Goal: Task Accomplishment & Management: Complete application form

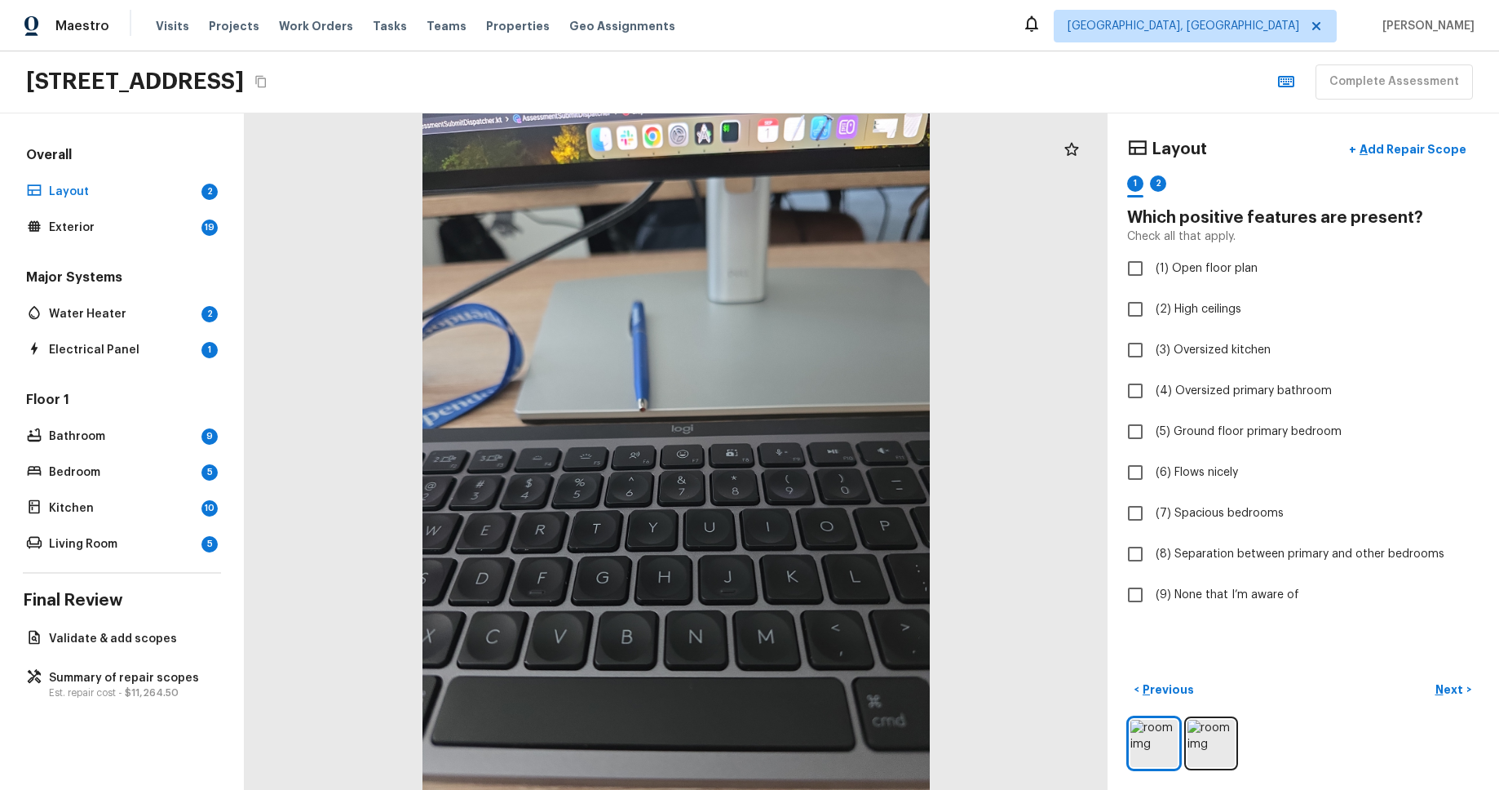
click at [1125, 62] on div "[STREET_ADDRESS] Complete Assessment" at bounding box center [749, 82] width 1499 height 62
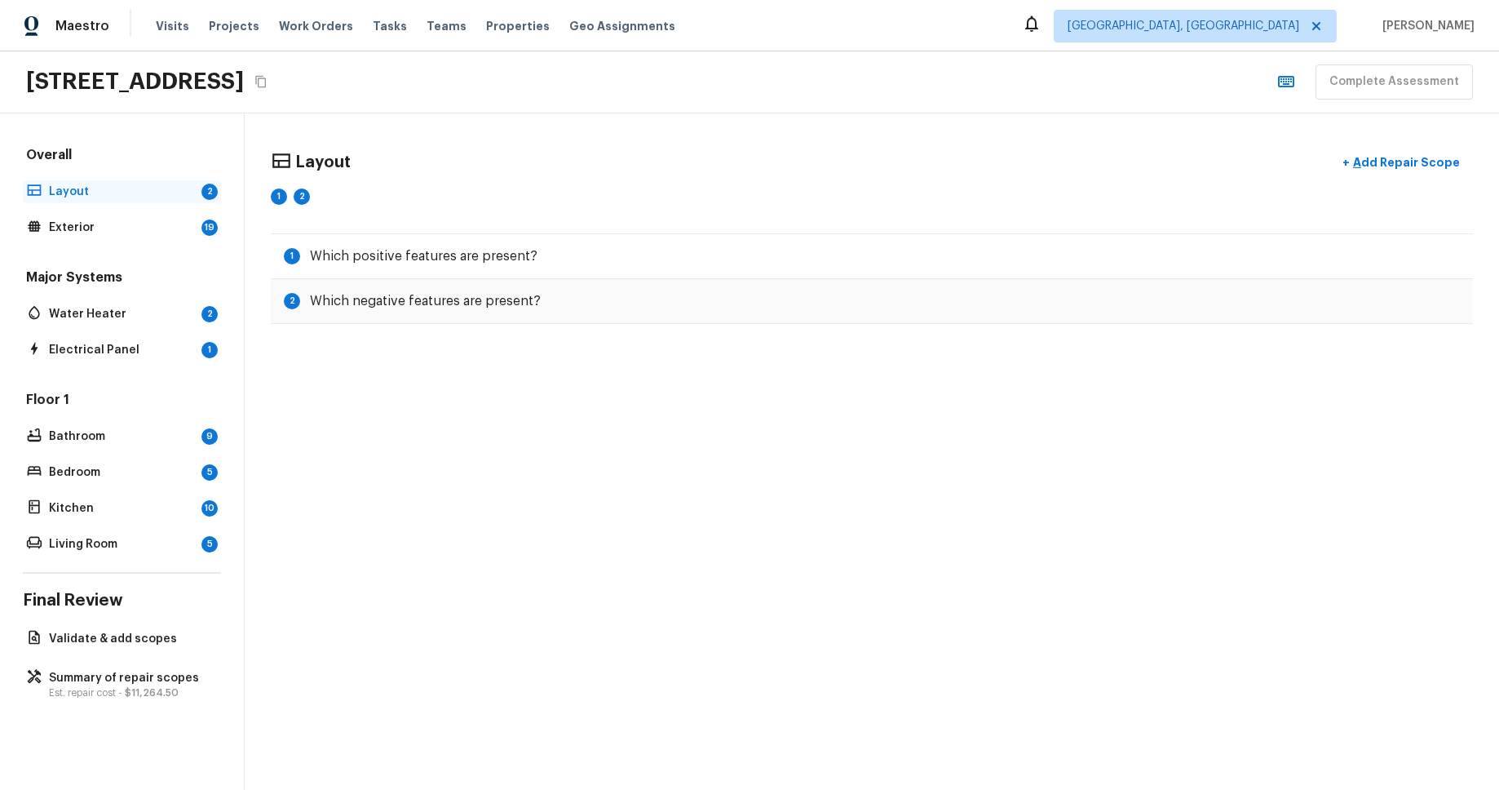
click at [82, 180] on div "Layout 2" at bounding box center [122, 191] width 198 height 23
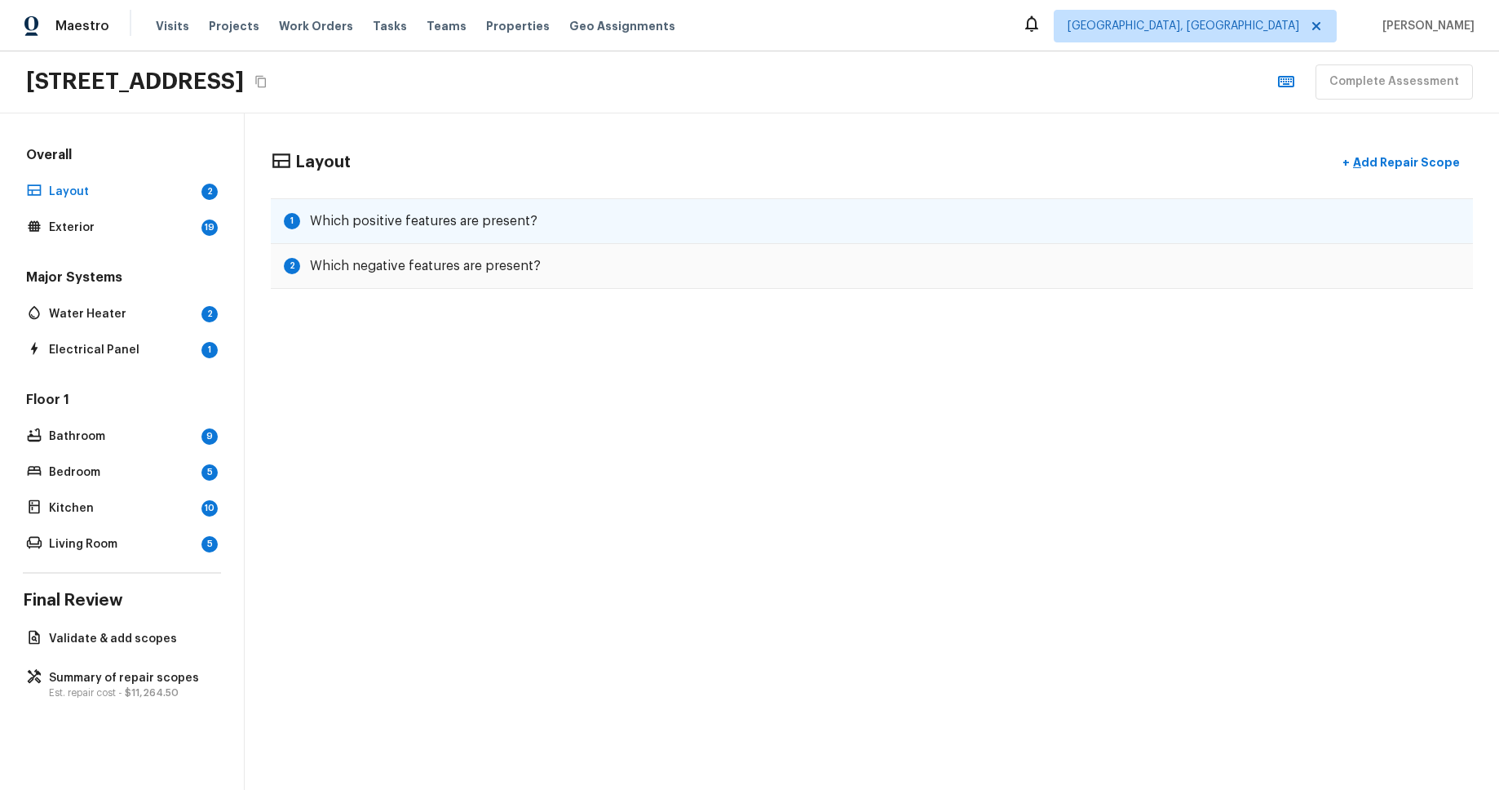
click at [613, 222] on div "1 Which positive features are present?" at bounding box center [872, 221] width 1202 height 46
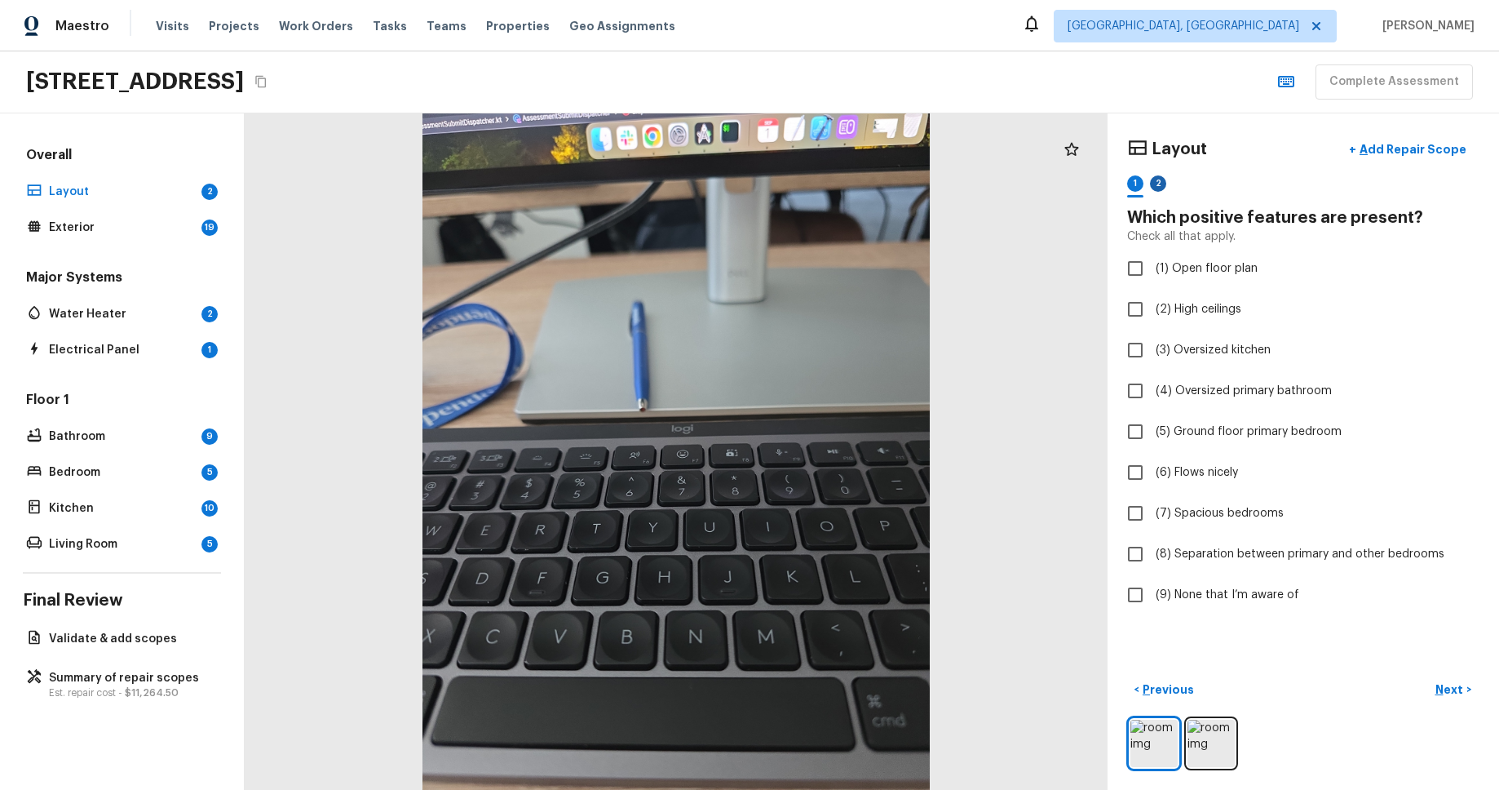
click at [1163, 179] on div "2" at bounding box center [1158, 183] width 16 height 16
click at [1134, 182] on div "1" at bounding box center [1135, 183] width 16 height 16
click at [1155, 181] on div "2" at bounding box center [1158, 183] width 16 height 16
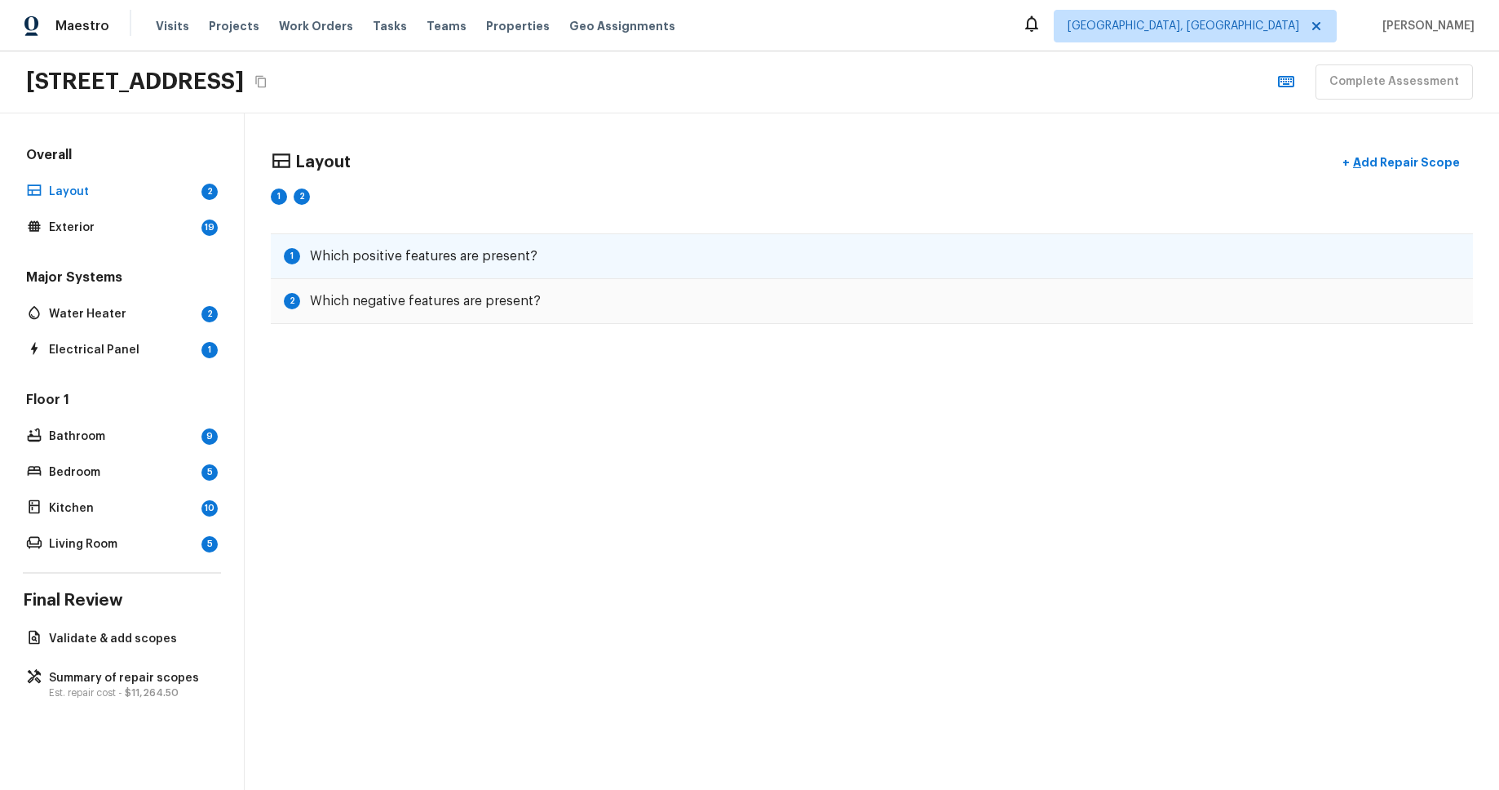
click at [869, 244] on div "1 Which positive features are present?" at bounding box center [872, 256] width 1202 height 46
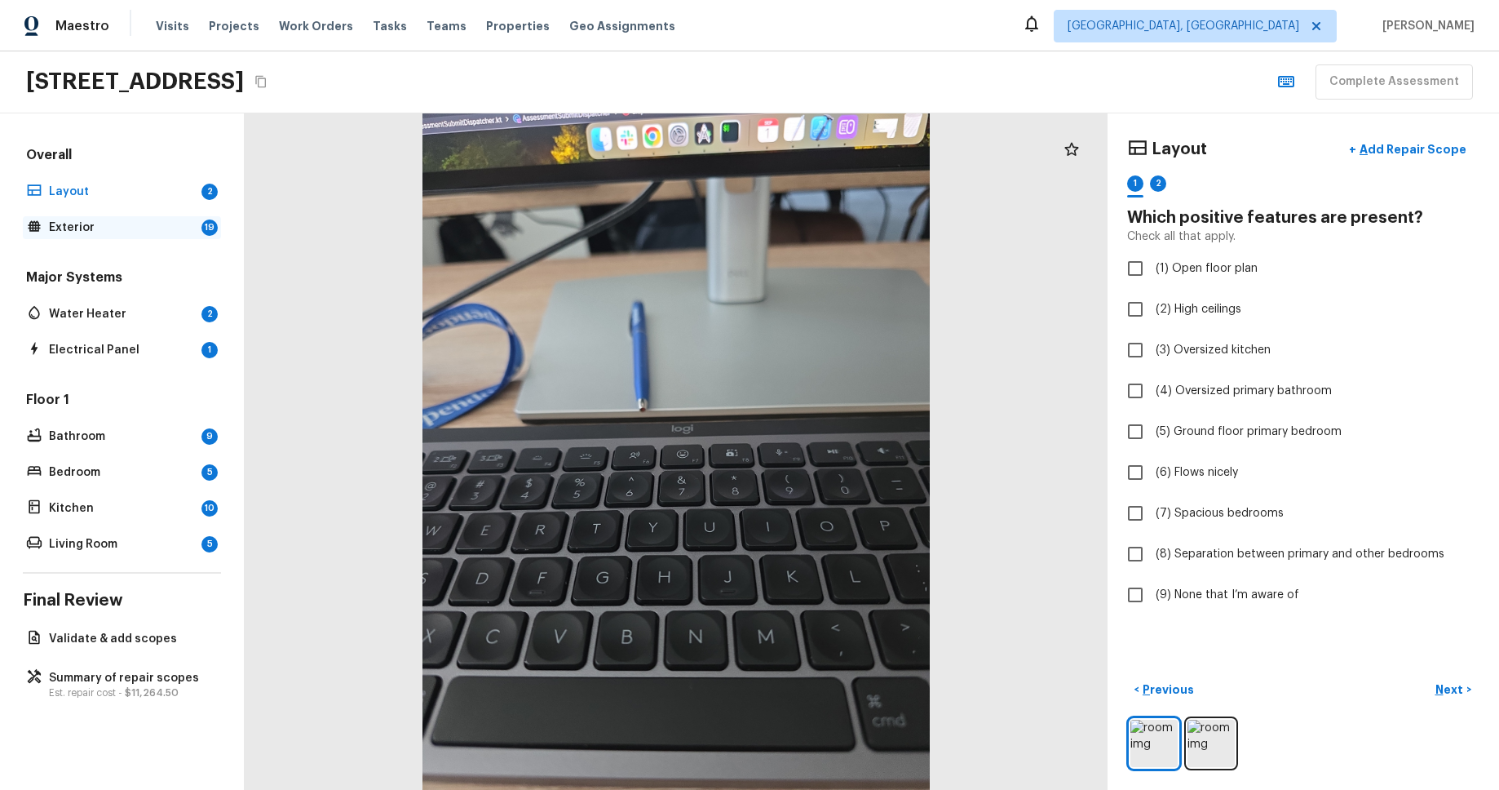
click at [104, 236] on div "Exterior 19" at bounding box center [122, 227] width 198 height 23
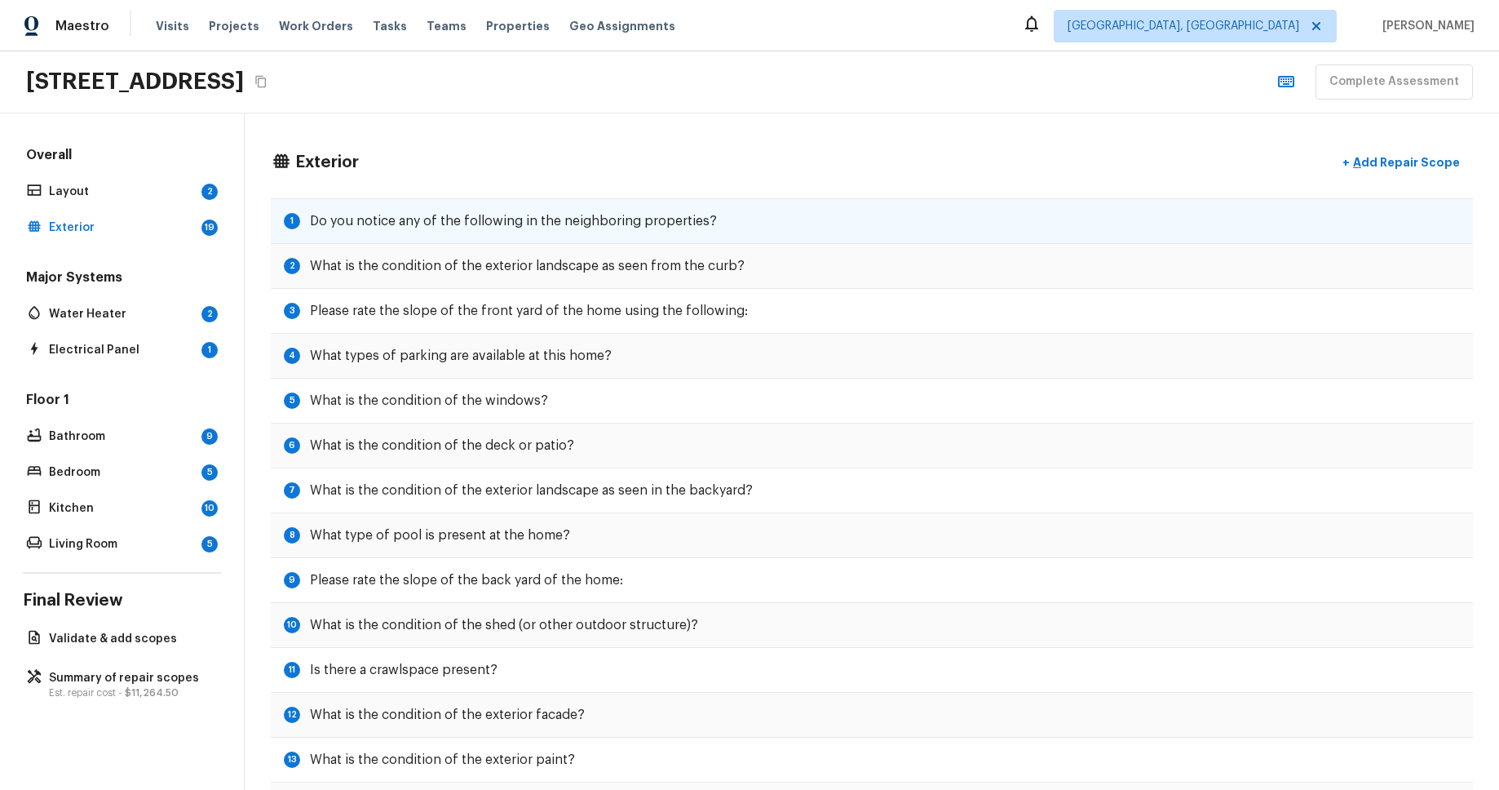
click at [449, 224] on h5 "Do you notice any of the following in the neighboring properties?" at bounding box center [513, 221] width 407 height 18
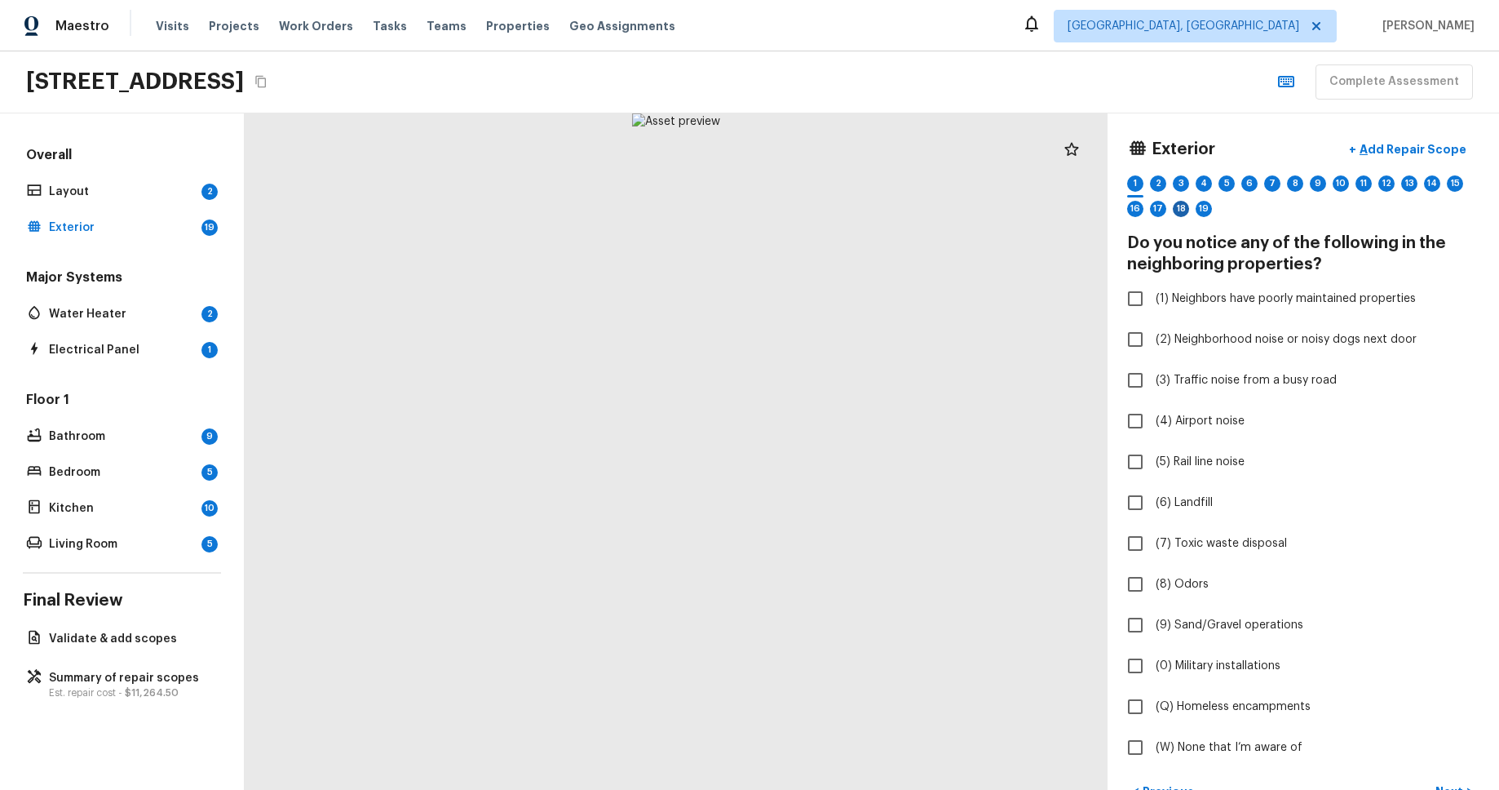
click at [1186, 210] on div "18" at bounding box center [1181, 209] width 16 height 16
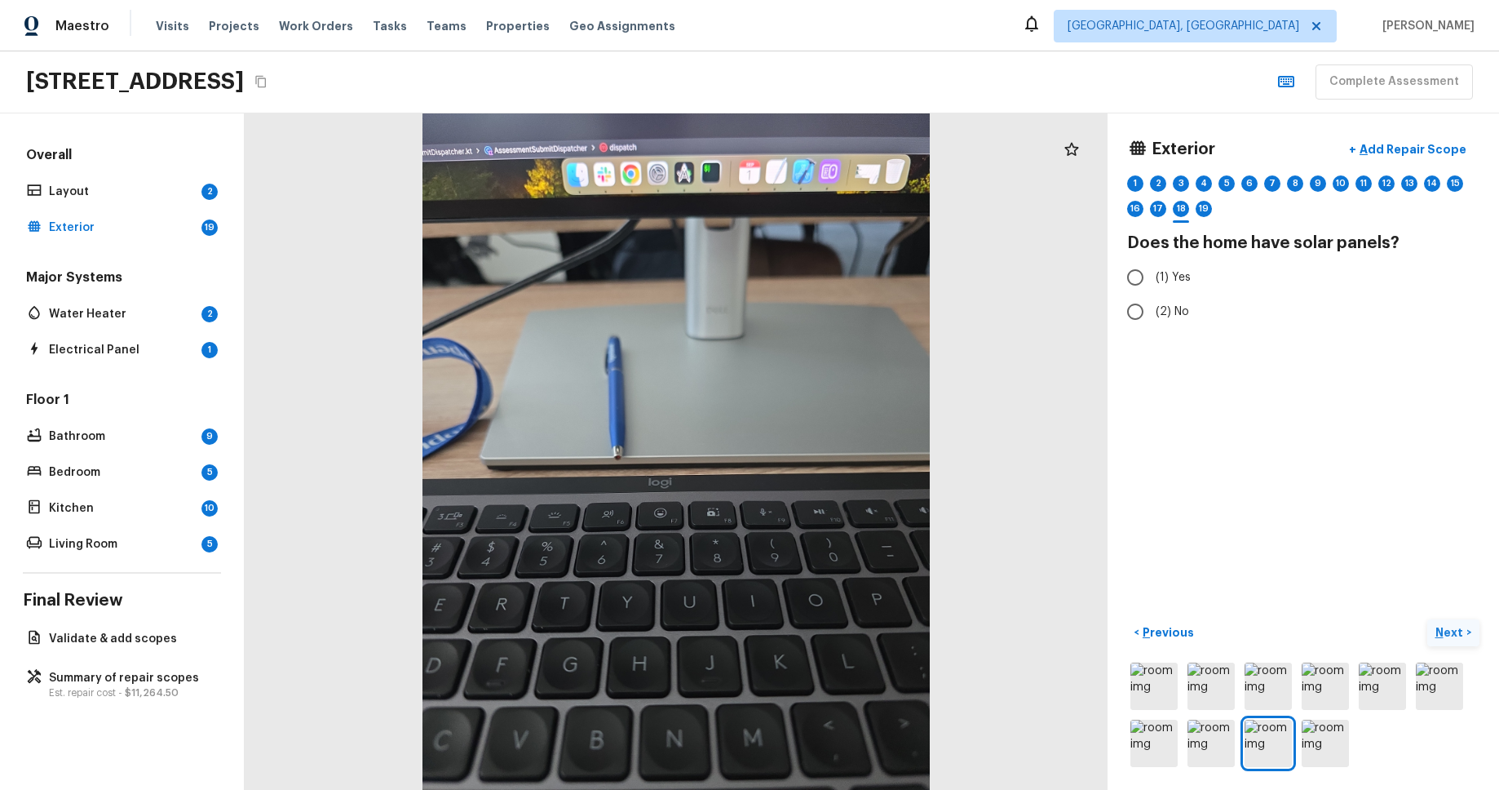
click at [1452, 627] on p "Next" at bounding box center [1451, 632] width 31 height 16
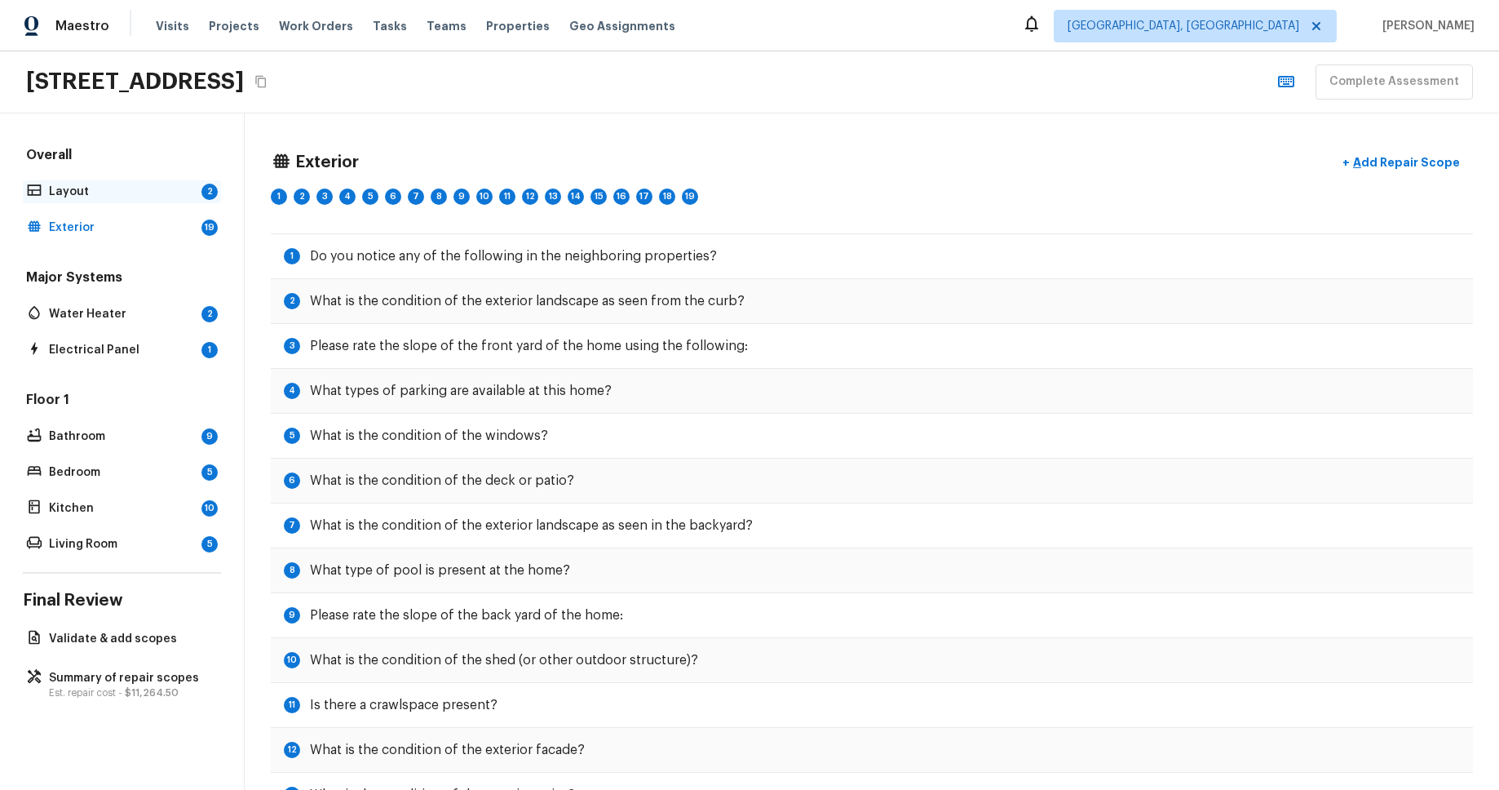
click at [69, 184] on p "Layout" at bounding box center [122, 192] width 146 height 16
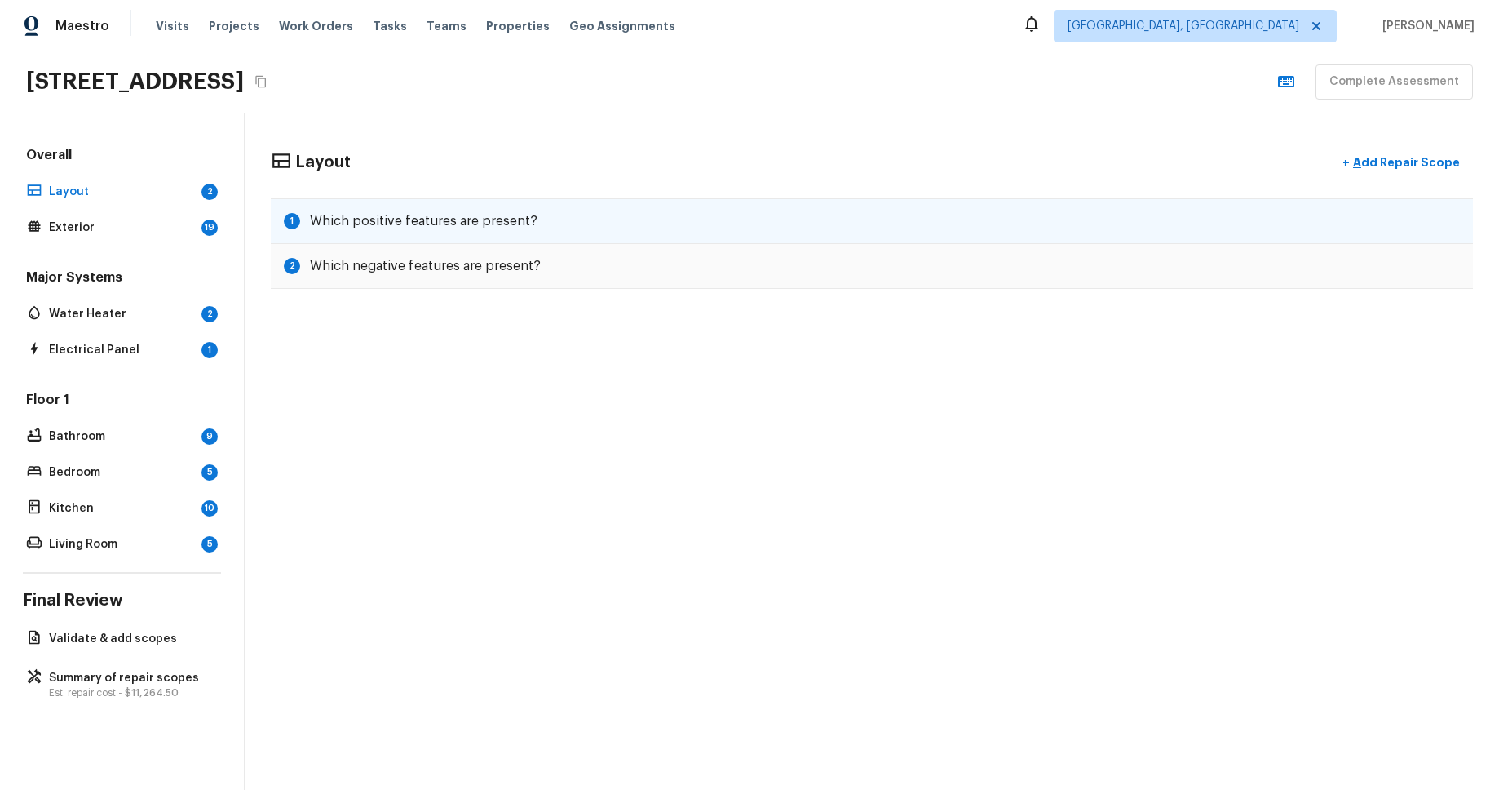
click at [649, 228] on div "1 Which positive features are present?" at bounding box center [872, 221] width 1202 height 46
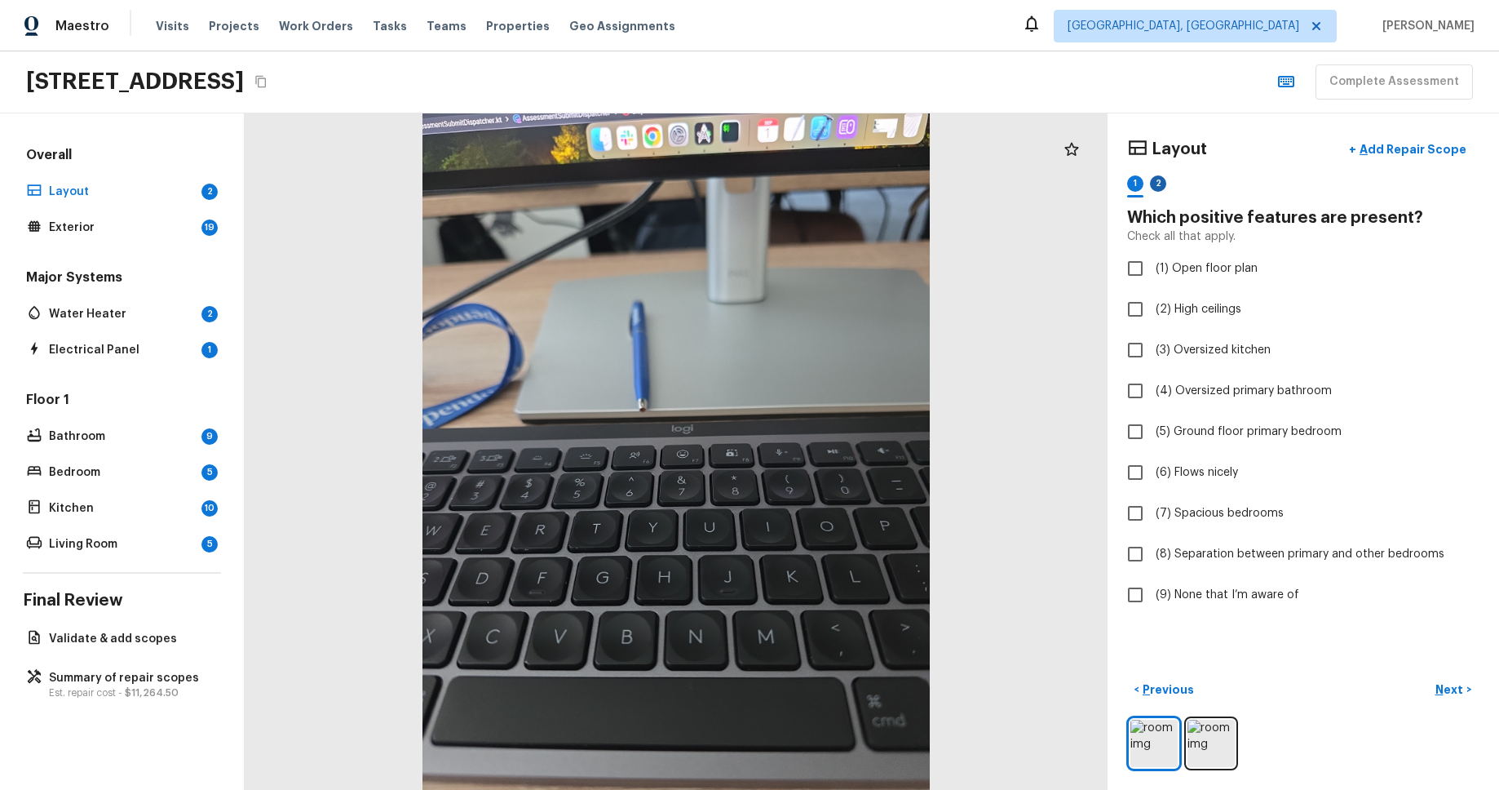
click at [1158, 182] on div "2" at bounding box center [1158, 183] width 16 height 16
click at [1137, 183] on div "1" at bounding box center [1135, 183] width 16 height 16
click at [1157, 184] on div "2" at bounding box center [1158, 183] width 16 height 16
click at [1136, 184] on div "1" at bounding box center [1135, 183] width 16 height 16
click at [1444, 691] on p "Next" at bounding box center [1451, 689] width 31 height 16
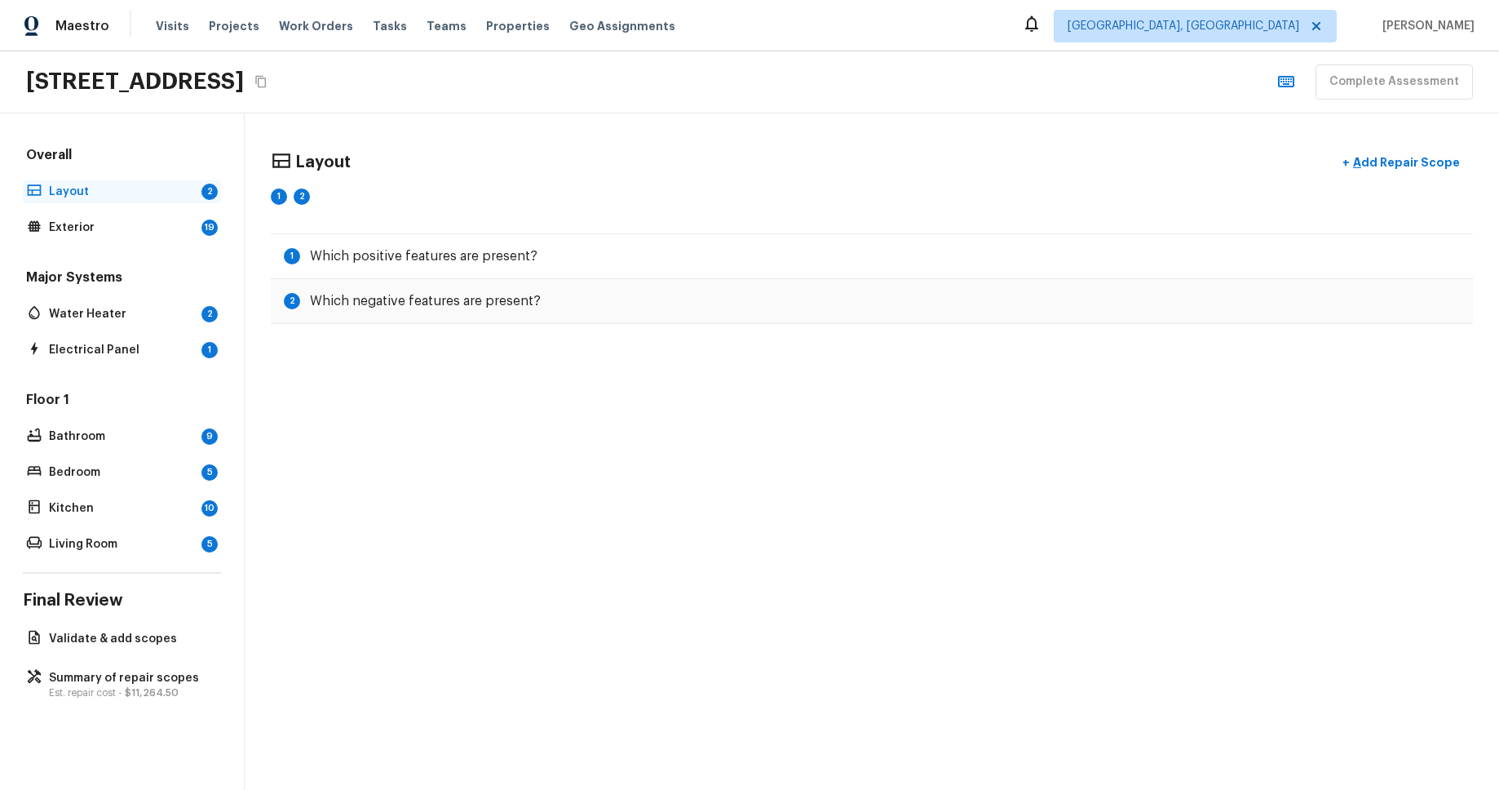
click at [127, 194] on p "Layout" at bounding box center [122, 192] width 146 height 16
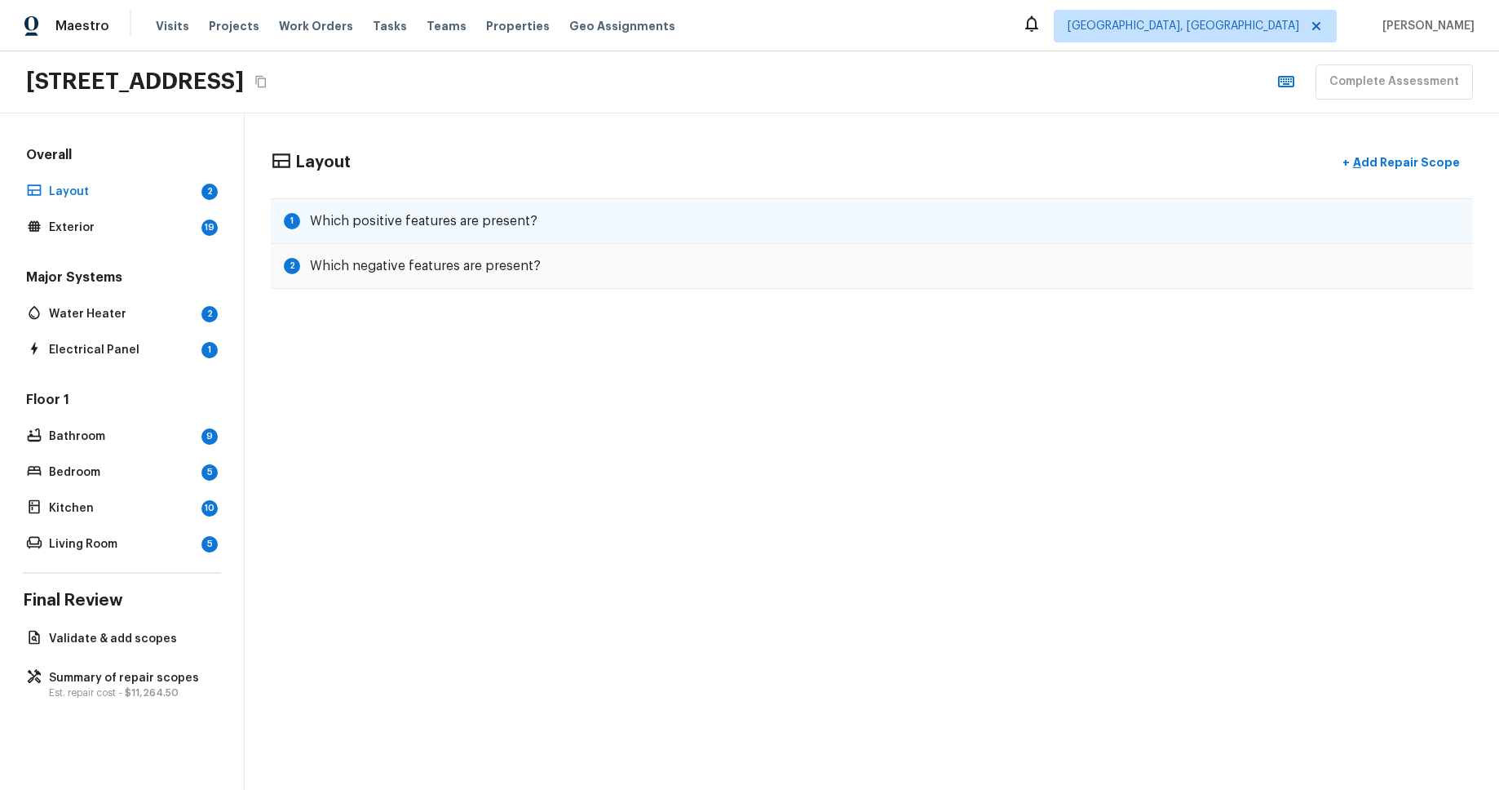
click at [472, 228] on h5 "Which positive features are present?" at bounding box center [424, 221] width 228 height 18
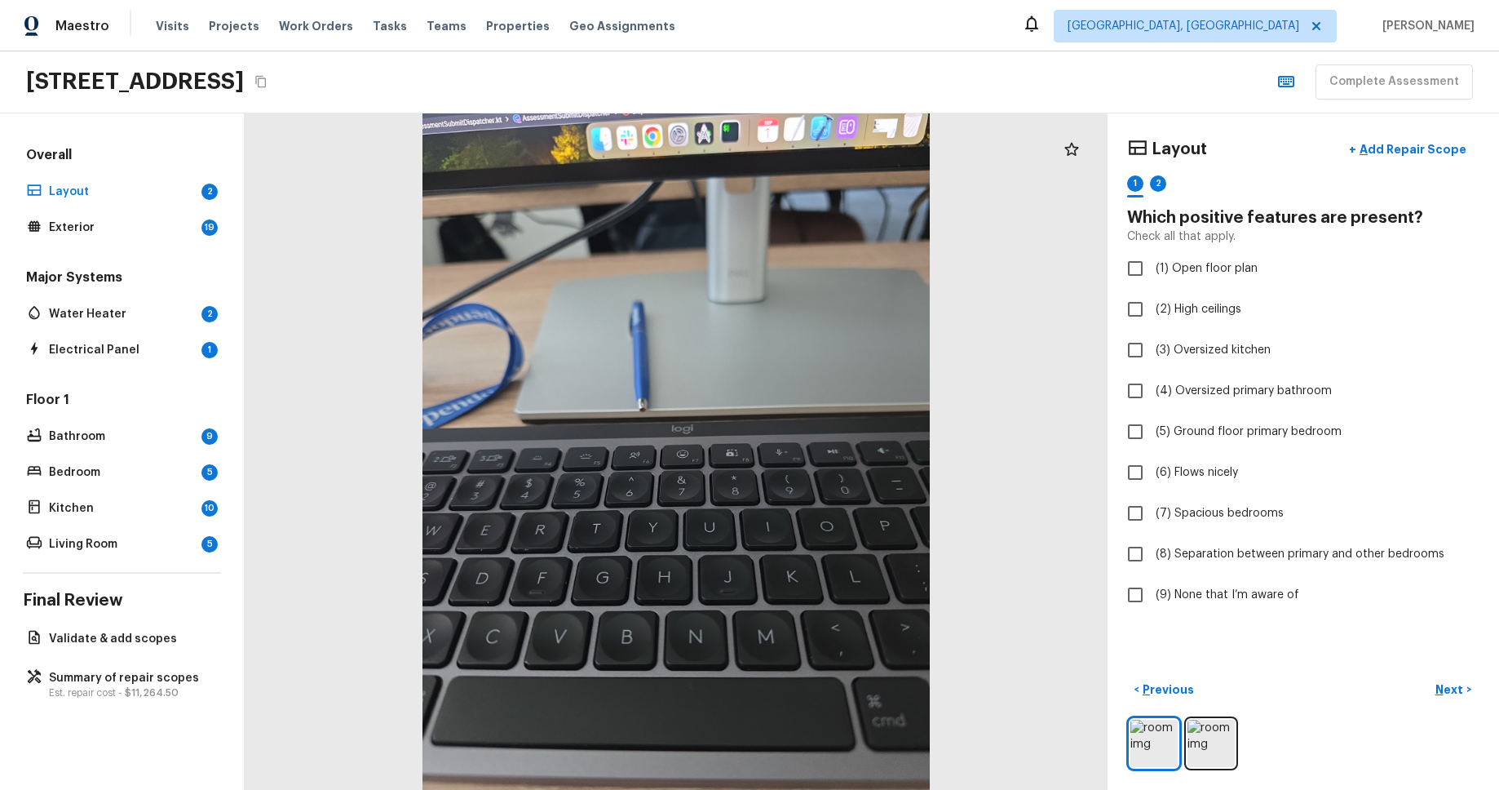
click at [958, 52] on div "12948 Prestwick Dr, Riverview, FL 33579 Complete Assessment" at bounding box center [749, 82] width 1499 height 62
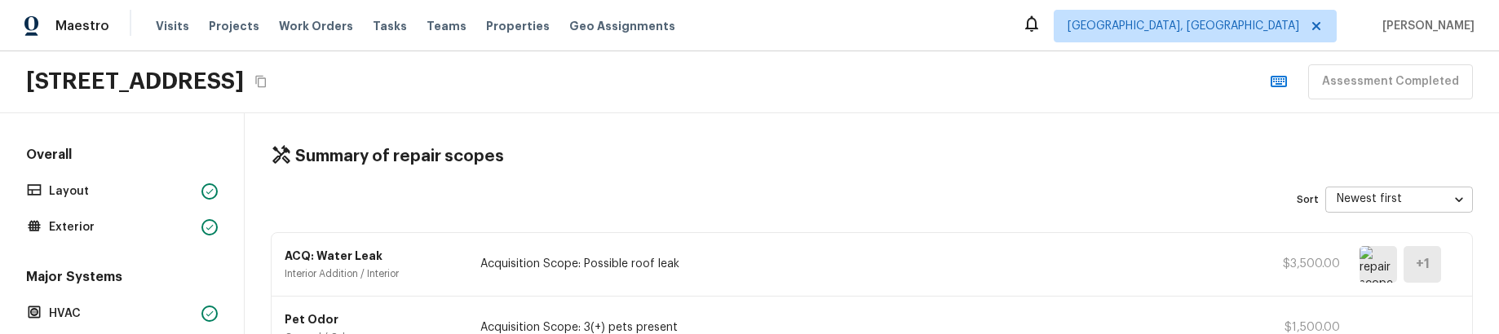
click at [996, 164] on div "Summary of repair scopes" at bounding box center [872, 156] width 1202 height 21
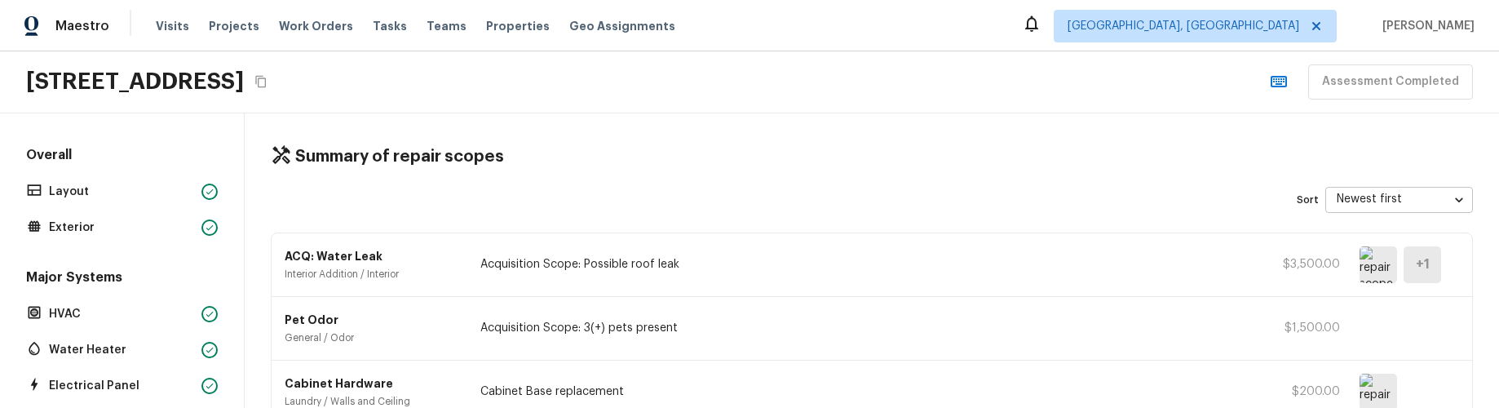
click at [371, 1] on div "Maestro Visits Projects Work Orders Tasks Teams Properties Geo Assignments Albu…" at bounding box center [749, 25] width 1499 height 51
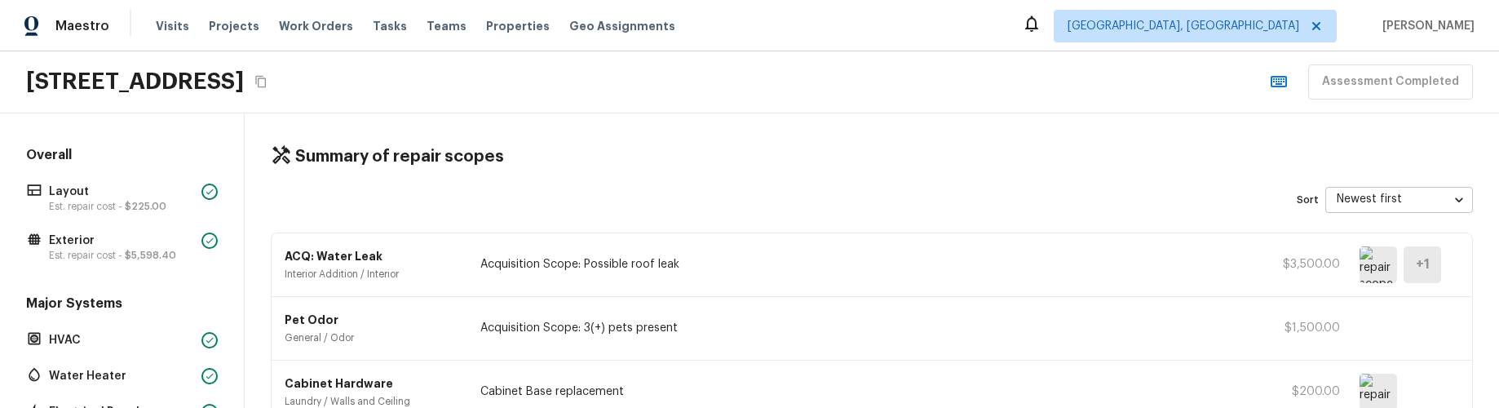
click at [873, 105] on div "4750 Pirates Bay Dr, Jacksonville, FL 32210 Assessment Completed" at bounding box center [749, 82] width 1499 height 62
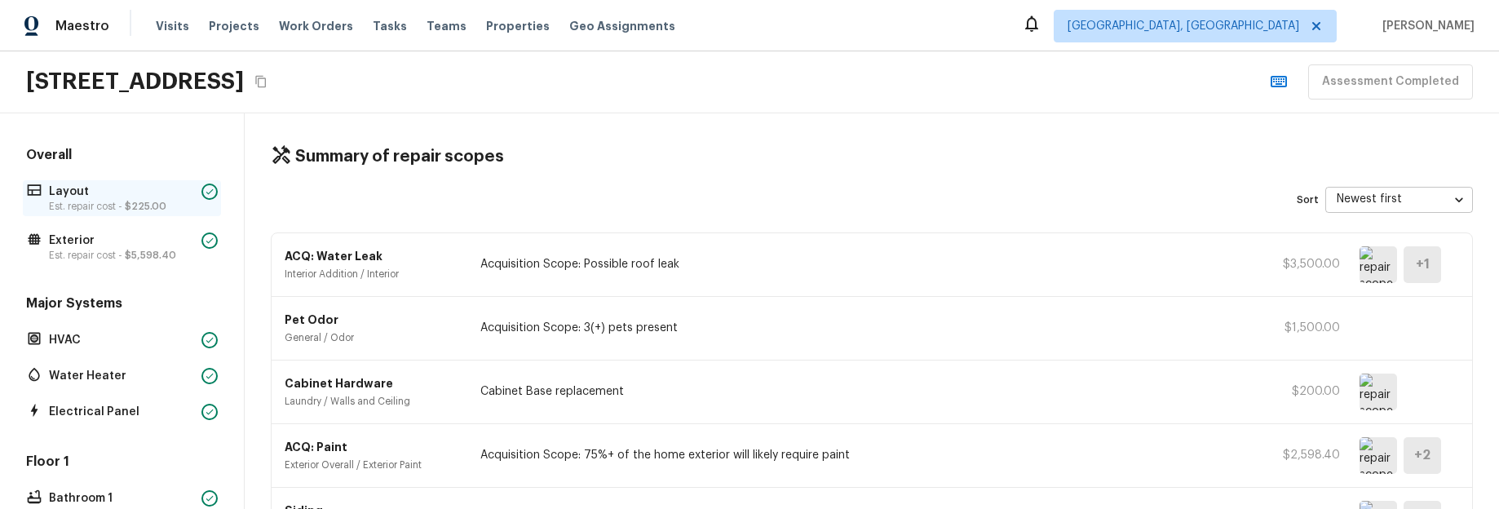
click at [148, 197] on p "Layout" at bounding box center [122, 192] width 146 height 16
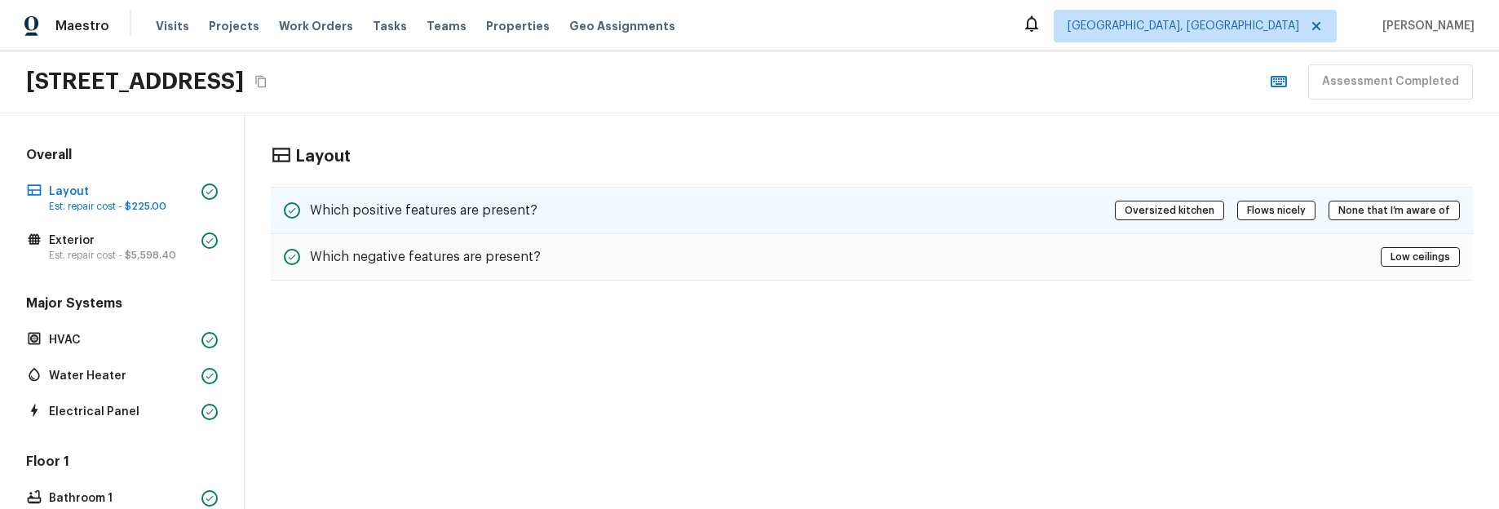
click at [789, 199] on div "Which positive features are present? Oversized kitchen Flows nicely None that I…" at bounding box center [872, 210] width 1202 height 47
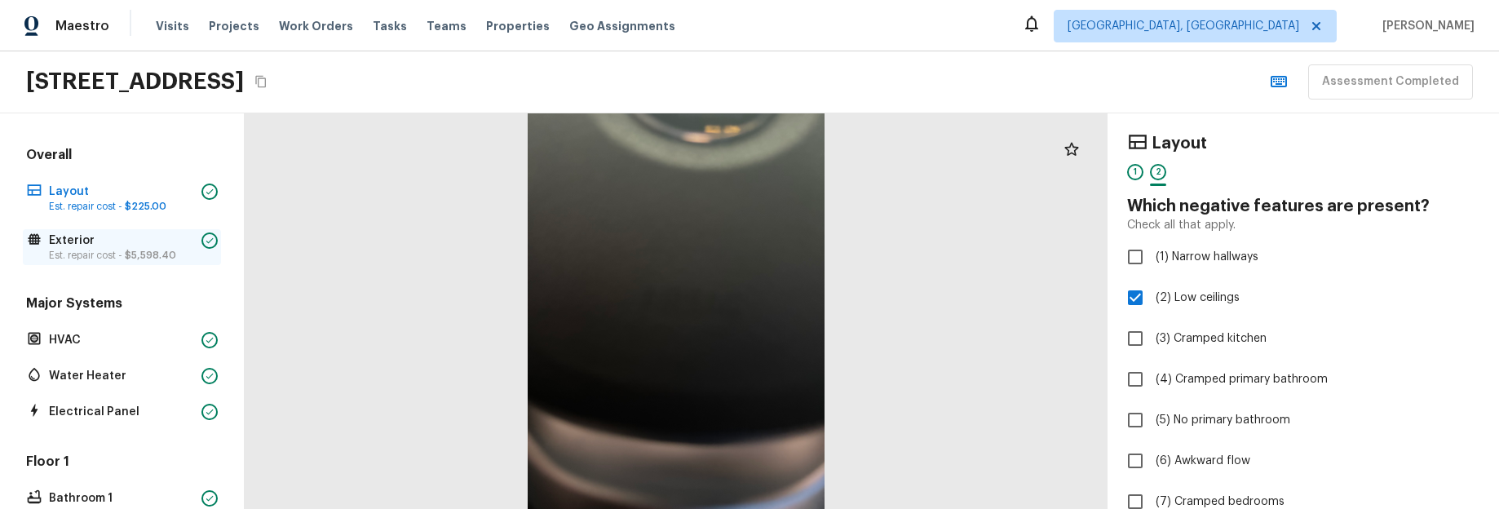
click at [113, 245] on p "Exterior" at bounding box center [122, 241] width 146 height 16
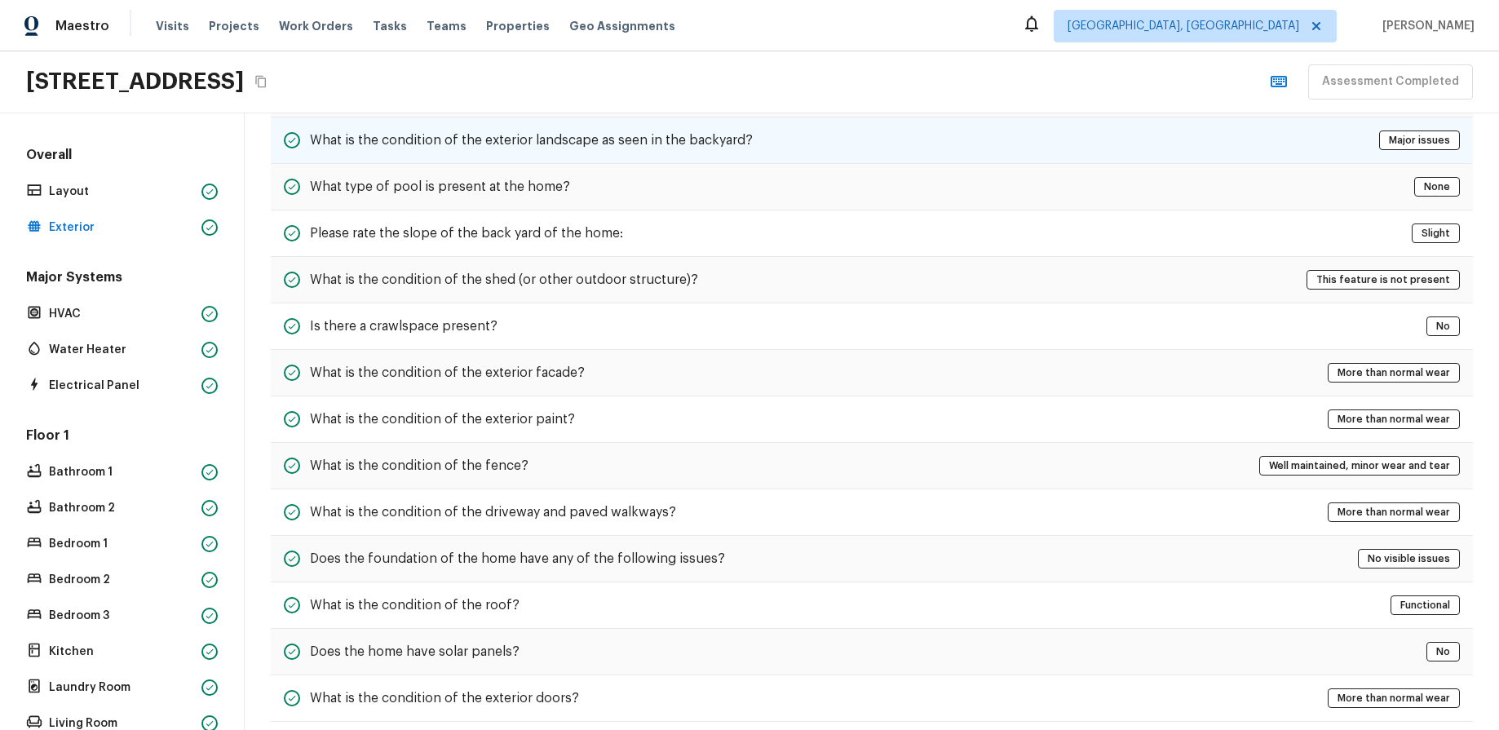
scroll to position [467, 0]
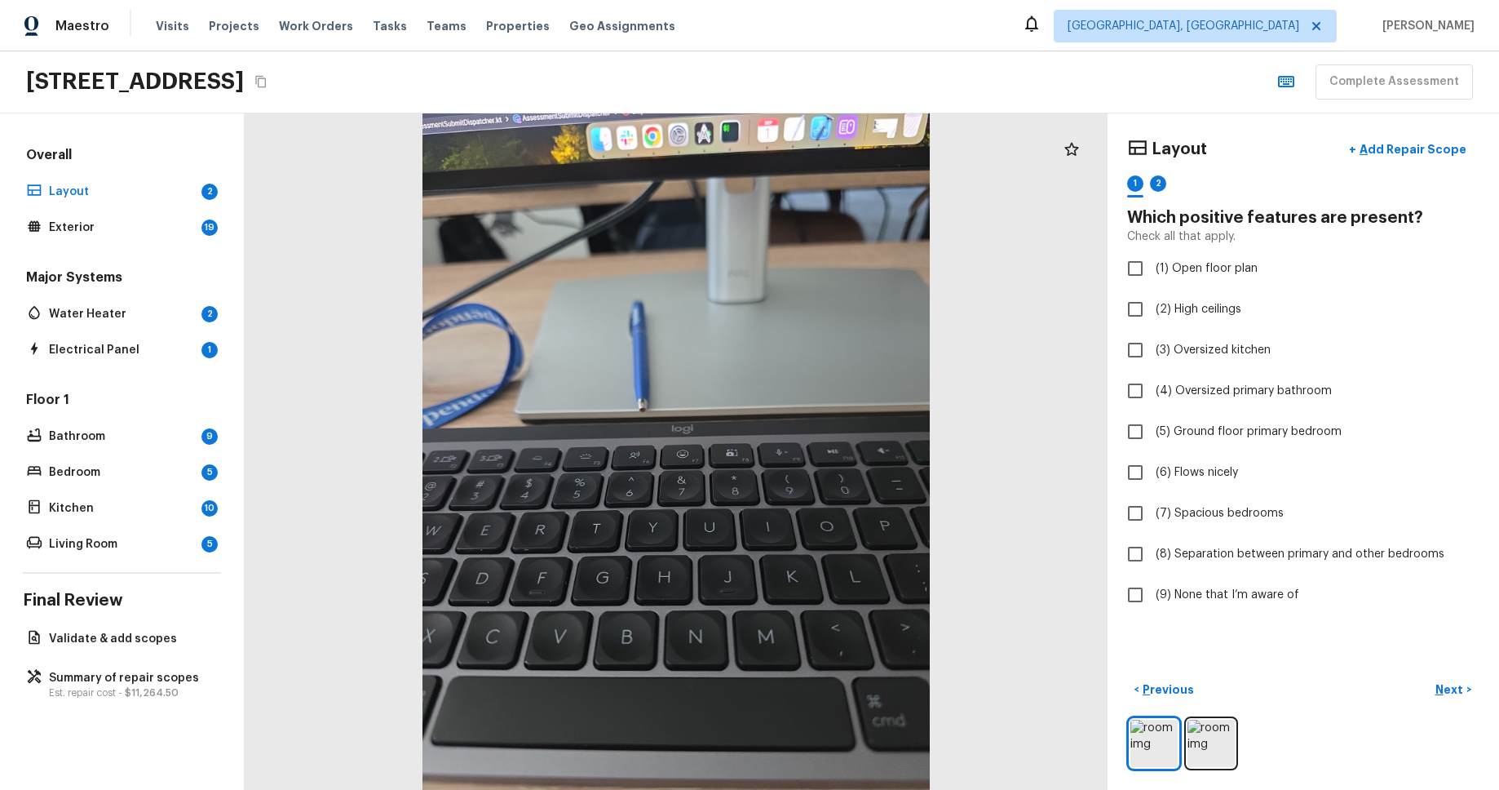
click at [1052, 68] on div "[STREET_ADDRESS] Complete Assessment" at bounding box center [749, 82] width 1499 height 62
click at [1150, 62] on div "12948 Prestwick Dr, Riverview, FL 33579 Complete Assessment" at bounding box center [749, 82] width 1499 height 62
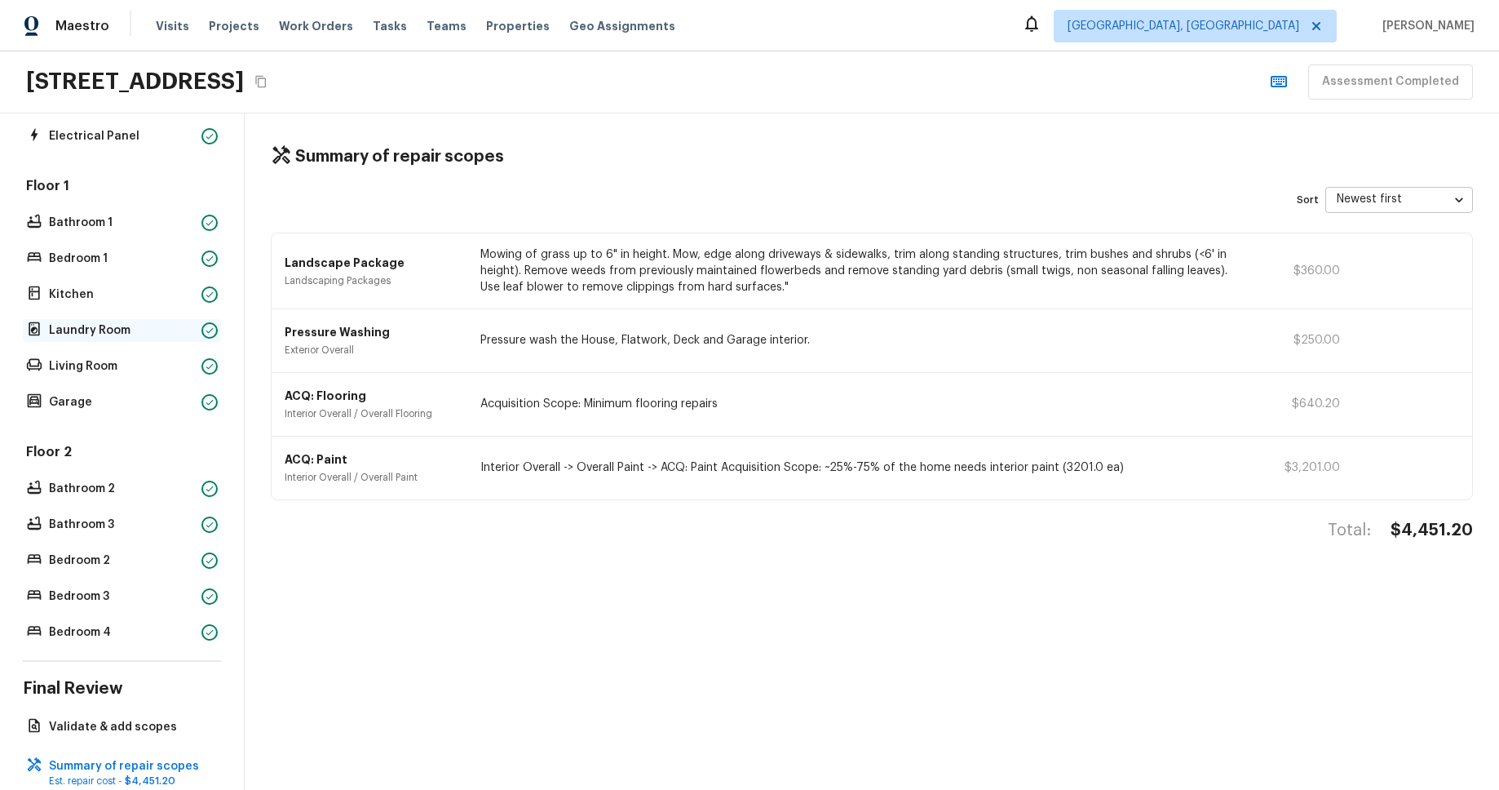
scroll to position [319, 0]
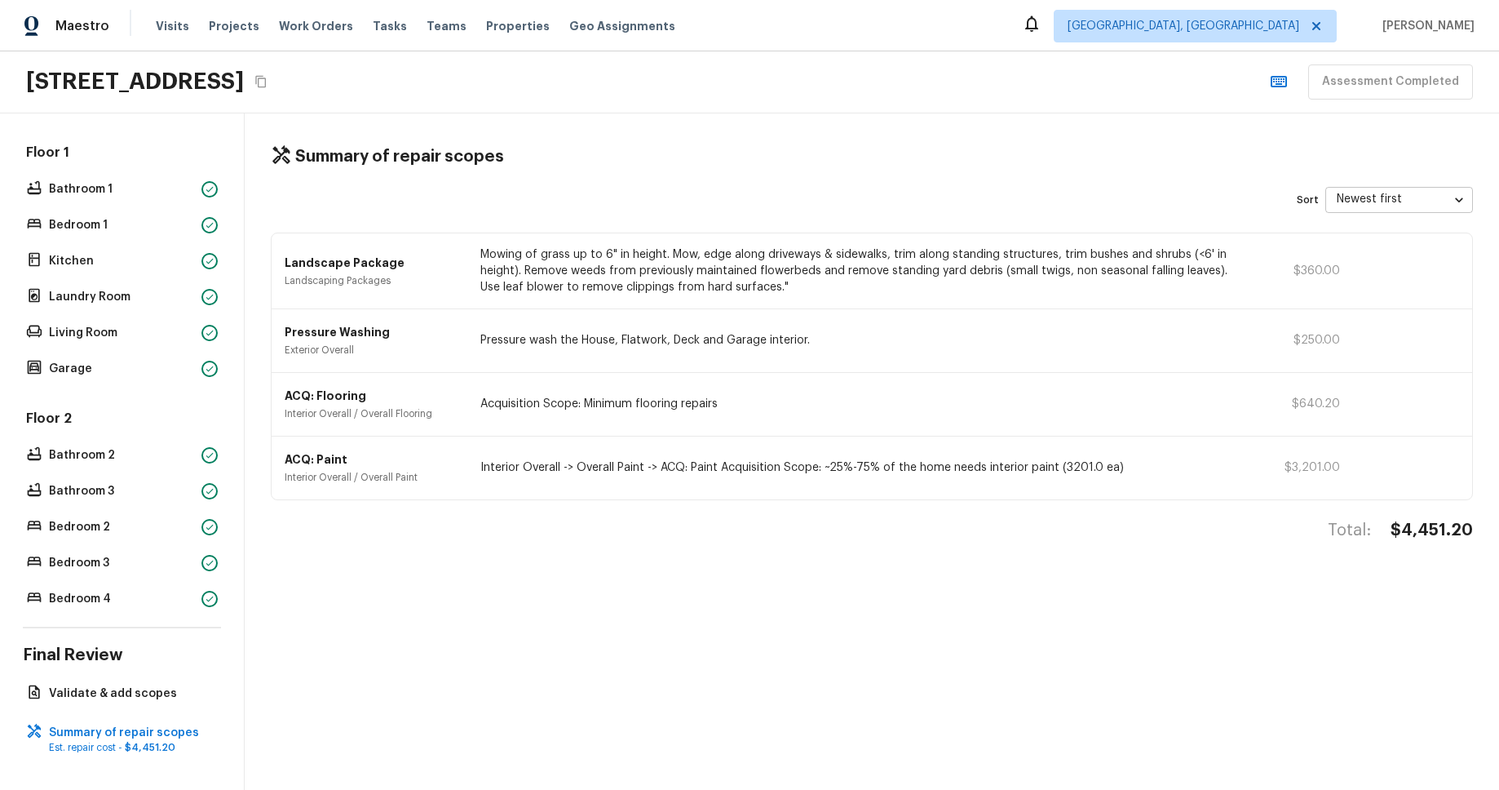
click at [795, 94] on div "4614 Still Meadow Ln, Lancaster, CA 93536 Assessment Completed" at bounding box center [749, 82] width 1499 height 62
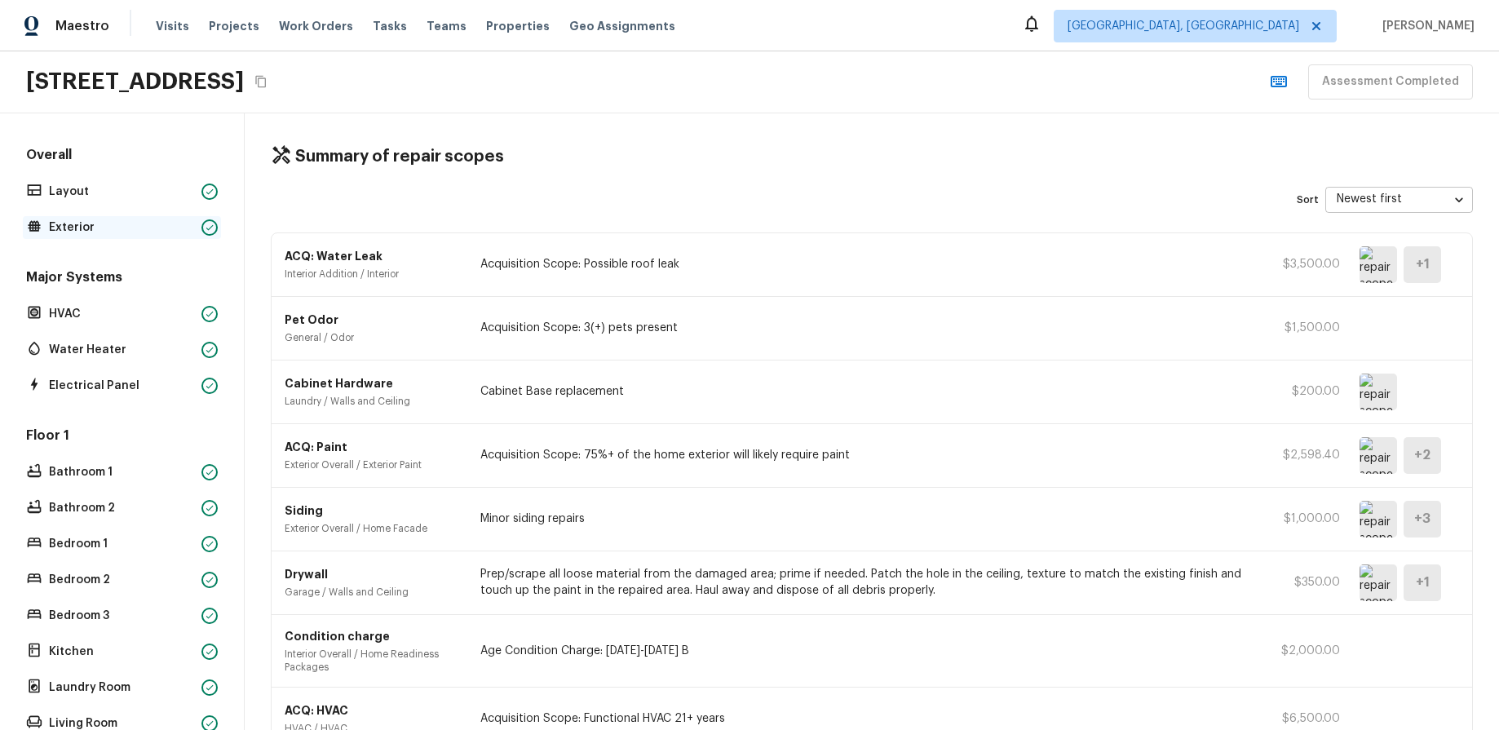
click at [87, 221] on p "Exterior" at bounding box center [122, 227] width 146 height 16
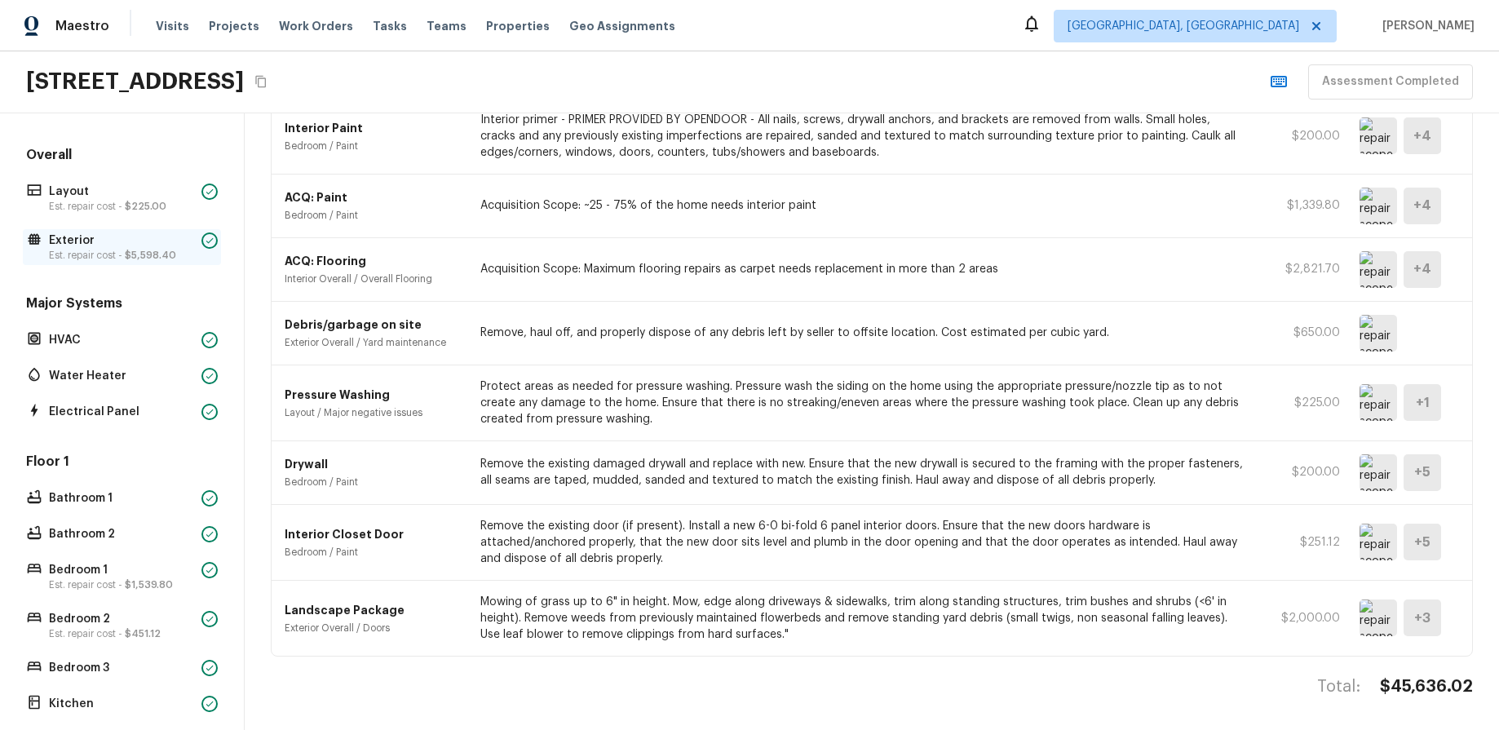
click at [74, 246] on p "Exterior" at bounding box center [122, 241] width 146 height 16
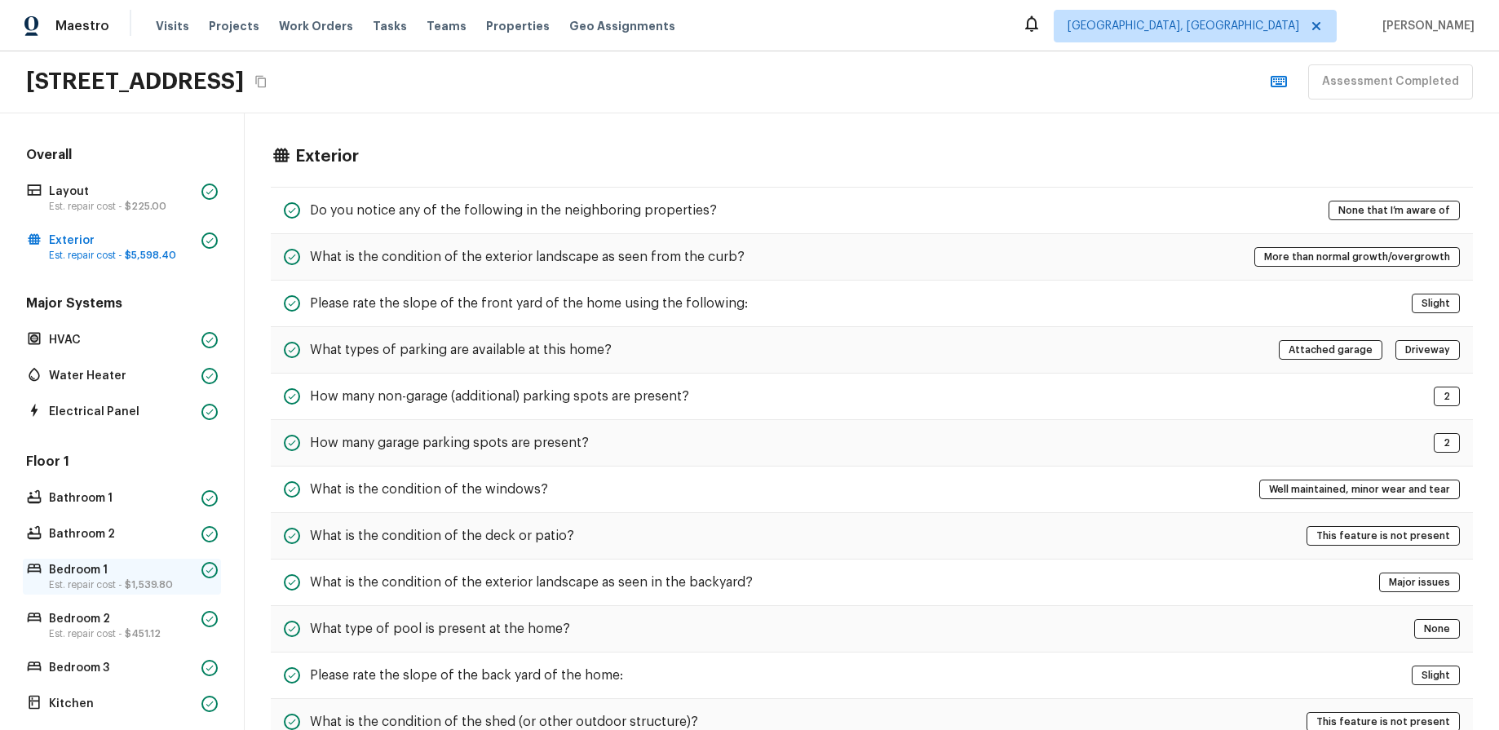
click at [149, 586] on span "$1,539.80" at bounding box center [149, 585] width 48 height 10
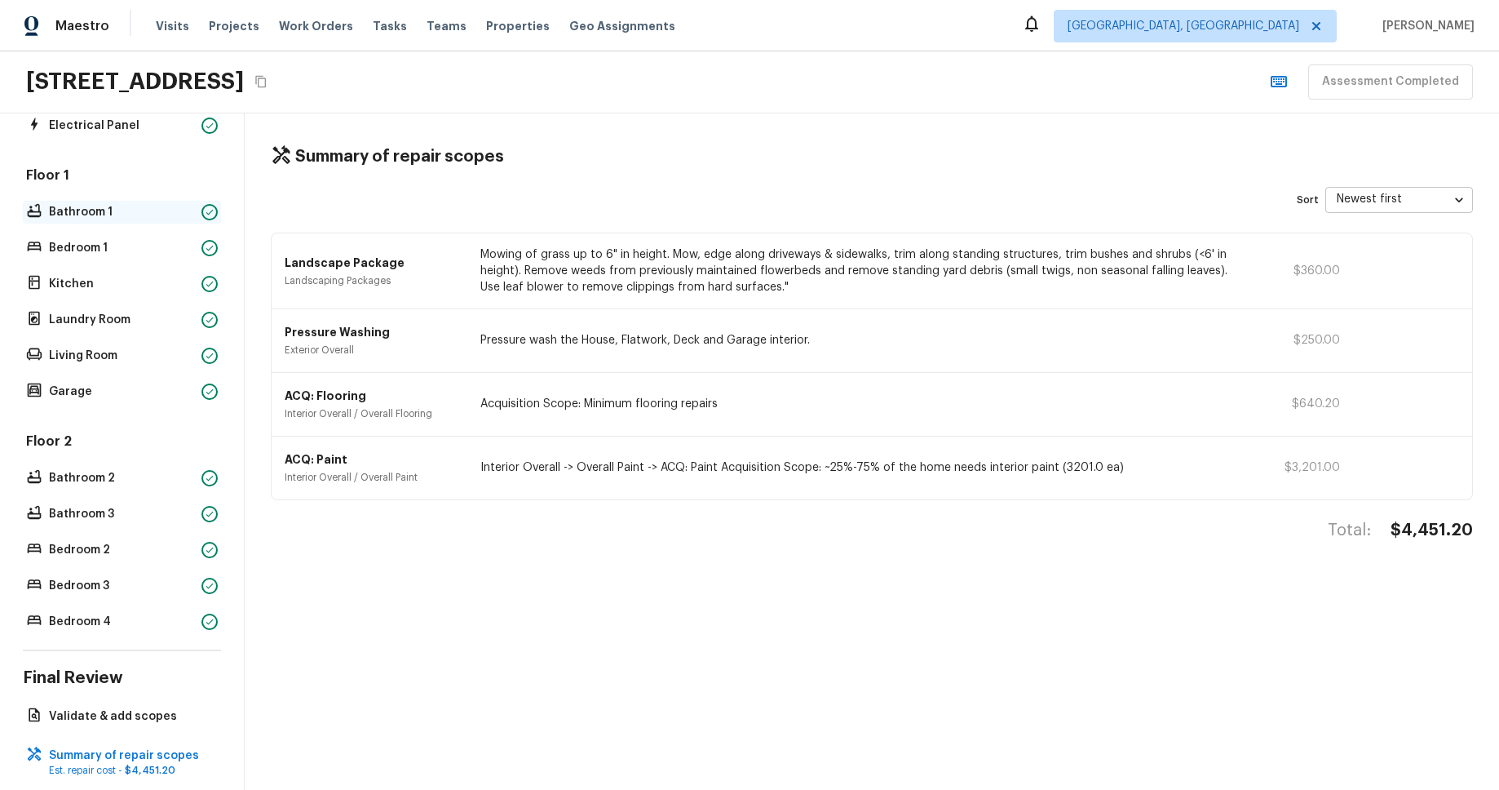
scroll to position [319, 0]
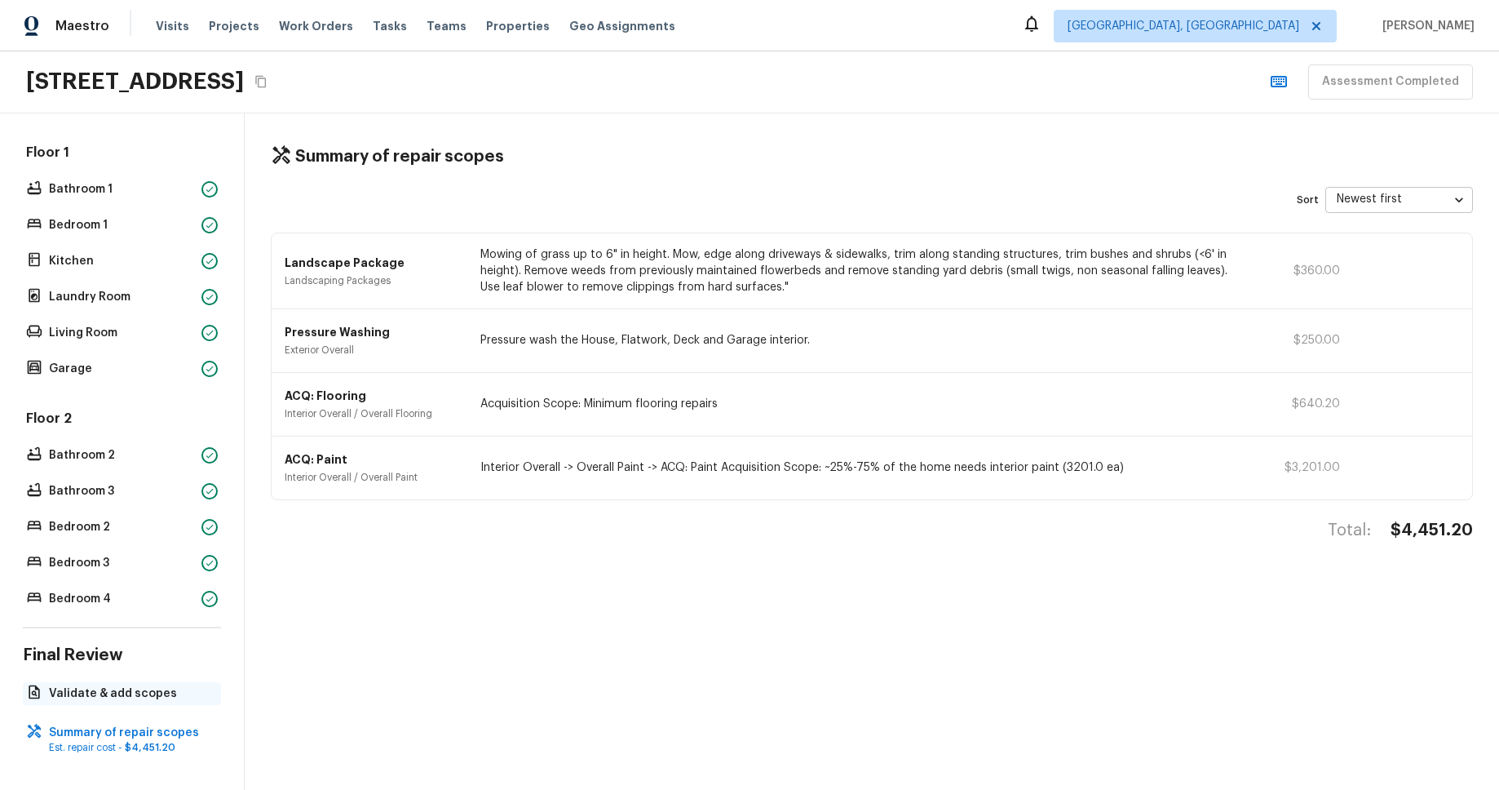
click at [123, 702] on div "Validate & add scopes" at bounding box center [122, 693] width 198 height 23
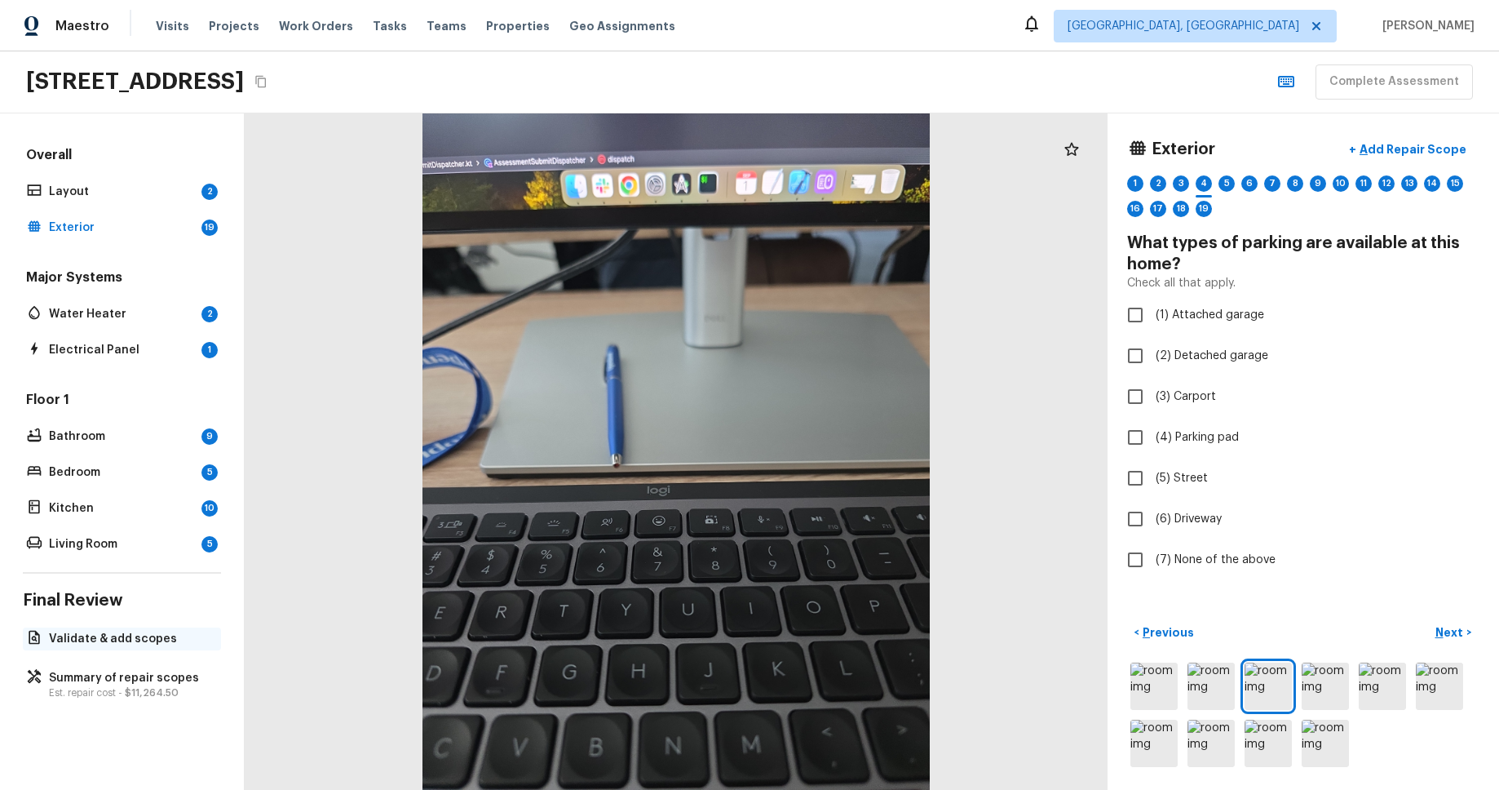
drag, startPoint x: 141, startPoint y: 633, endPoint x: 197, endPoint y: 627, distance: 55.8
click at [141, 633] on p "Validate & add scopes" at bounding box center [130, 639] width 162 height 16
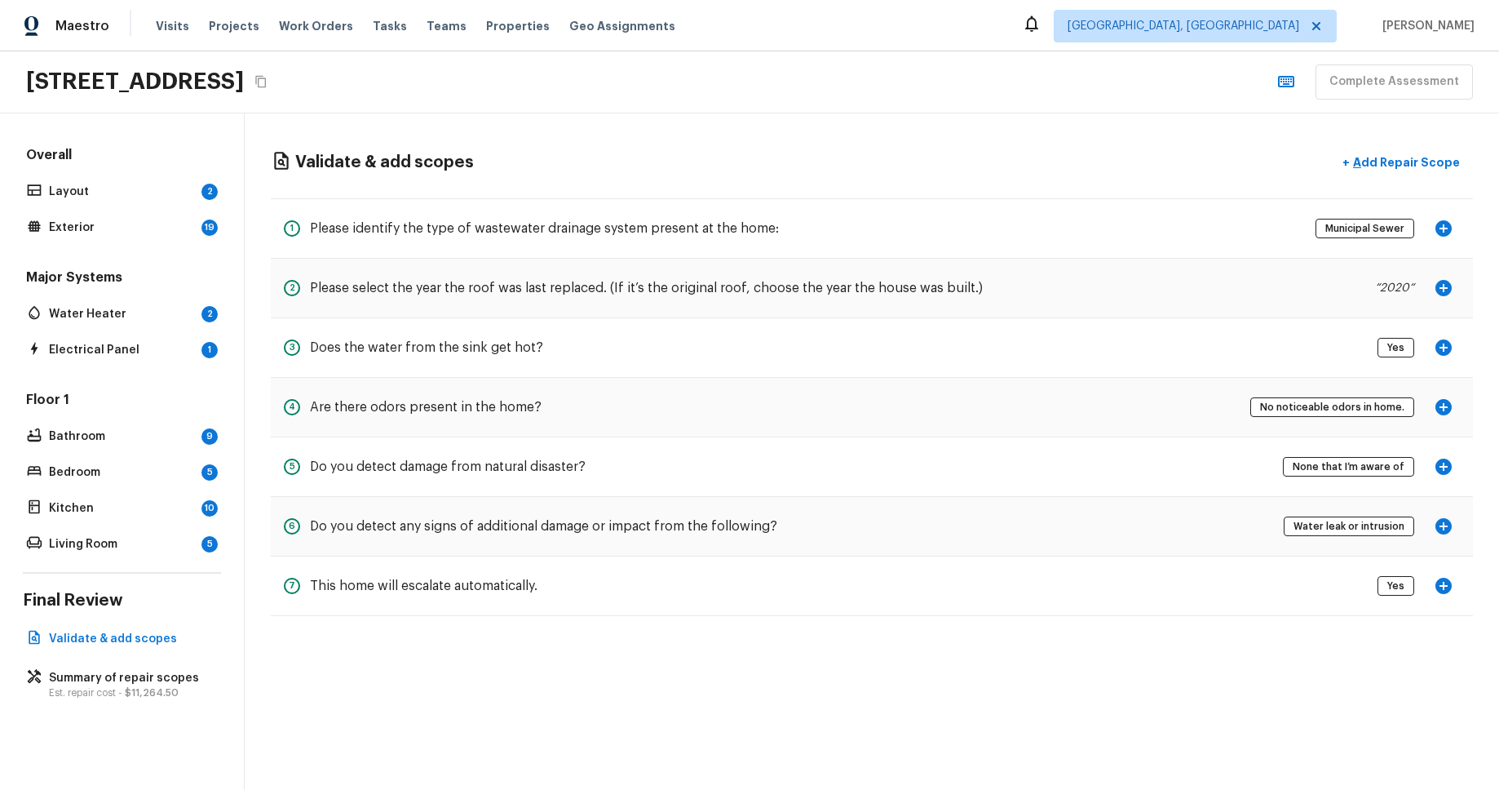
click at [993, 164] on div "Validate & add scopes + Add Repair Scope" at bounding box center [872, 162] width 1202 height 33
click at [1446, 230] on icon "button" at bounding box center [1444, 228] width 16 height 16
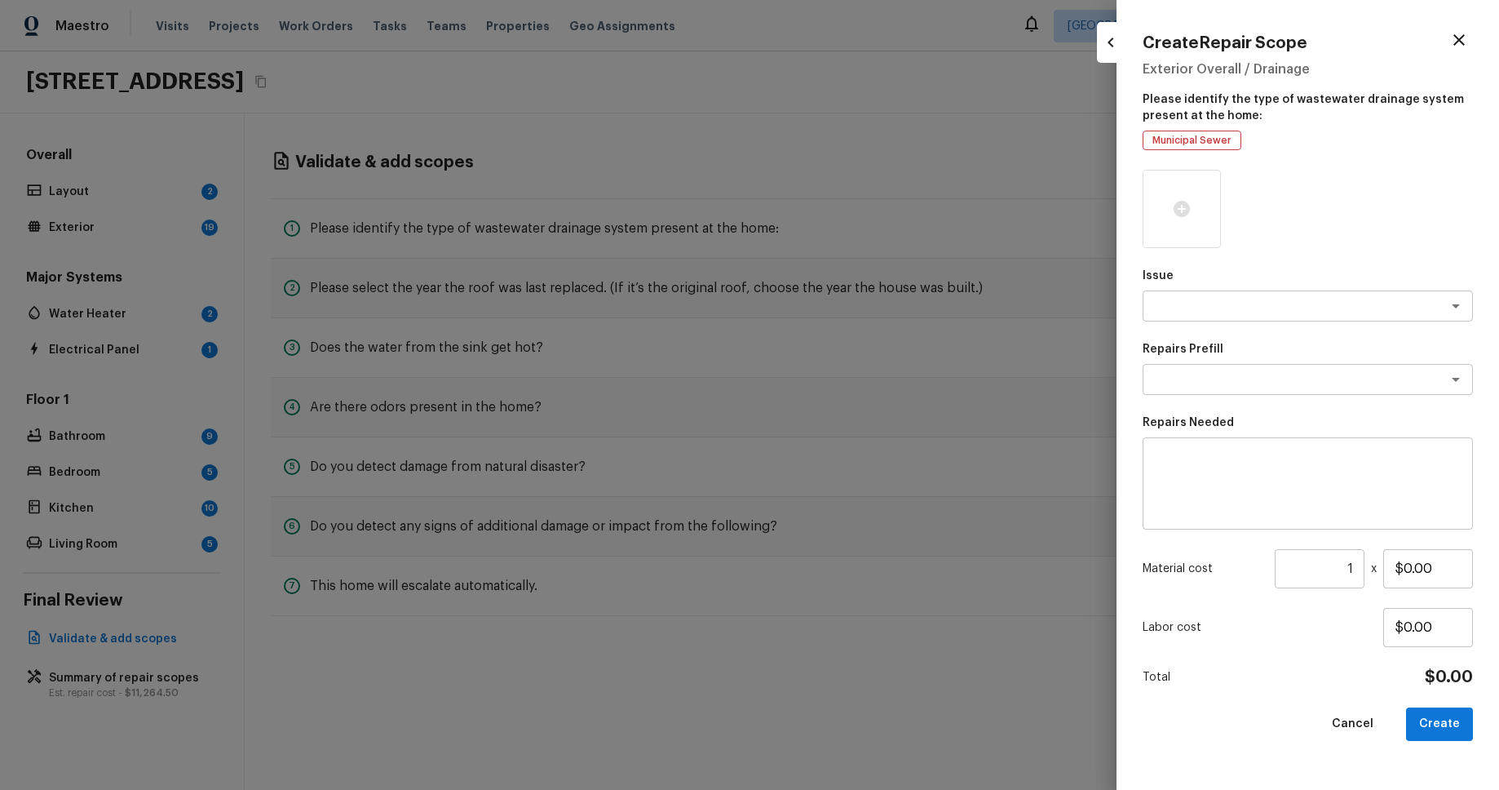
click at [972, 155] on div at bounding box center [749, 395] width 1499 height 790
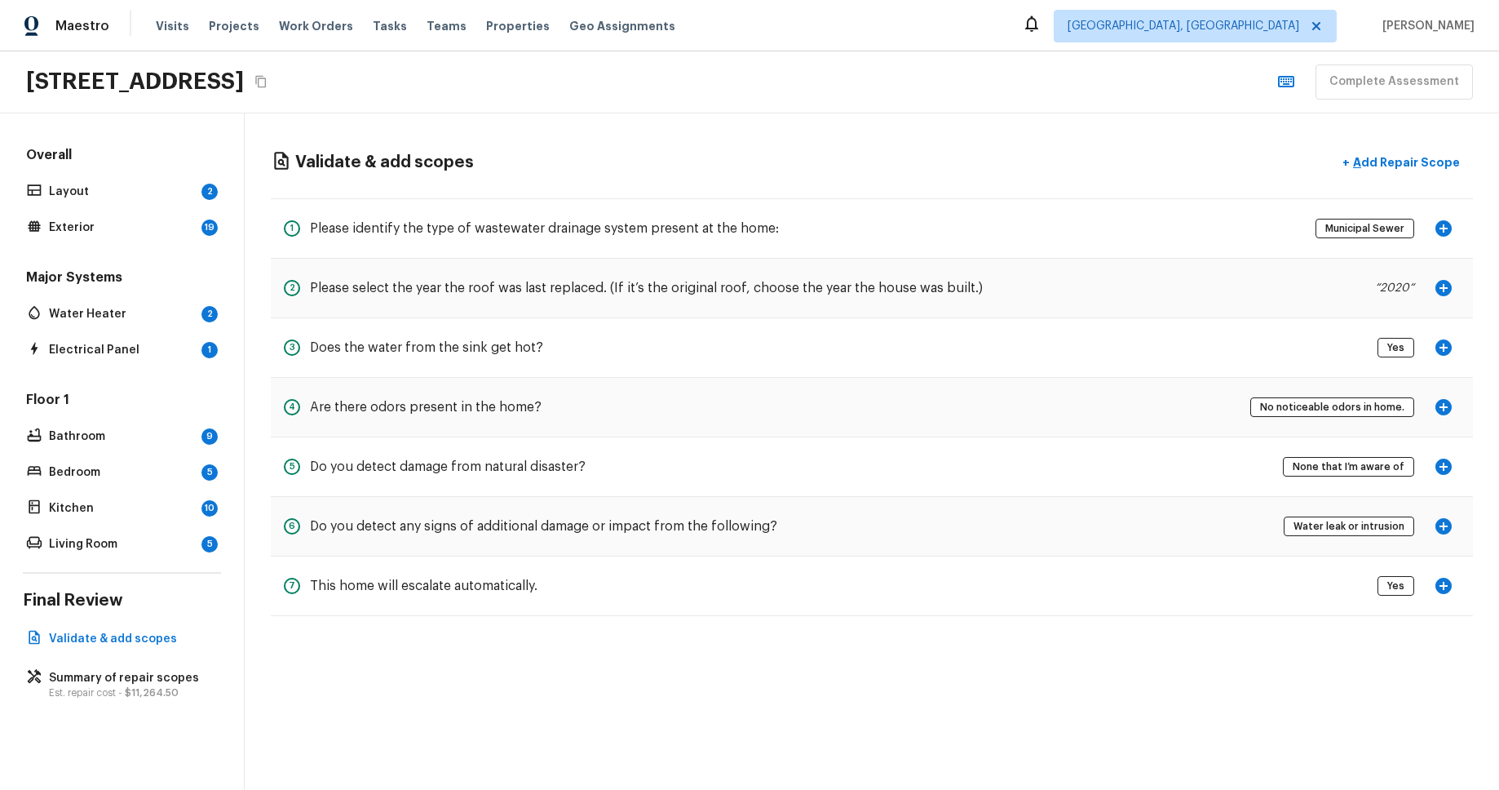
click at [1092, 130] on div "Validate & add scopes + Add Repair Scope 1 Please identify the type of wastewat…" at bounding box center [872, 381] width 1255 height 536
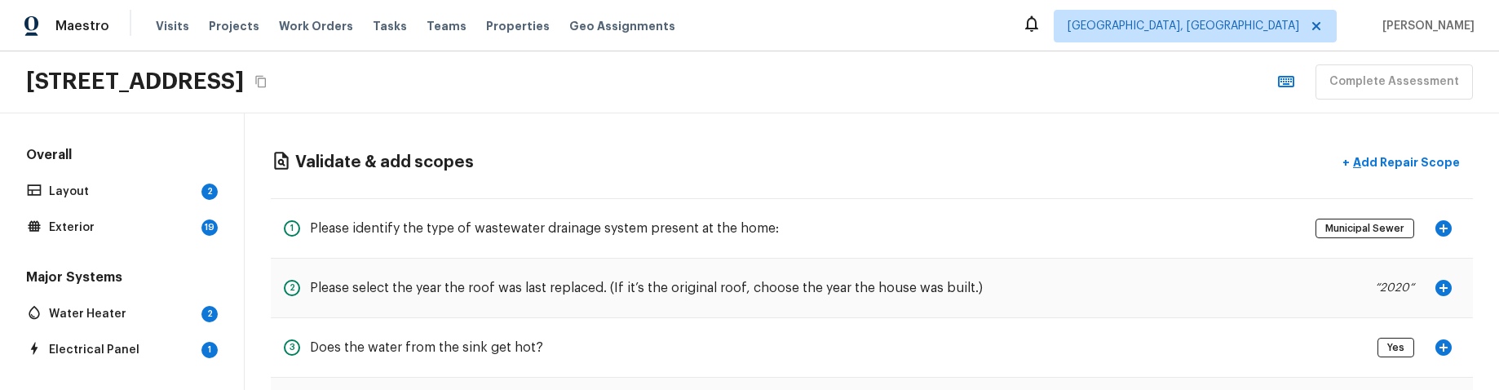
click at [910, 92] on div "12948 Prestwick Dr, Riverview, FL 33579 Complete Assessment" at bounding box center [749, 82] width 1499 height 62
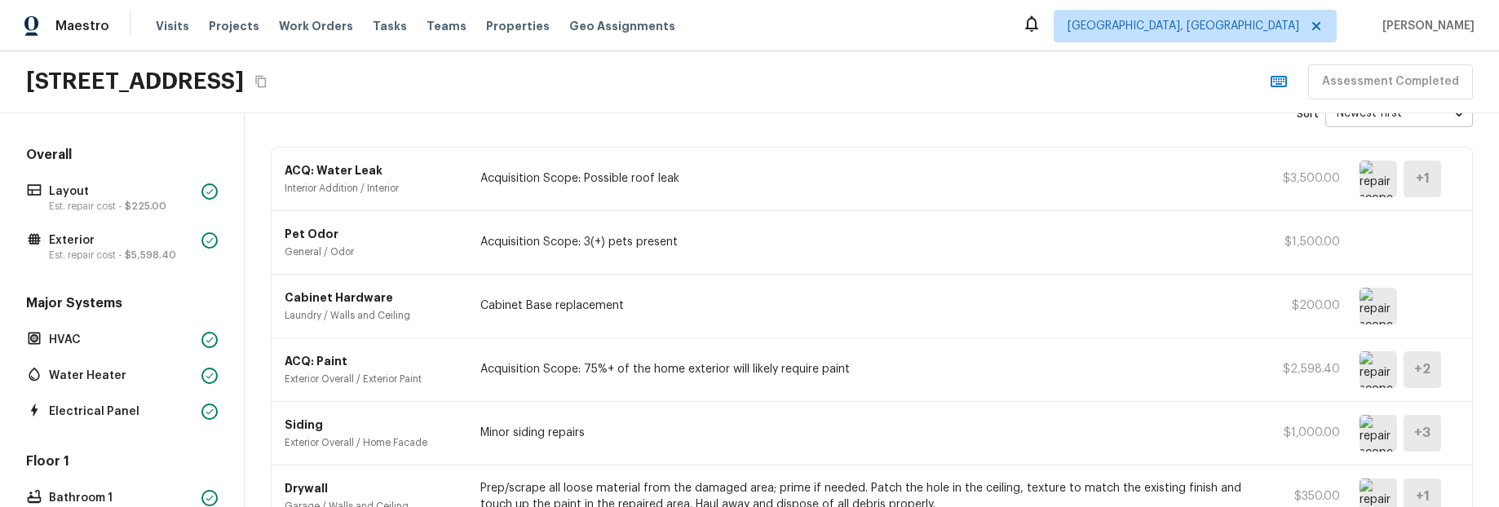
scroll to position [233, 0]
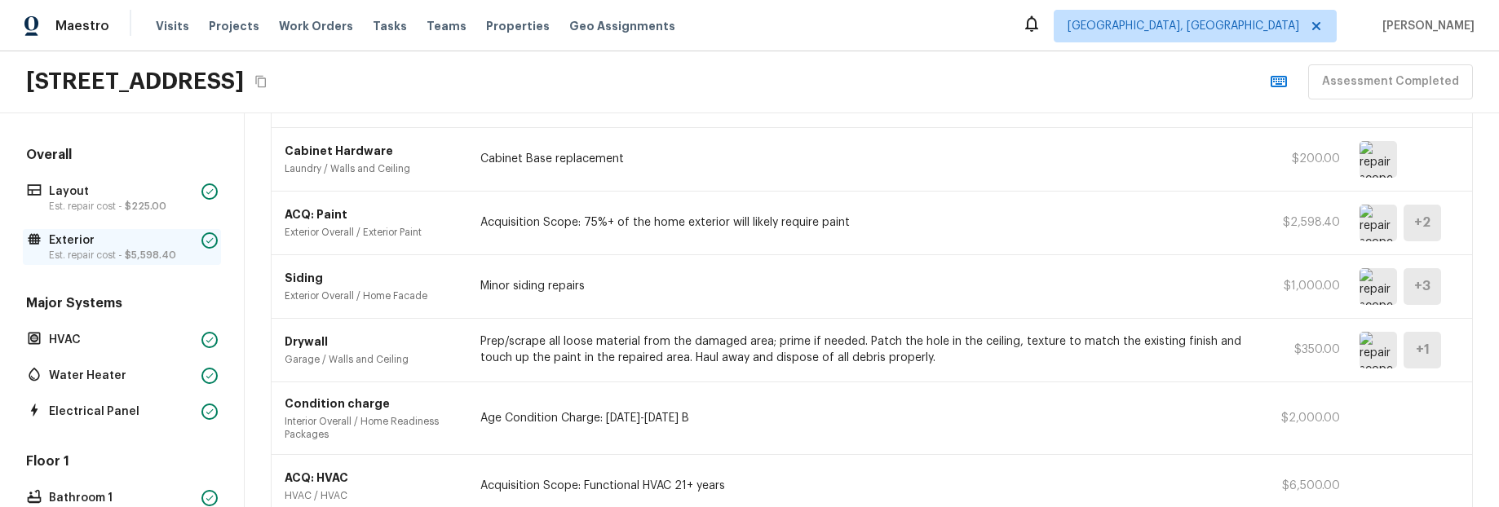
click at [152, 250] on span "$5,598.40" at bounding box center [150, 255] width 51 height 10
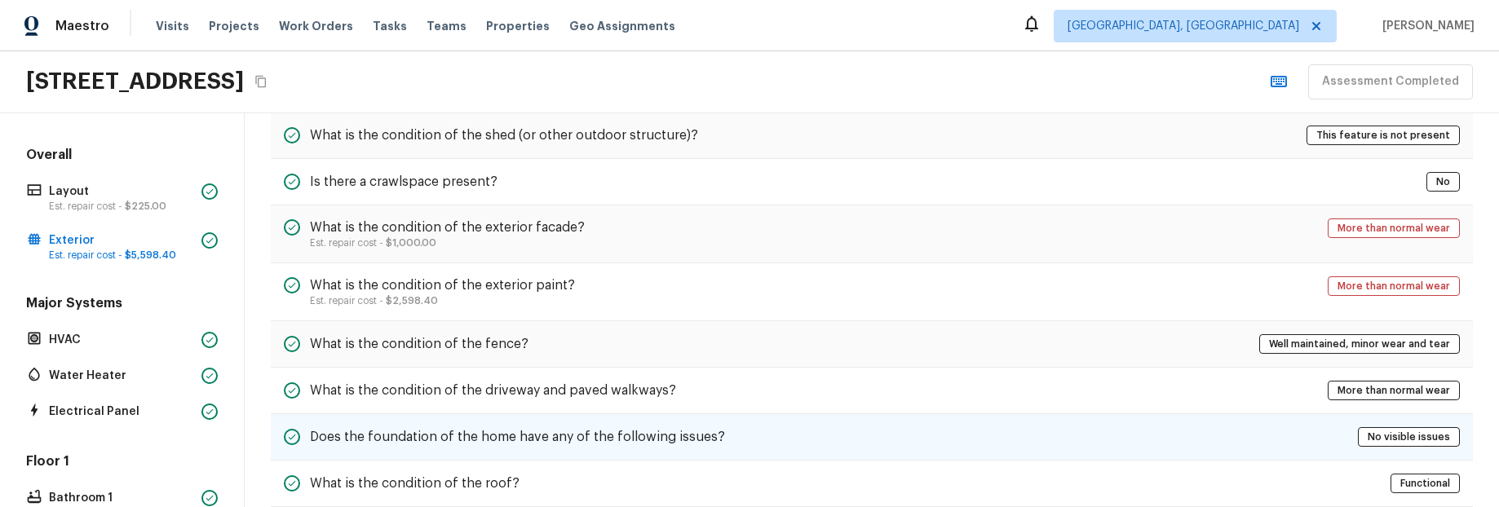
scroll to position [581, 0]
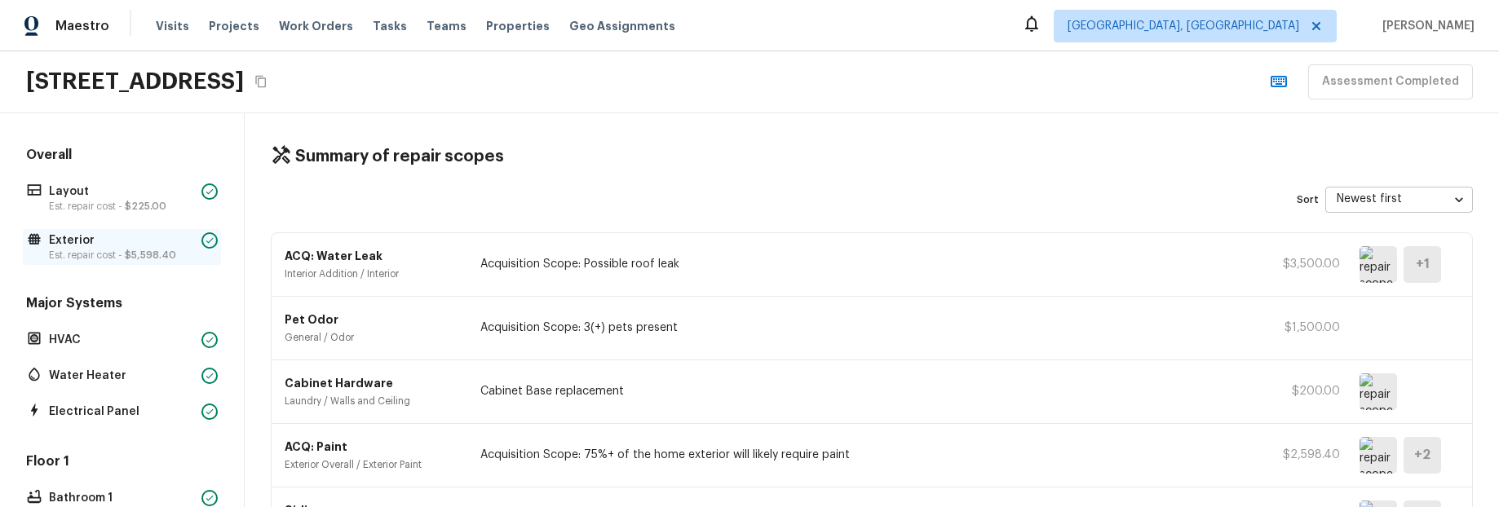
click at [145, 240] on p "Exterior" at bounding box center [122, 241] width 146 height 16
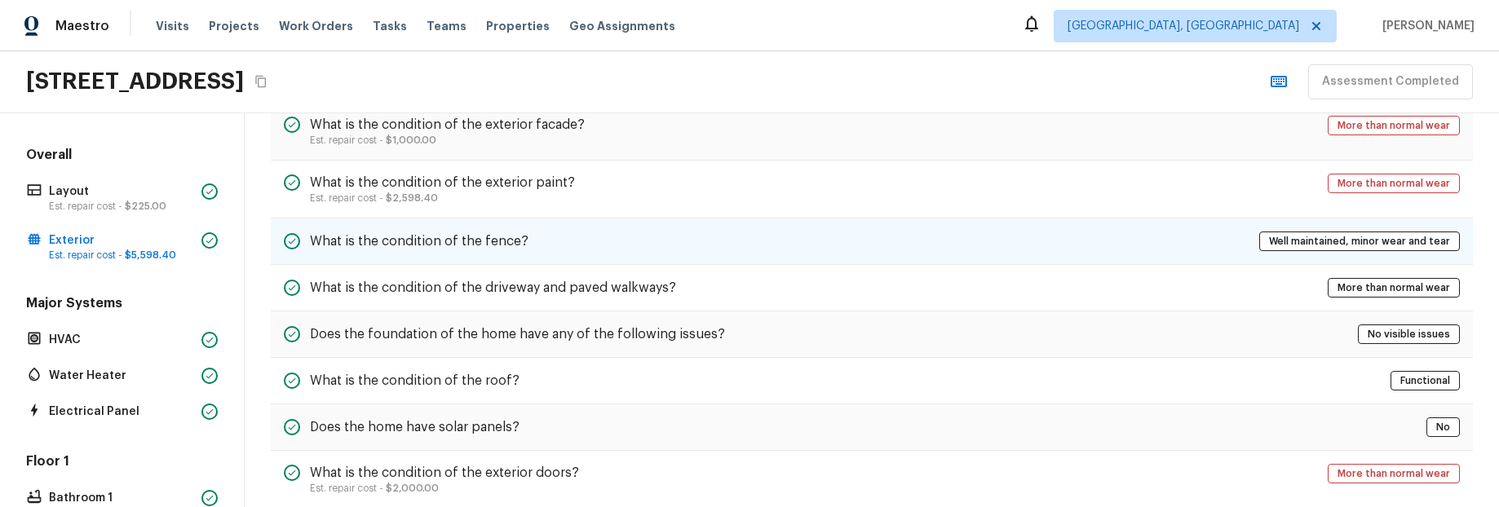
scroll to position [724, 0]
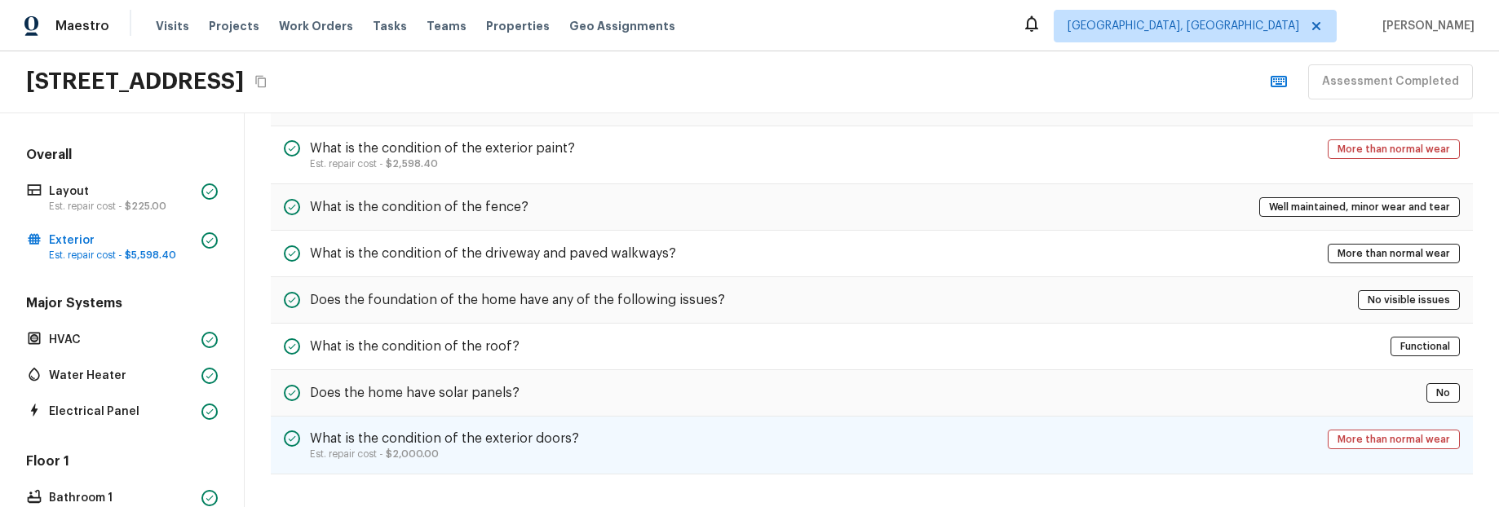
click at [931, 446] on div "What is the condition of the exterior doors? Est. repair cost - $2,000.00 More …" at bounding box center [872, 446] width 1202 height 58
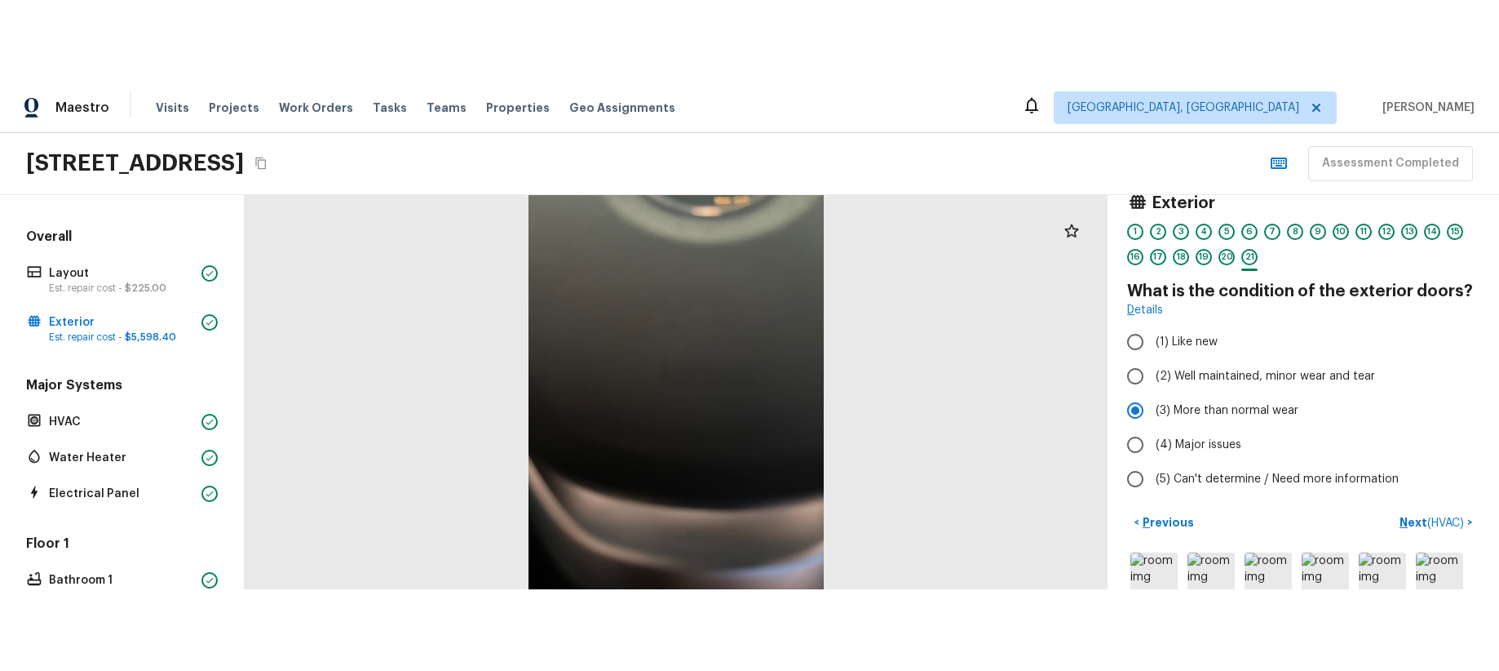
scroll to position [0, 0]
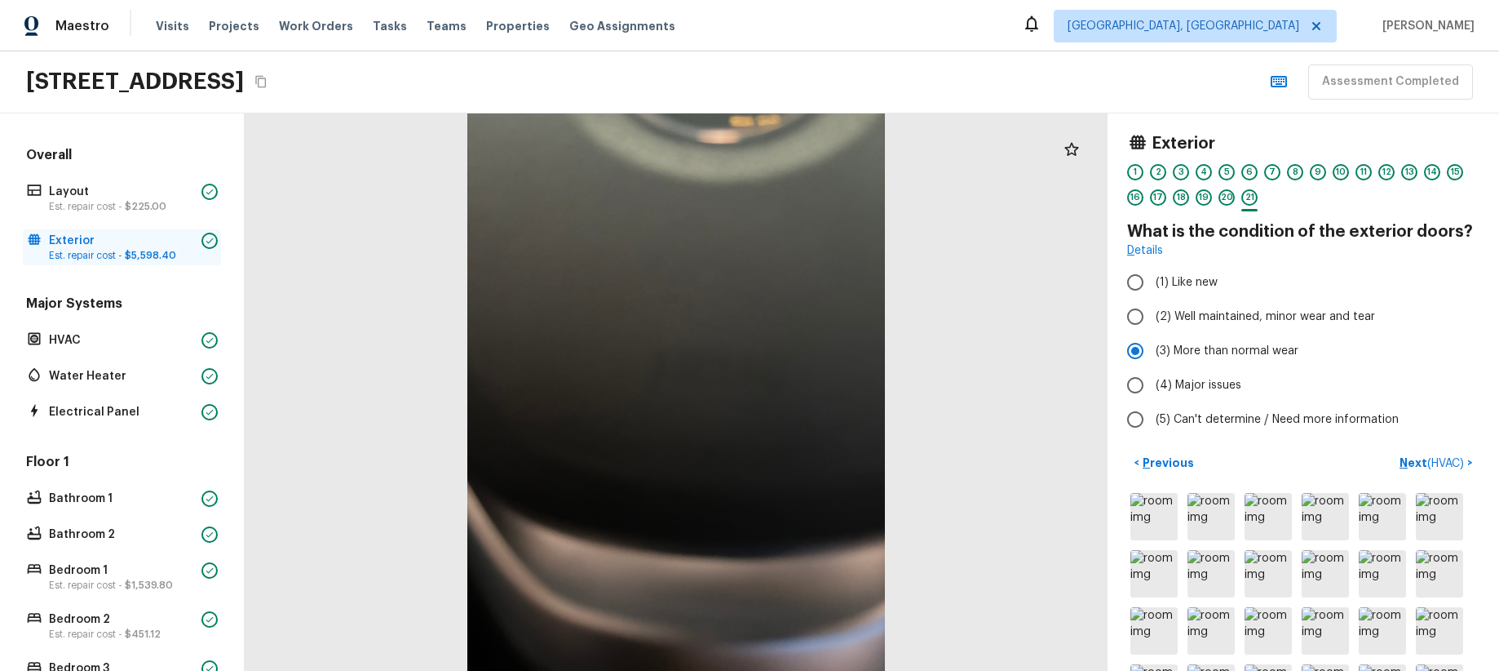
click at [143, 253] on span "$5,598.40" at bounding box center [150, 255] width 51 height 10
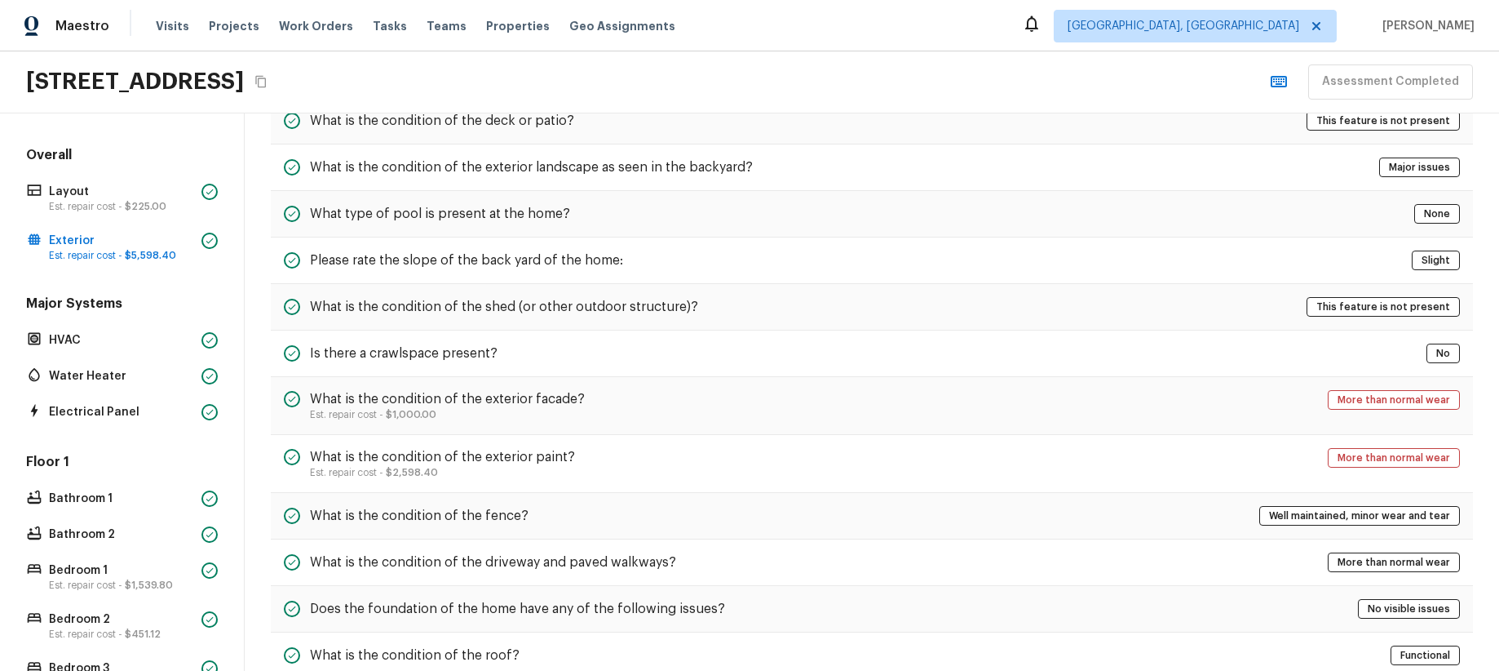
scroll to position [430, 0]
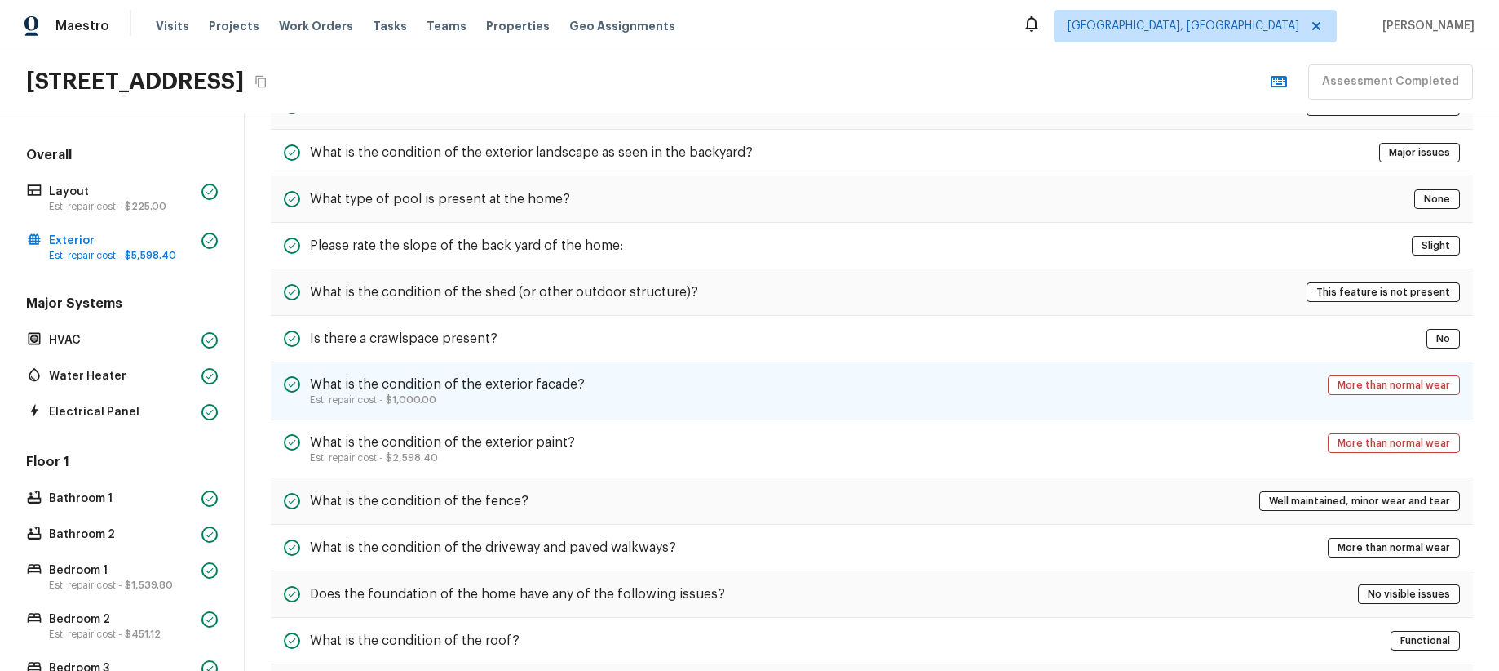
click at [912, 381] on div "What is the condition of the exterior facade? Est. repair cost - $1,000.00 More…" at bounding box center [872, 391] width 1202 height 58
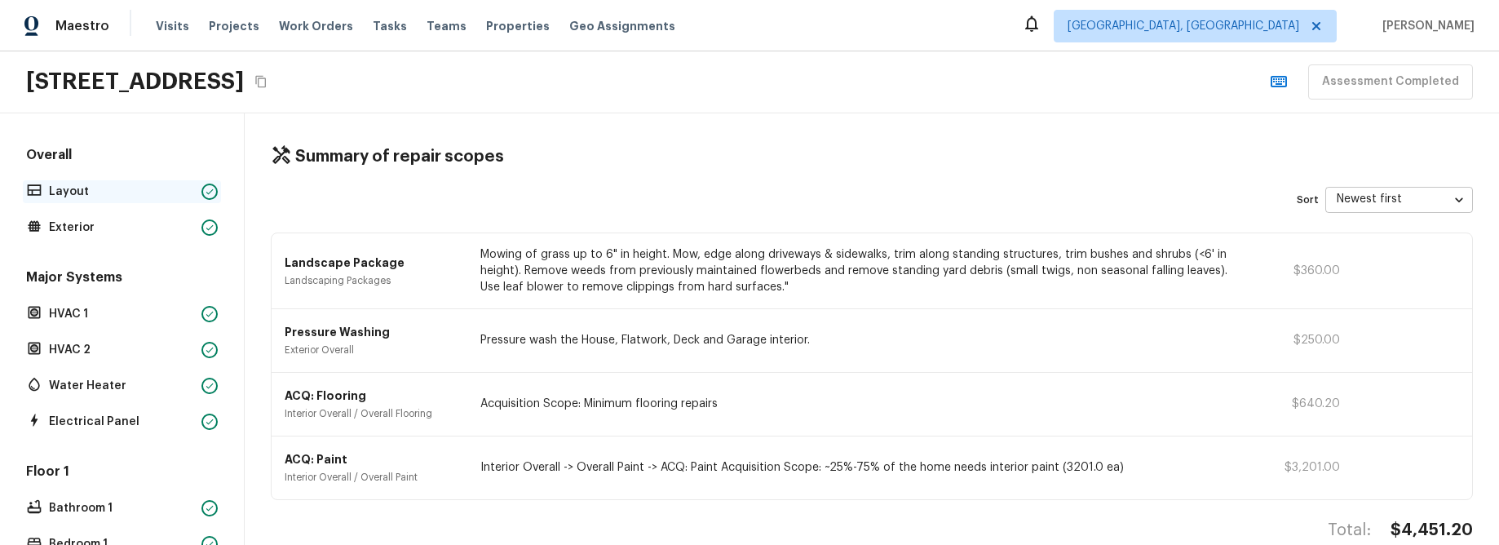
click at [78, 190] on p "Layout" at bounding box center [122, 192] width 146 height 16
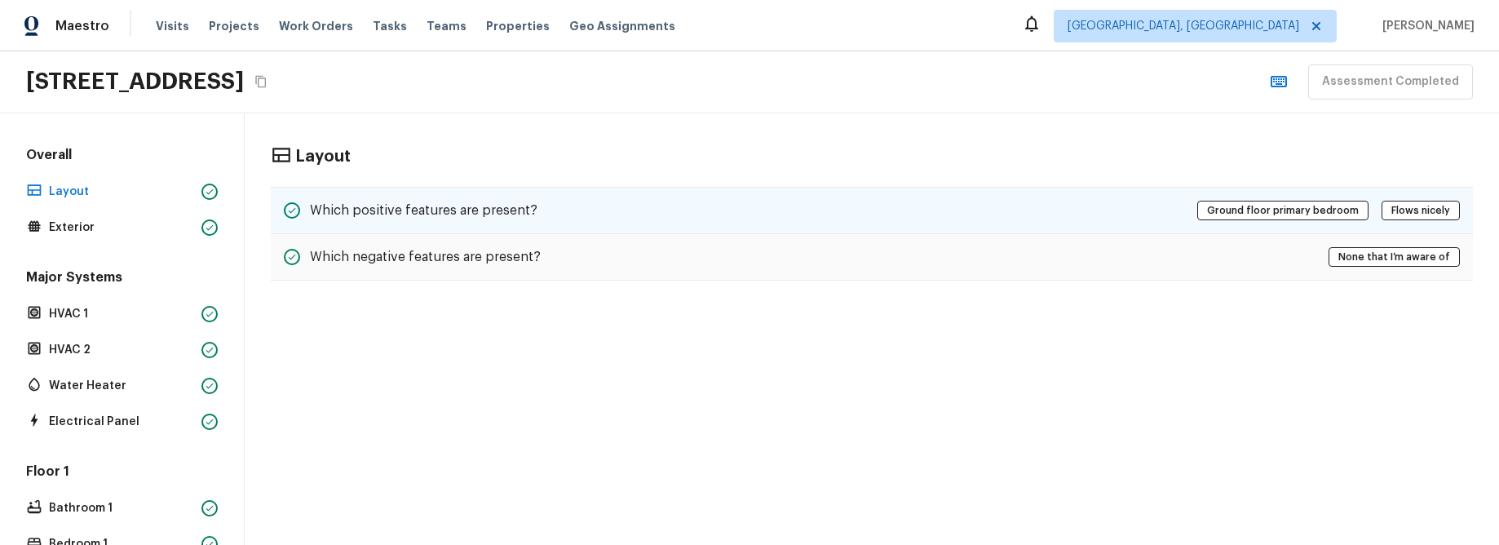
click at [485, 223] on div "Which positive features are present? Ground floor primary bedroom Flows nicely" at bounding box center [872, 210] width 1202 height 47
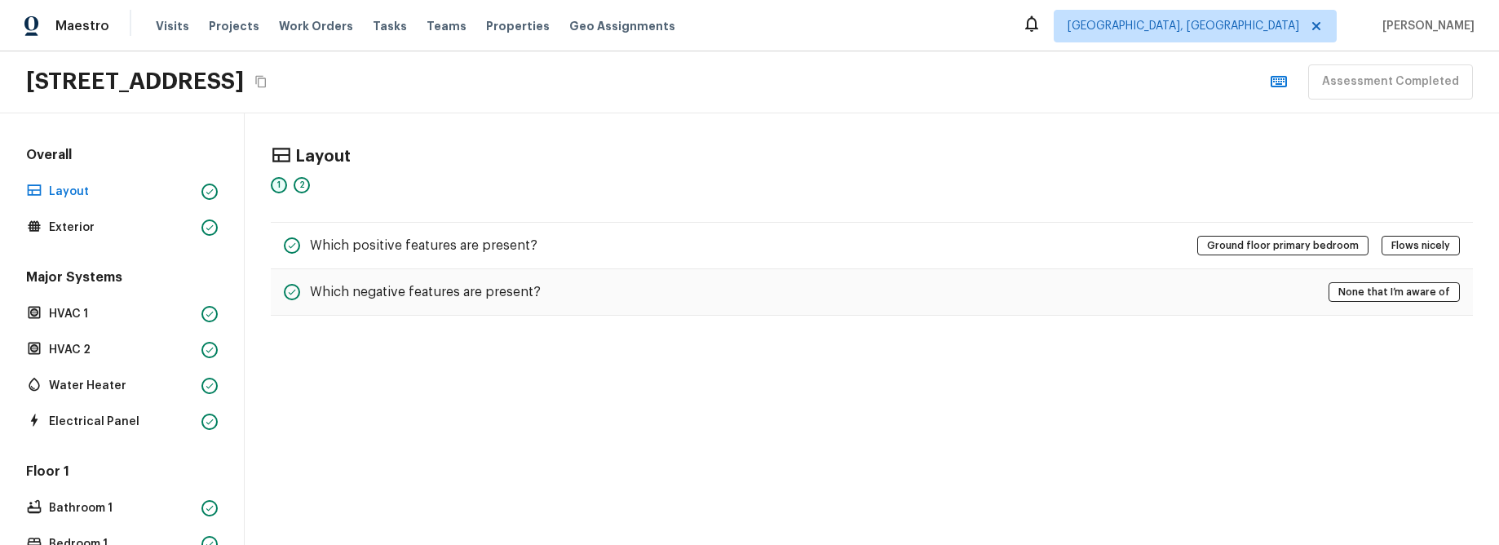
click at [275, 184] on div "1" at bounding box center [279, 185] width 16 height 16
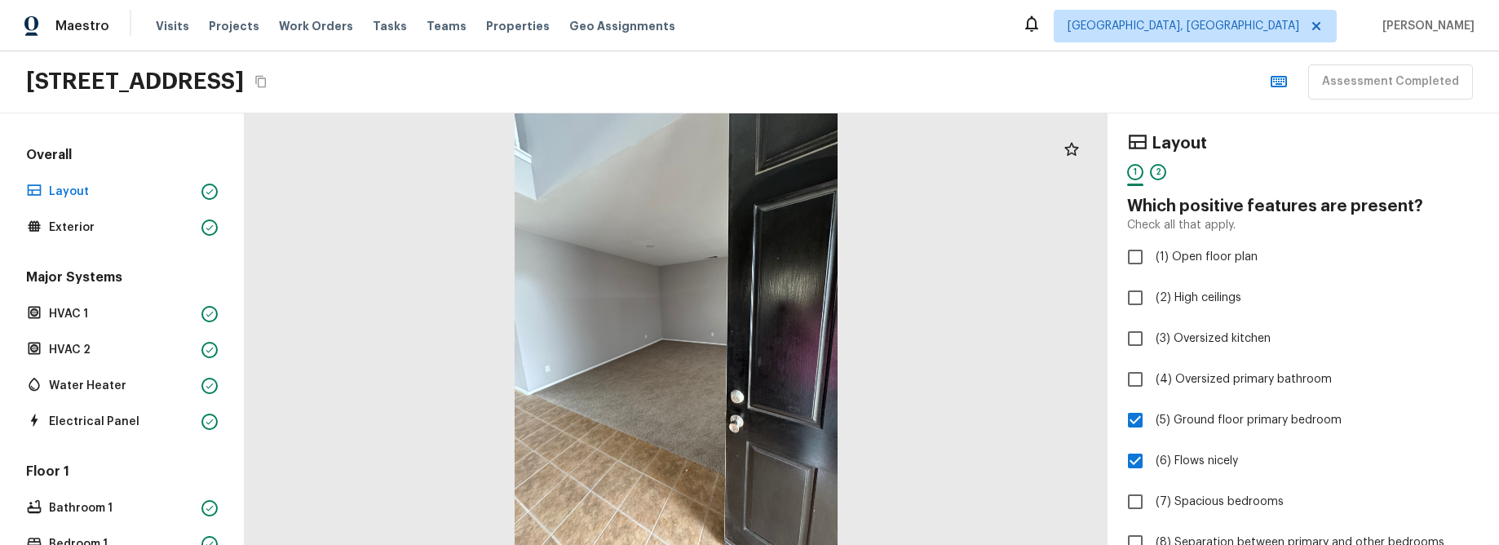
drag, startPoint x: 164, startPoint y: 197, endPoint x: 164, endPoint y: 209, distance: 12.2
click at [164, 197] on p "Layout" at bounding box center [122, 192] width 146 height 16
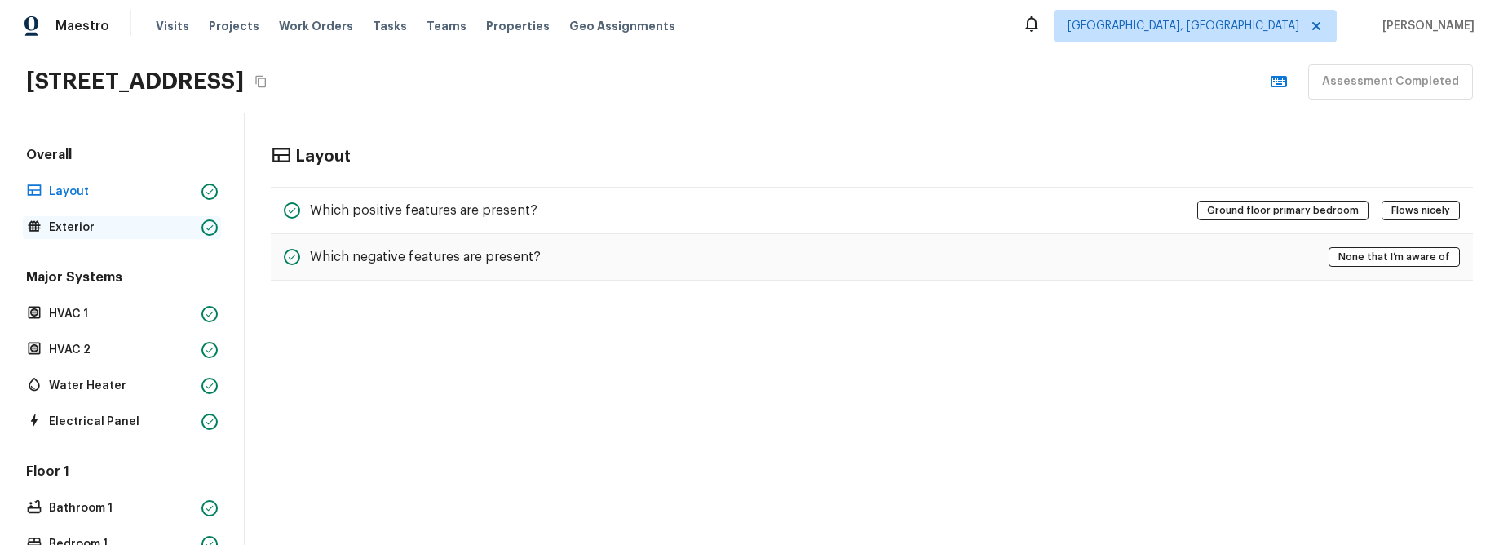
click at [163, 224] on p "Exterior" at bounding box center [122, 227] width 146 height 16
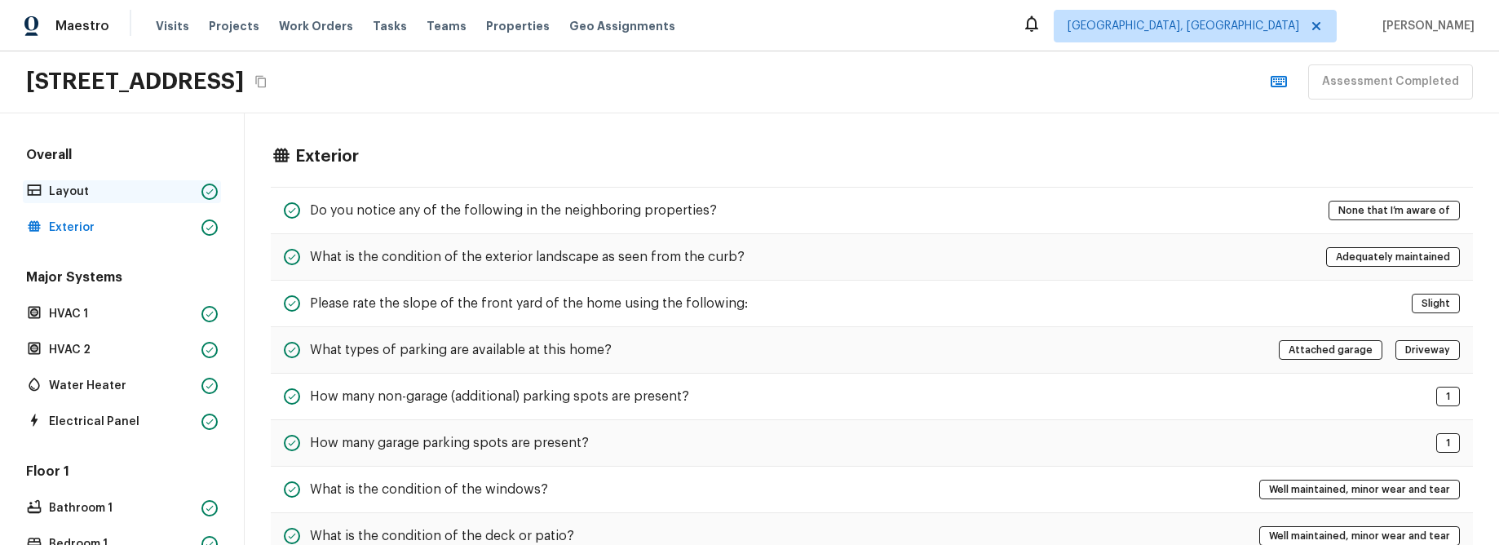
click at [169, 200] on div "Layout" at bounding box center [122, 191] width 198 height 23
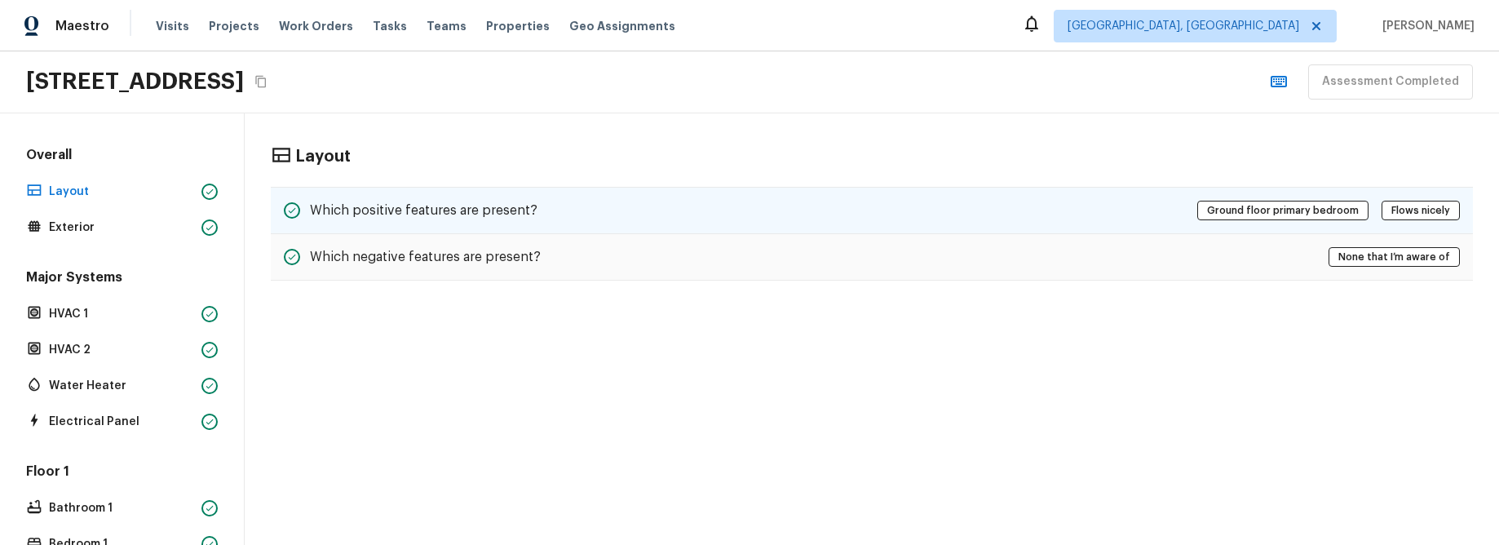
click at [818, 210] on div "Which positive features are present? Ground floor primary bedroom Flows nicely" at bounding box center [872, 210] width 1202 height 47
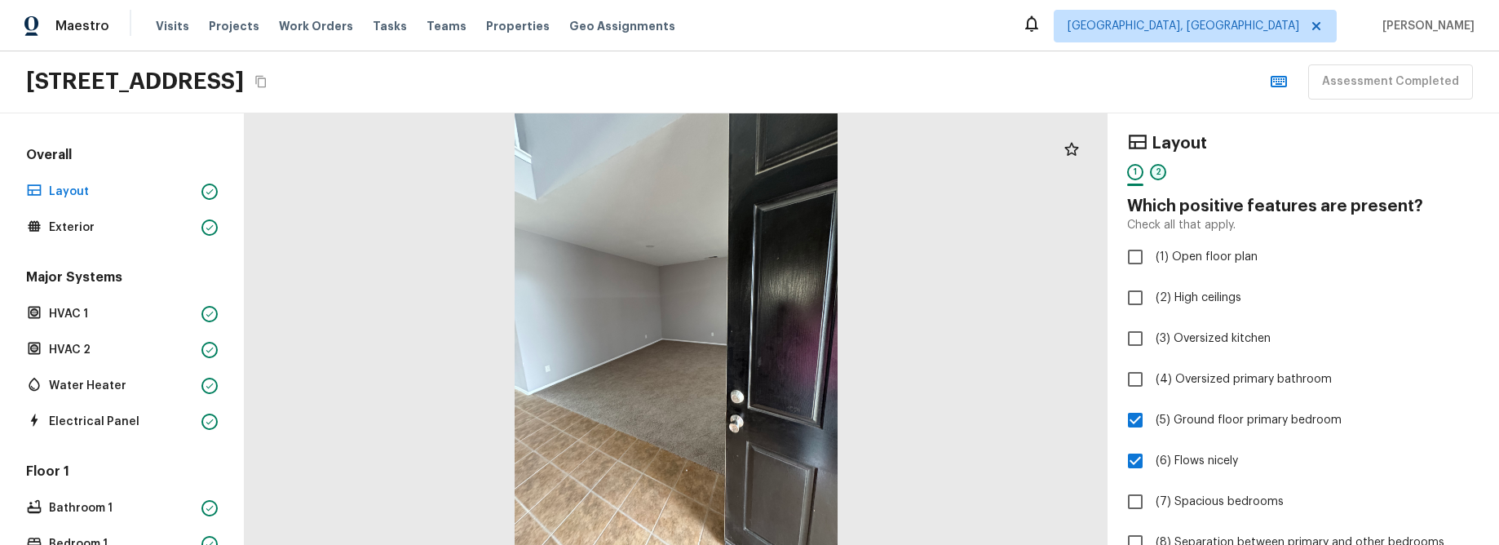
click at [1158, 171] on div "2" at bounding box center [1158, 172] width 16 height 16
click at [1136, 172] on div "1" at bounding box center [1135, 172] width 16 height 16
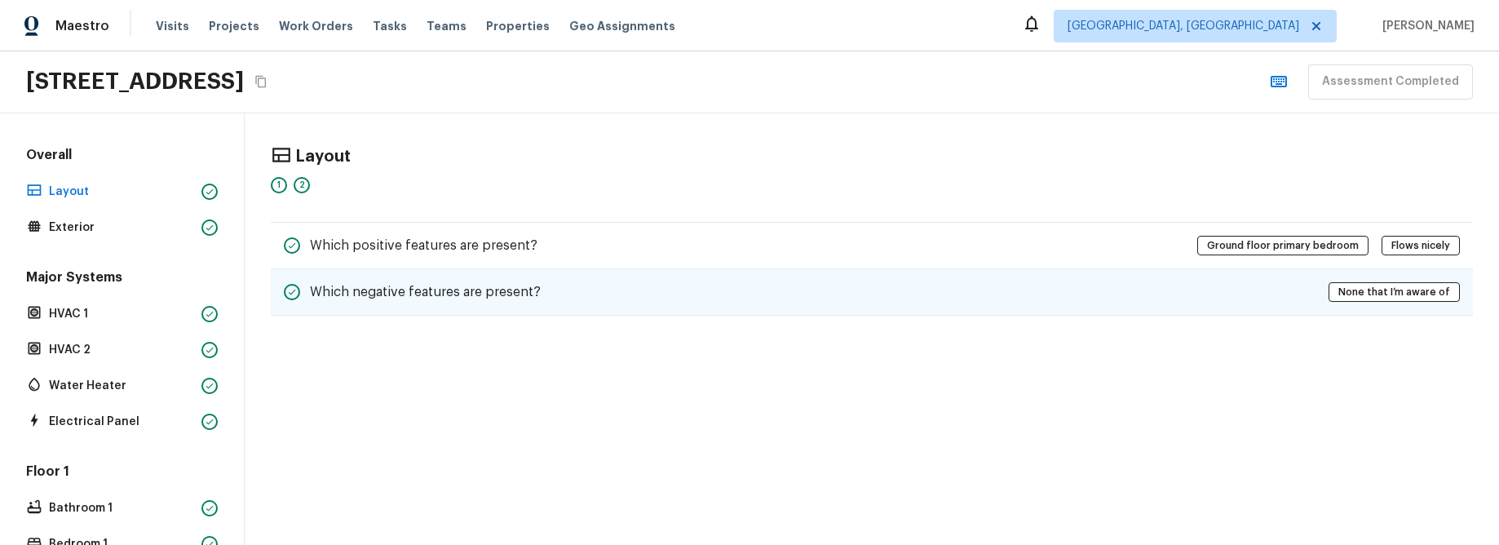
click at [759, 287] on div "Which negative features are present? None that I’m aware of" at bounding box center [872, 292] width 1202 height 47
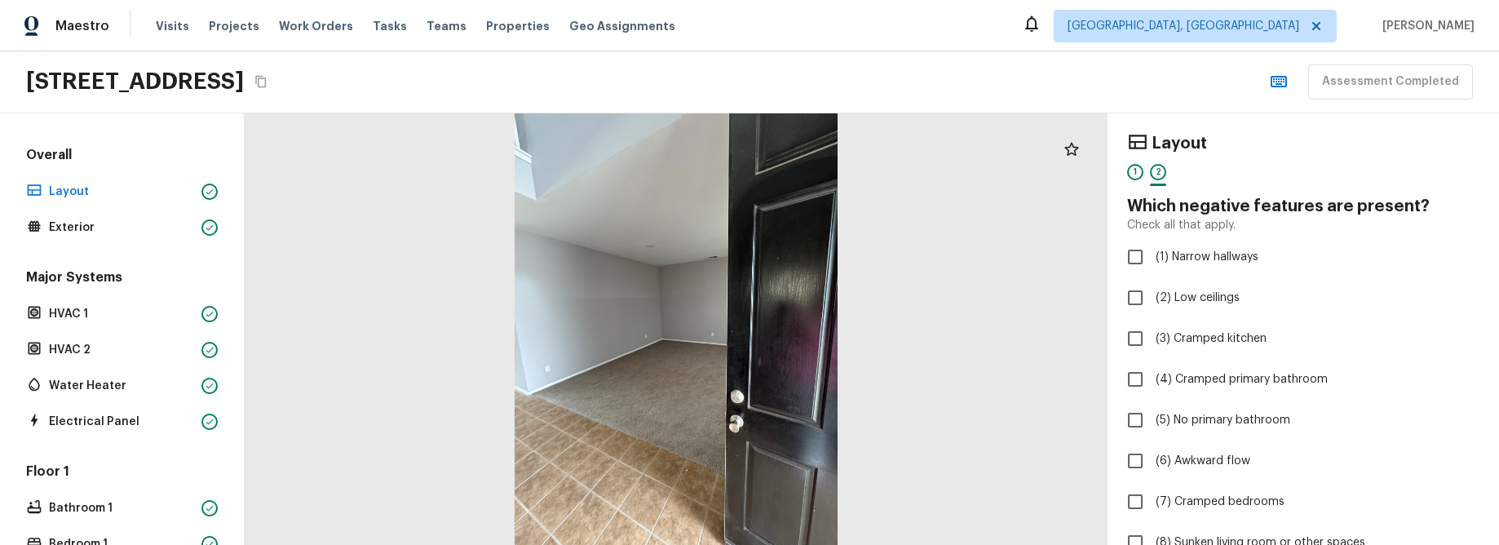
click at [1123, 84] on div "4614 Still Meadow Ln, Lancaster, CA 93536 Assessment Completed" at bounding box center [749, 82] width 1499 height 62
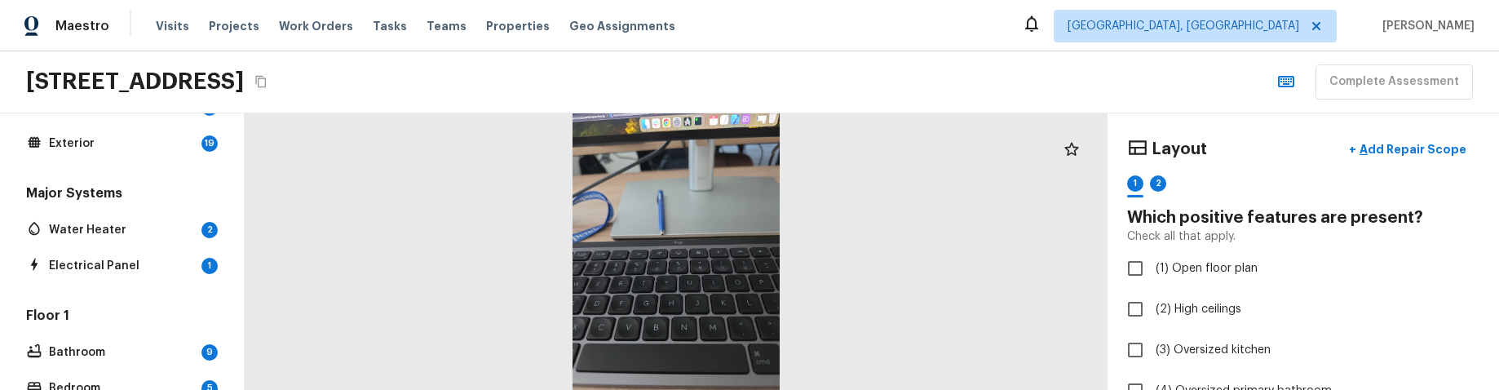
scroll to position [345, 0]
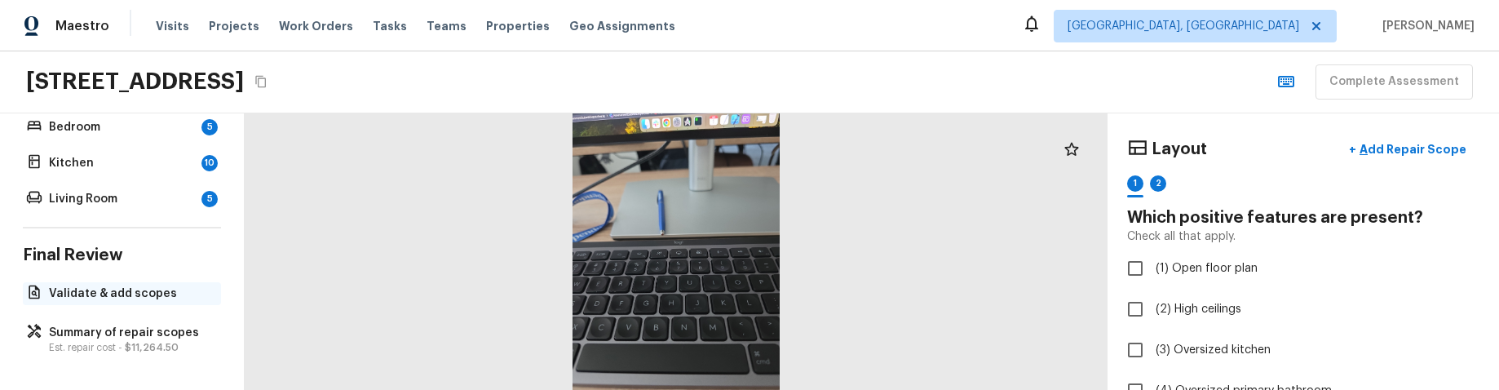
click at [110, 299] on p "Validate & add scopes" at bounding box center [130, 294] width 162 height 16
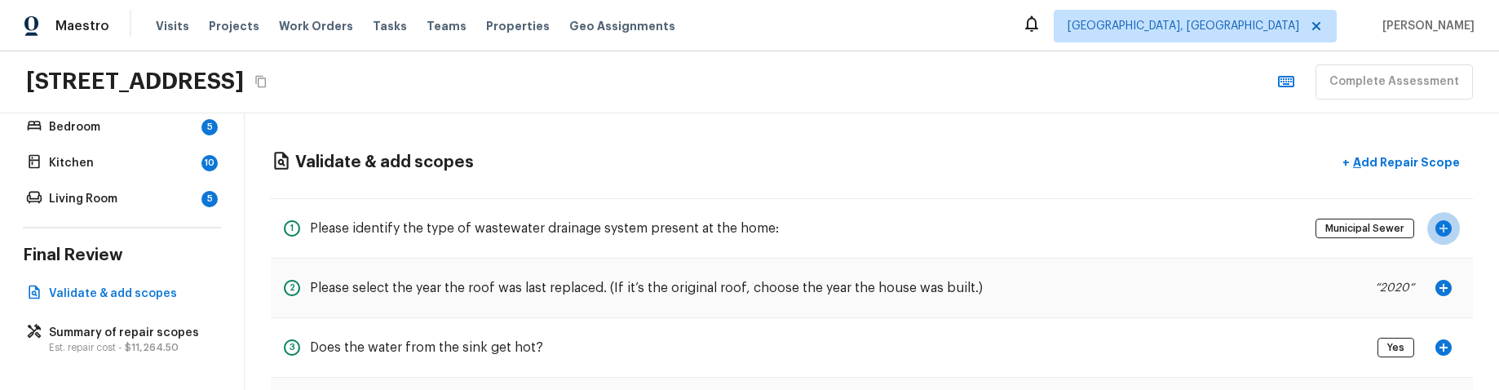
click at [1451, 227] on icon "button" at bounding box center [1444, 228] width 16 height 16
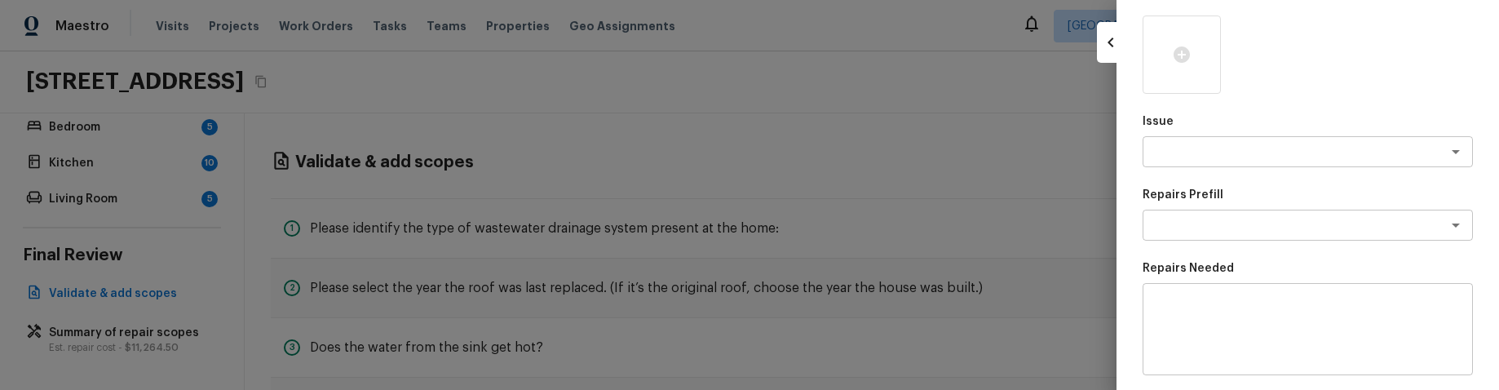
scroll to position [161, 0]
click at [1279, 153] on textarea at bounding box center [1285, 145] width 270 height 16
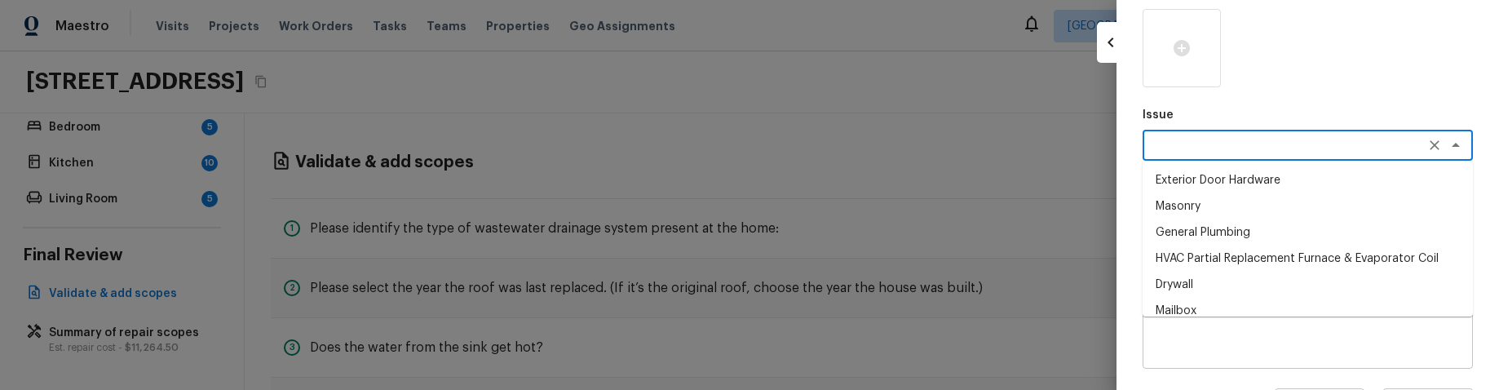
click at [1262, 182] on li "Exterior Door Hardware" at bounding box center [1308, 180] width 330 height 26
type textarea "Exterior Door Hardware"
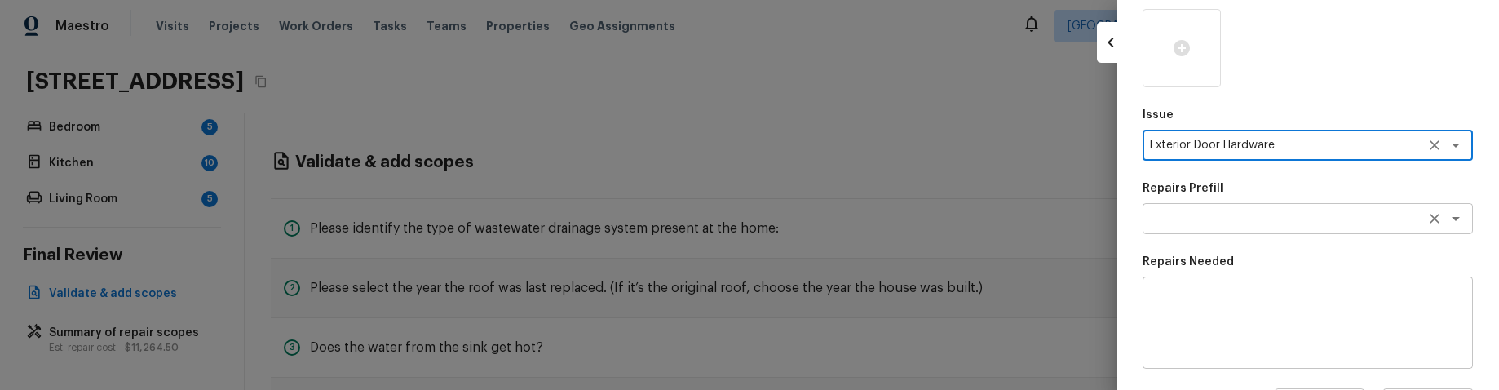
drag, startPoint x: 1261, startPoint y: 217, endPoint x: 1259, endPoint y: 228, distance: 11.7
click at [1261, 217] on textarea at bounding box center [1285, 218] width 270 height 16
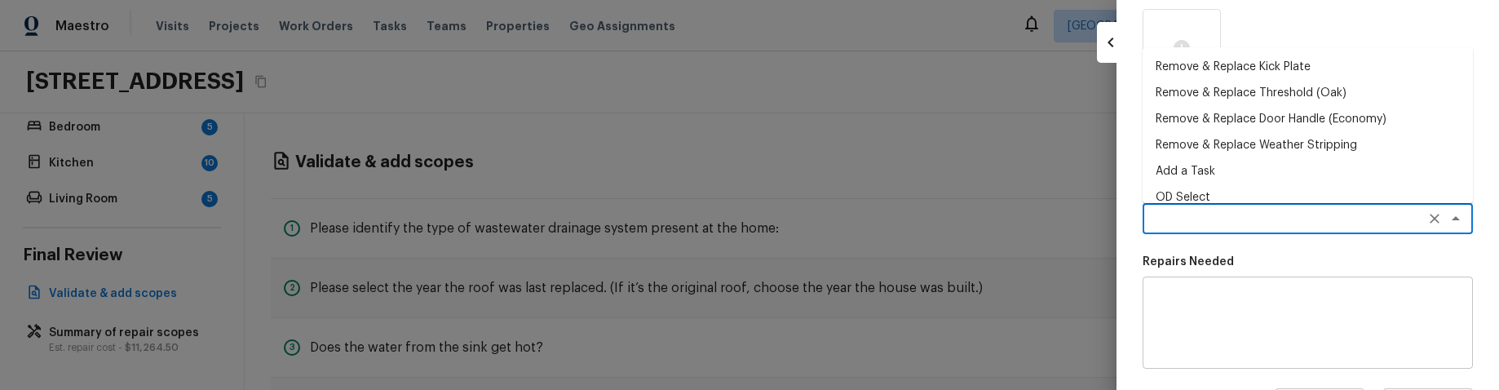
click at [1255, 193] on li "OD Select" at bounding box center [1308, 197] width 330 height 26
type textarea "OD Select"
type textarea "Refer to the agreed upon scope document for further details."
type input "$1.00"
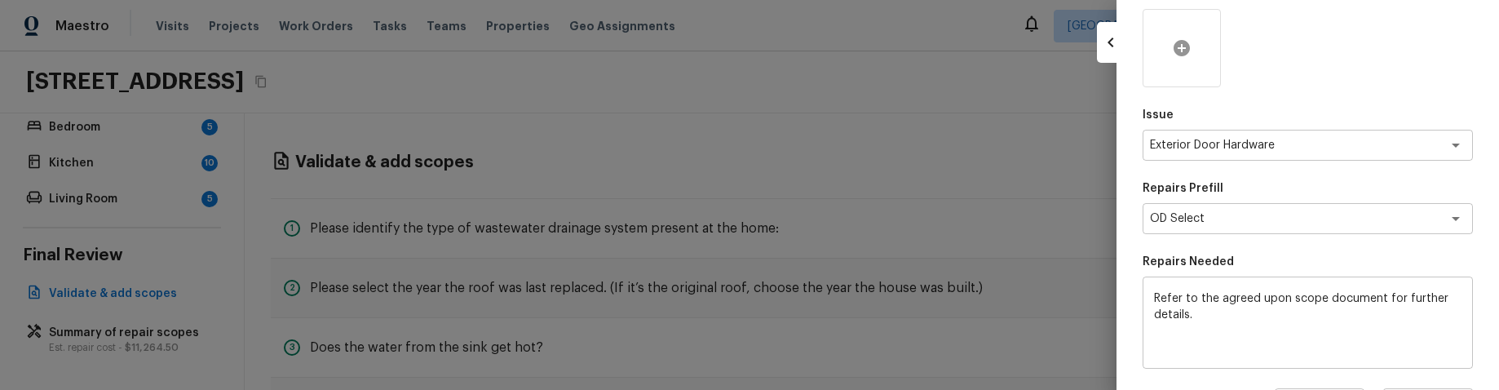
click at [1189, 40] on icon at bounding box center [1182, 48] width 20 height 20
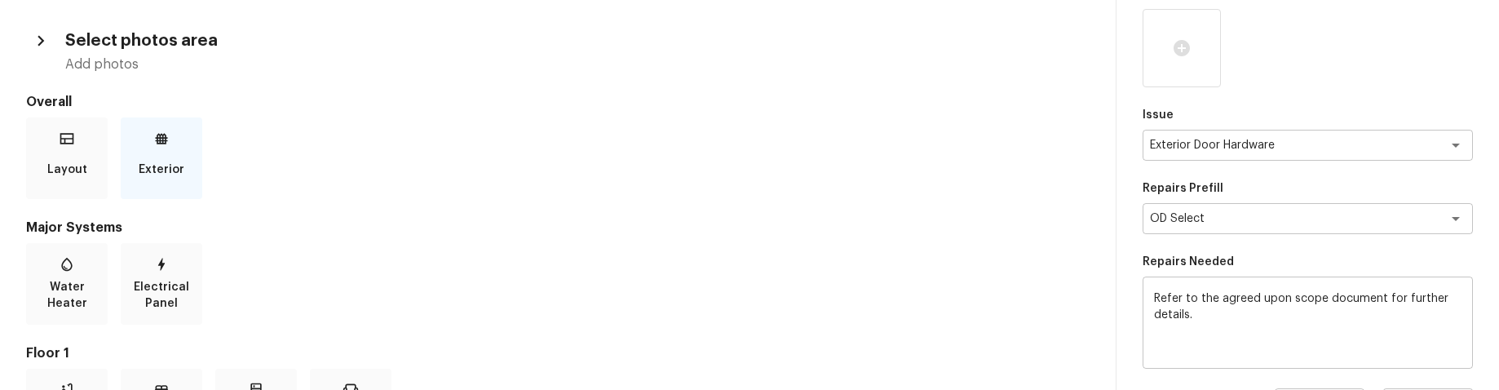
click at [154, 147] on div "Exterior" at bounding box center [162, 158] width 82 height 82
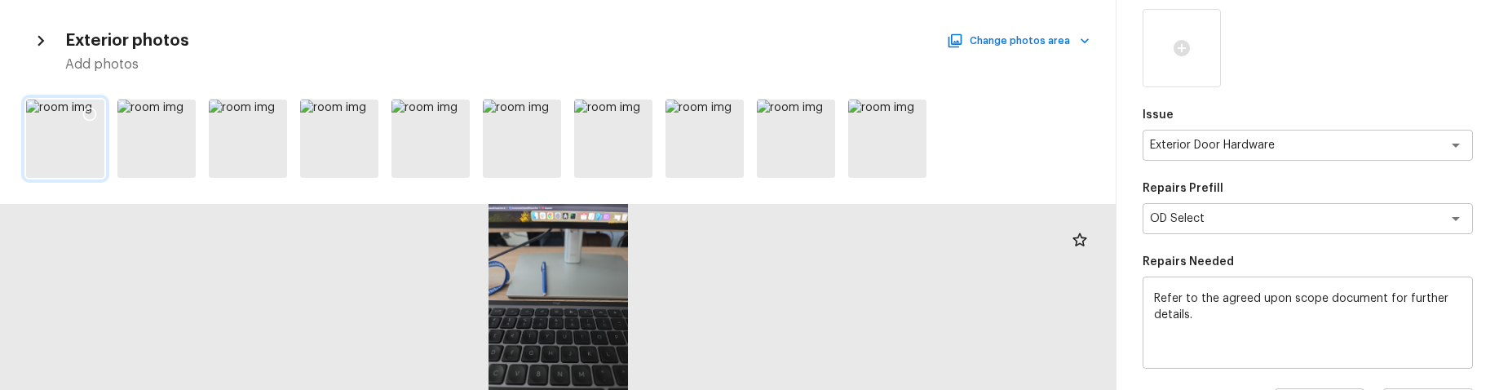
click at [94, 113] on icon at bounding box center [90, 114] width 16 height 16
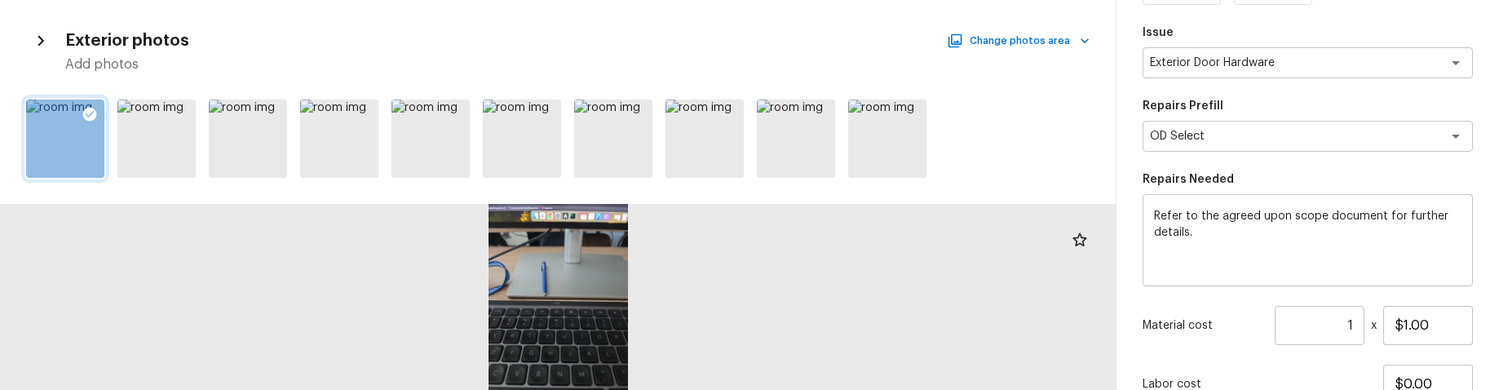
scroll to position [377, 0]
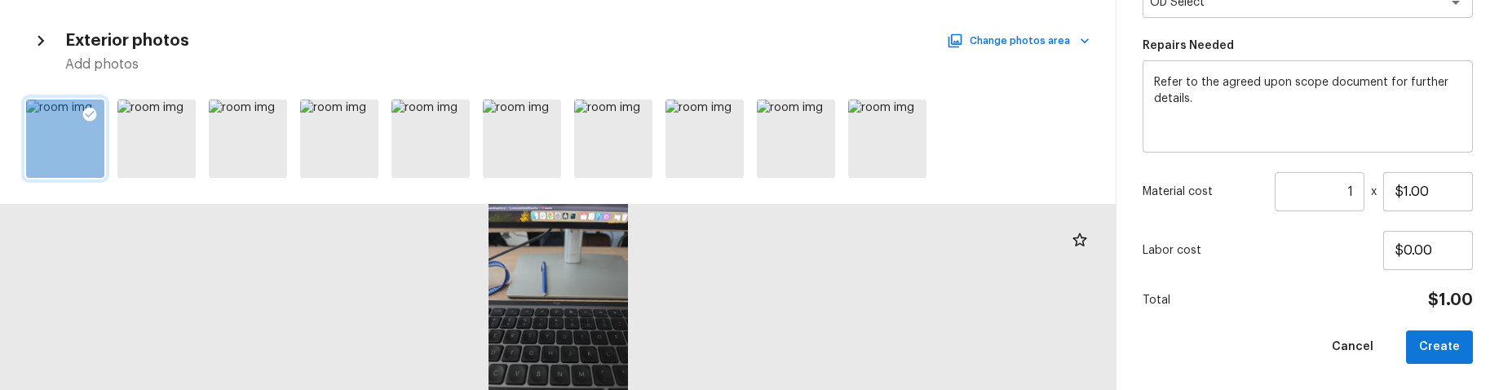
click at [1451, 345] on button "Create" at bounding box center [1439, 346] width 67 height 33
type input "$0.00"
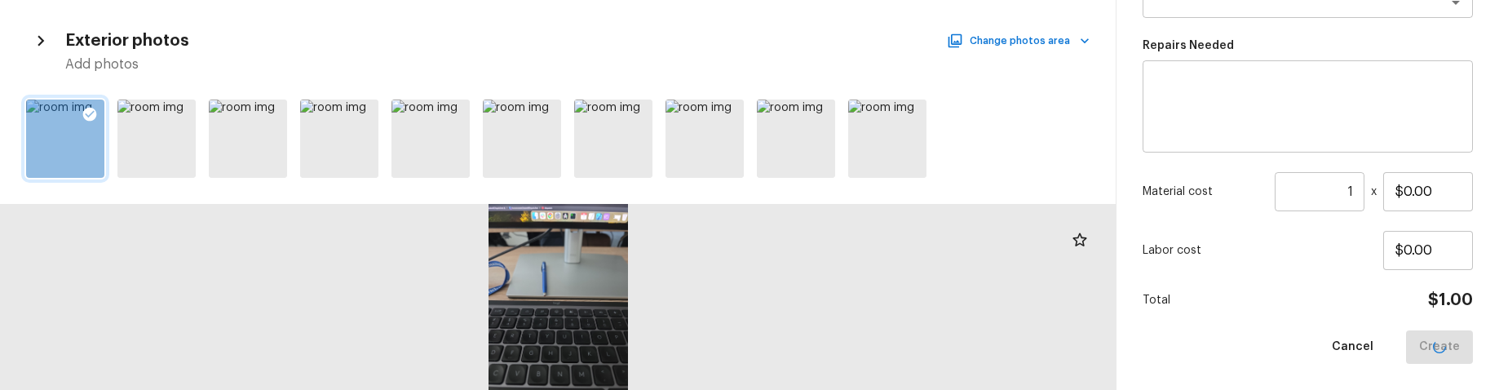
scroll to position [434, 0]
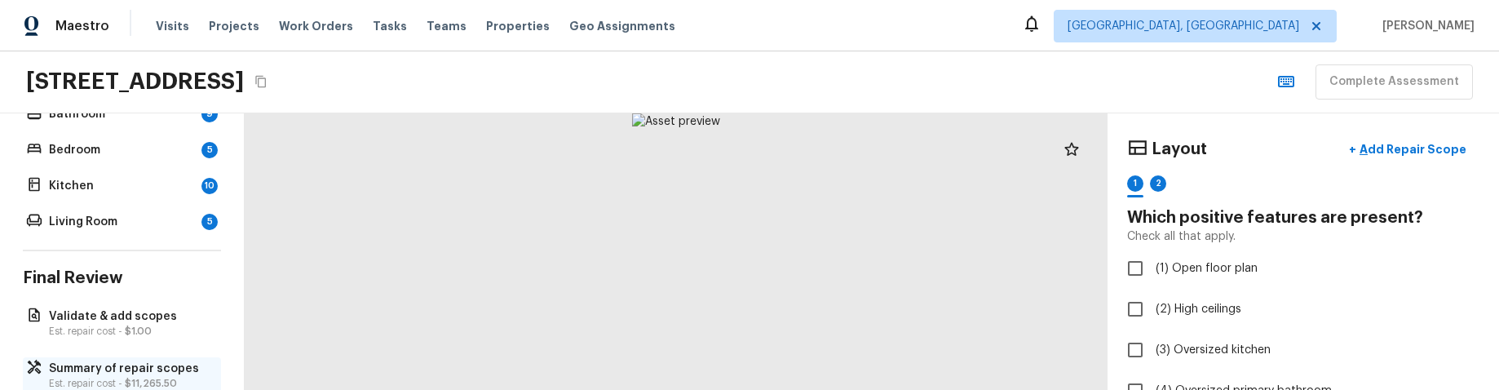
scroll to position [358, 0]
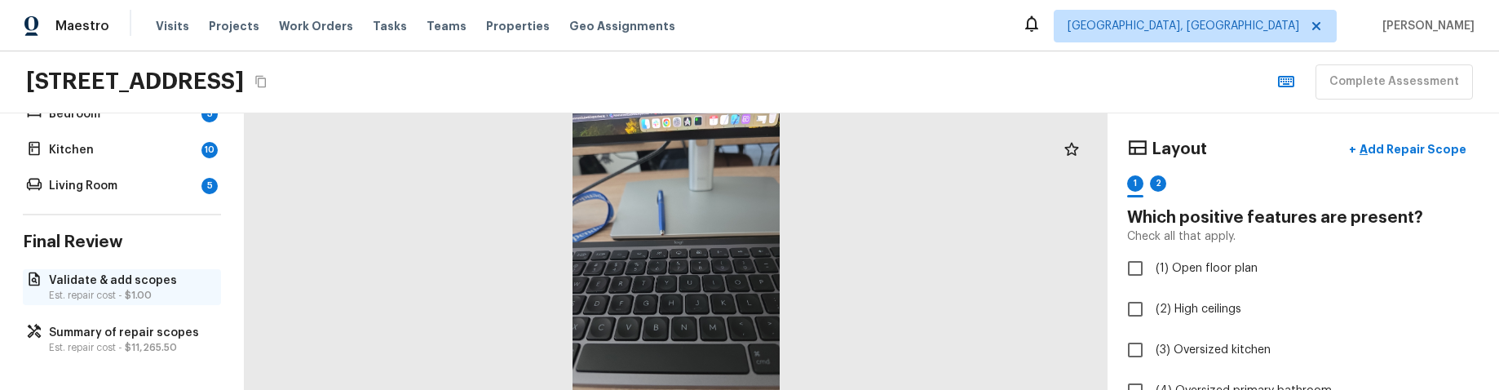
click at [109, 281] on p "Validate & add scopes" at bounding box center [130, 280] width 162 height 16
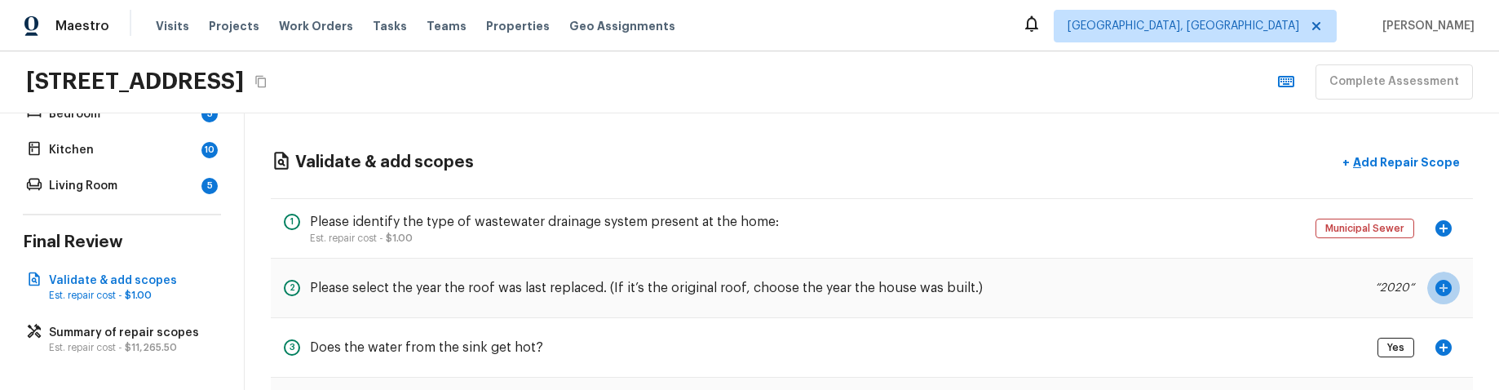
click at [1446, 282] on icon "button" at bounding box center [1444, 288] width 16 height 16
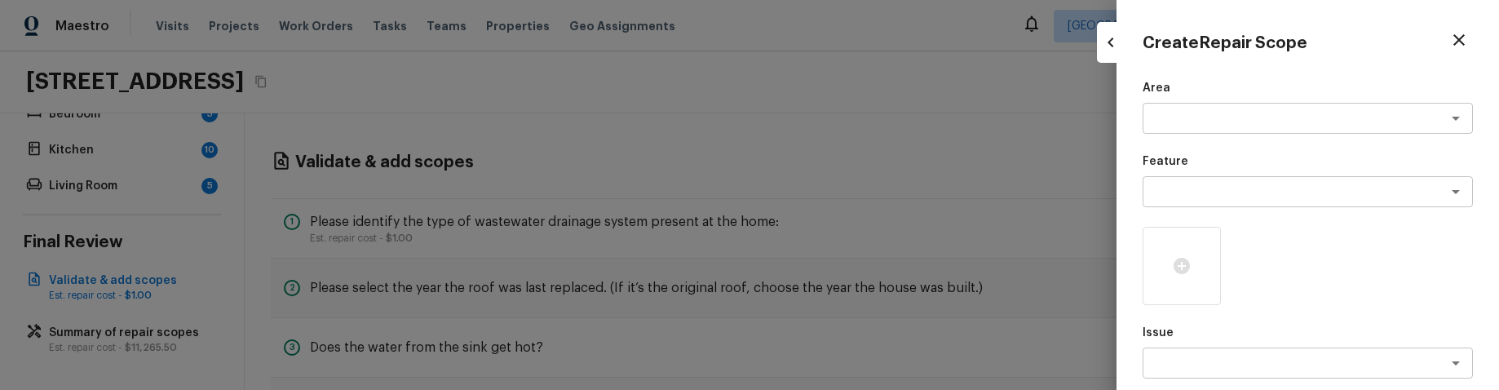
click at [1457, 37] on icon "button" at bounding box center [1459, 39] width 11 height 11
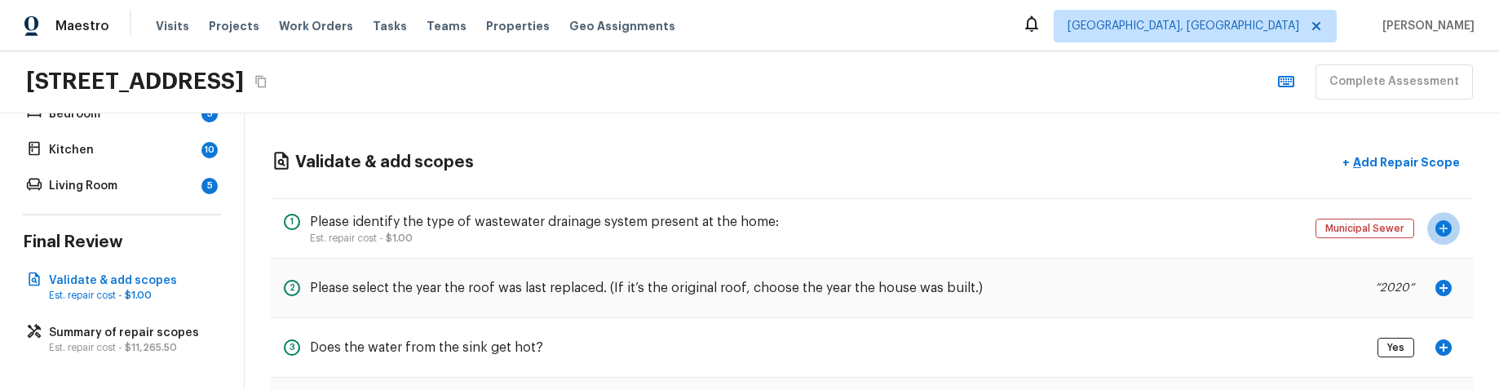
click at [1442, 235] on icon "button" at bounding box center [1444, 228] width 16 height 16
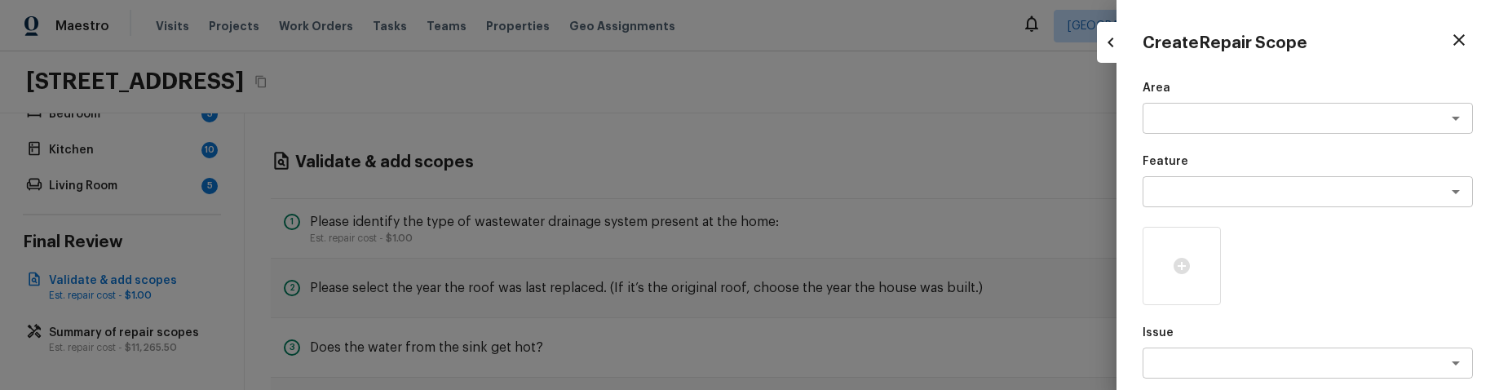
click at [1453, 42] on icon "button" at bounding box center [1460, 40] width 20 height 20
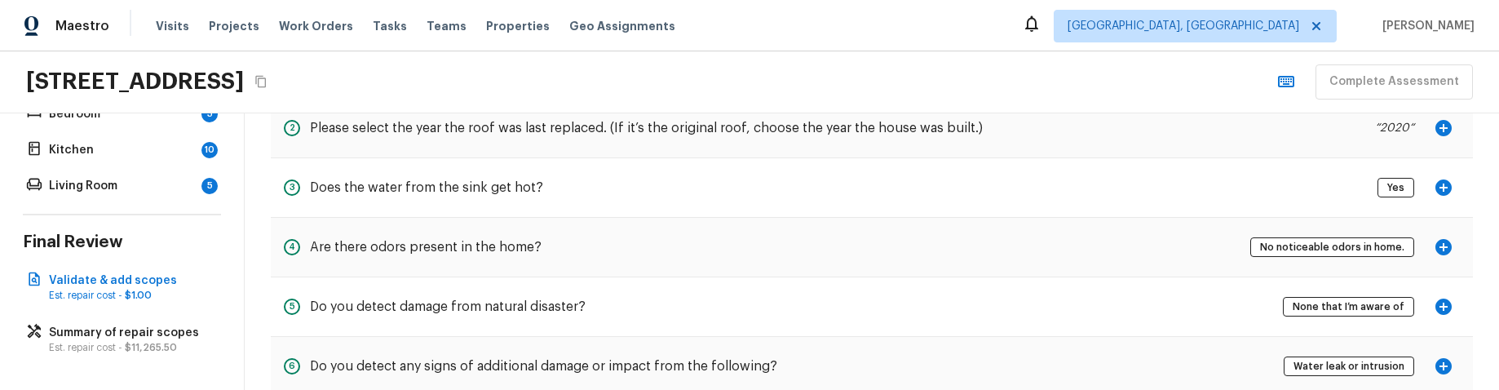
scroll to position [248, 0]
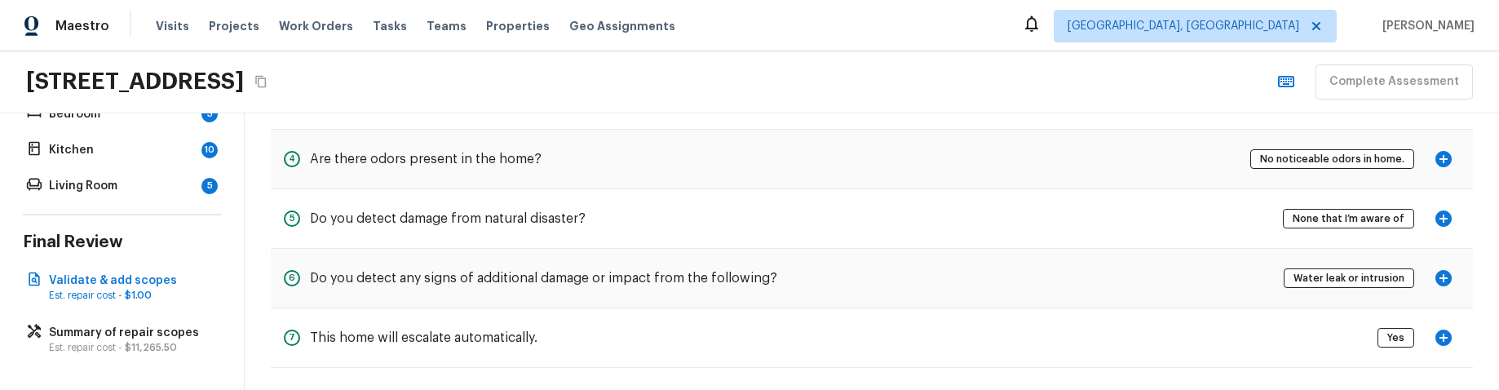
click at [1448, 215] on icon "button" at bounding box center [1444, 218] width 16 height 16
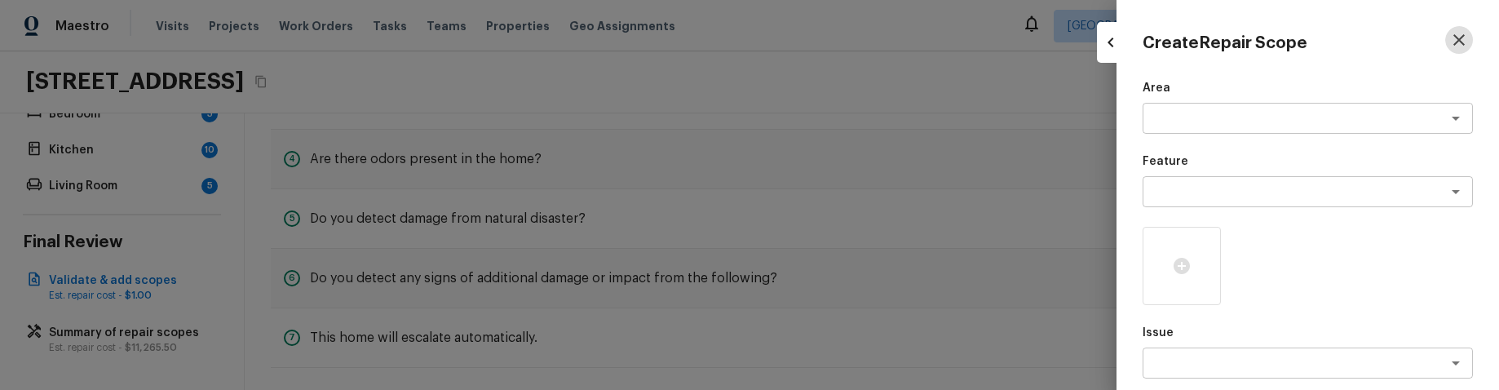
click at [1464, 44] on icon "button" at bounding box center [1459, 39] width 11 height 11
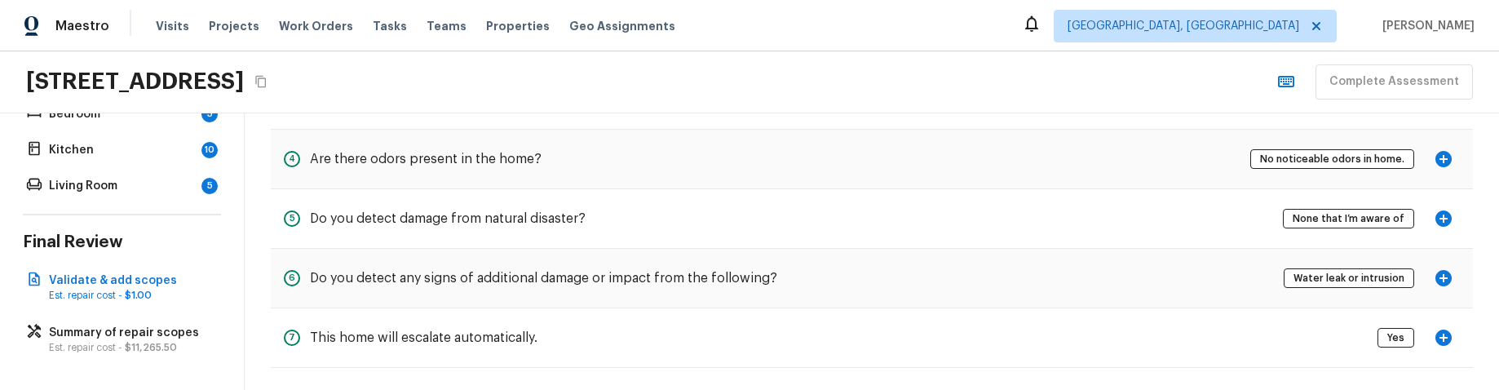
scroll to position [259, 0]
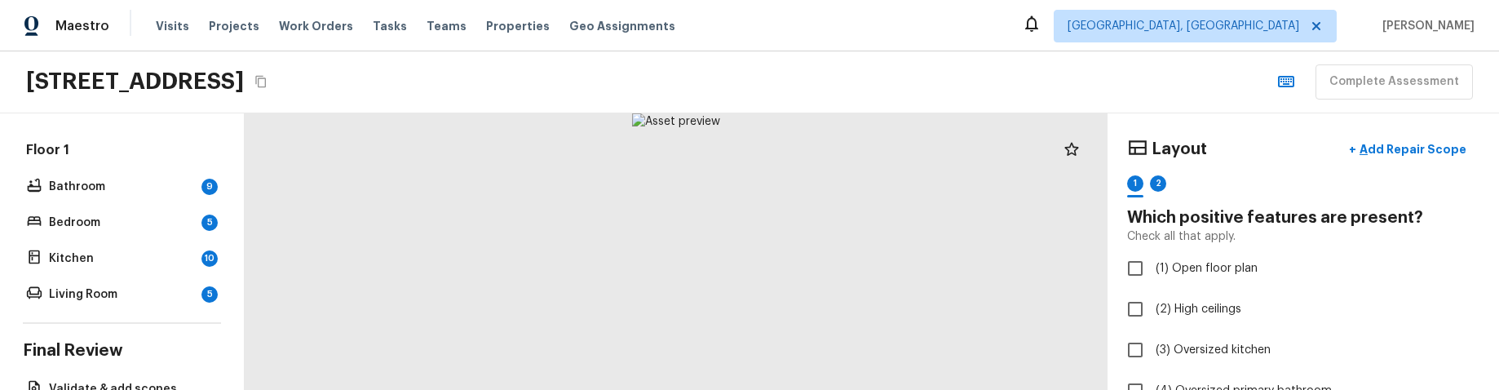
scroll to position [358, 0]
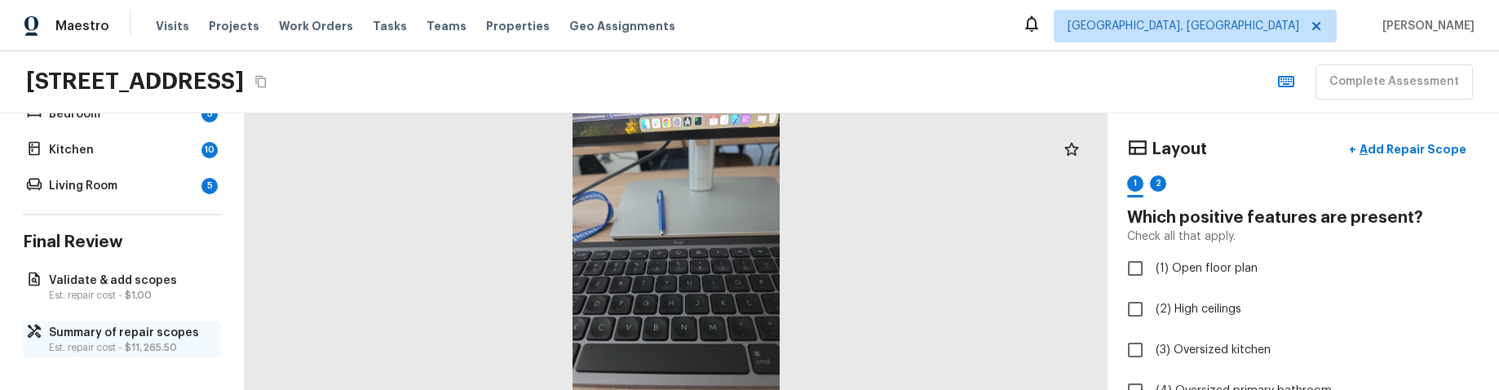
drag, startPoint x: 89, startPoint y: 278, endPoint x: 68, endPoint y: 348, distance: 73.3
click at [88, 278] on p "Validate & add scopes" at bounding box center [130, 280] width 162 height 16
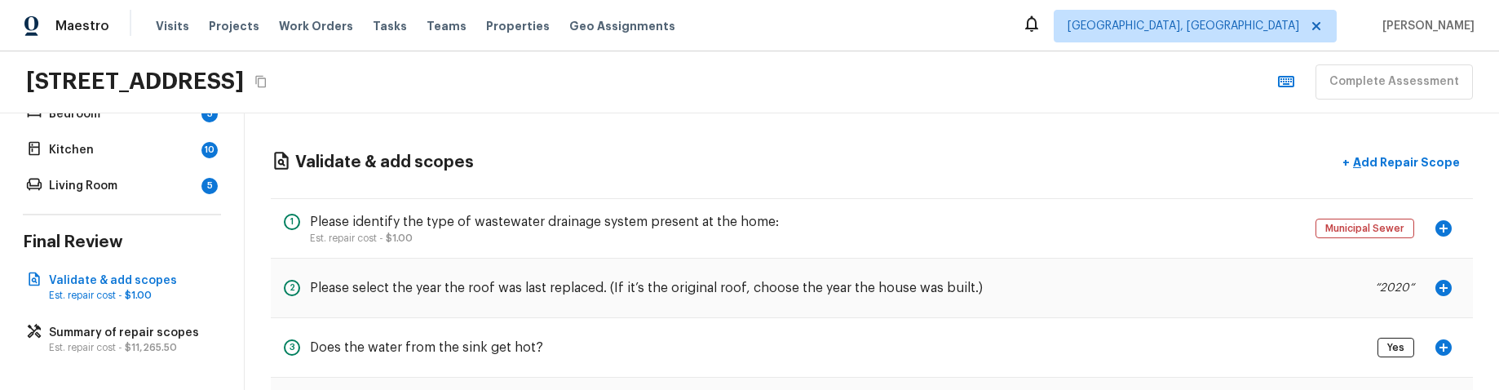
click at [1449, 225] on icon "button" at bounding box center [1444, 228] width 16 height 16
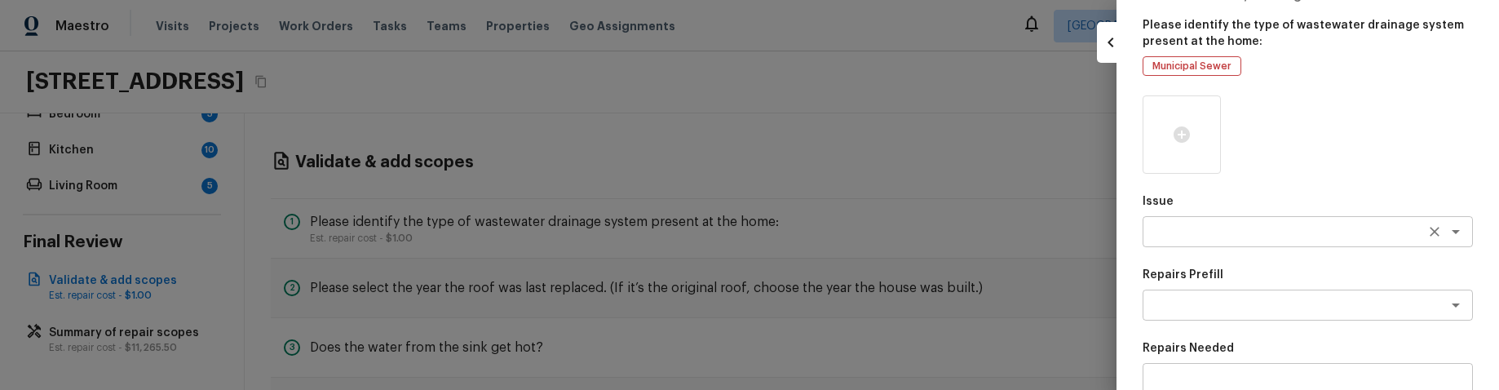
scroll to position [78, 0]
click at [1455, 230] on icon "Open" at bounding box center [1456, 229] width 8 height 4
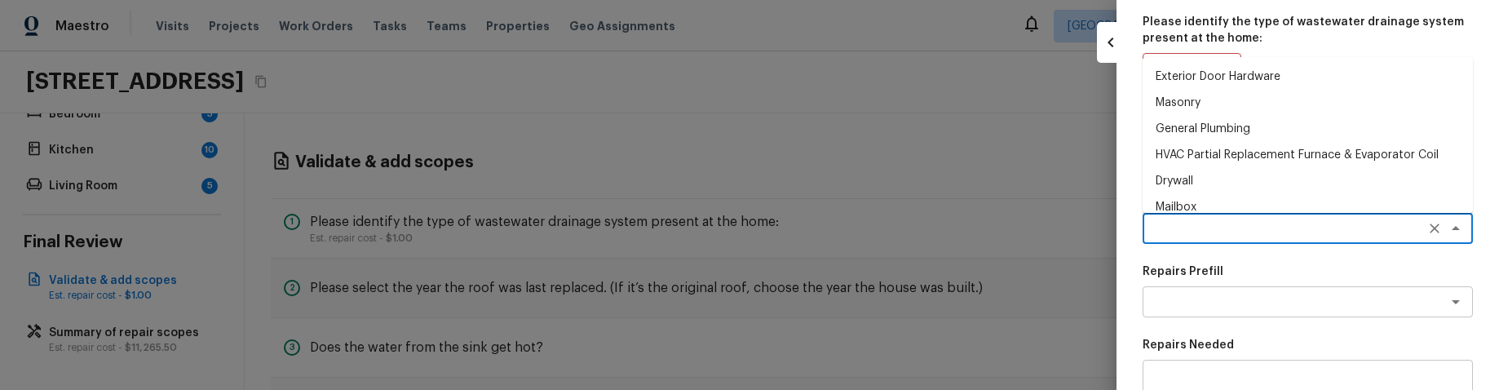
click at [1287, 196] on li "Mailbox" at bounding box center [1308, 207] width 330 height 26
type textarea "Mailbox"
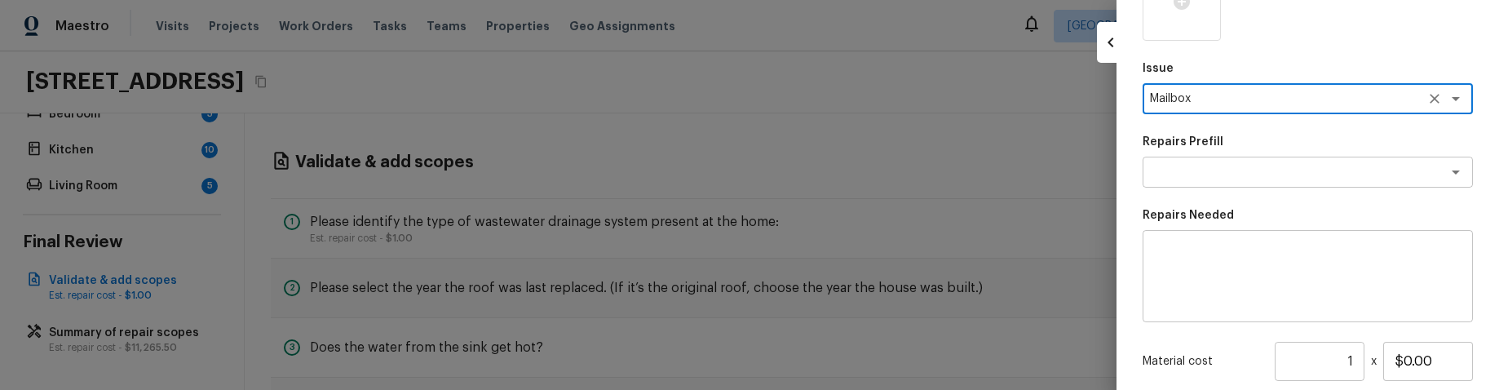
scroll to position [240, 0]
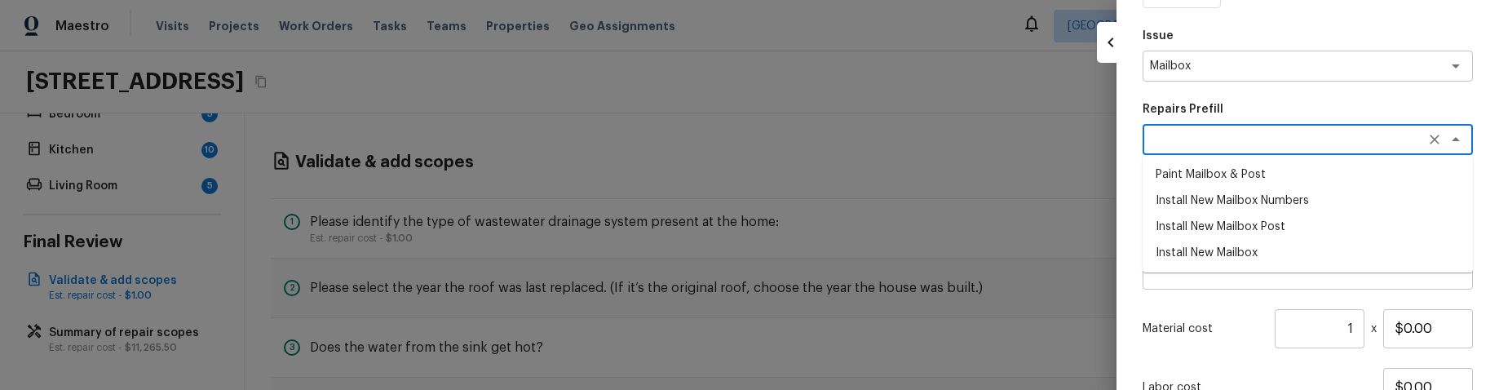
click at [1313, 140] on textarea at bounding box center [1285, 139] width 270 height 16
click at [1278, 186] on li "Paint Mailbox & Post" at bounding box center [1308, 175] width 330 height 26
type textarea "Paint Mailbox & Post"
type textarea "Paint mailbox & post"
type input "$20.00"
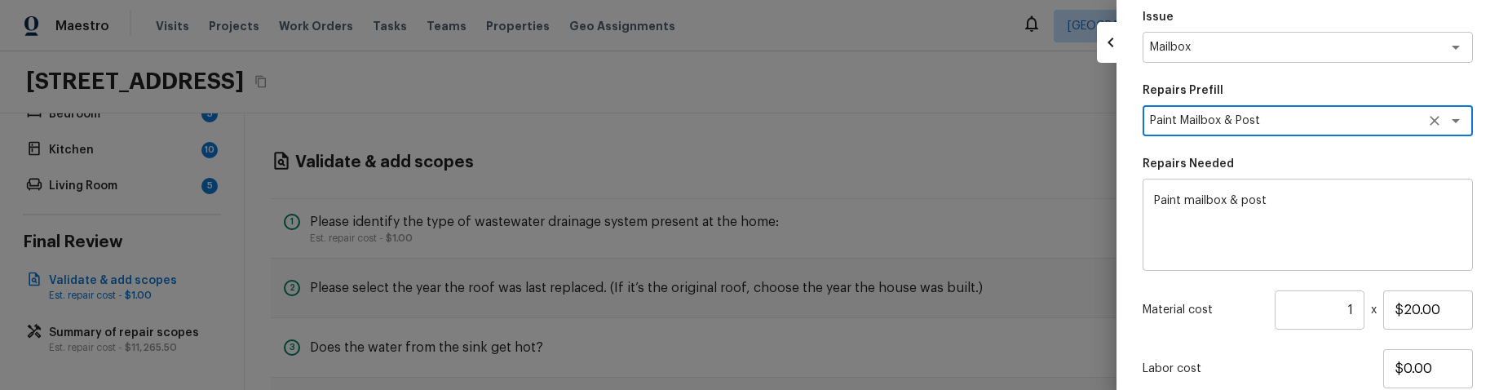
scroll to position [0, 0]
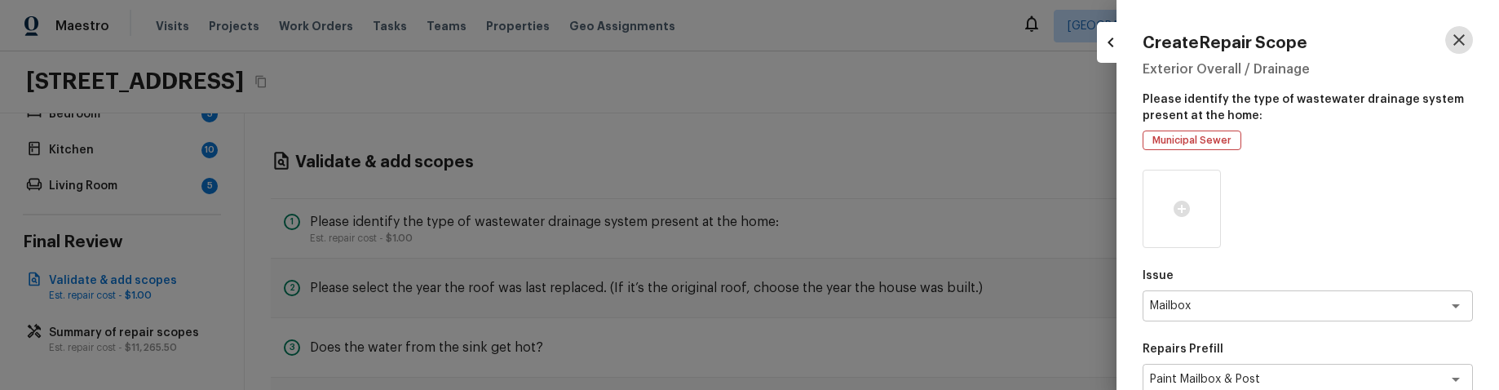
click at [1468, 32] on icon "button" at bounding box center [1460, 40] width 20 height 20
type input "$0.00"
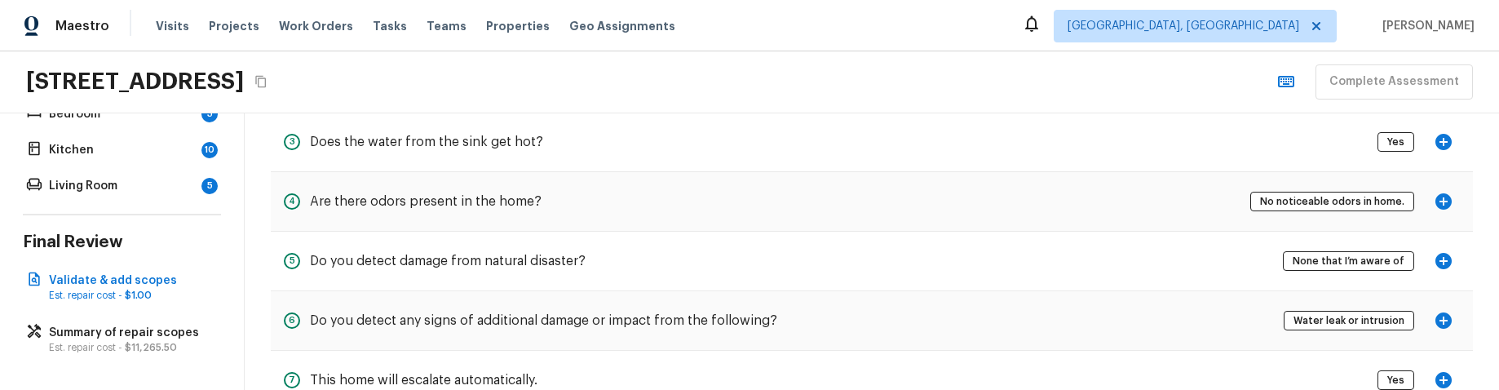
scroll to position [259, 0]
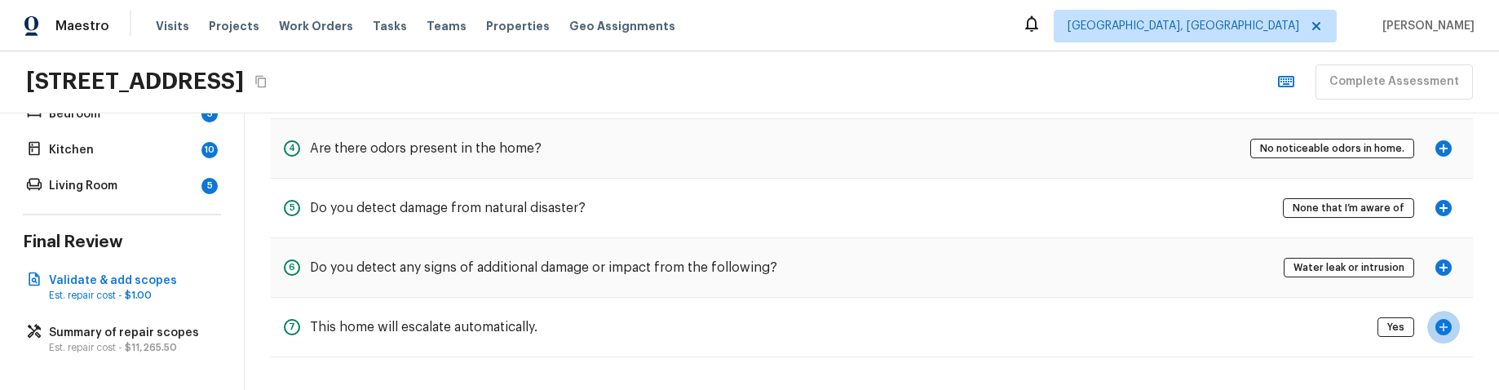
click at [1446, 327] on icon "button" at bounding box center [1444, 327] width 20 height 20
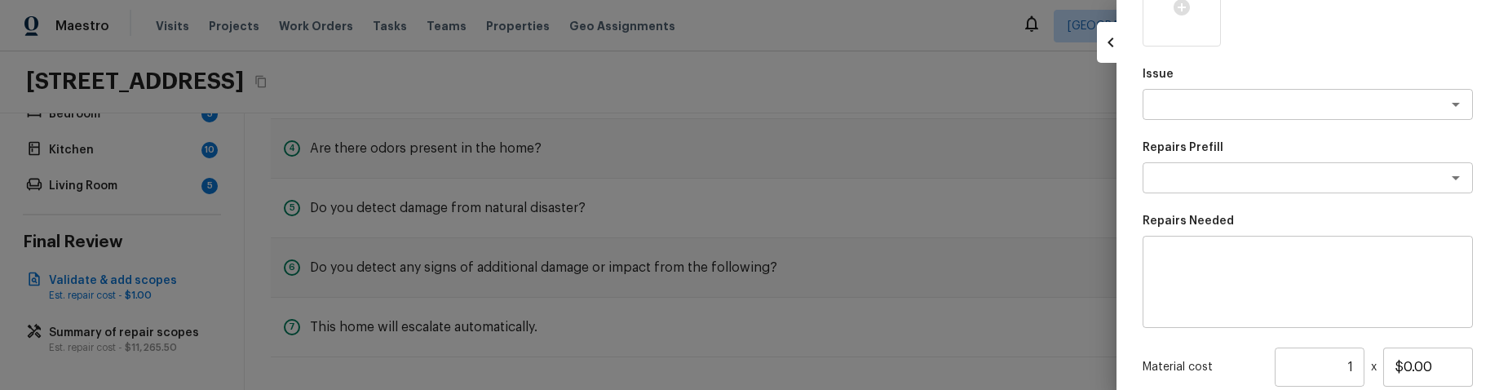
scroll to position [317, 0]
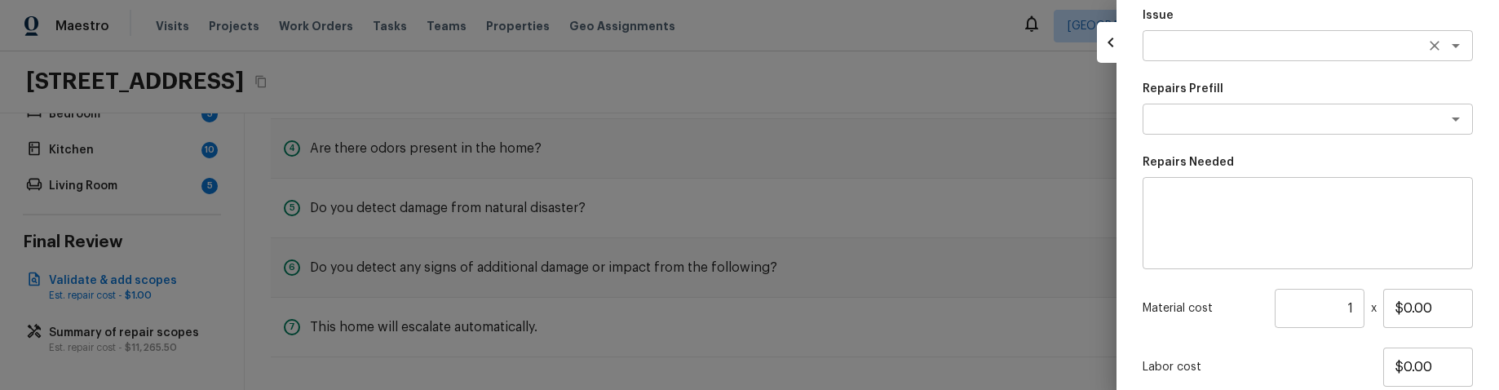
click at [1389, 52] on textarea at bounding box center [1285, 46] width 270 height 16
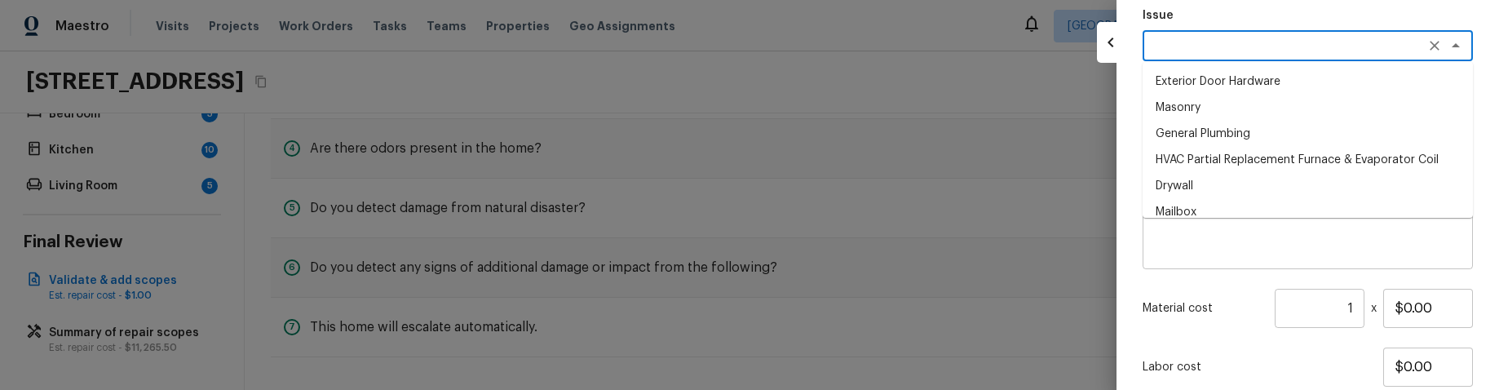
scroll to position [317, 0]
click at [1340, 84] on li "Exterior Door Hardware" at bounding box center [1308, 82] width 330 height 26
type textarea "Exterior Door Hardware"
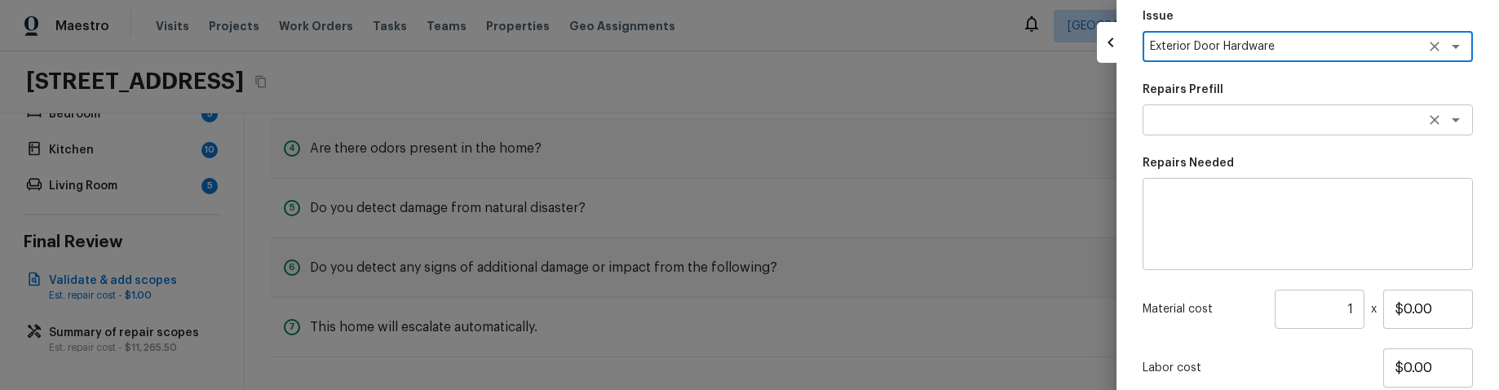
click at [1332, 124] on textarea at bounding box center [1285, 120] width 270 height 16
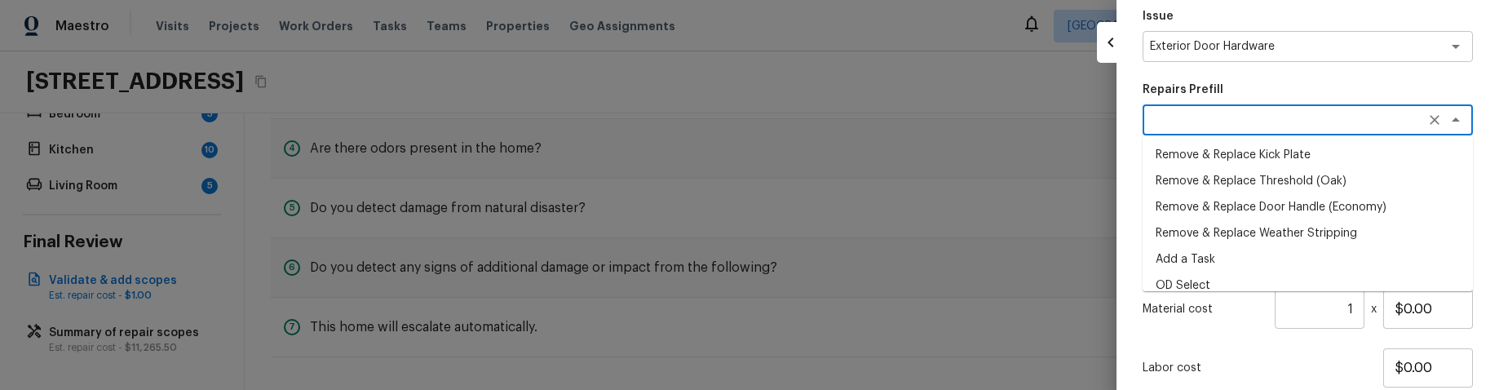
click at [1316, 162] on li "Remove & Replace Kick Plate" at bounding box center [1308, 155] width 330 height 26
type textarea "Remove & Replace Kick Plate"
type textarea "Prep the kick area of the exterior door (removing existing kick plate if needed…"
type input "$49.73"
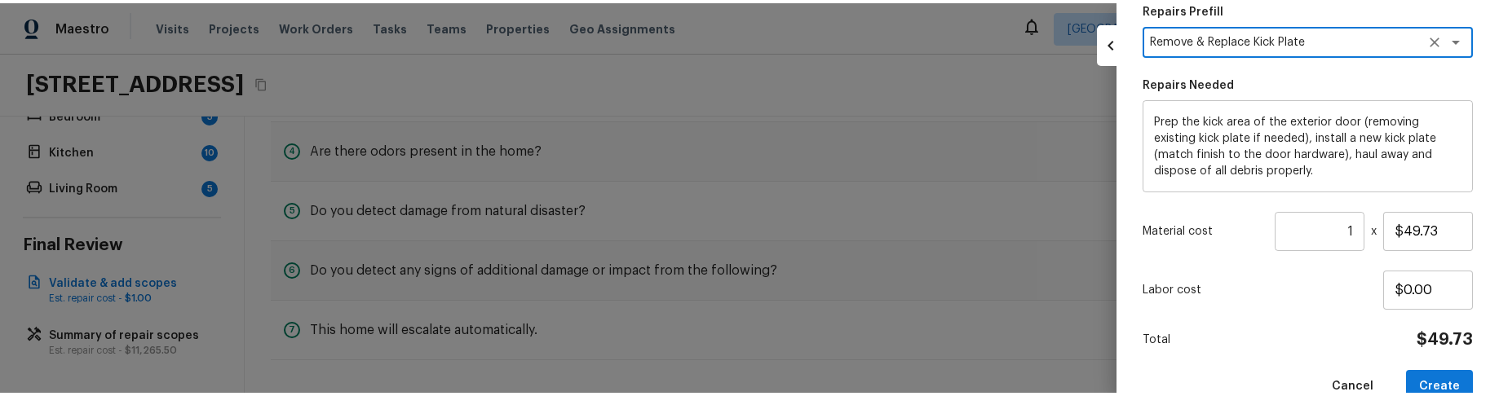
scroll to position [434, 0]
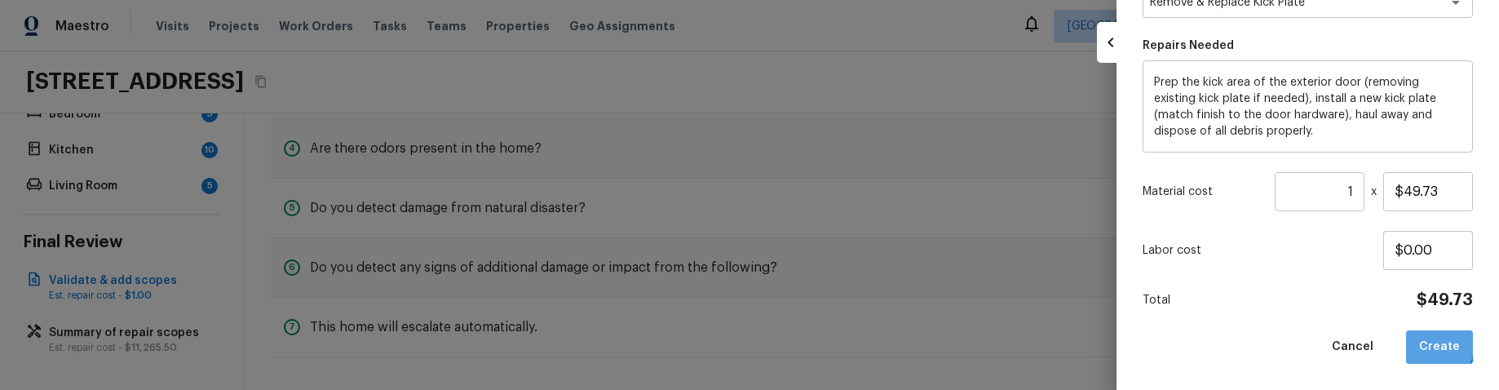
drag, startPoint x: 1428, startPoint y: 343, endPoint x: 1403, endPoint y: 354, distance: 27.7
click at [1428, 343] on button "Create" at bounding box center [1439, 346] width 67 height 33
type input "$0.00"
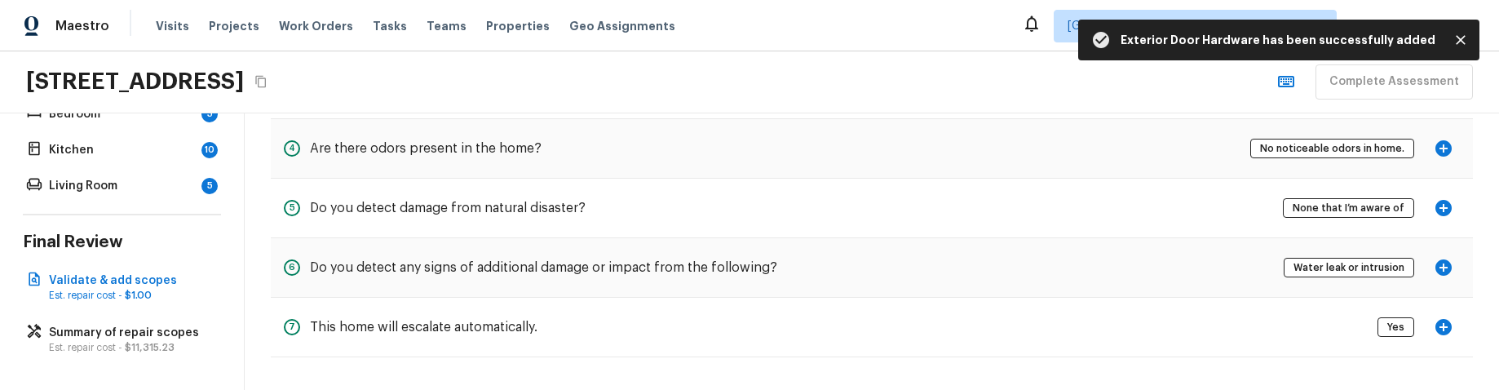
click at [1440, 207] on icon "button" at bounding box center [1444, 208] width 20 height 20
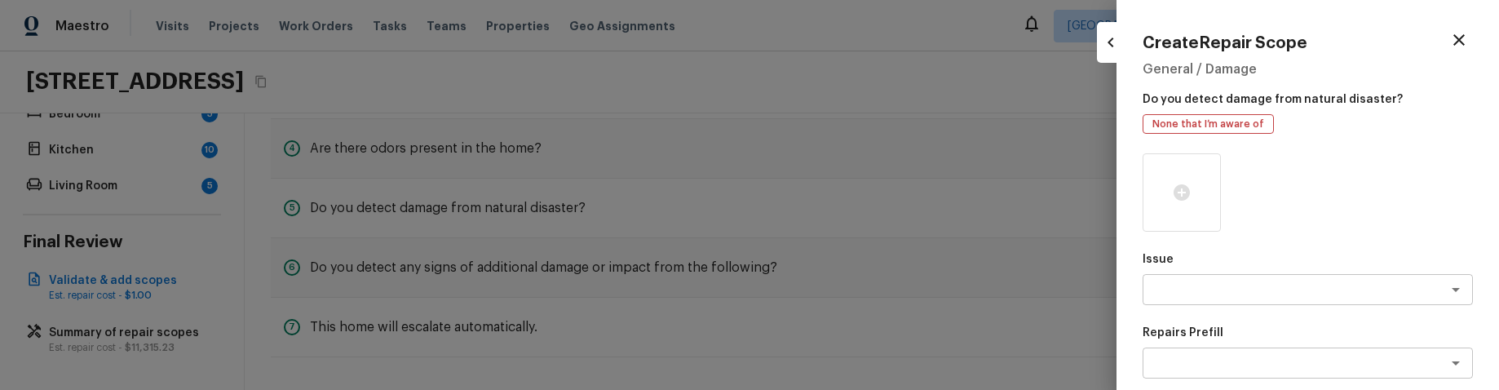
click at [877, 241] on div at bounding box center [749, 195] width 1499 height 390
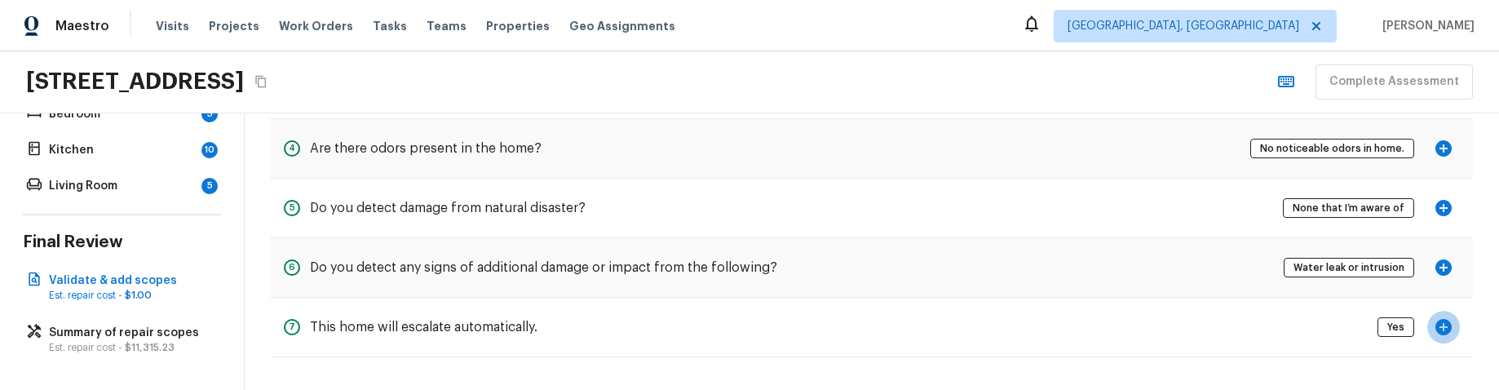
click at [1450, 321] on icon "button" at bounding box center [1444, 327] width 20 height 20
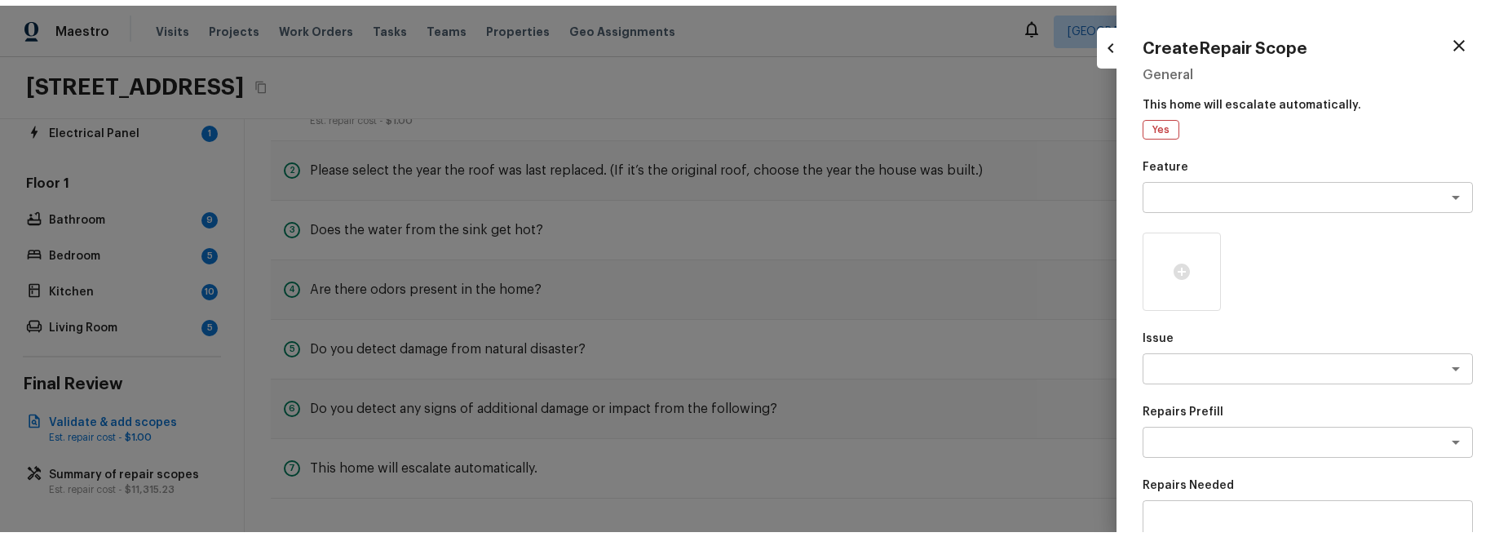
scroll to position [0, 0]
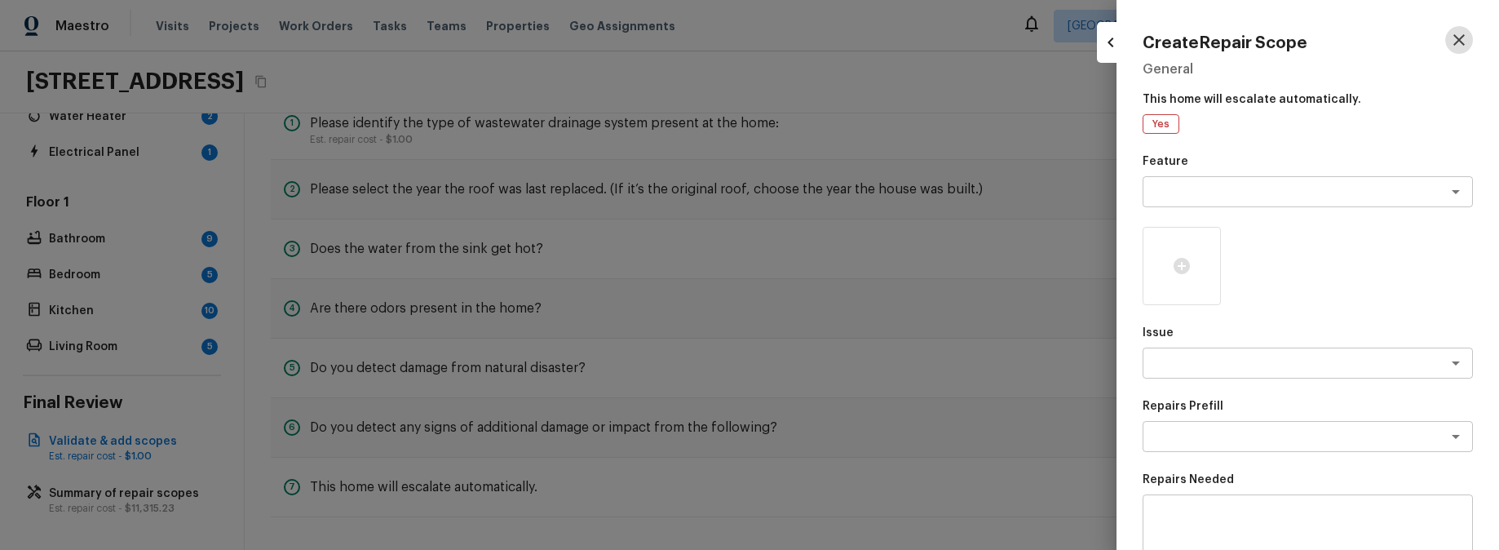
click at [1447, 41] on button "button" at bounding box center [1460, 40] width 28 height 28
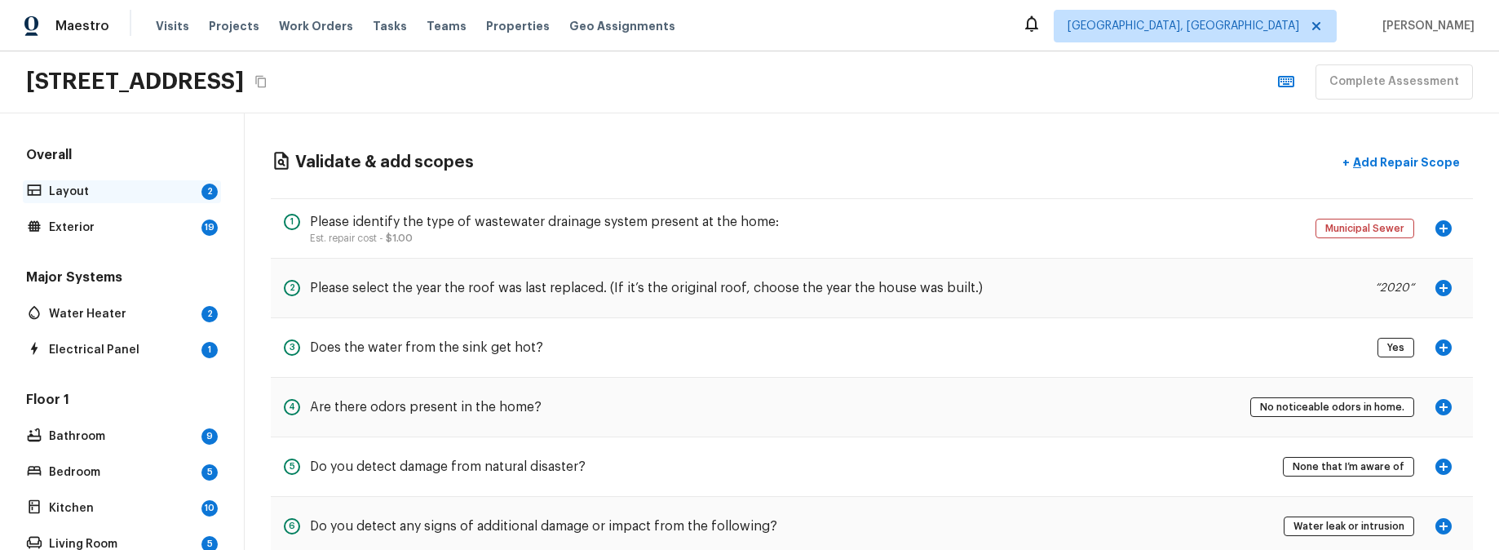
click at [71, 195] on p "Layout" at bounding box center [122, 192] width 146 height 16
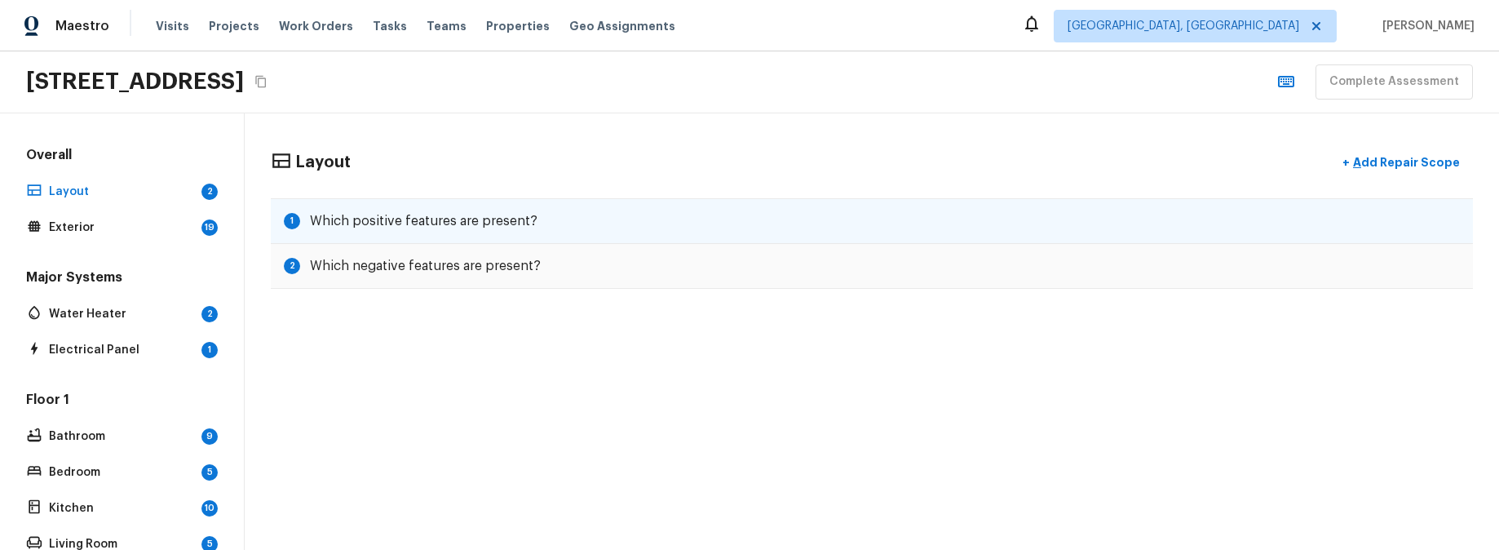
click at [453, 228] on h5 "Which positive features are present?" at bounding box center [424, 221] width 228 height 18
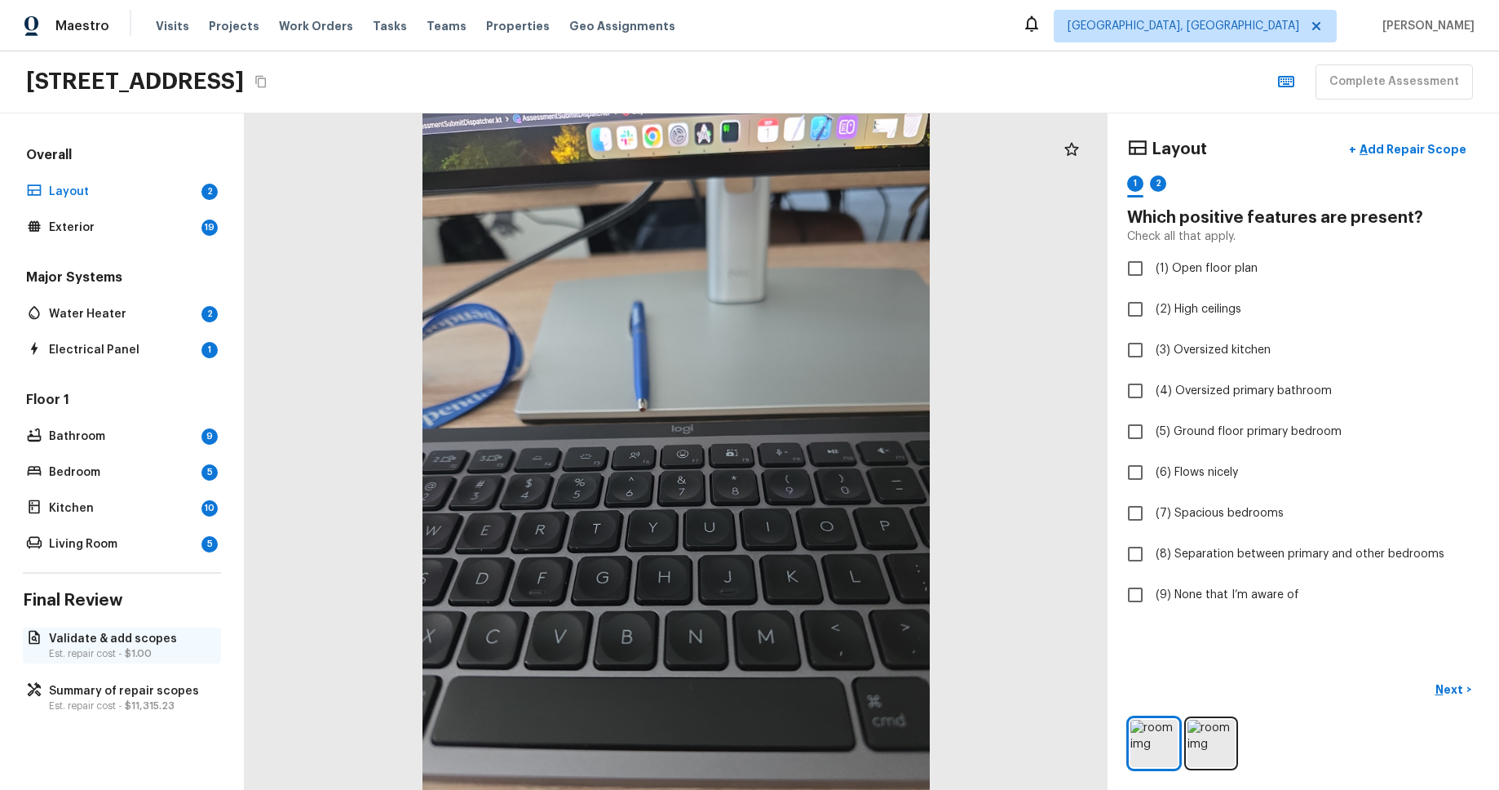
click at [127, 212] on span "$1.00" at bounding box center [138, 654] width 27 height 10
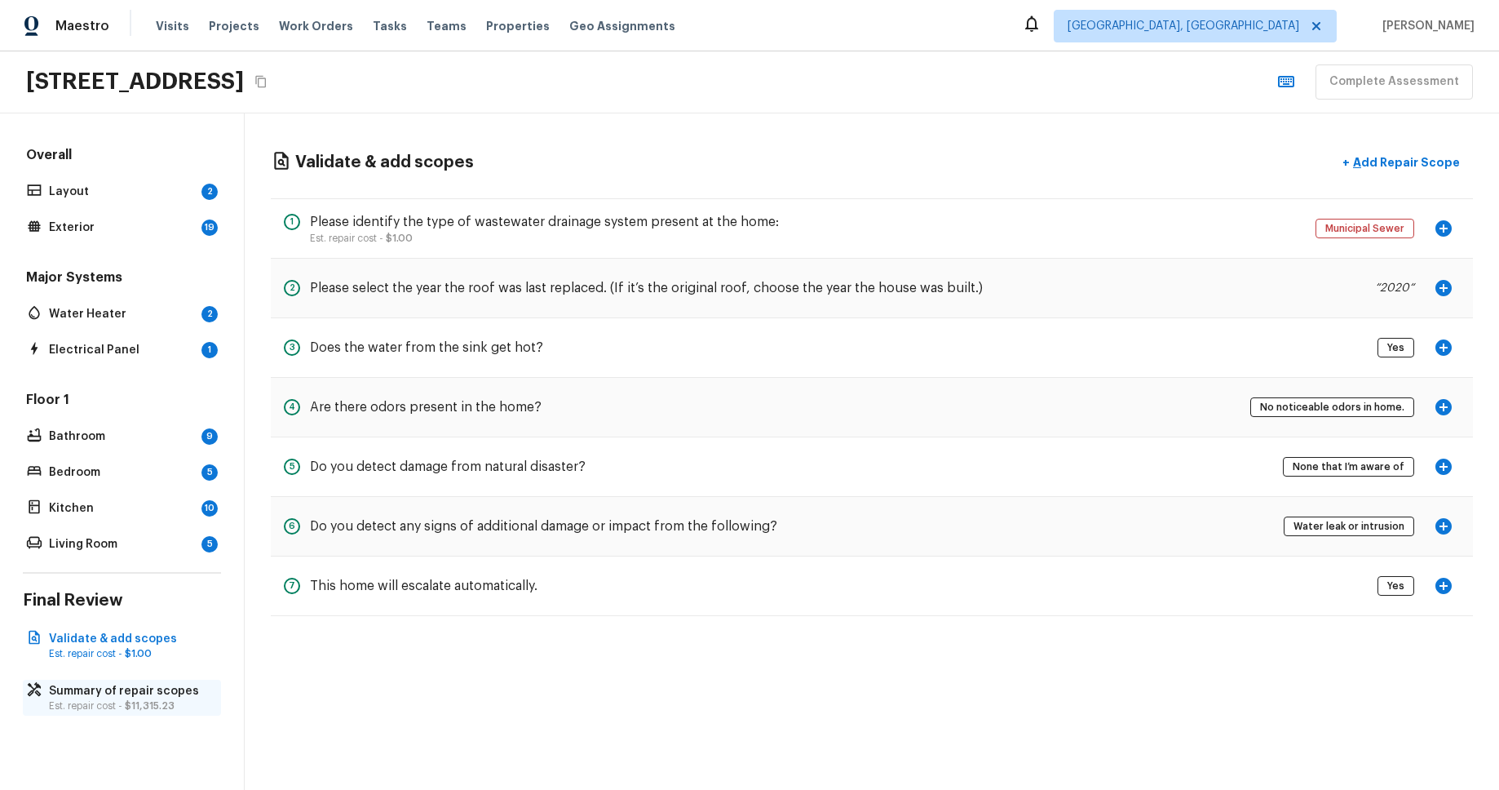
click at [128, 212] on p "Summary of repair scopes" at bounding box center [130, 691] width 162 height 16
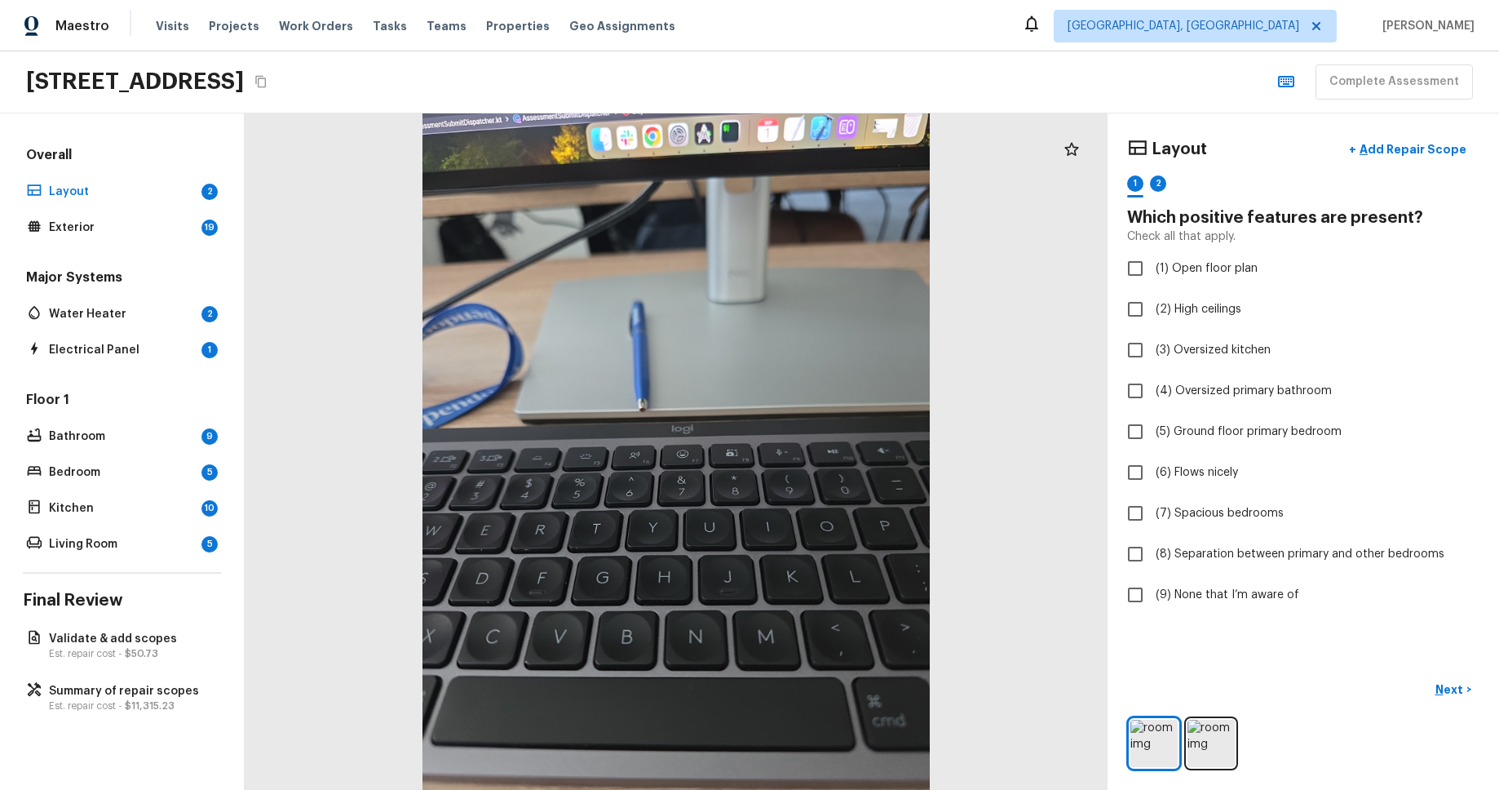
click at [959, 91] on div "[STREET_ADDRESS] Complete Assessment" at bounding box center [749, 82] width 1499 height 62
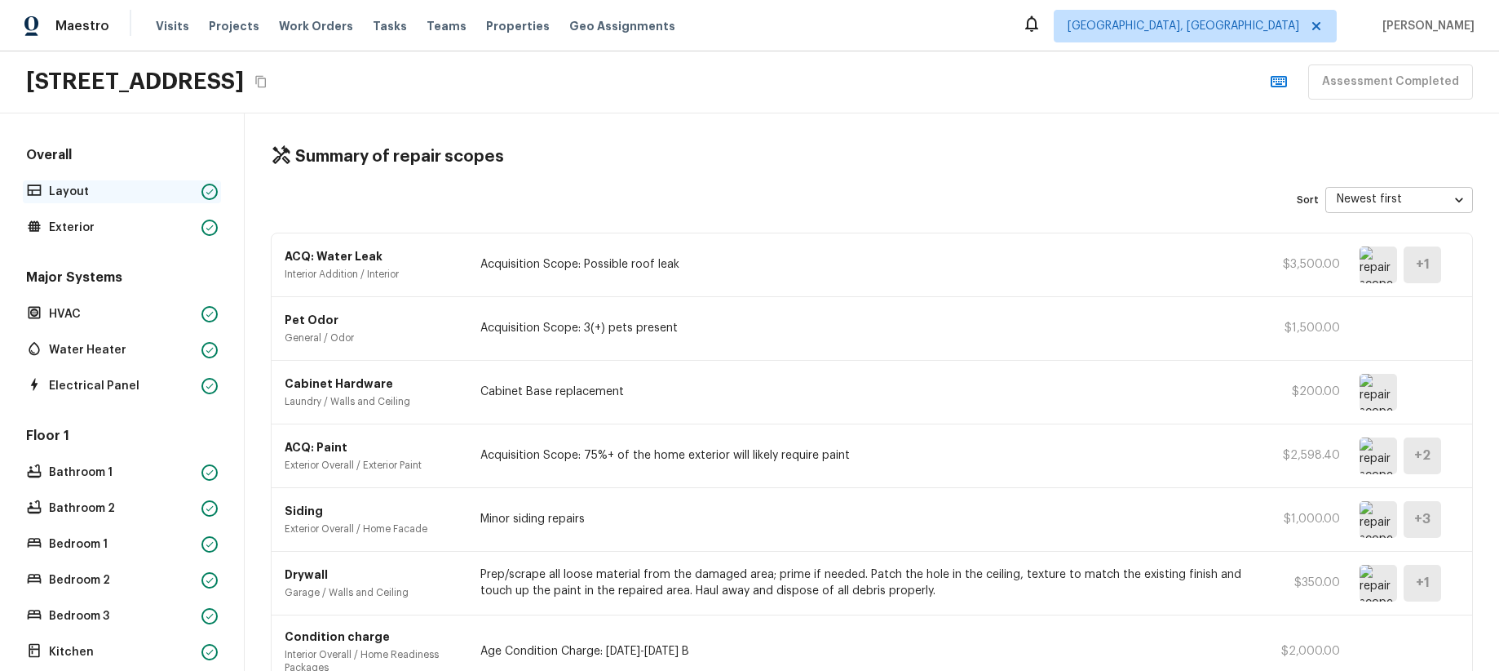
click at [148, 197] on p "Layout" at bounding box center [122, 192] width 146 height 16
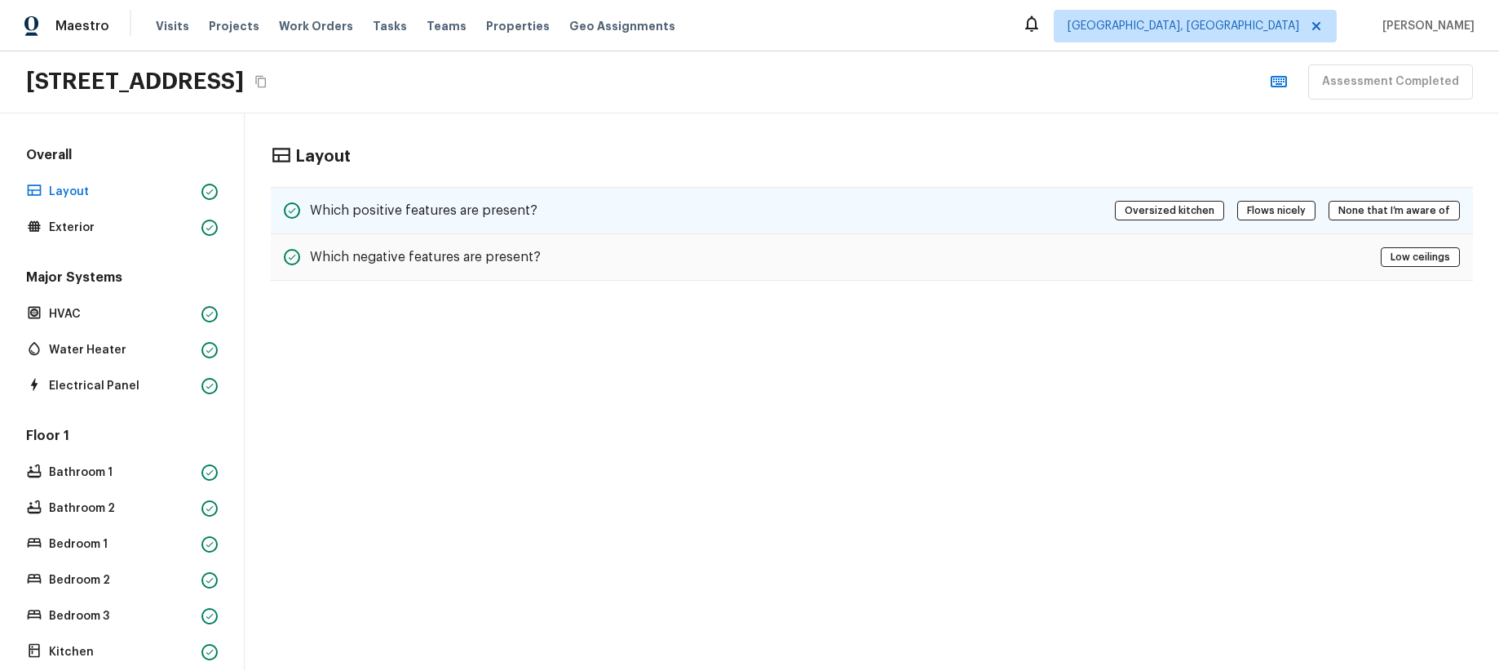
click at [817, 204] on div "Which positive features are present? Oversized kitchen Flows nicely None that I…" at bounding box center [872, 210] width 1202 height 47
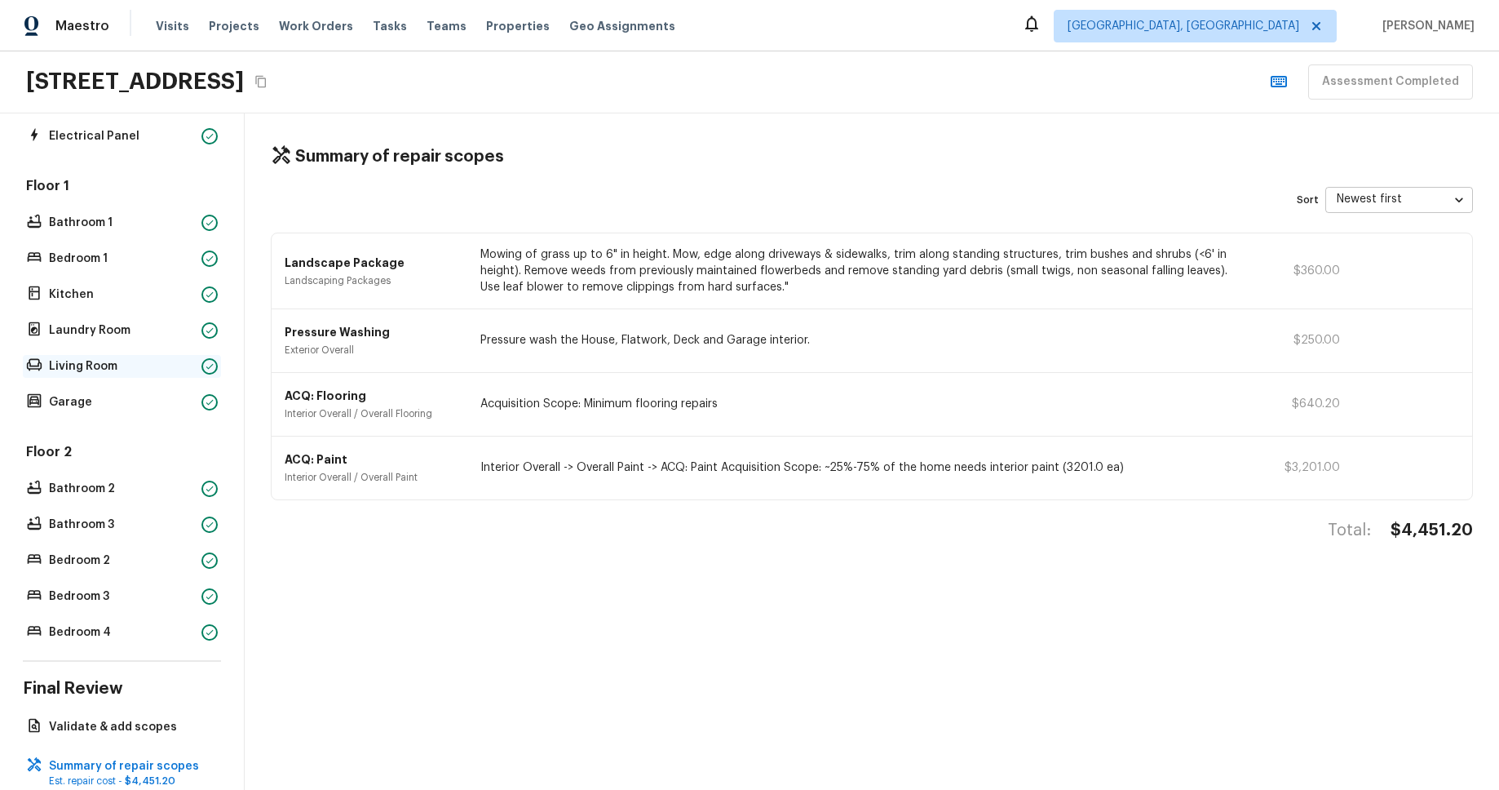
scroll to position [319, 0]
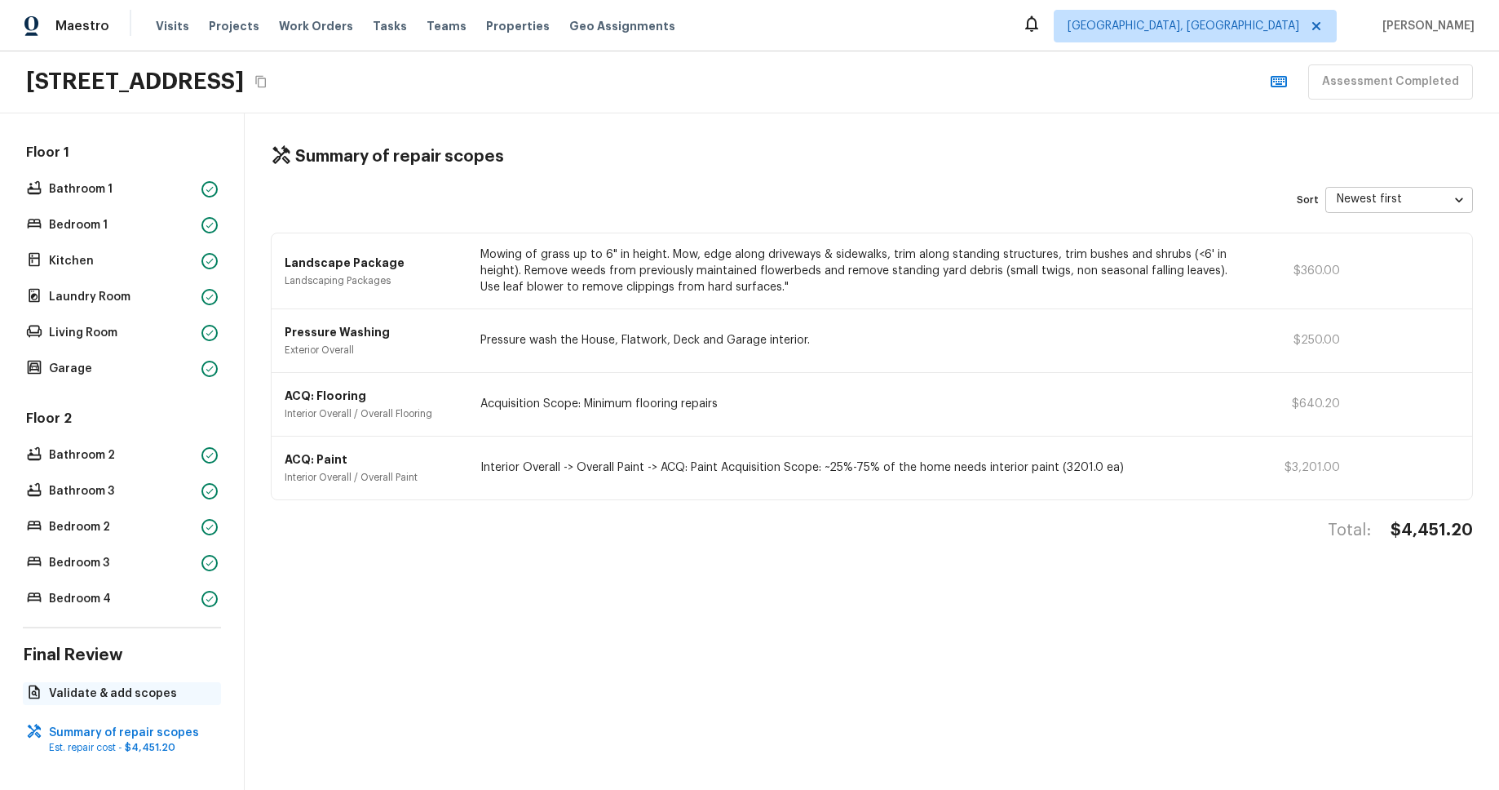
click at [136, 682] on div "Validate & add scopes" at bounding box center [122, 693] width 198 height 23
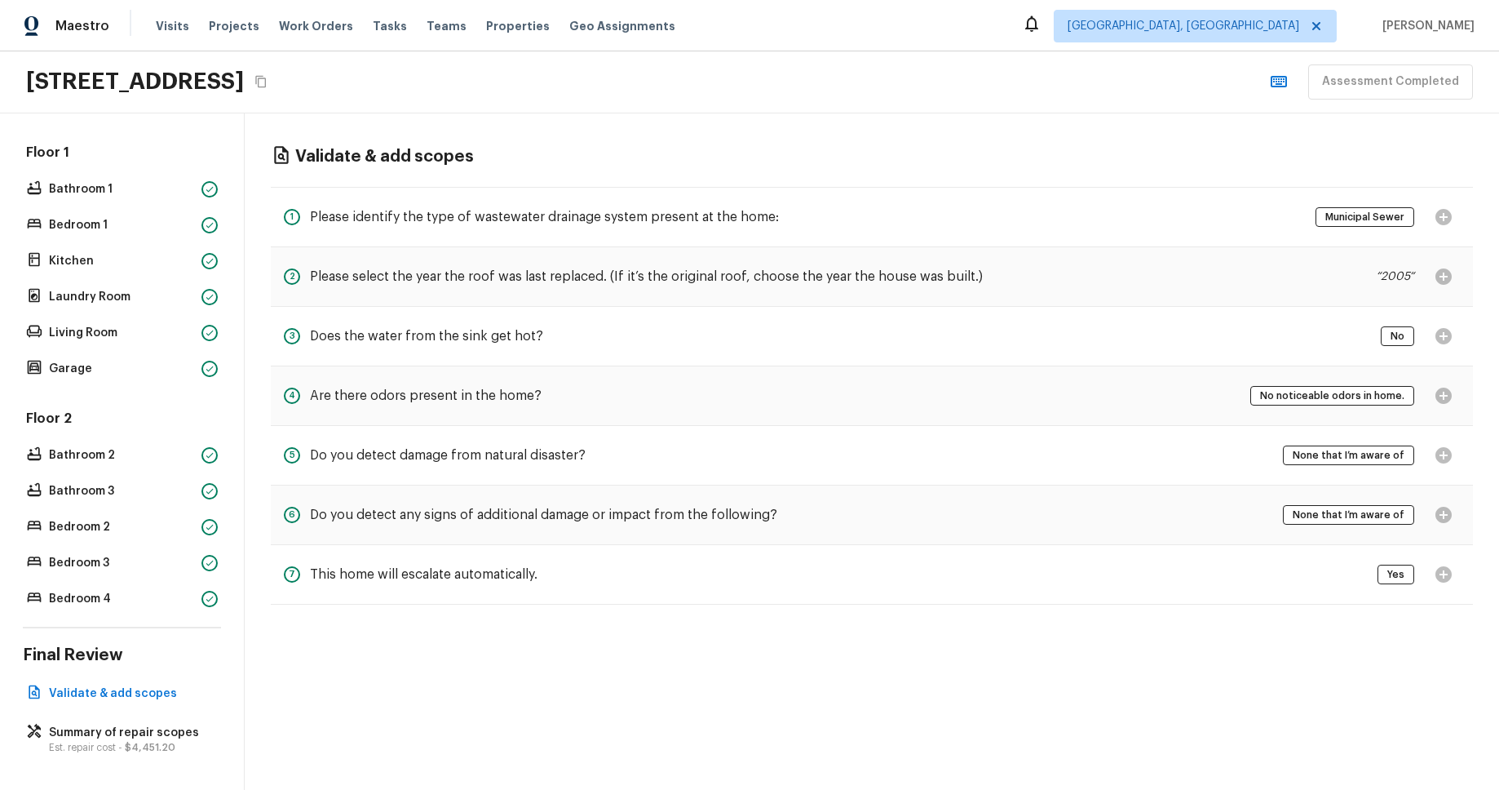
scroll to position [0, 0]
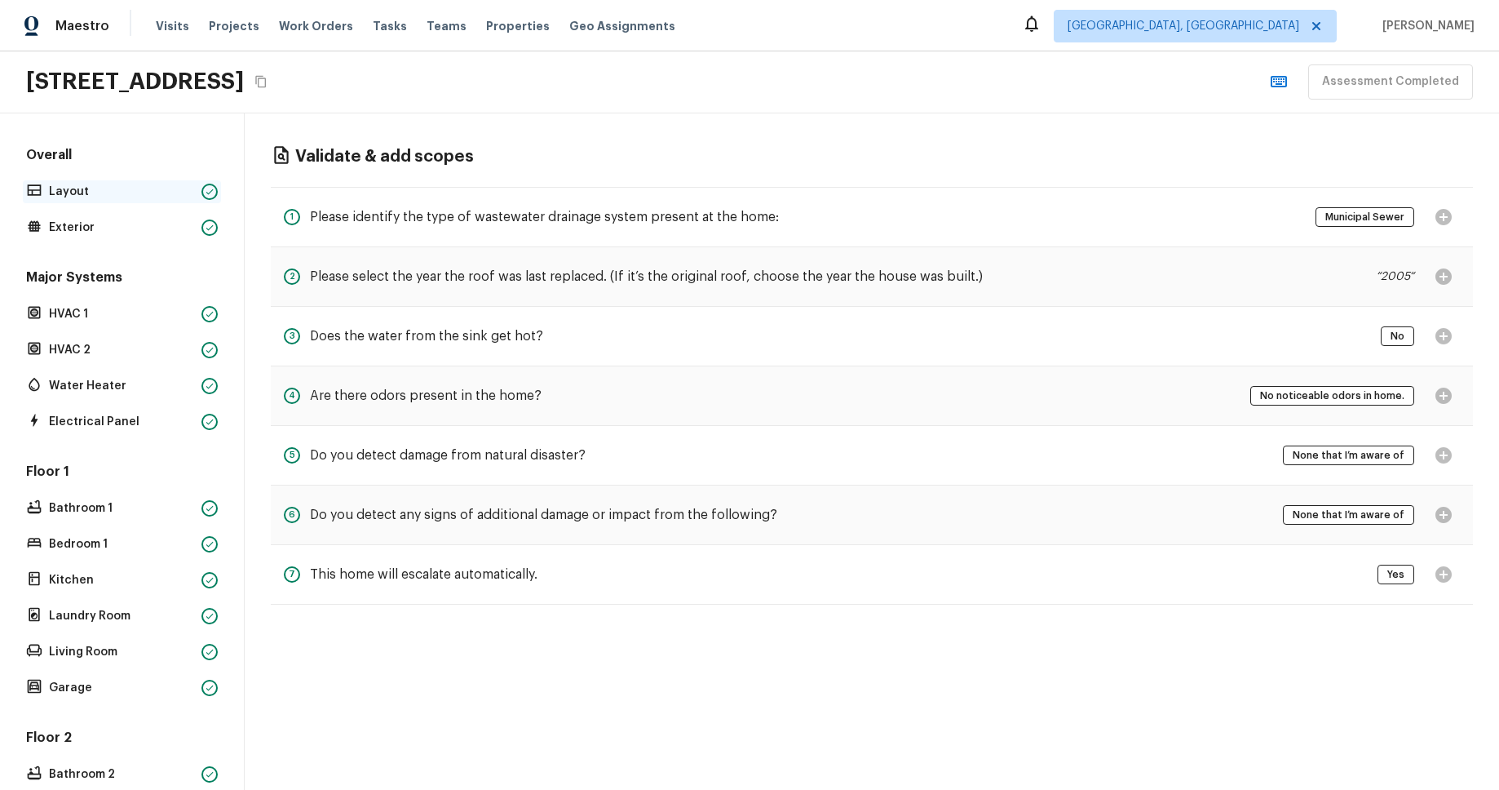
click at [105, 198] on p "Layout" at bounding box center [122, 192] width 146 height 16
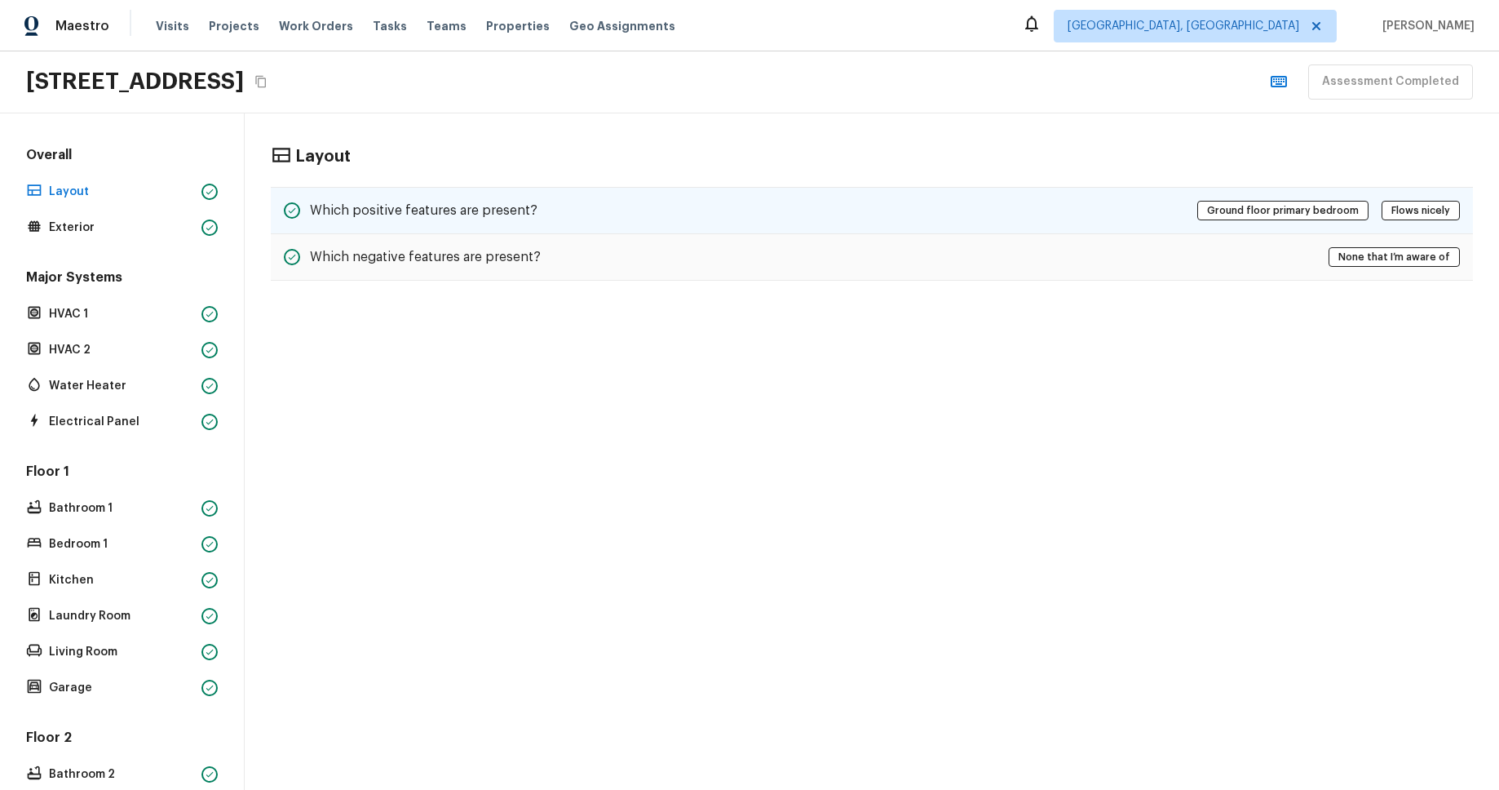
click at [522, 223] on div "Which positive features are present? Ground floor primary bedroom Flows nicely" at bounding box center [872, 210] width 1202 height 47
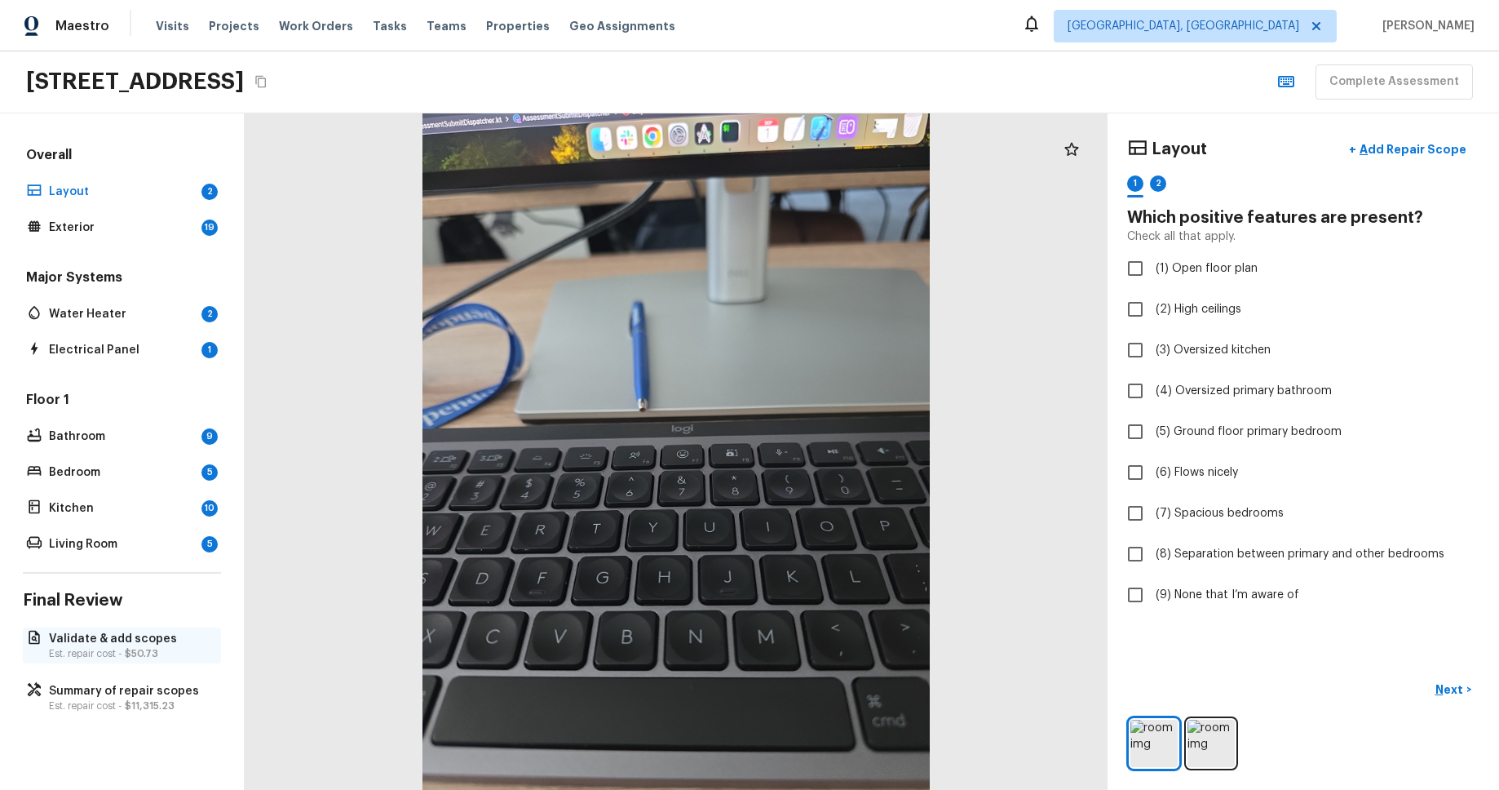
click at [124, 636] on p "Validate & add scopes" at bounding box center [130, 639] width 162 height 16
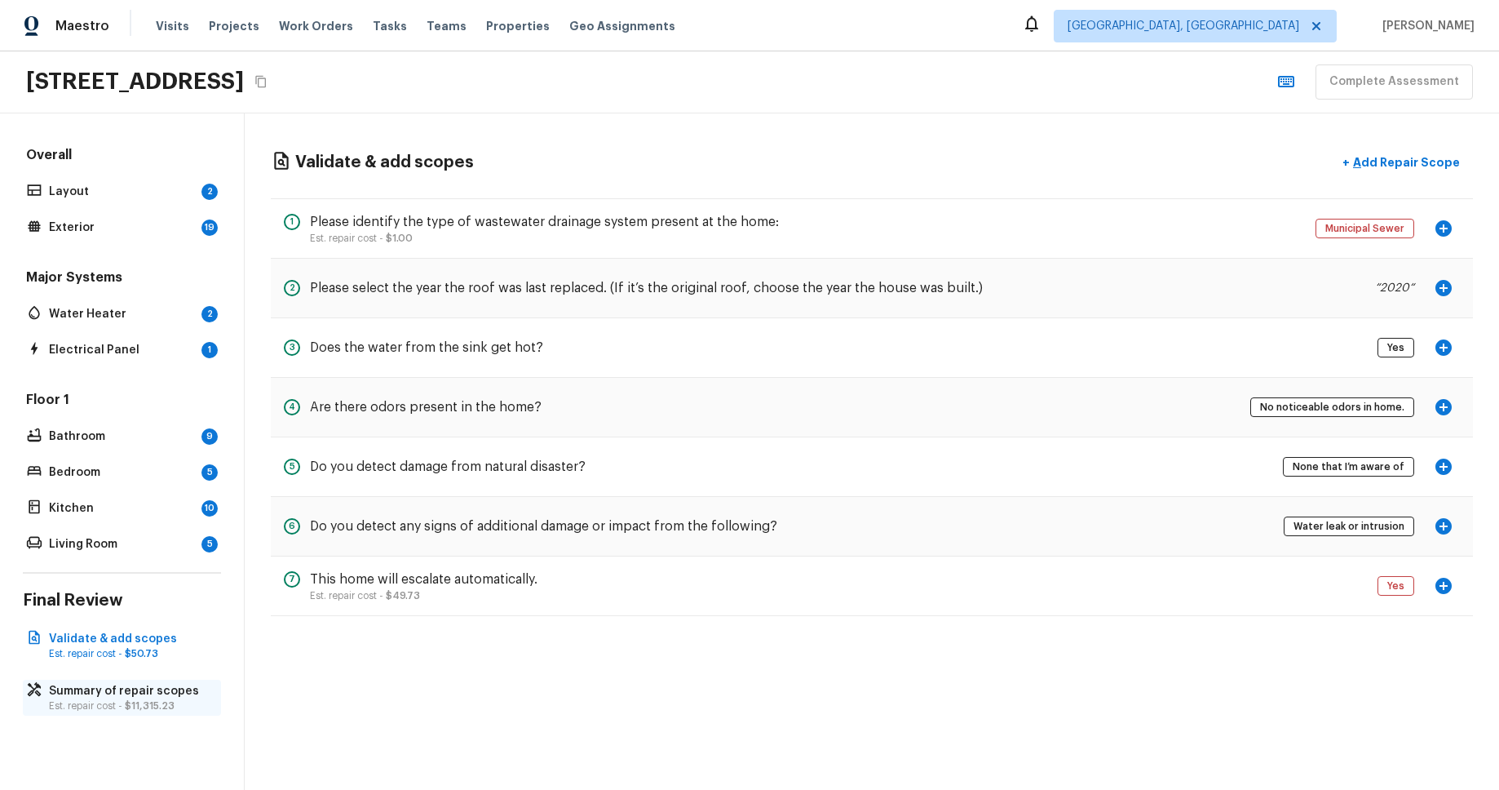
click at [149, 687] on p "Summary of repair scopes" at bounding box center [130, 691] width 162 height 16
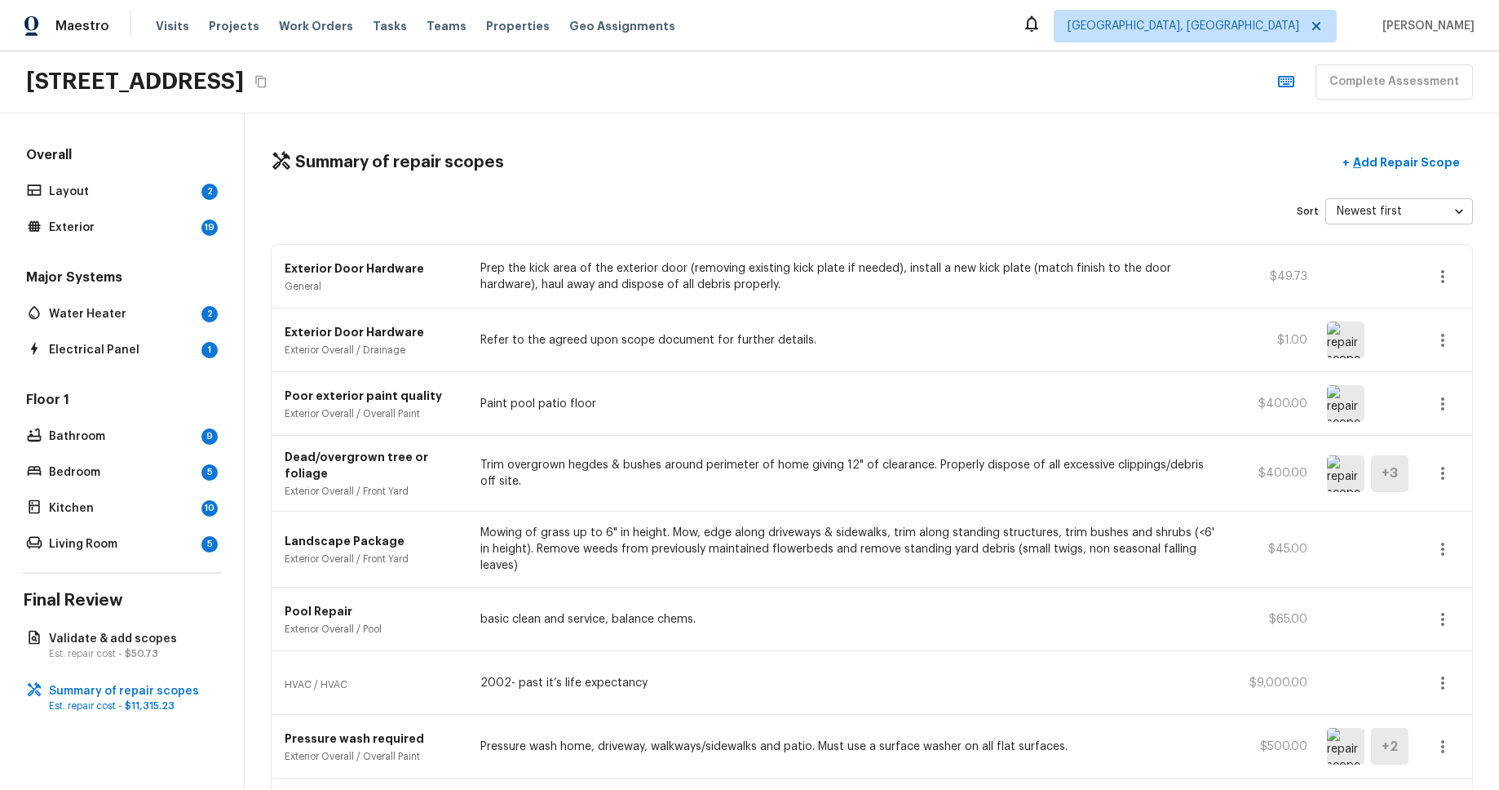
click at [98, 292] on div "Major Systems Water Heater 2 Electrical Panel 1" at bounding box center [122, 314] width 198 height 93
click at [104, 300] on div "Major Systems Water Heater 2 Electrical Panel 1" at bounding box center [122, 314] width 198 height 93
click at [132, 312] on p "Water Heater" at bounding box center [122, 314] width 146 height 16
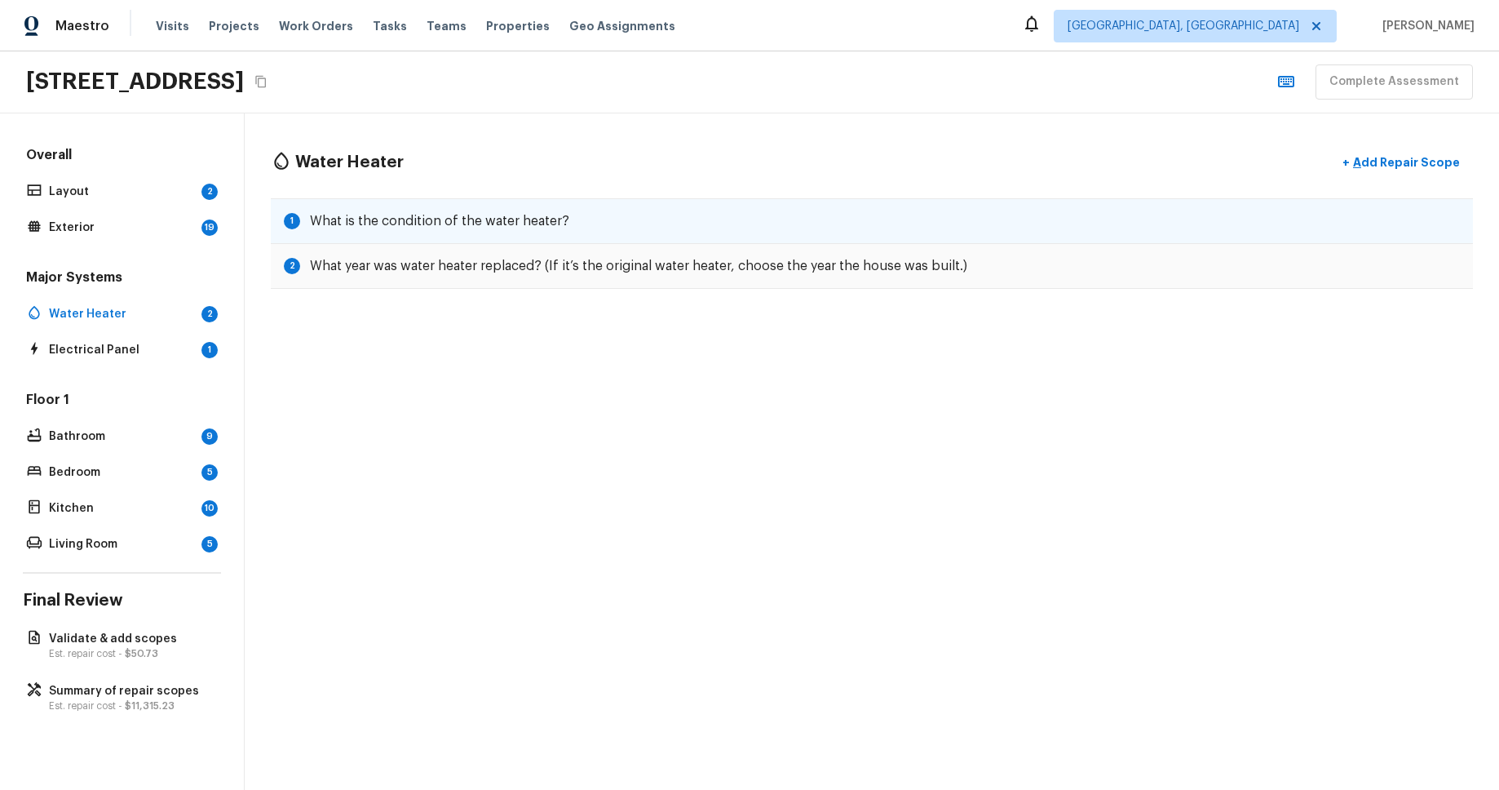
click at [939, 228] on div "1 What is the condition of the water heater?" at bounding box center [872, 221] width 1202 height 46
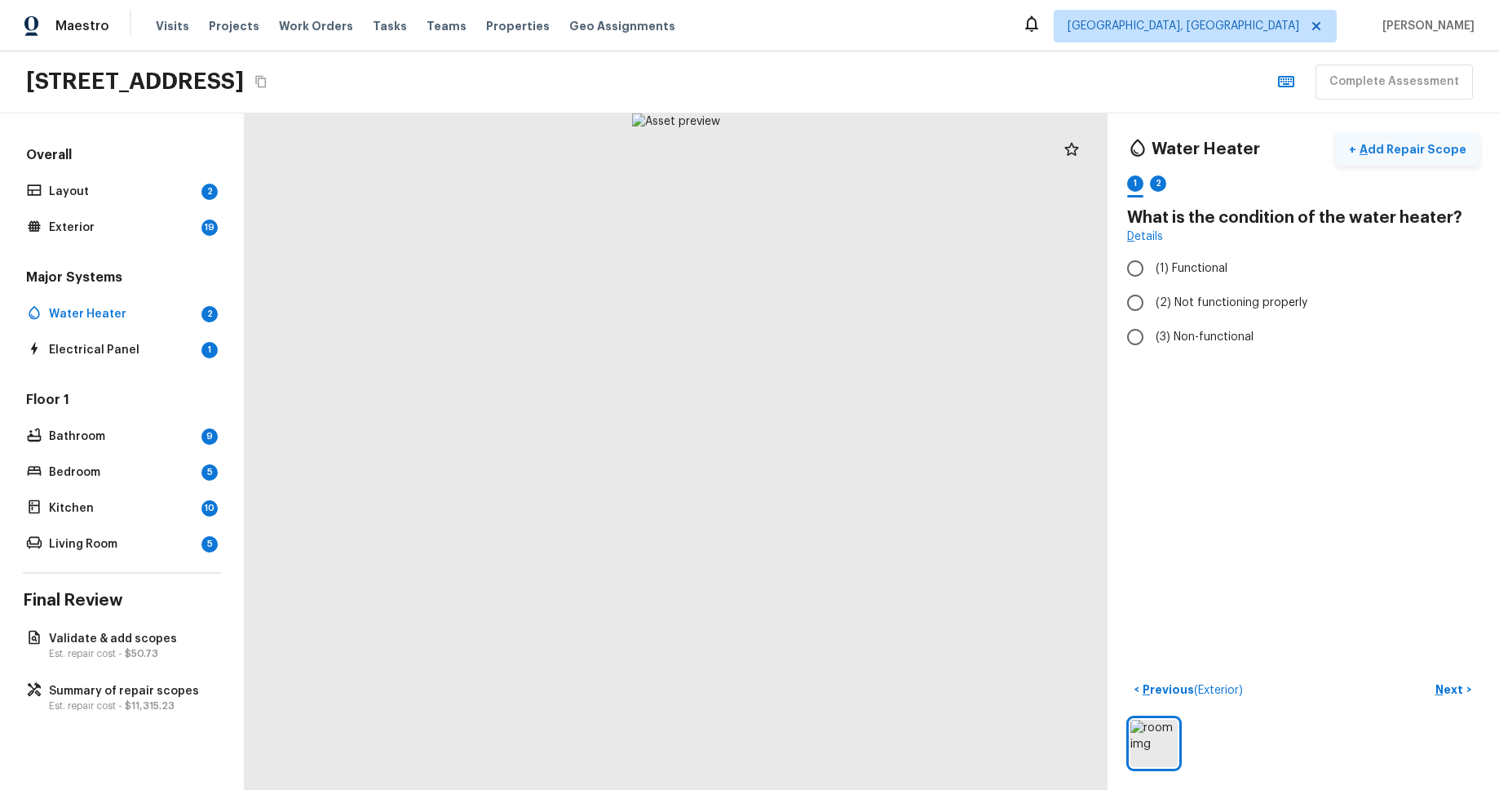
click at [1437, 149] on p "Add Repair Scope" at bounding box center [1412, 149] width 110 height 16
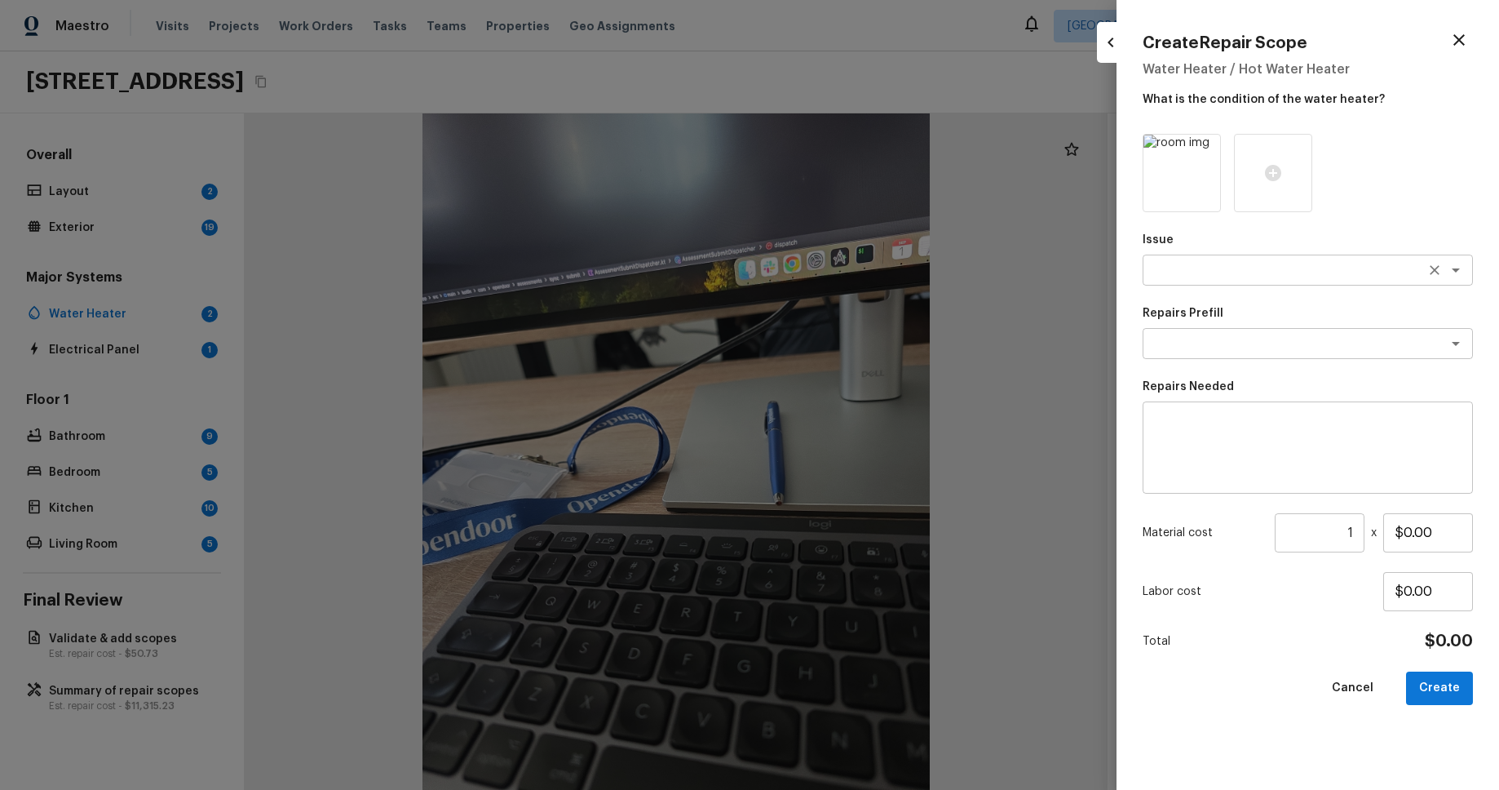
click at [1458, 260] on icon "Open" at bounding box center [1456, 270] width 20 height 20
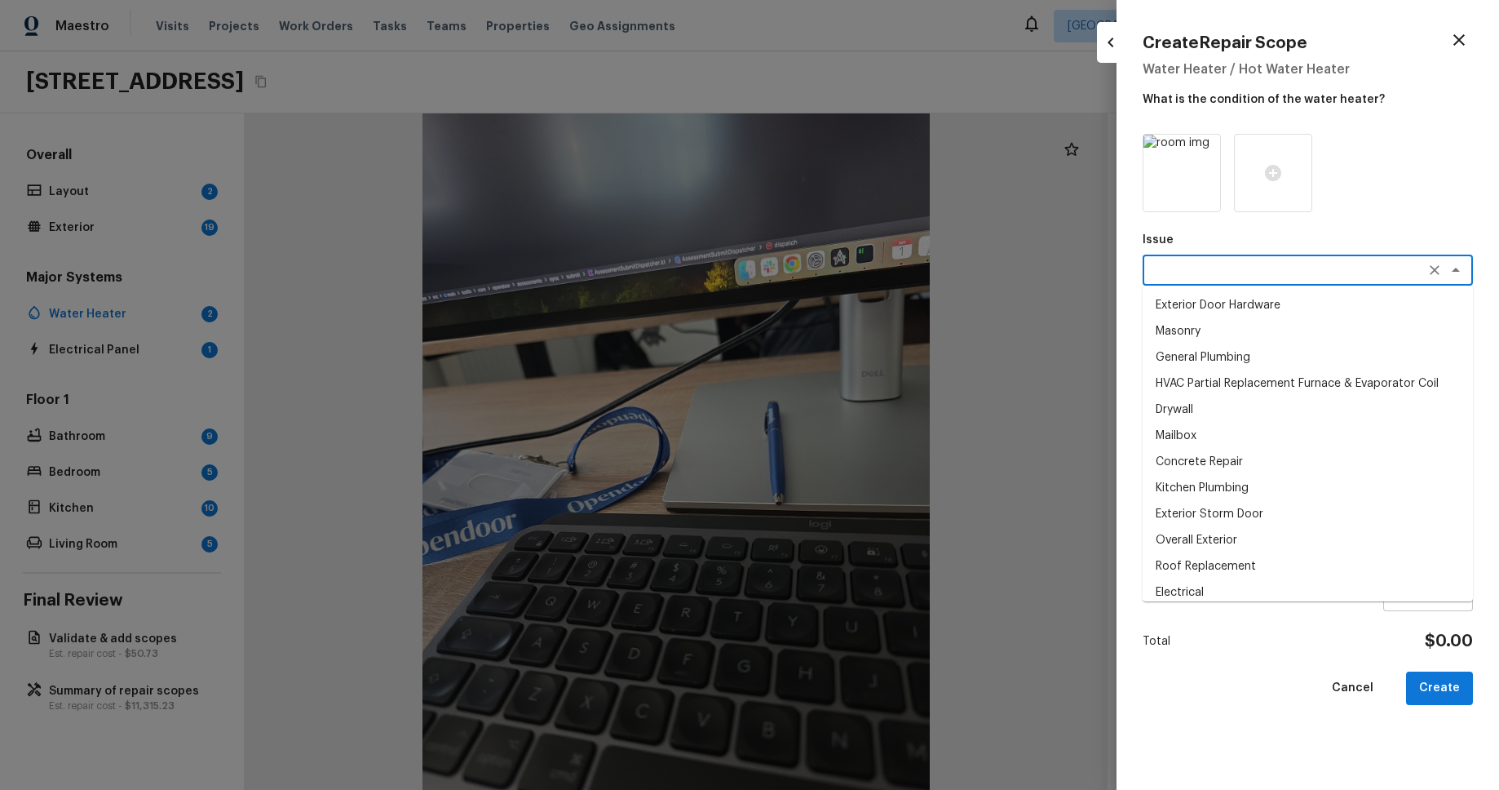
click at [1283, 516] on li "Exterior Storm Door" at bounding box center [1308, 514] width 330 height 26
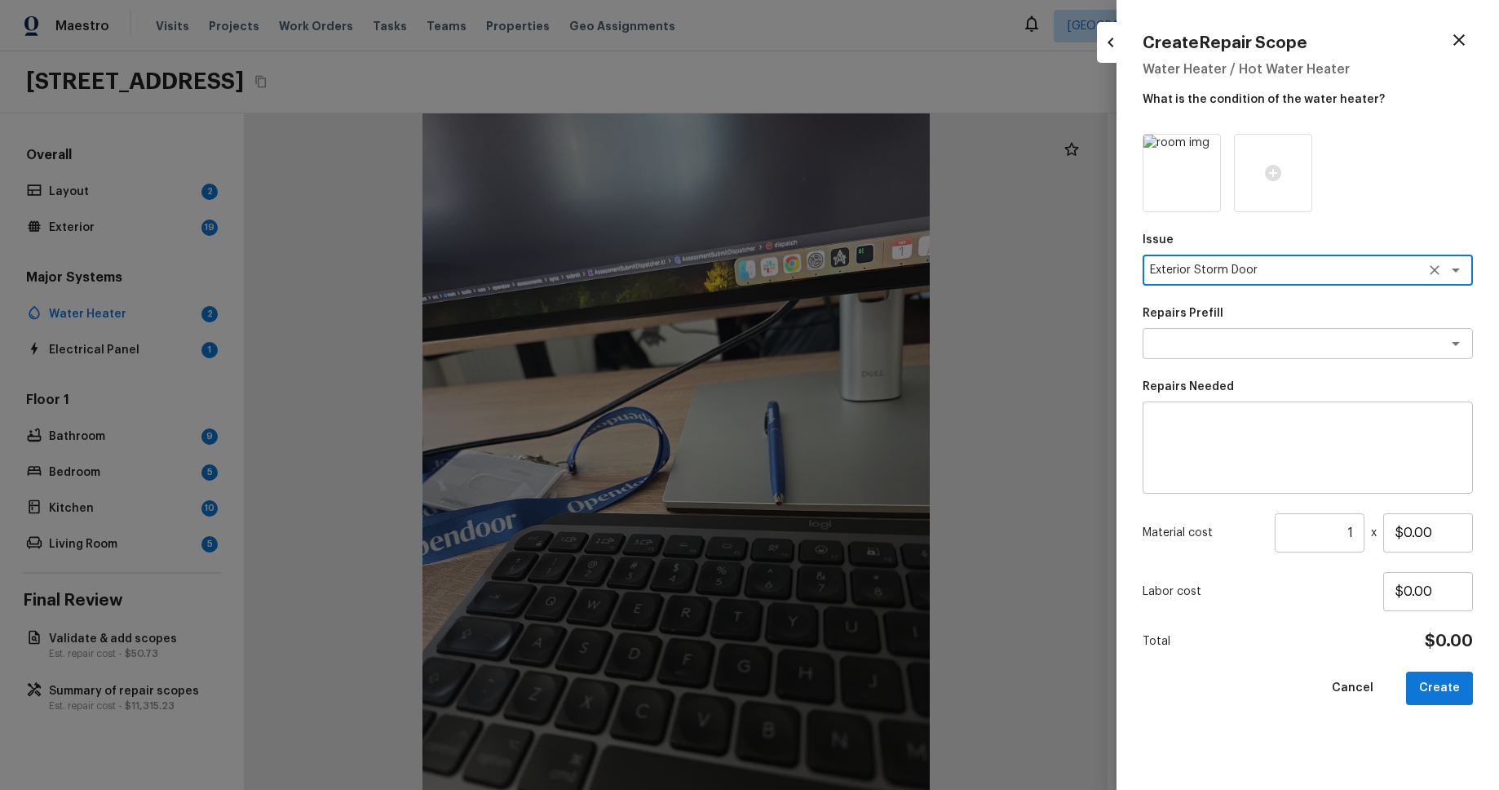
click at [1380, 273] on textarea "Exterior Storm Door" at bounding box center [1285, 270] width 270 height 16
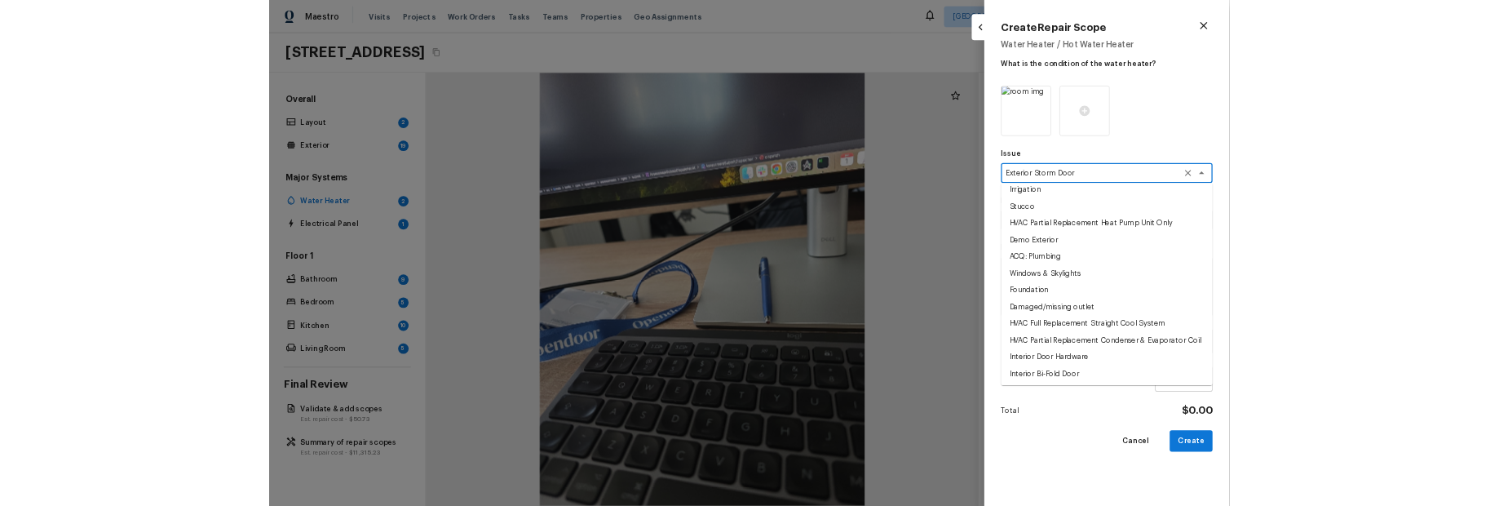
scroll to position [379, 0]
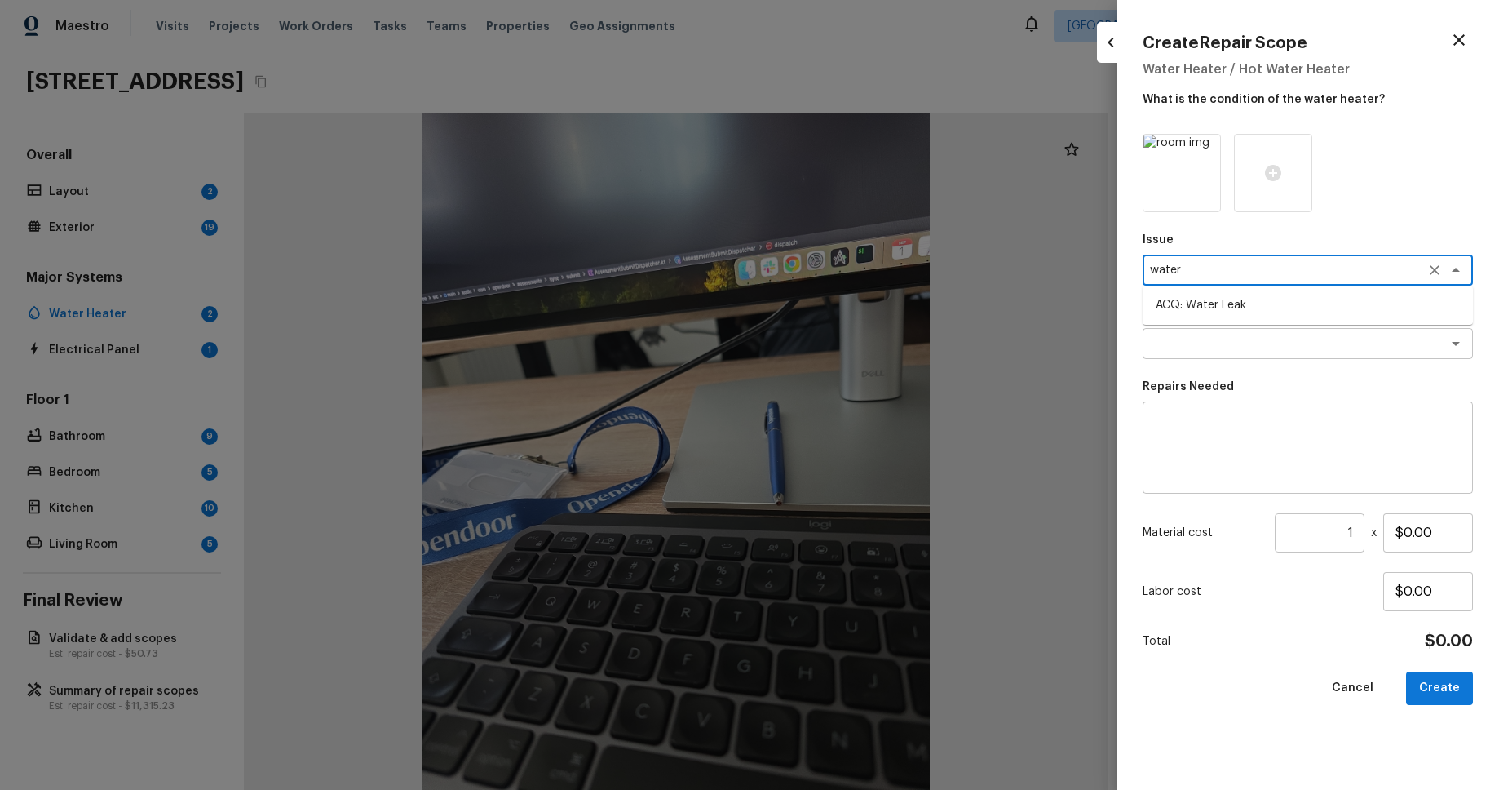
click at [1317, 301] on li "ACQ: Water Leak" at bounding box center [1308, 305] width 330 height 26
type textarea "ACQ: Water Leak"
click at [1336, 344] on textarea at bounding box center [1285, 343] width 270 height 16
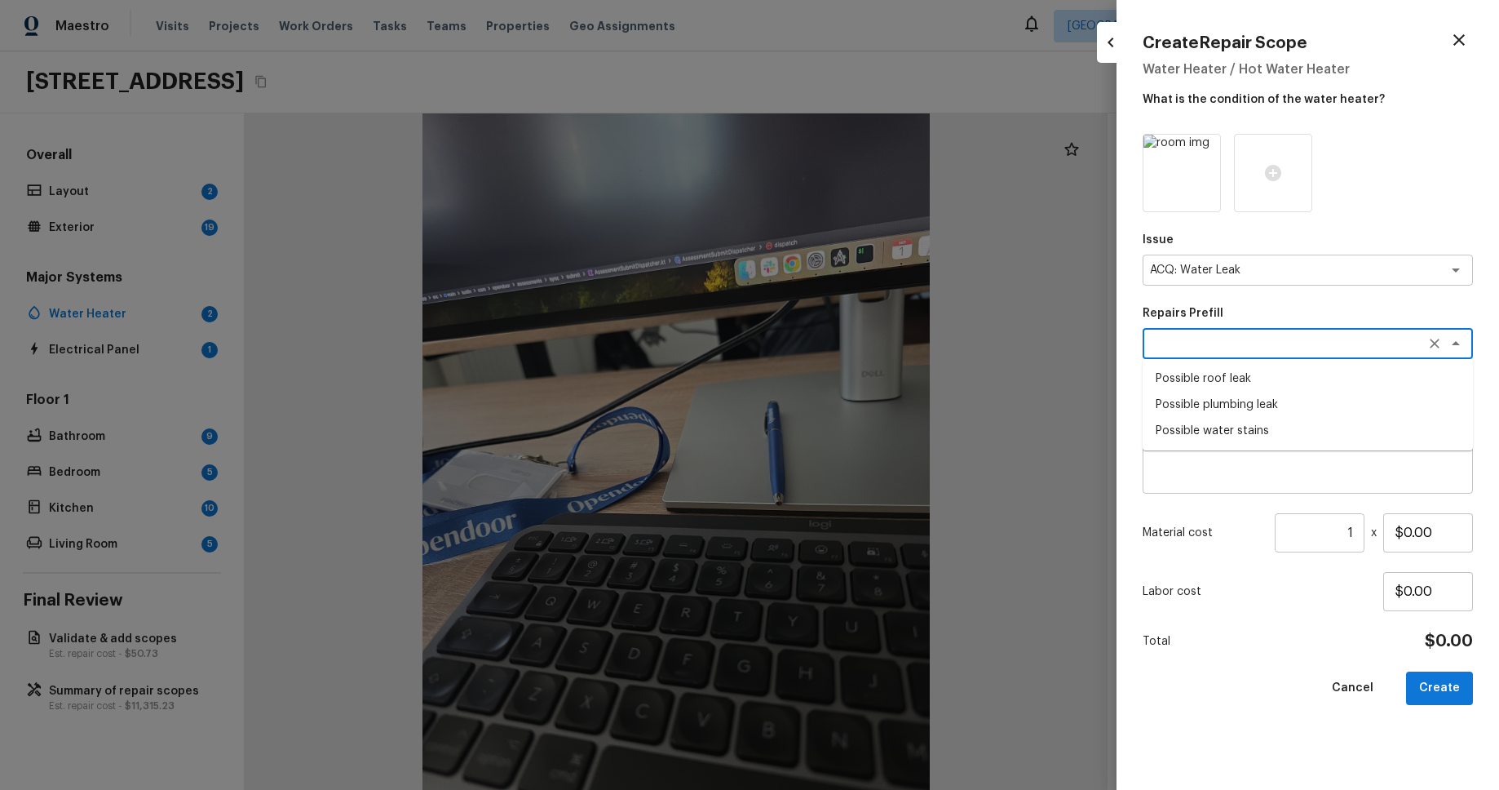
click at [1329, 405] on li "Possible plumbing leak" at bounding box center [1308, 405] width 330 height 26
type textarea "Possible plumbing leak"
type textarea "Acquisition Scope: Possible plumbing leak"
type input "$2,500.00"
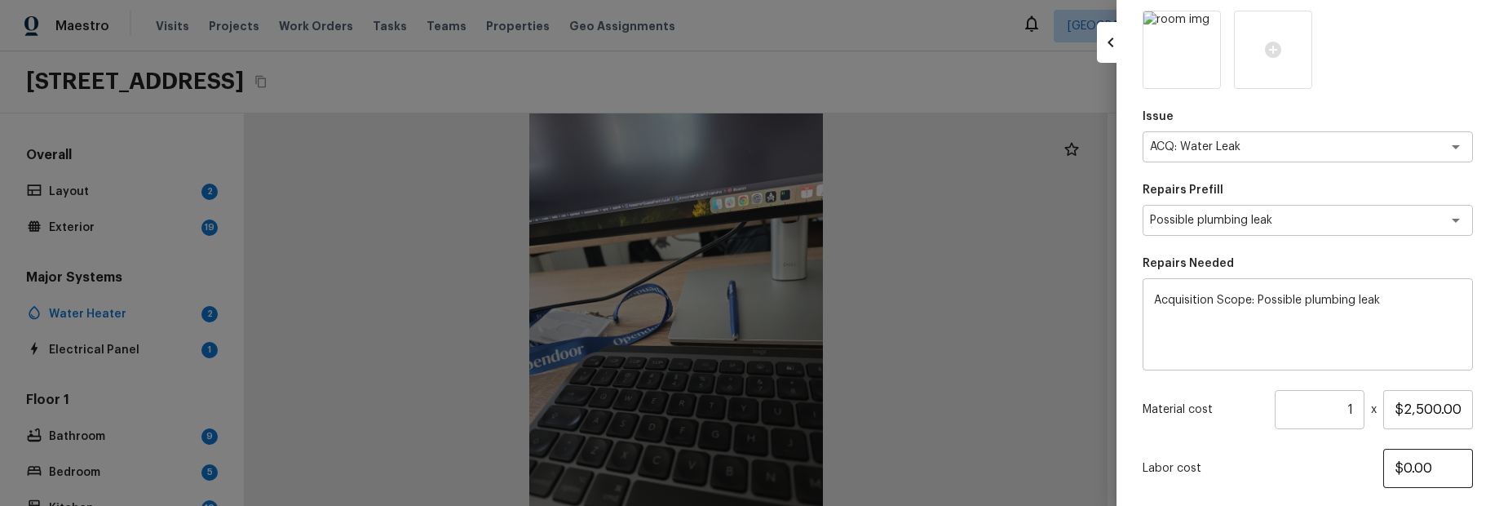
scroll to position [225, 0]
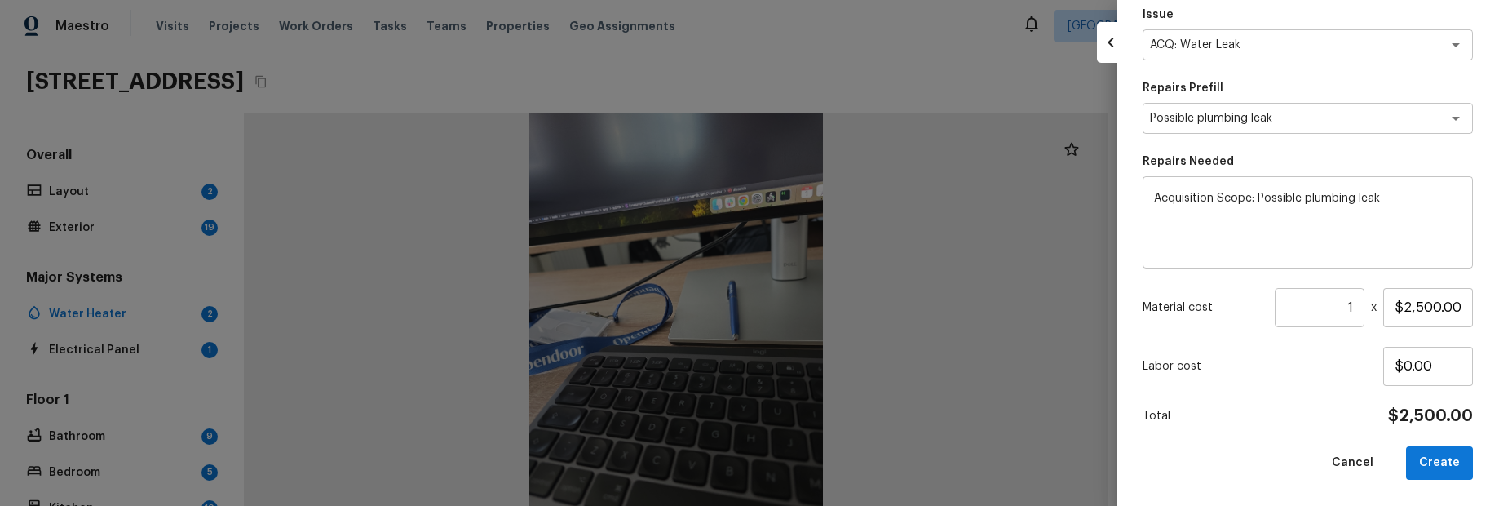
drag, startPoint x: 1432, startPoint y: 466, endPoint x: 1359, endPoint y: 489, distance: 76.1
click at [1431, 466] on button "Create" at bounding box center [1439, 462] width 67 height 33
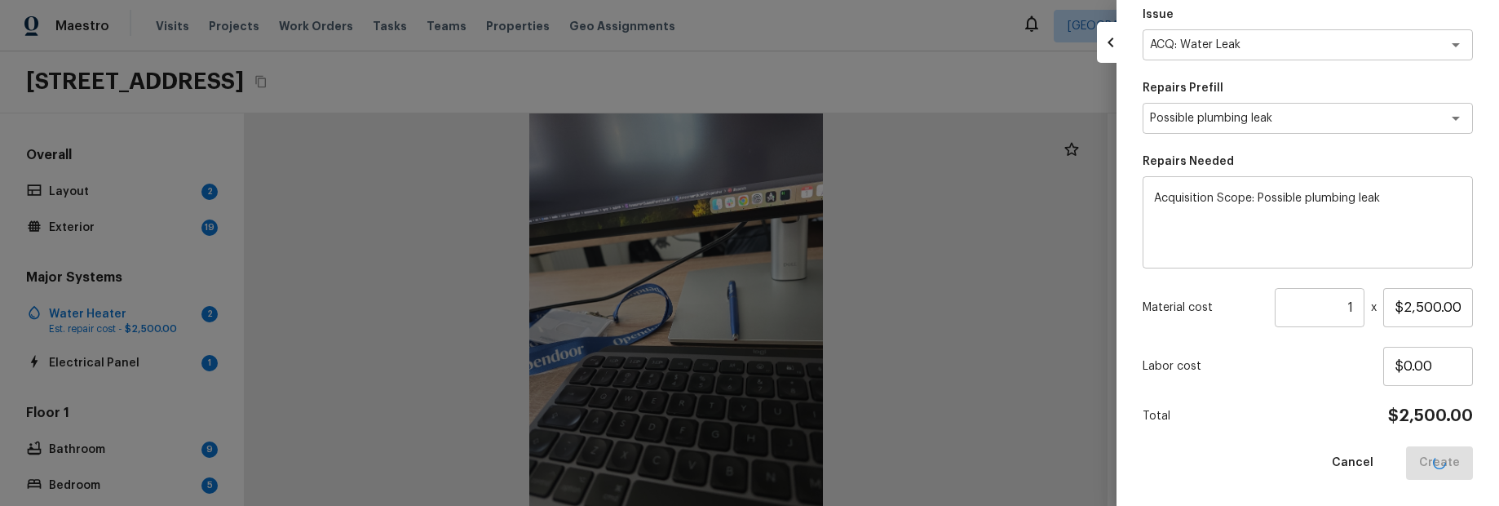
type input "$0.00"
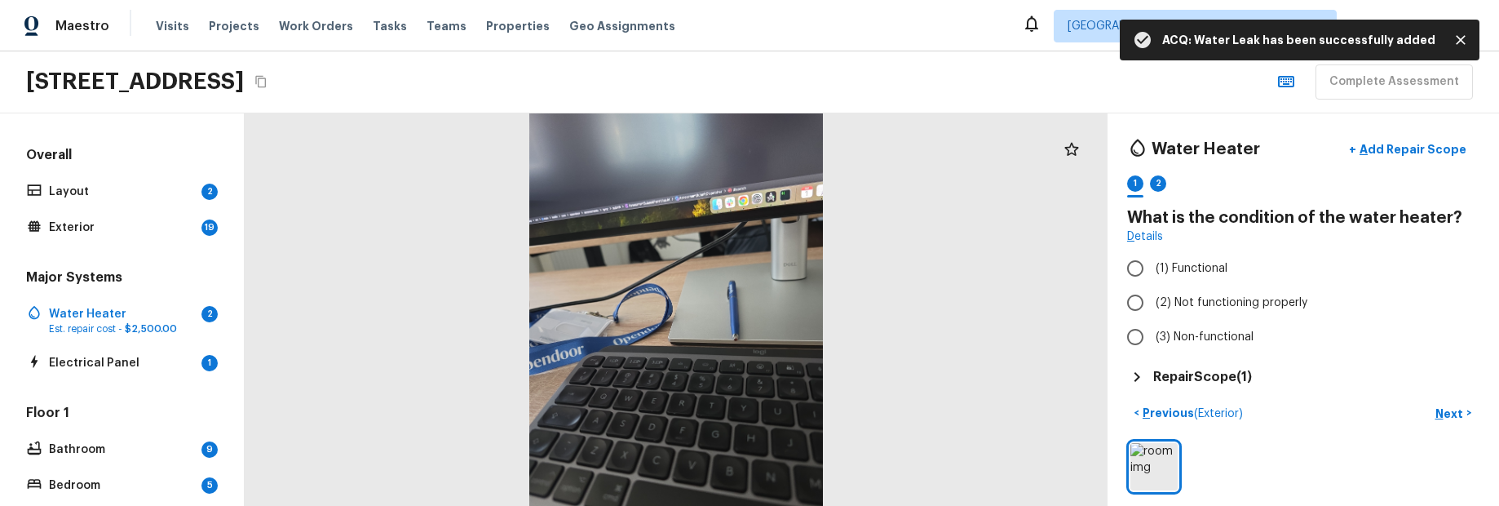
click at [1194, 378] on h5 "Repair Scope ( 1 )" at bounding box center [1203, 377] width 99 height 18
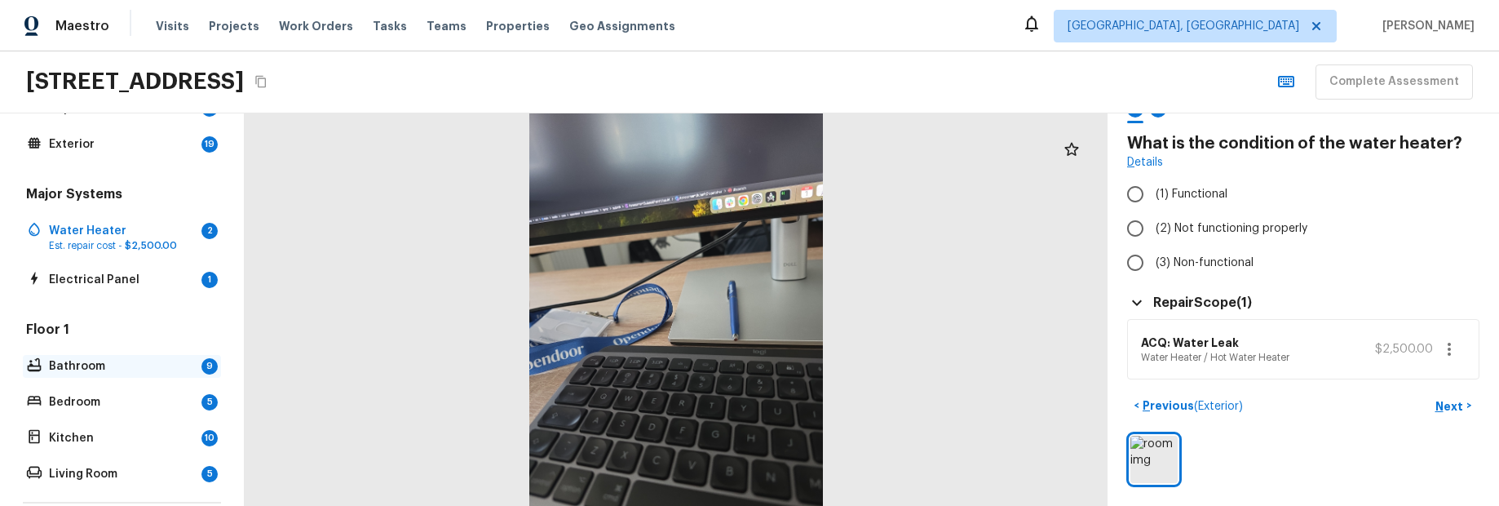
scroll to position [255, 0]
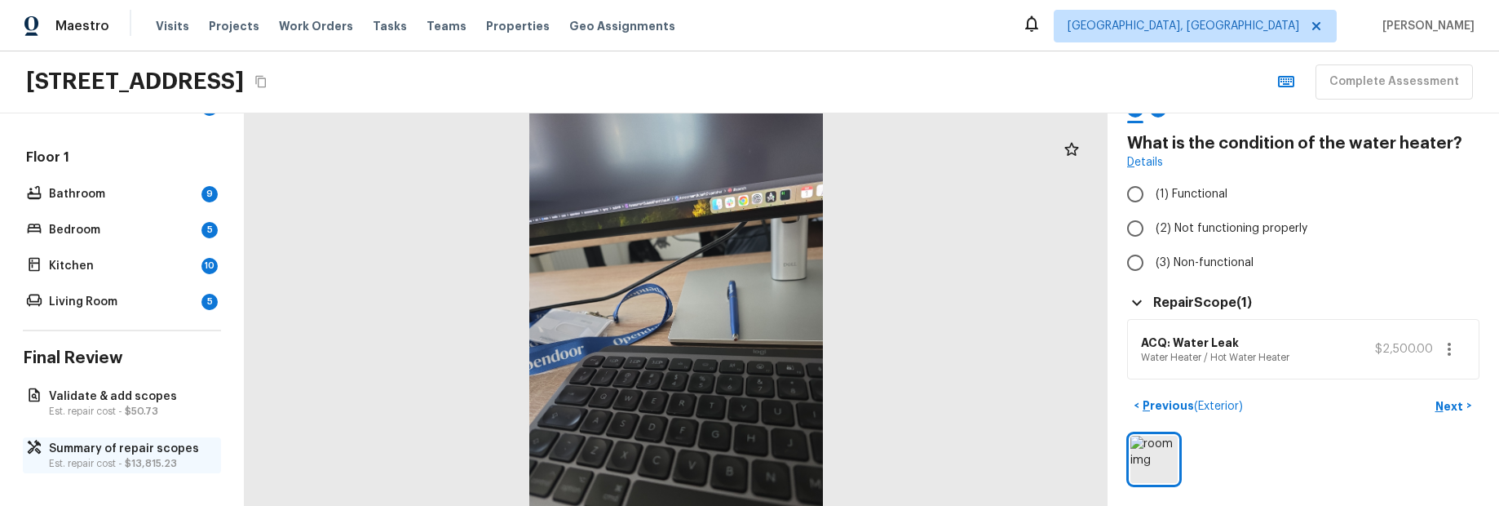
drag, startPoint x: 135, startPoint y: 460, endPoint x: 157, endPoint y: 458, distance: 22.1
click at [134, 460] on span "$13,815.23" at bounding box center [151, 463] width 52 height 10
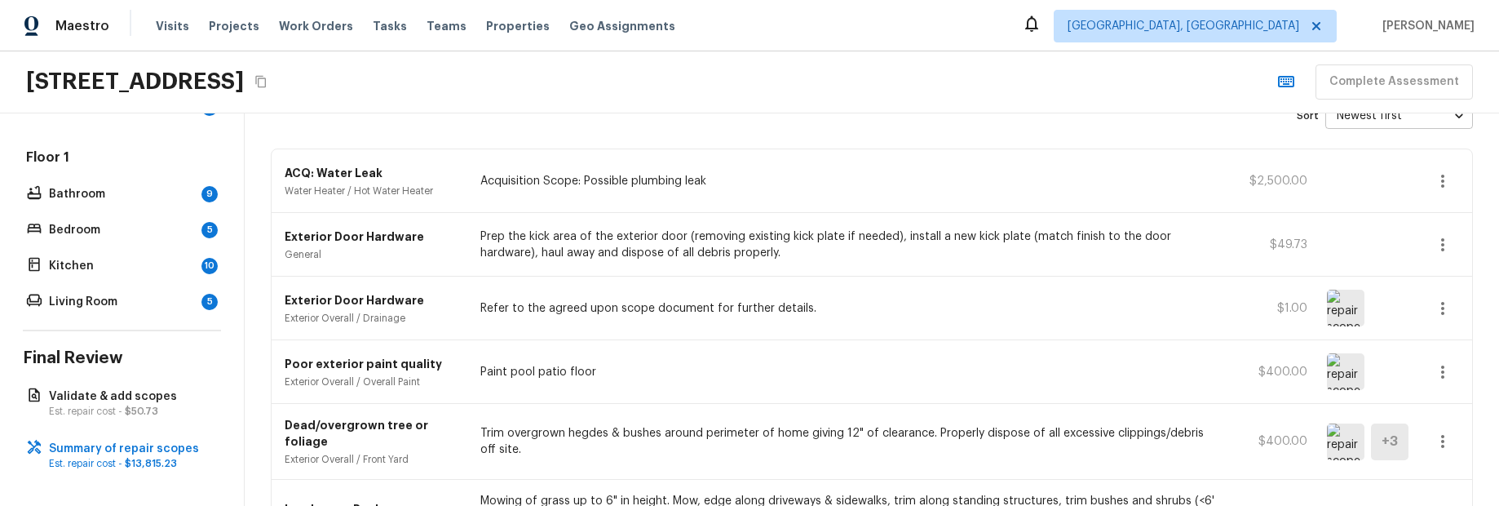
scroll to position [94, 0]
click at [1450, 184] on icon "button" at bounding box center [1443, 183] width 20 height 20
click at [1451, 226] on li "Edit" at bounding box center [1449, 230] width 76 height 49
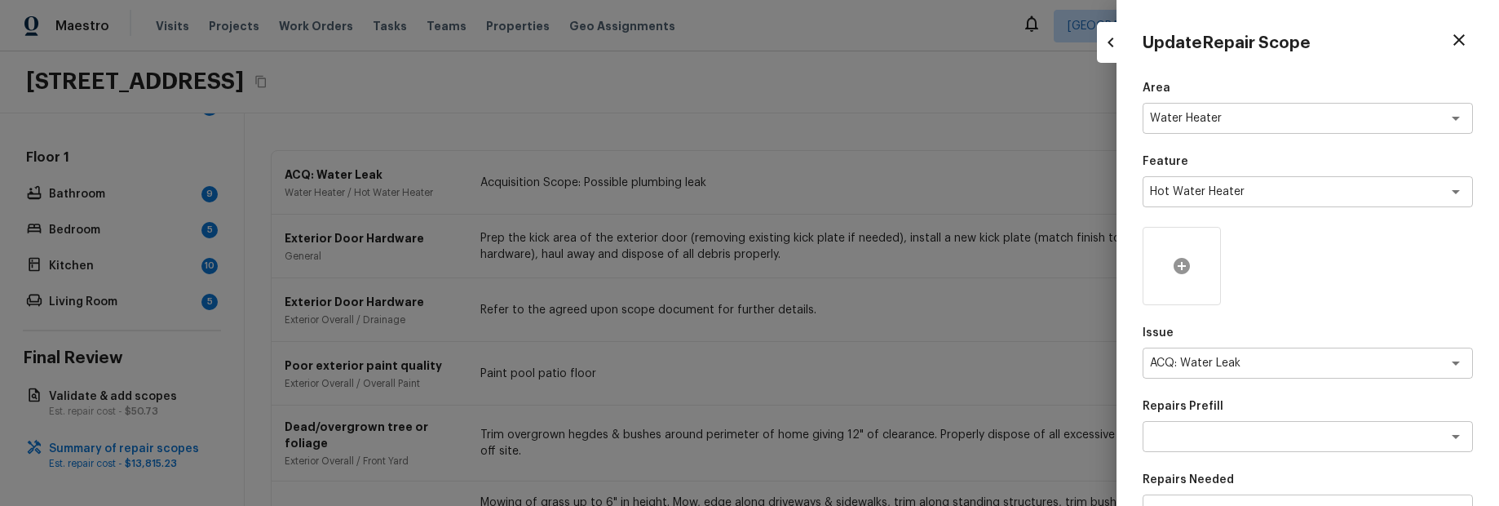
click at [1181, 264] on icon at bounding box center [1182, 266] width 20 height 20
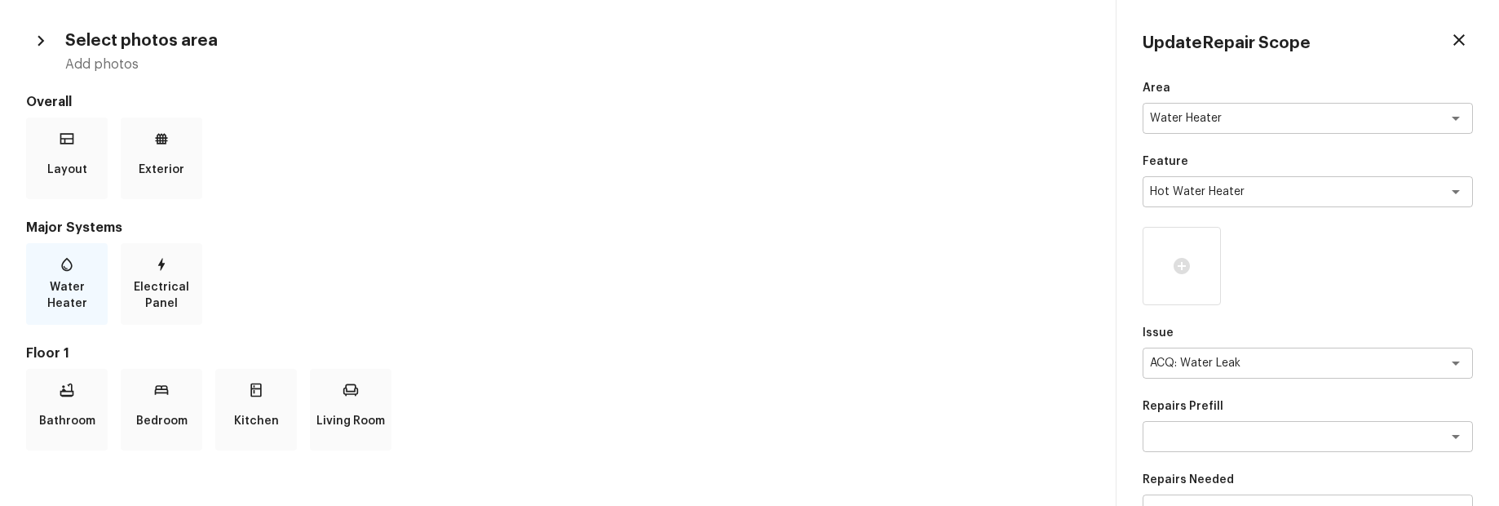
click at [69, 283] on p "Water Heater" at bounding box center [66, 295] width 75 height 33
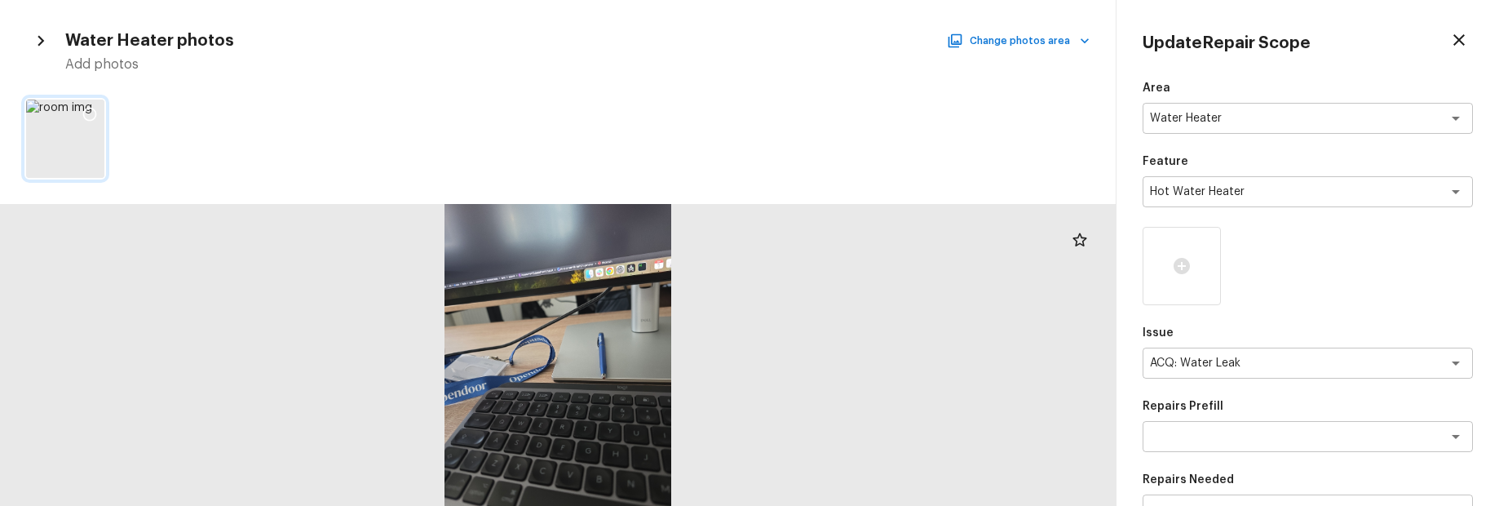
click at [88, 117] on icon at bounding box center [90, 114] width 16 height 16
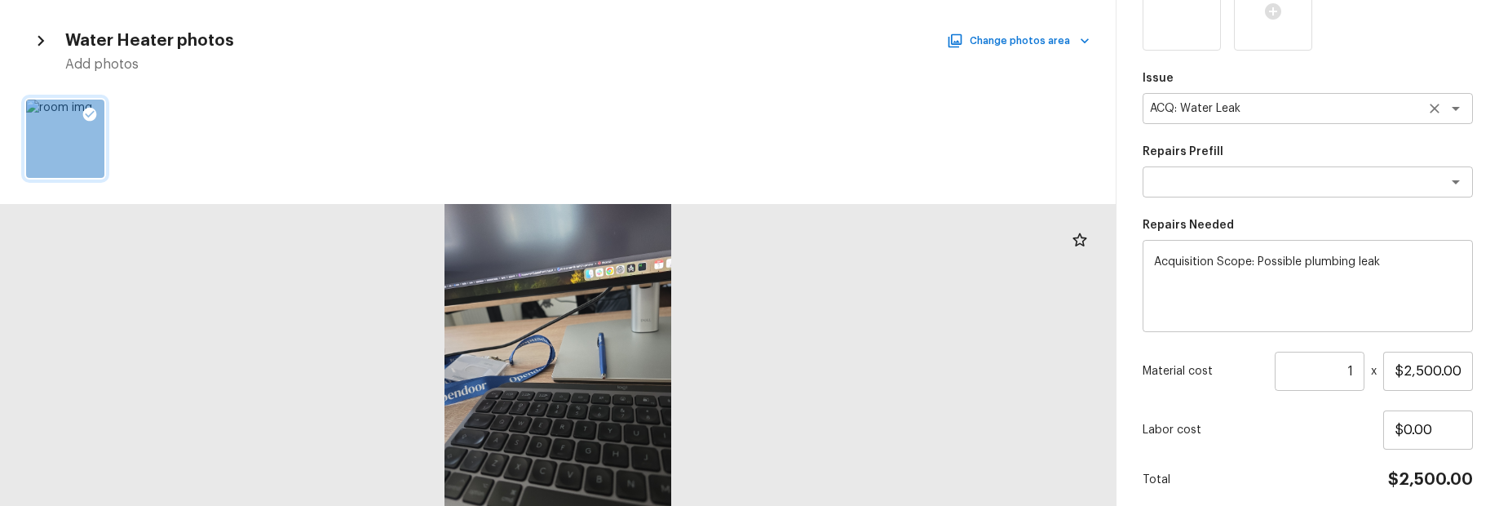
scroll to position [318, 0]
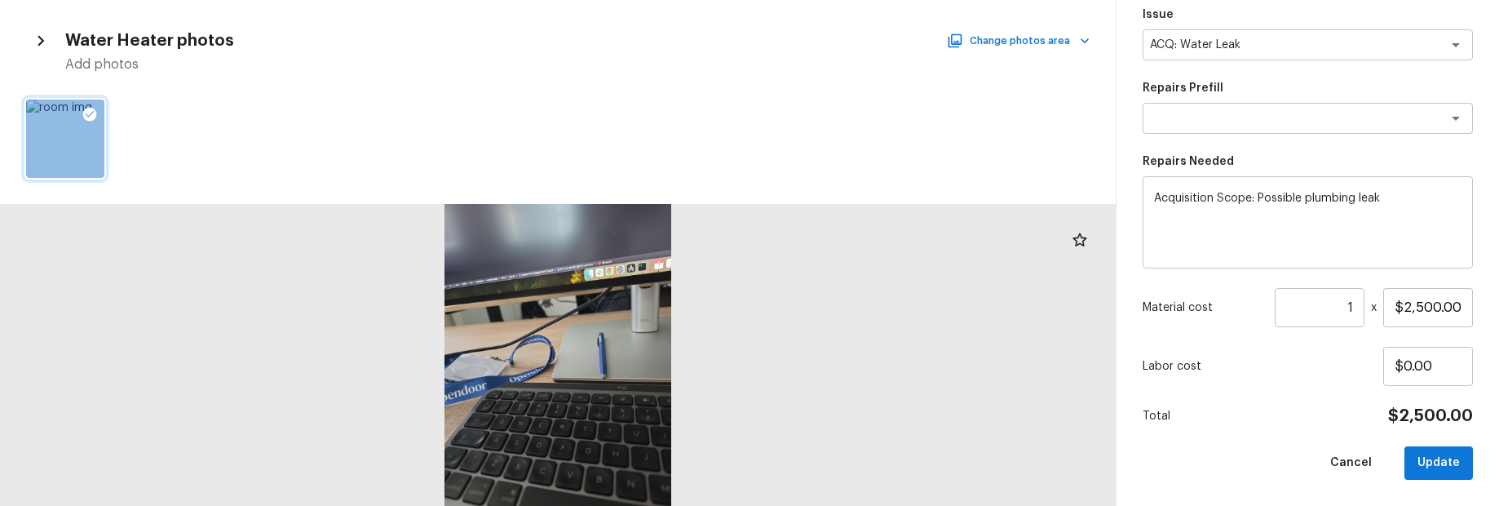
click at [1453, 456] on button "Update" at bounding box center [1439, 462] width 69 height 33
type input "$0.00"
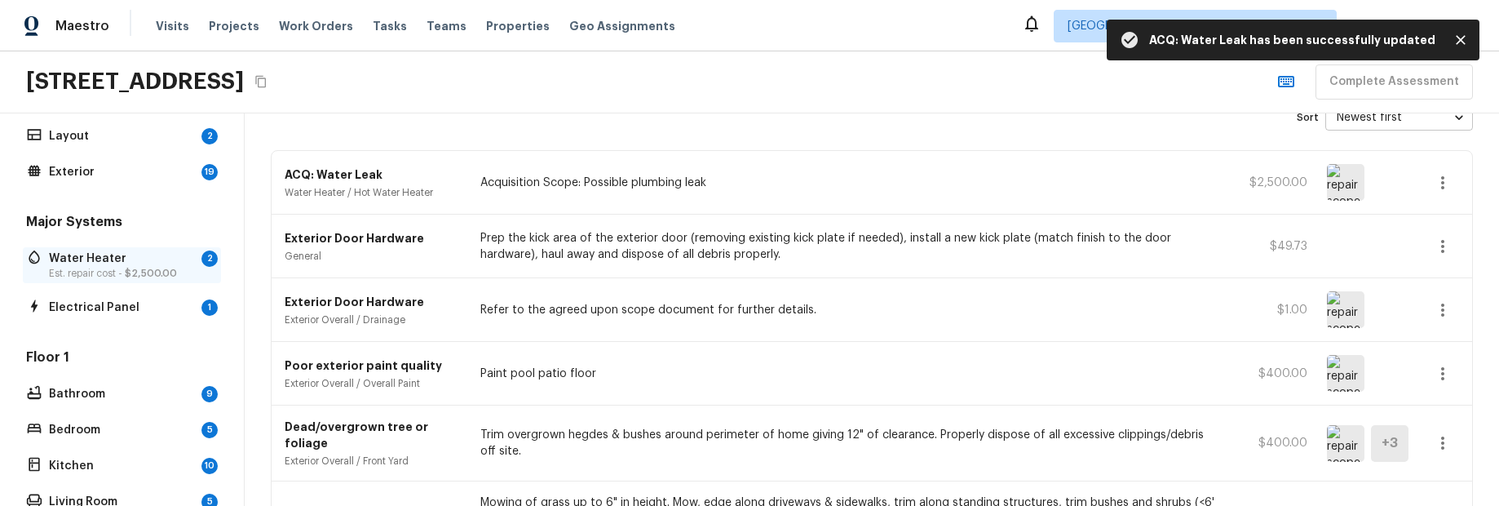
scroll to position [35, 0]
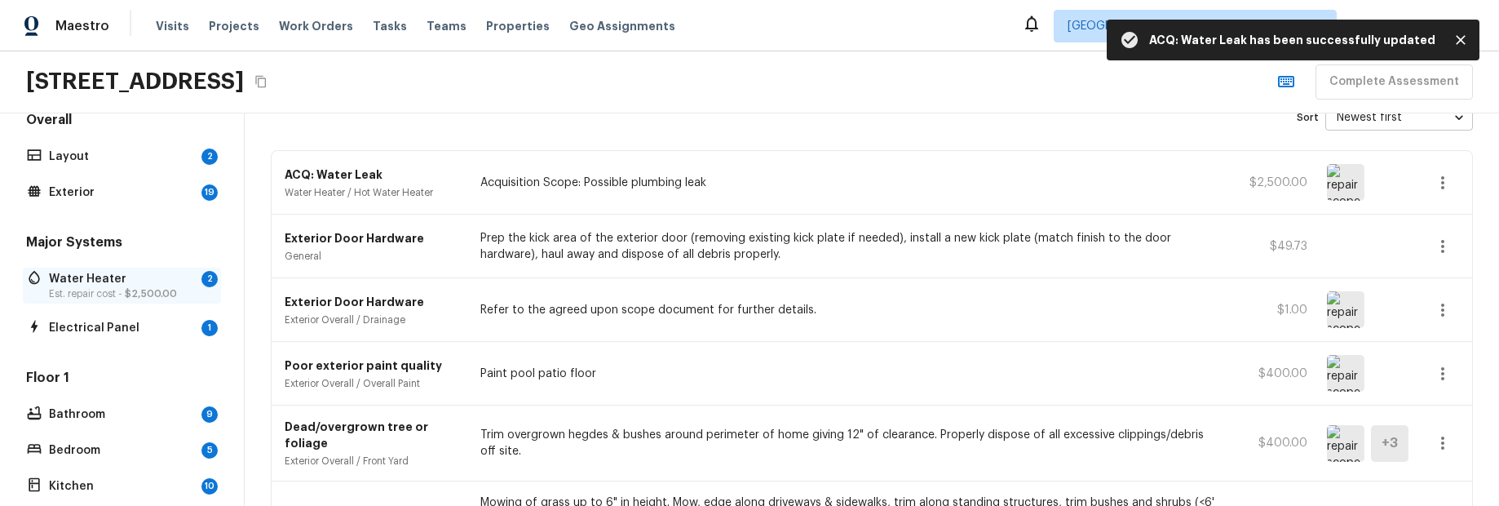
click at [126, 290] on span "$2,500.00" at bounding box center [151, 294] width 52 height 10
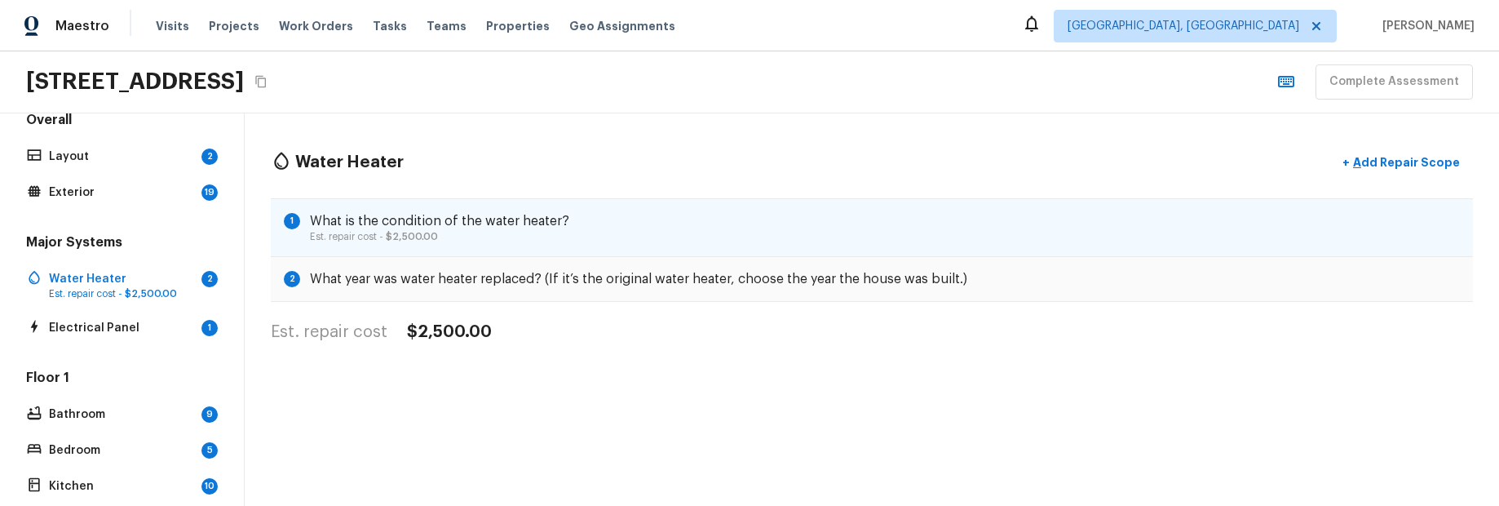
click at [929, 233] on div "1 What is the condition of the water heater? Est. repair cost - $2,500.00" at bounding box center [872, 227] width 1202 height 59
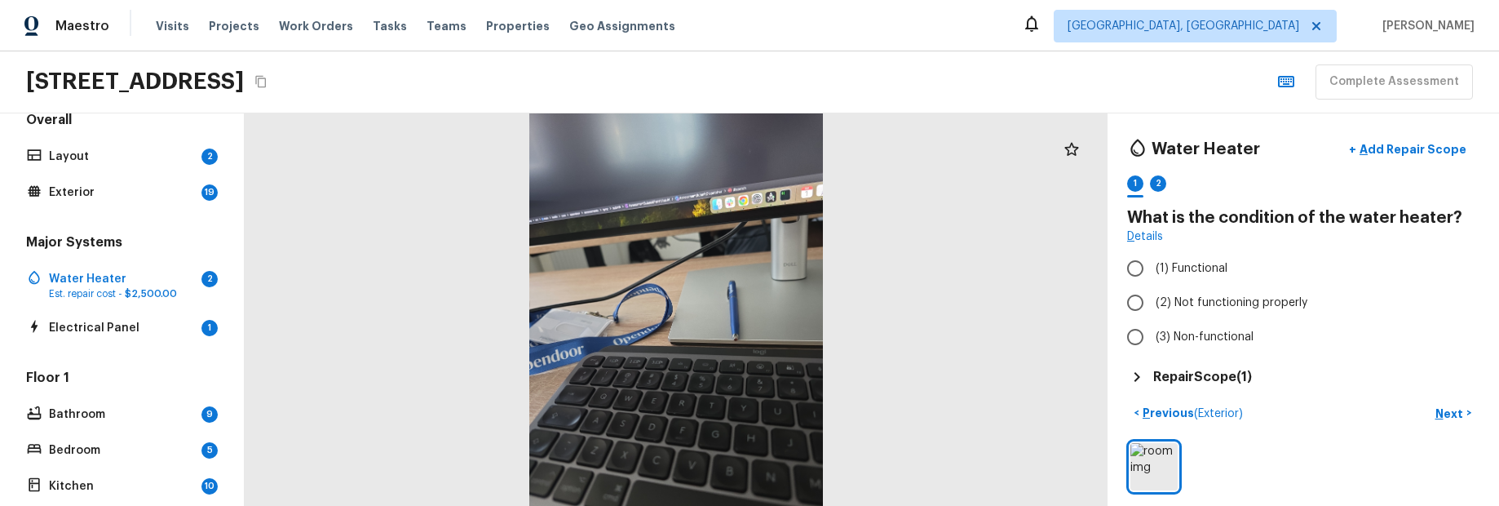
click at [1229, 379] on h5 "Repair Scope ( 1 )" at bounding box center [1203, 377] width 99 height 18
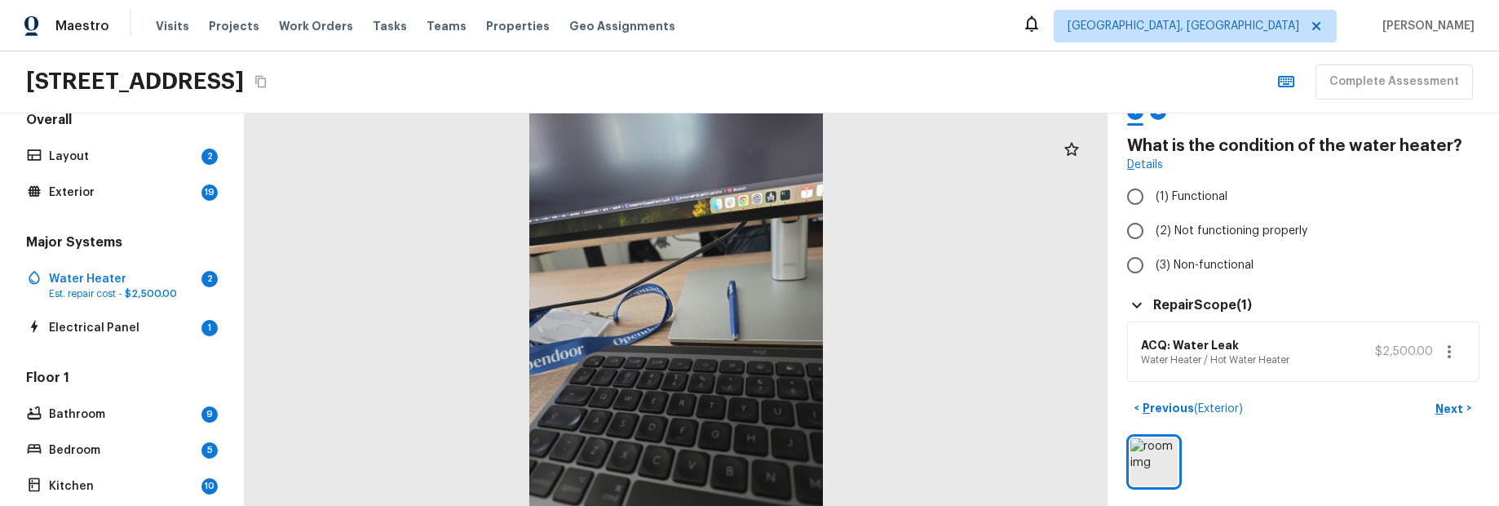
scroll to position [74, 0]
click at [1465, 348] on button "button" at bounding box center [1449, 349] width 33 height 33
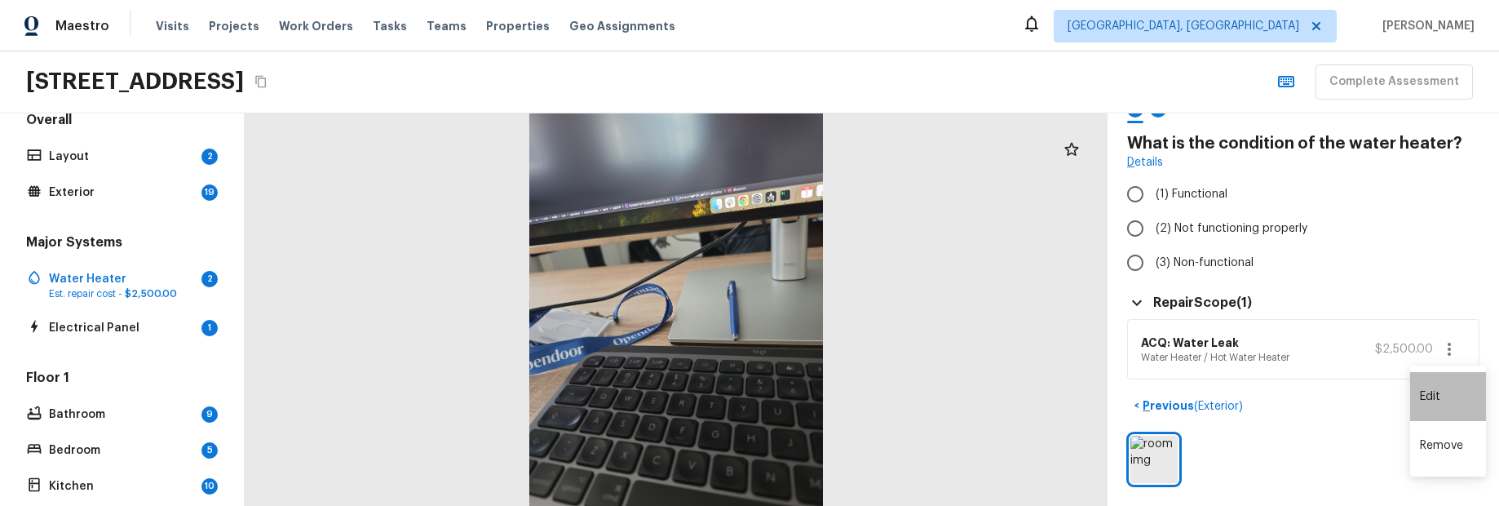
click at [1435, 386] on li "Edit" at bounding box center [1449, 396] width 76 height 49
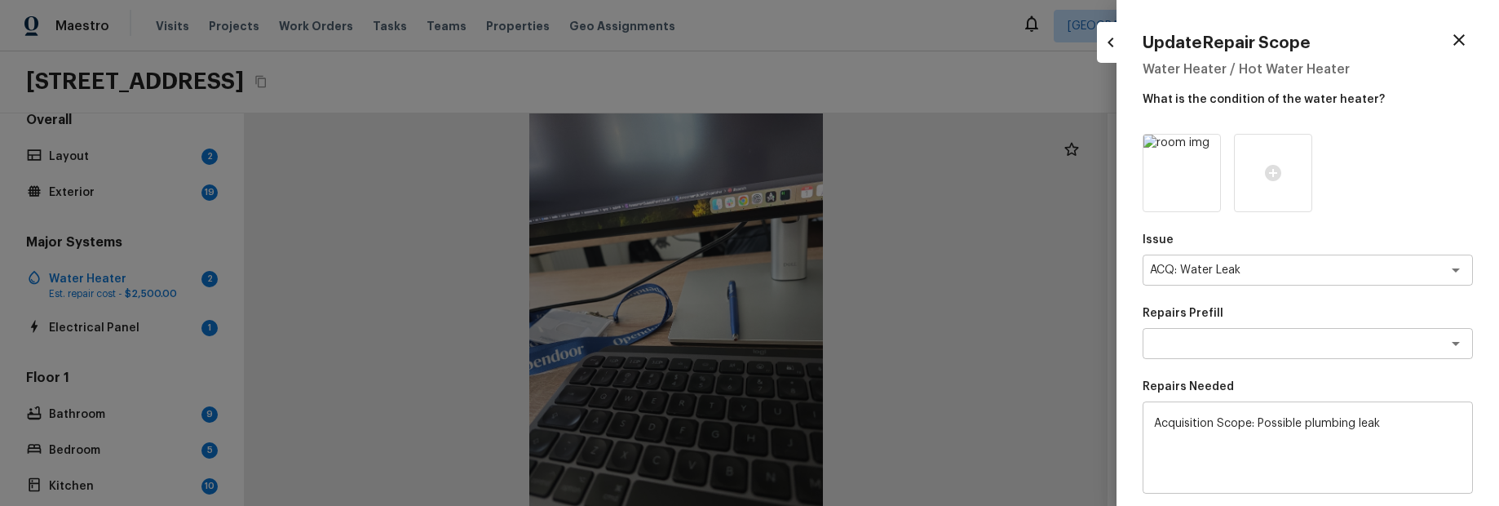
drag, startPoint x: 1467, startPoint y: 30, endPoint x: 1456, endPoint y: 50, distance: 22.3
click at [1467, 30] on icon "button" at bounding box center [1460, 40] width 20 height 20
type input "$0.00"
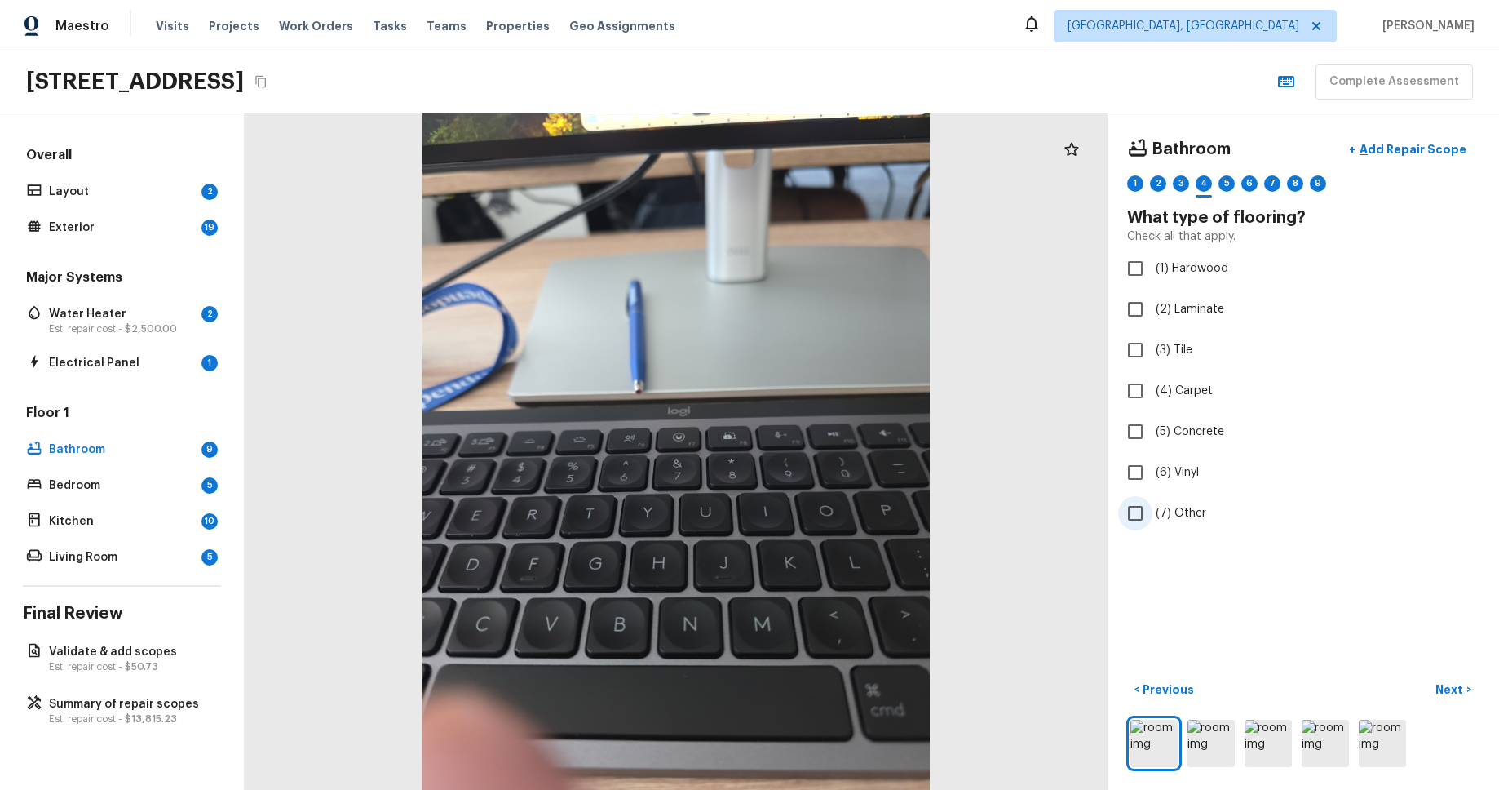
scroll to position [0, 0]
click at [1118, 391] on input "(4) Carpet" at bounding box center [1135, 391] width 34 height 34
checkbox input "true"
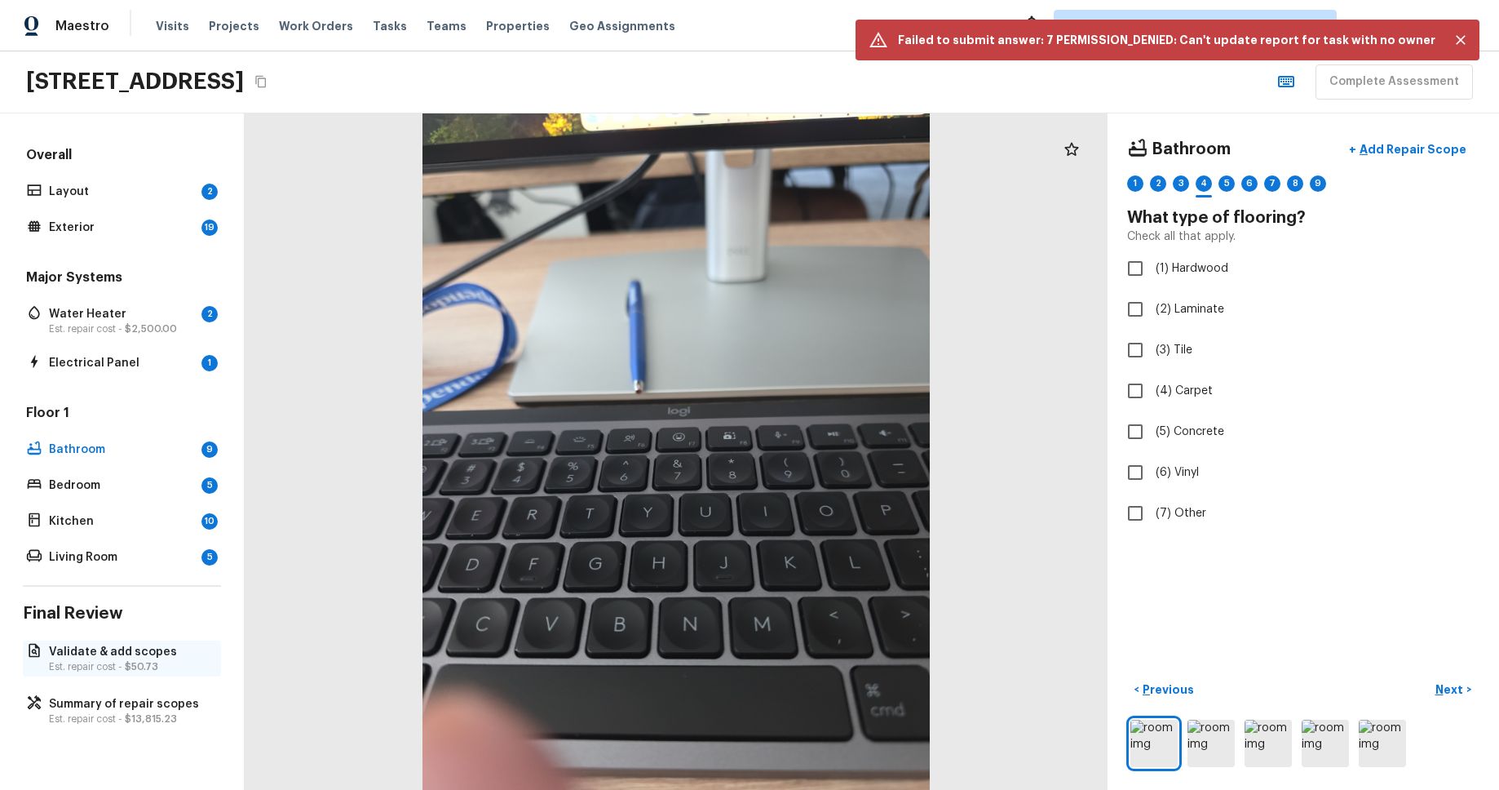
click at [138, 667] on span "$50.73" at bounding box center [141, 667] width 33 height 10
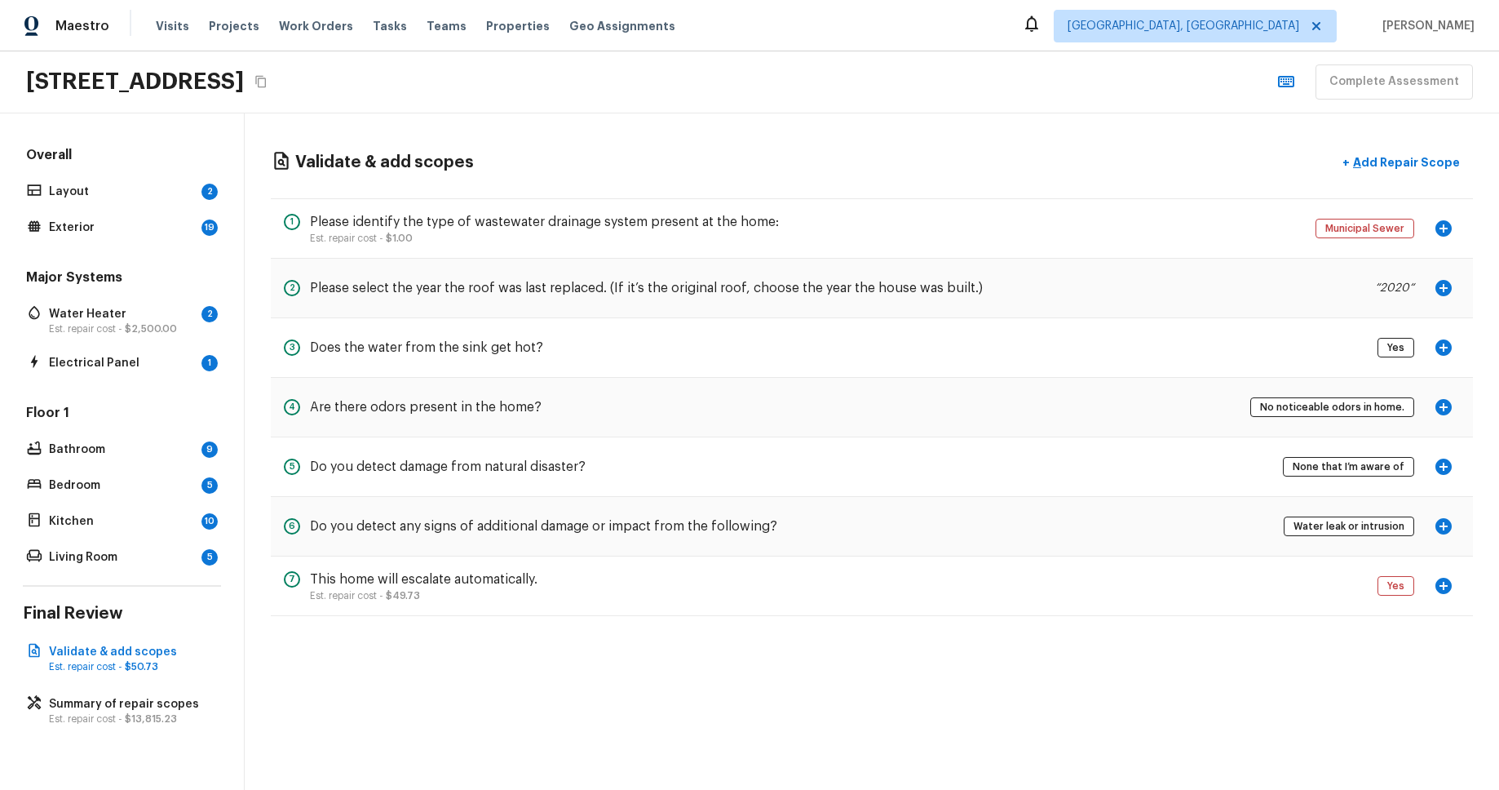
click at [1452, 352] on icon "button" at bounding box center [1444, 348] width 20 height 20
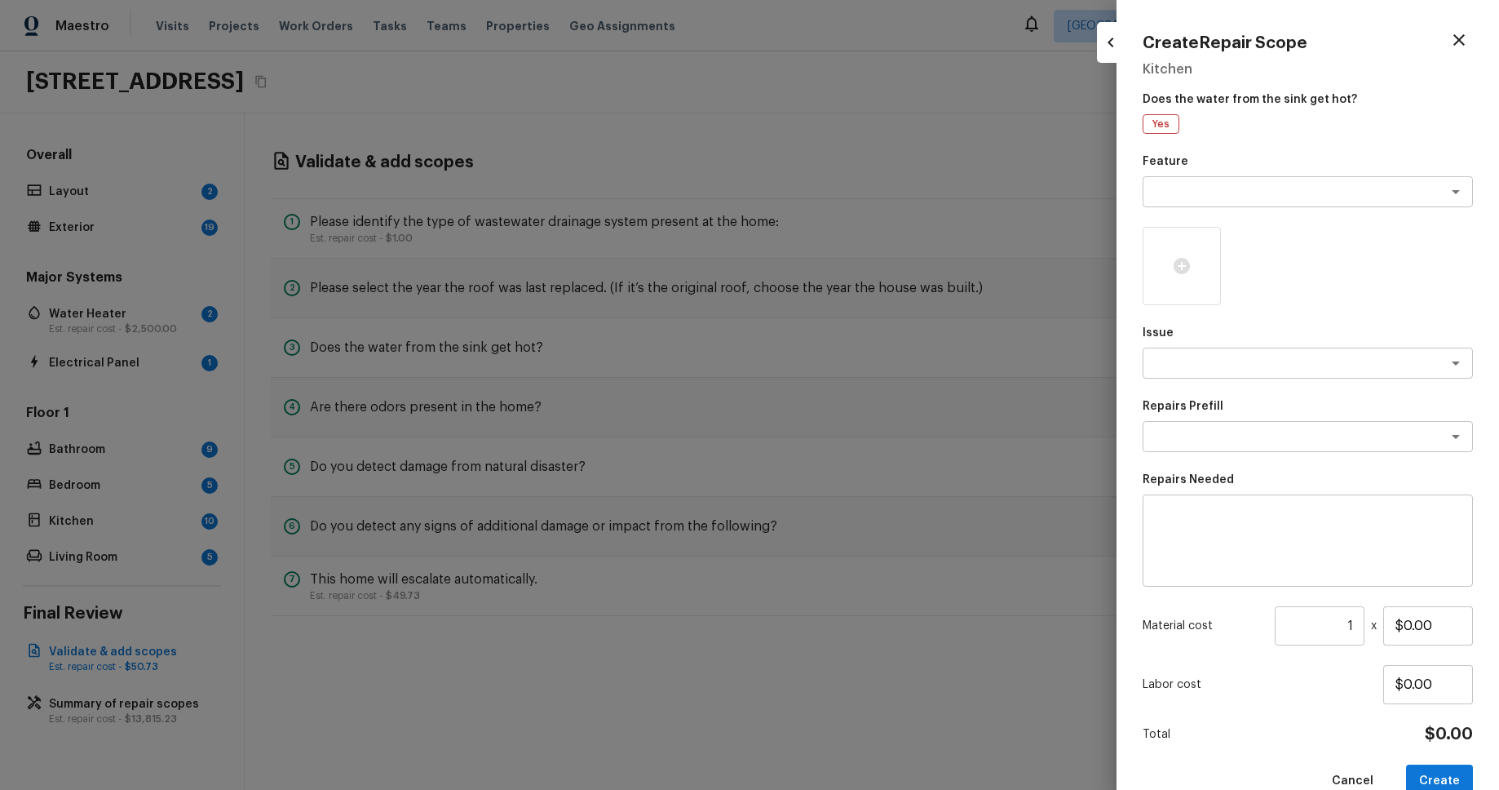
click at [689, 467] on div at bounding box center [749, 395] width 1499 height 790
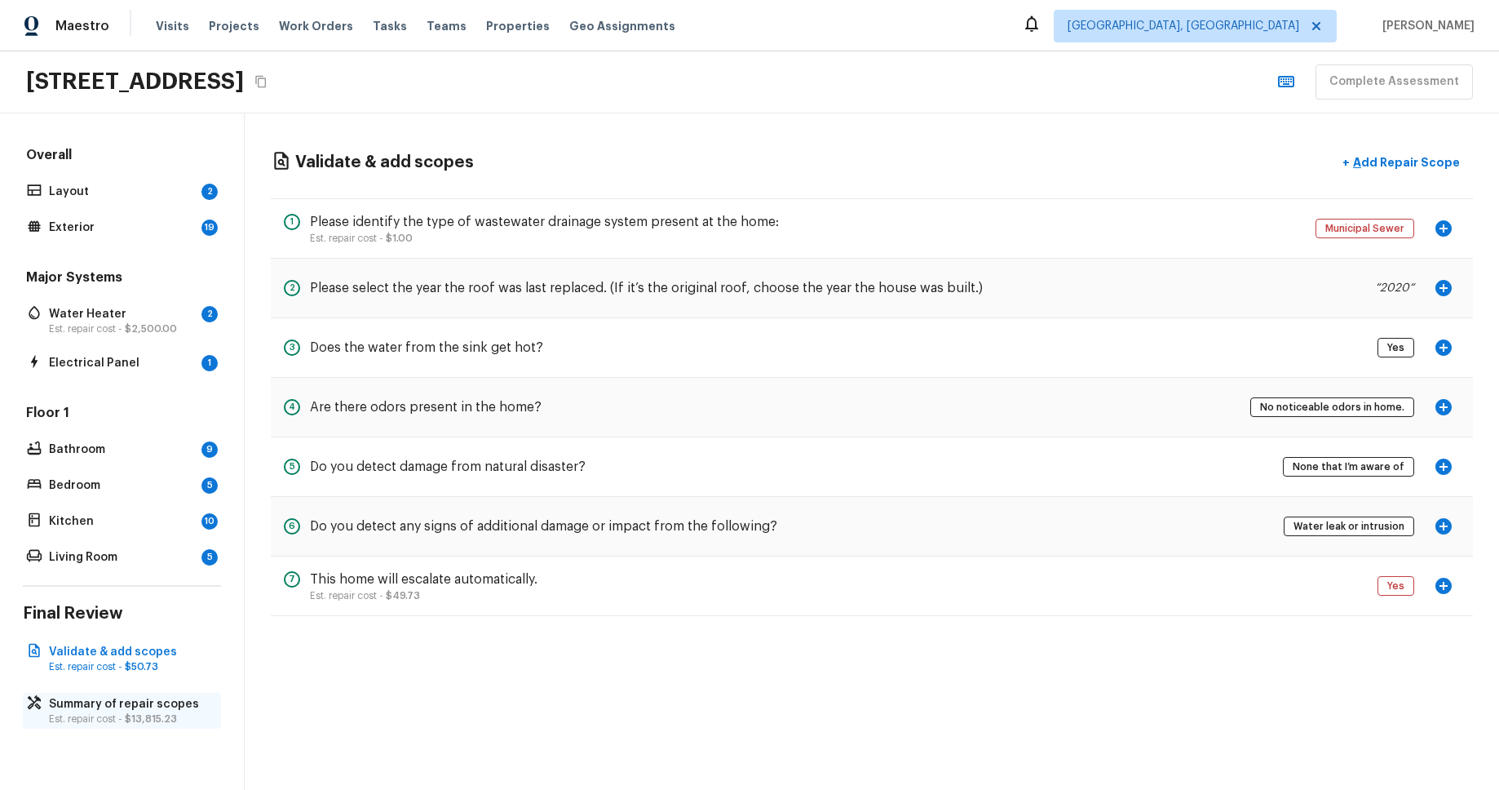
click at [117, 696] on p "Summary of repair scopes" at bounding box center [130, 704] width 162 height 16
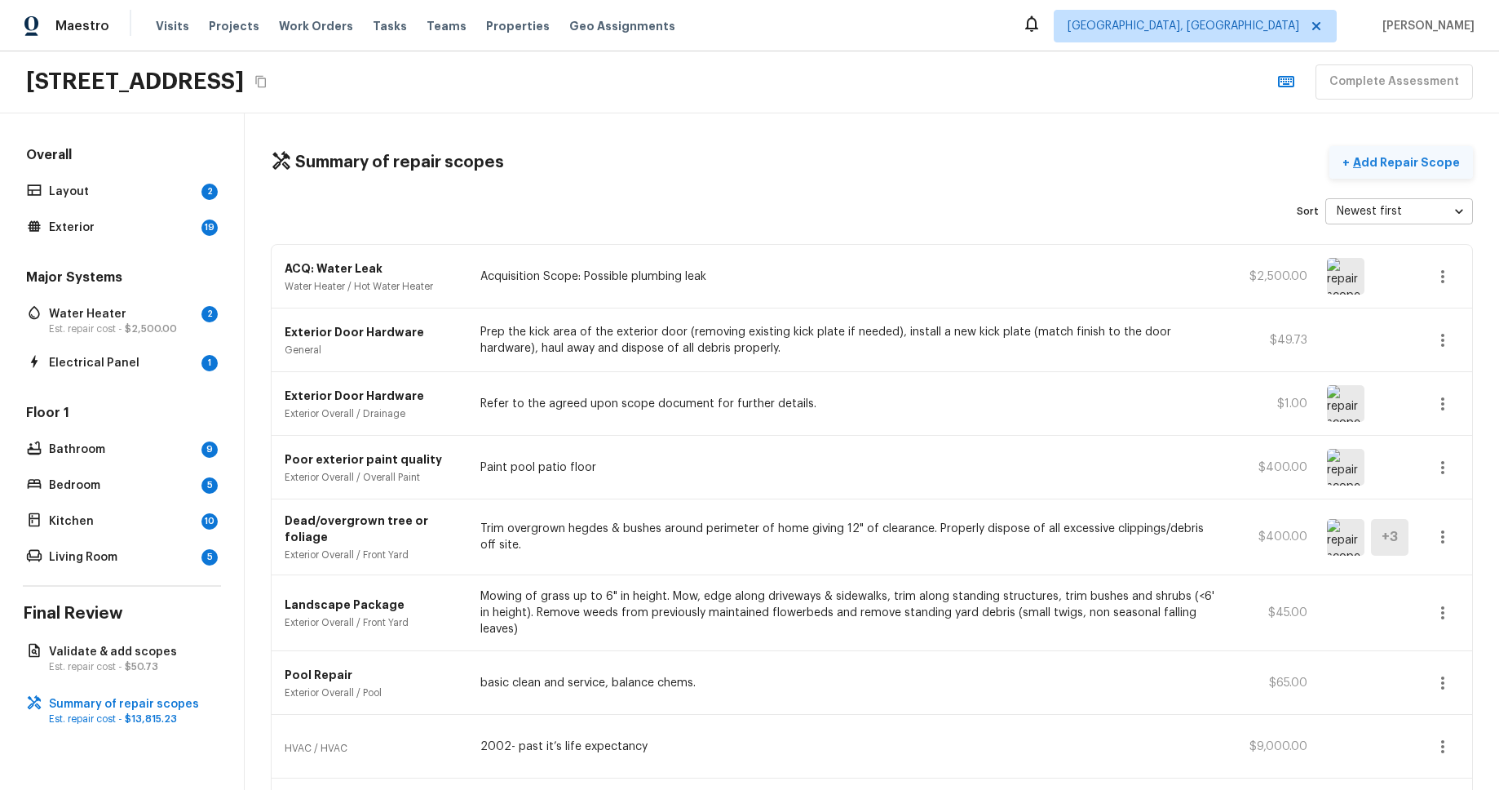
click at [1402, 157] on p "Add Repair Scope" at bounding box center [1405, 162] width 110 height 16
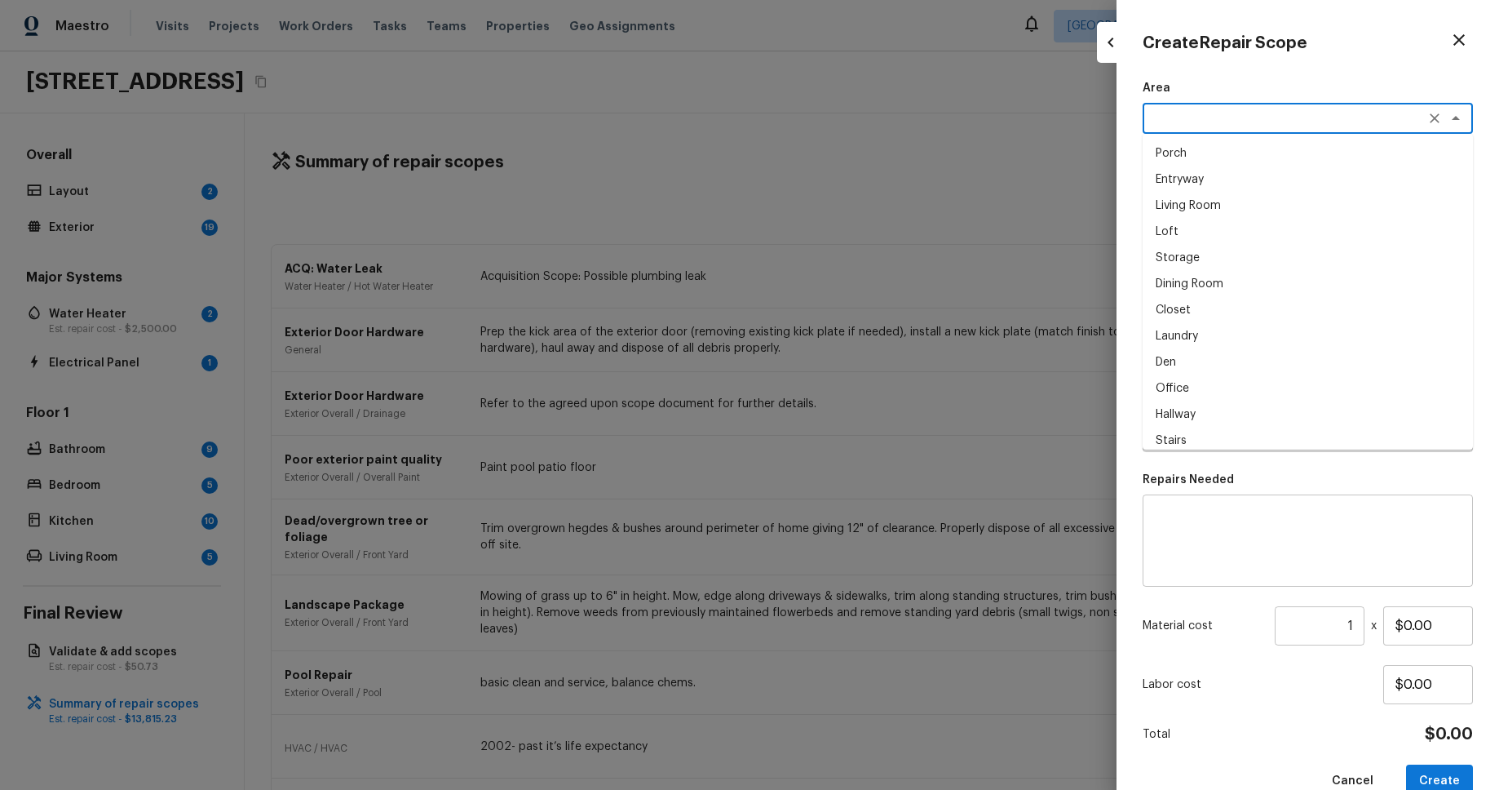
click at [1342, 111] on textarea at bounding box center [1285, 118] width 270 height 16
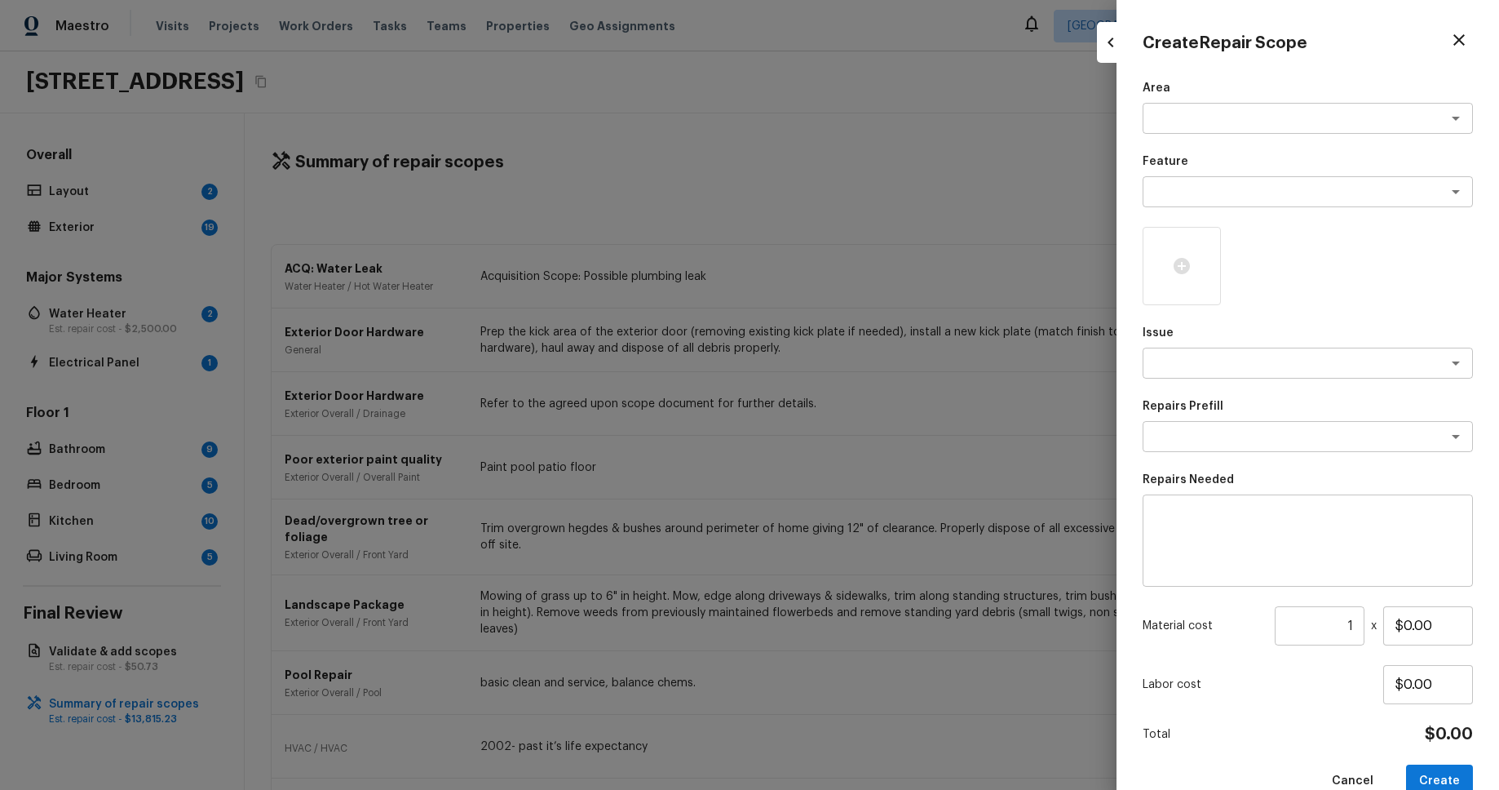
click at [1313, 60] on div "Create Repair Scope Area x ​ Feature x ​ Issue x ​ Repairs Prefill x ​ Repairs …" at bounding box center [1308, 395] width 383 height 790
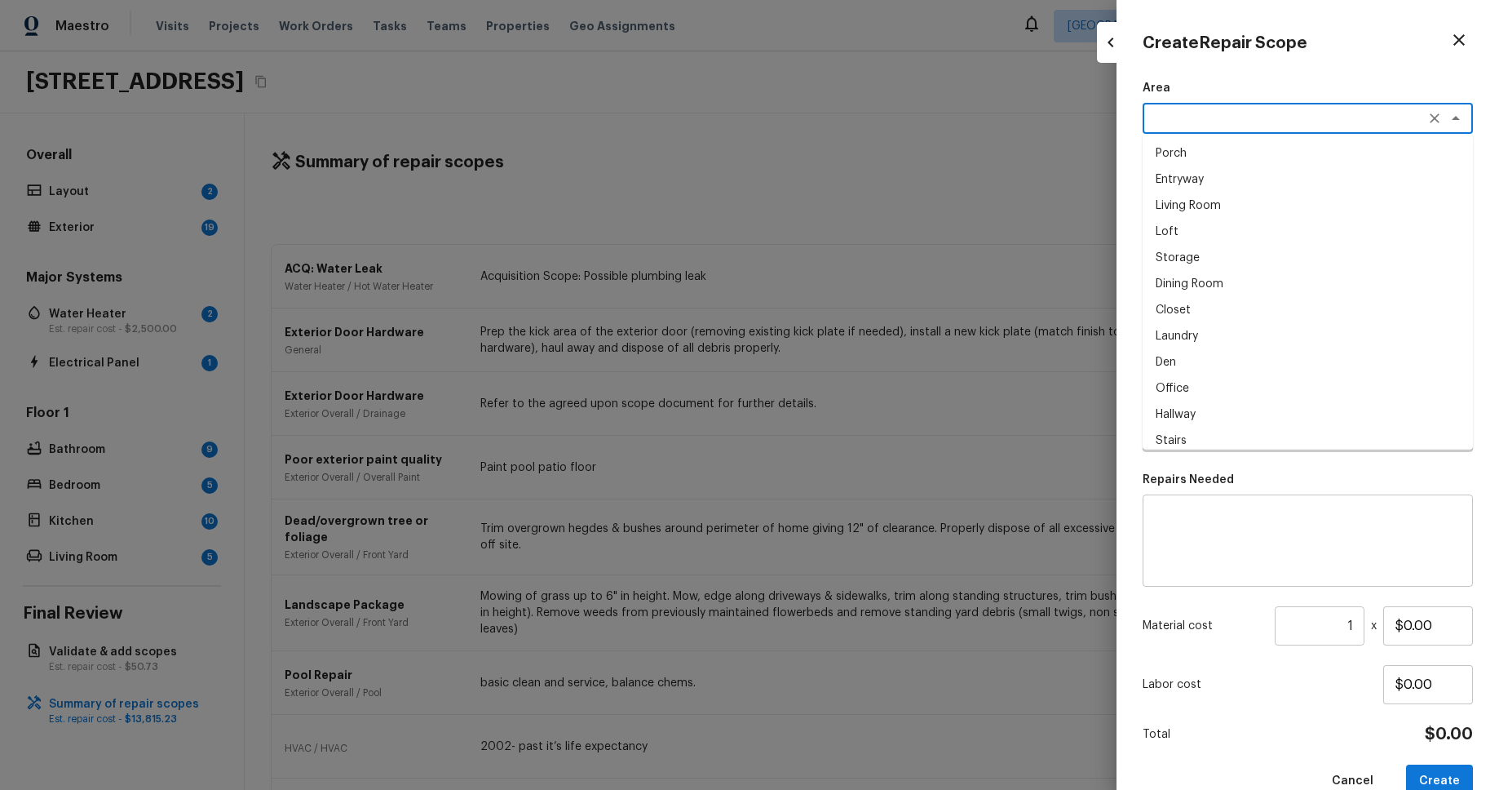
drag, startPoint x: 1318, startPoint y: 120, endPoint x: 1313, endPoint y: 137, distance: 17.8
click at [1318, 120] on textarea at bounding box center [1285, 118] width 270 height 16
click at [1269, 281] on li "Dining Room" at bounding box center [1308, 284] width 330 height 26
type textarea "Dining Room"
click at [1293, 202] on div "x ​" at bounding box center [1308, 191] width 330 height 31
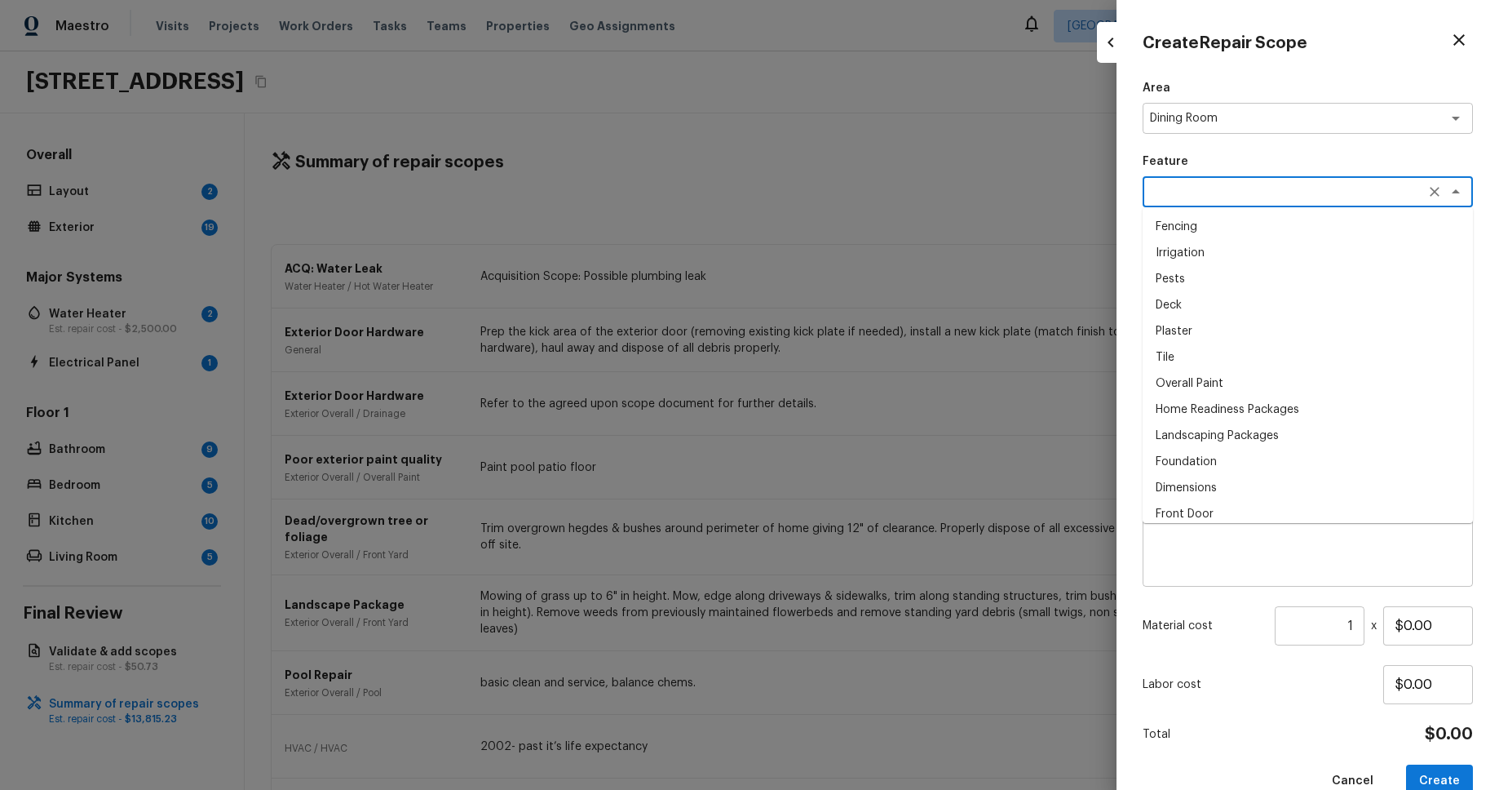
click at [1269, 389] on li "Overall Paint" at bounding box center [1308, 383] width 330 height 26
type textarea "Overall Paint"
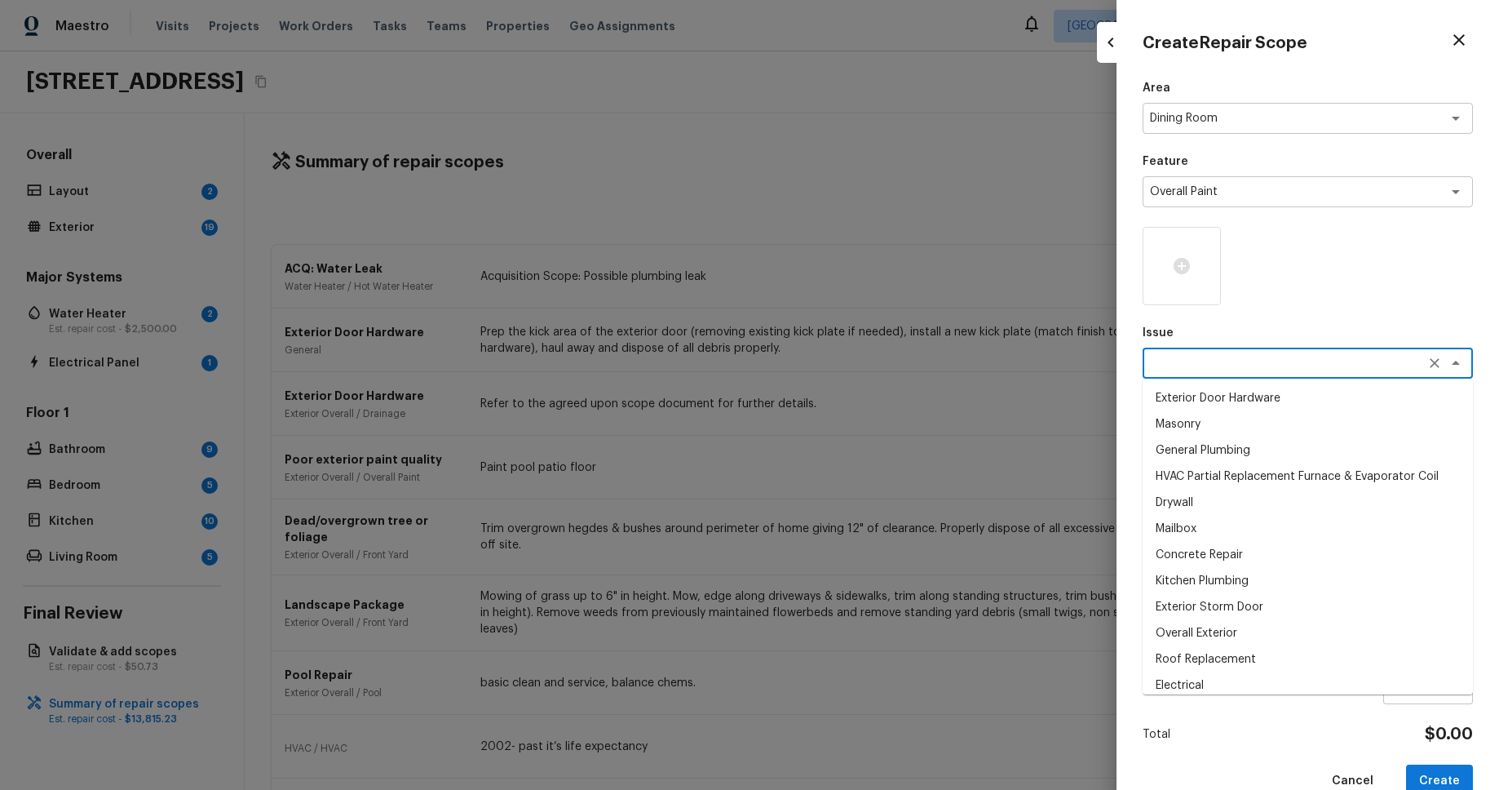
click at [1339, 367] on textarea at bounding box center [1285, 363] width 270 height 16
drag, startPoint x: 1176, startPoint y: 272, endPoint x: 1158, endPoint y: 279, distance: 19.4
click at [1176, 272] on icon at bounding box center [1182, 266] width 20 height 20
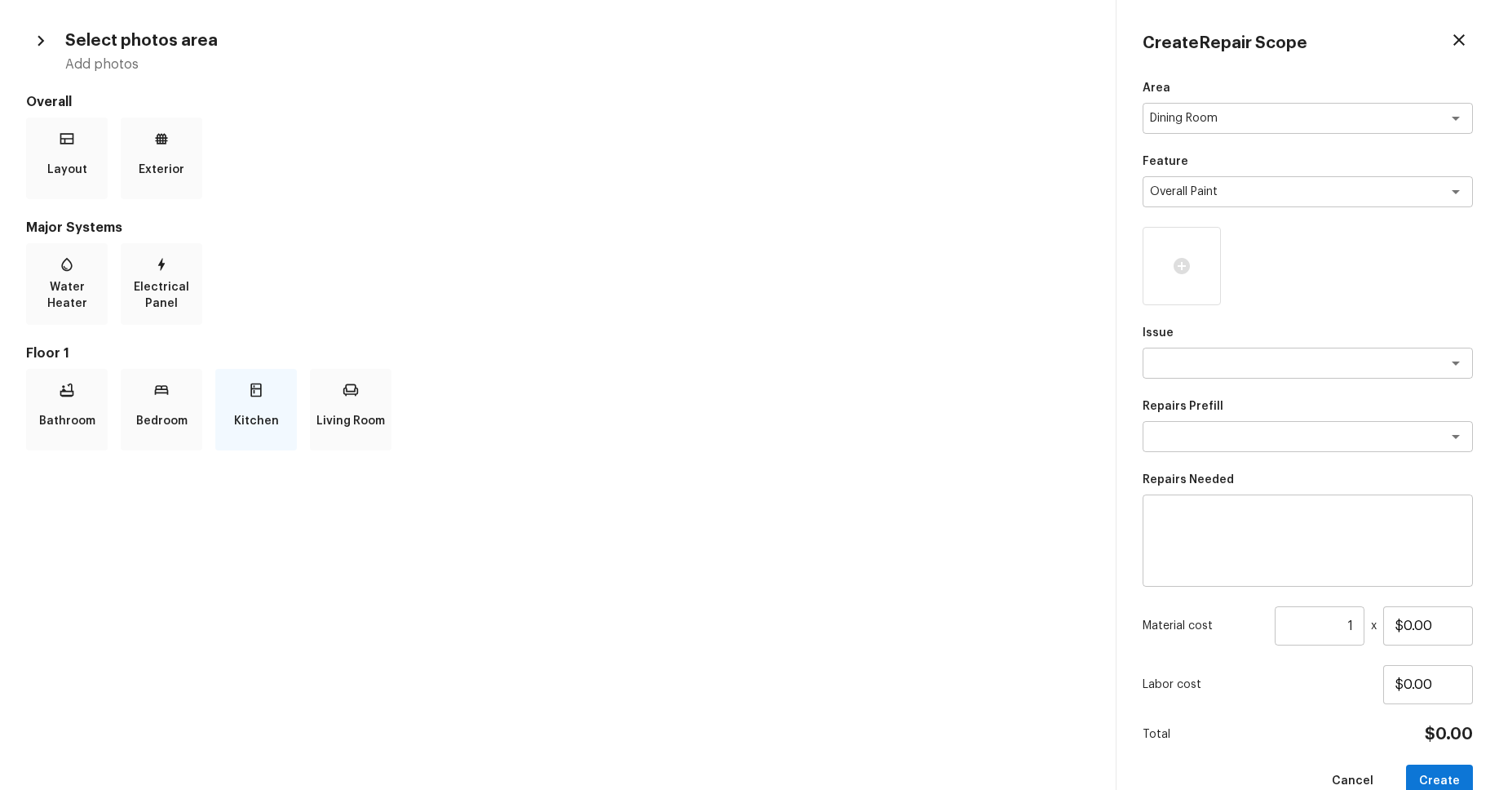
click at [268, 412] on p "Kitchen" at bounding box center [256, 421] width 45 height 33
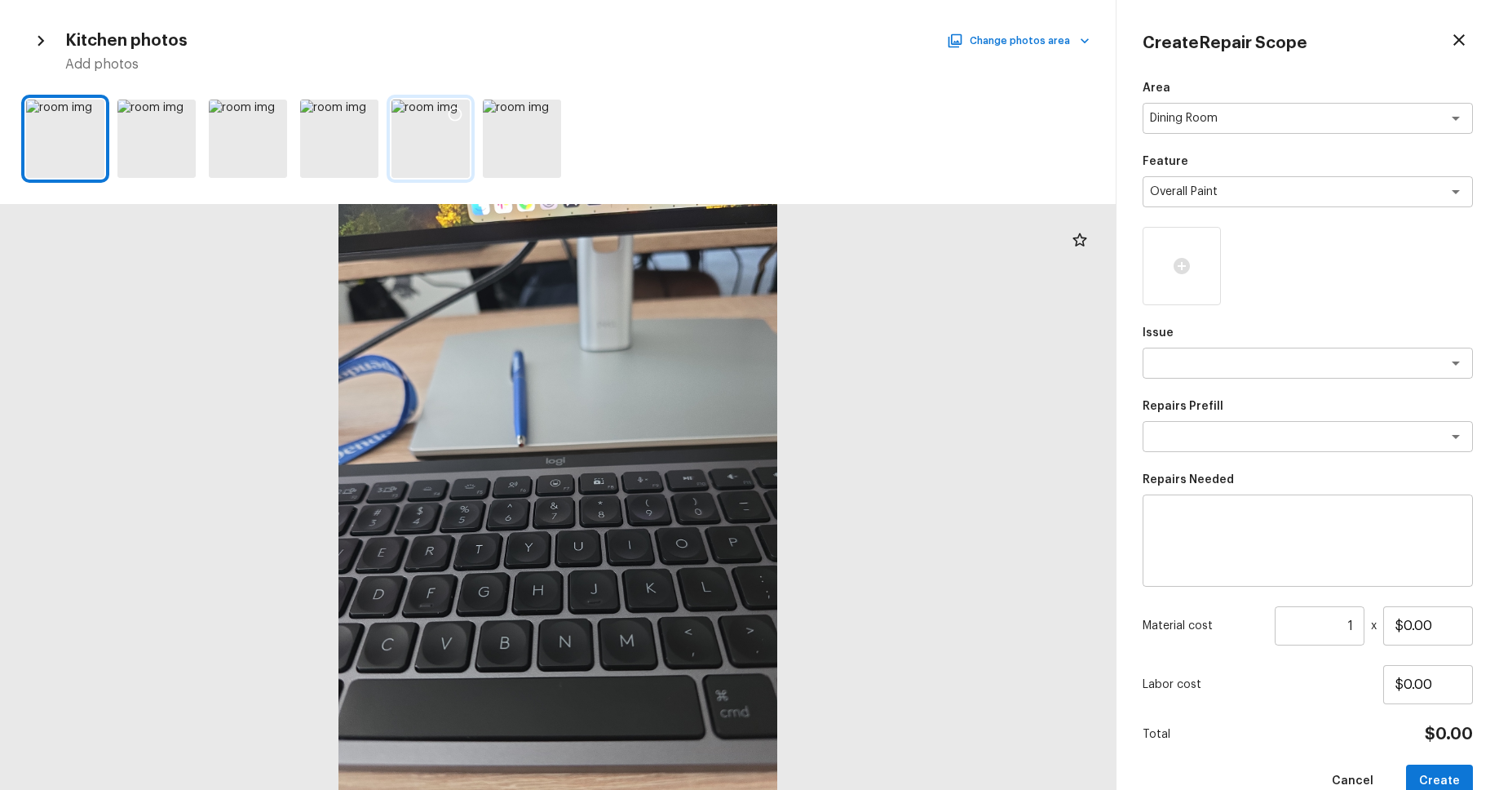
click at [452, 110] on icon at bounding box center [455, 114] width 16 height 16
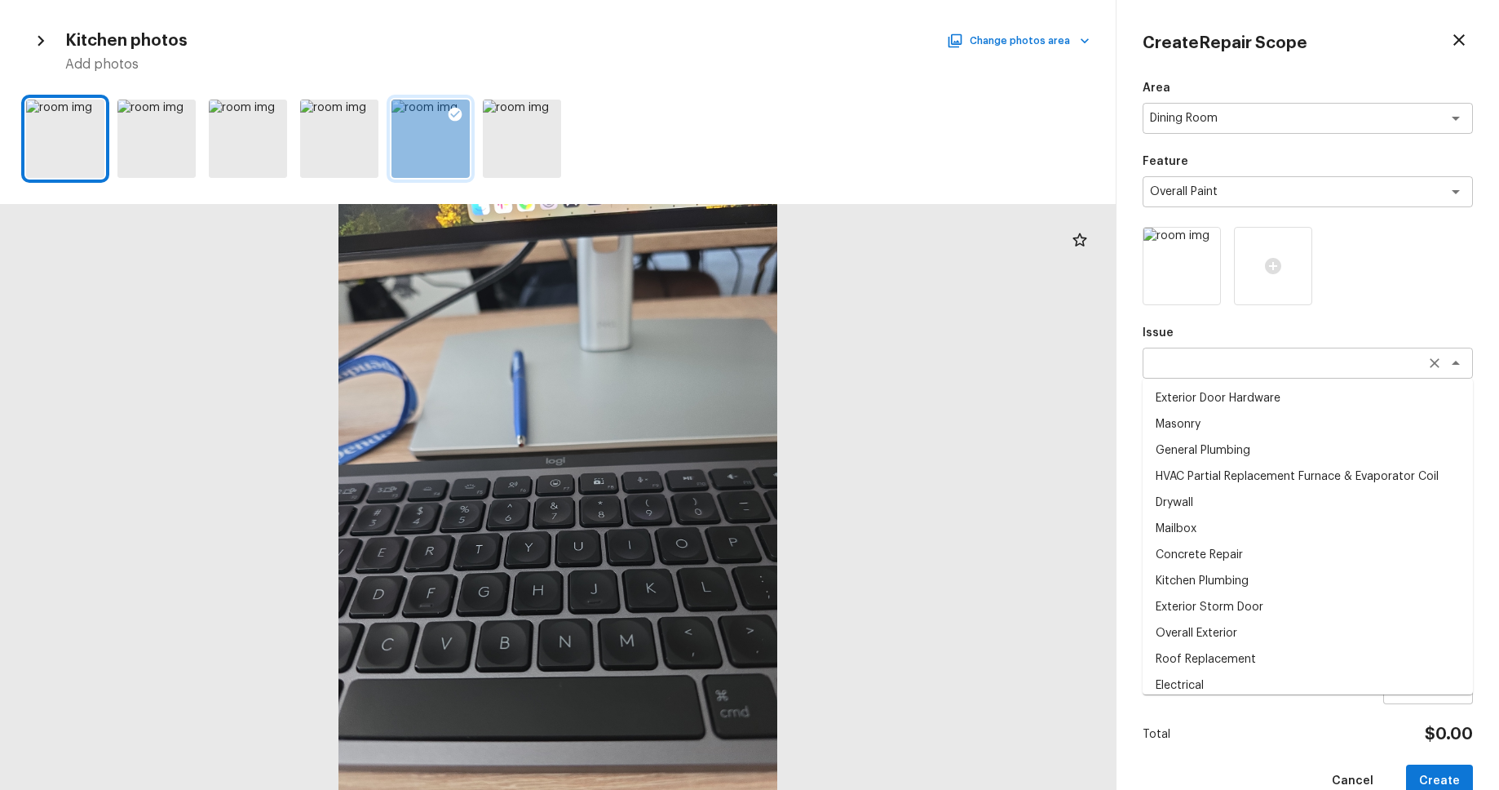
click at [1317, 375] on div "x ​" at bounding box center [1308, 363] width 330 height 31
click at [1287, 596] on li "Exterior Storm Door" at bounding box center [1308, 607] width 330 height 26
type textarea "Exterior Storm Door"
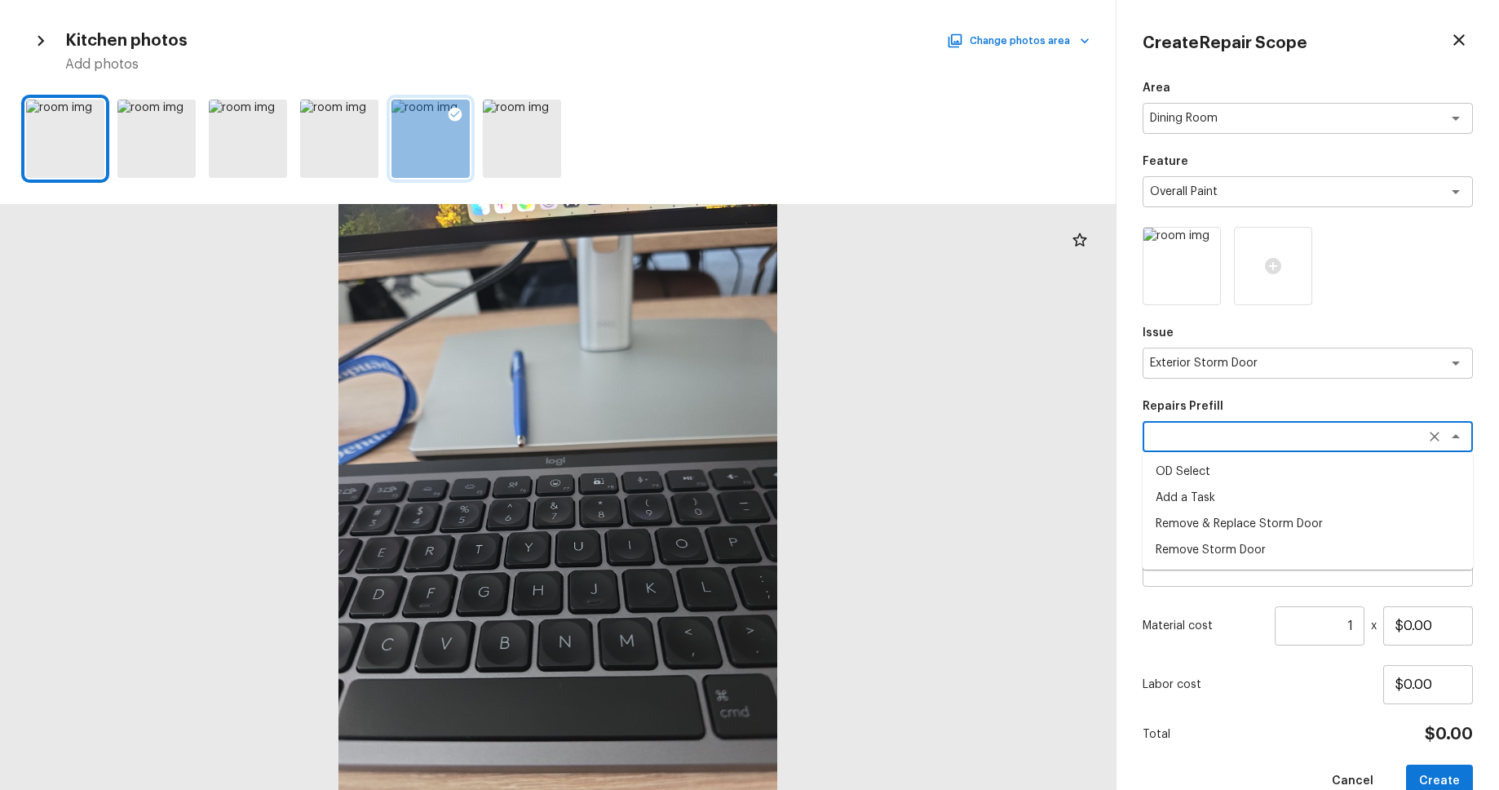
click at [1299, 436] on textarea at bounding box center [1285, 436] width 270 height 16
click at [1270, 553] on li "Remove Storm Door" at bounding box center [1308, 550] width 330 height 26
type textarea "Remove Storm Door"
type textarea "Remove the existing storm door. Repair any damage from the fasteners on the doo…"
type input "$24.25"
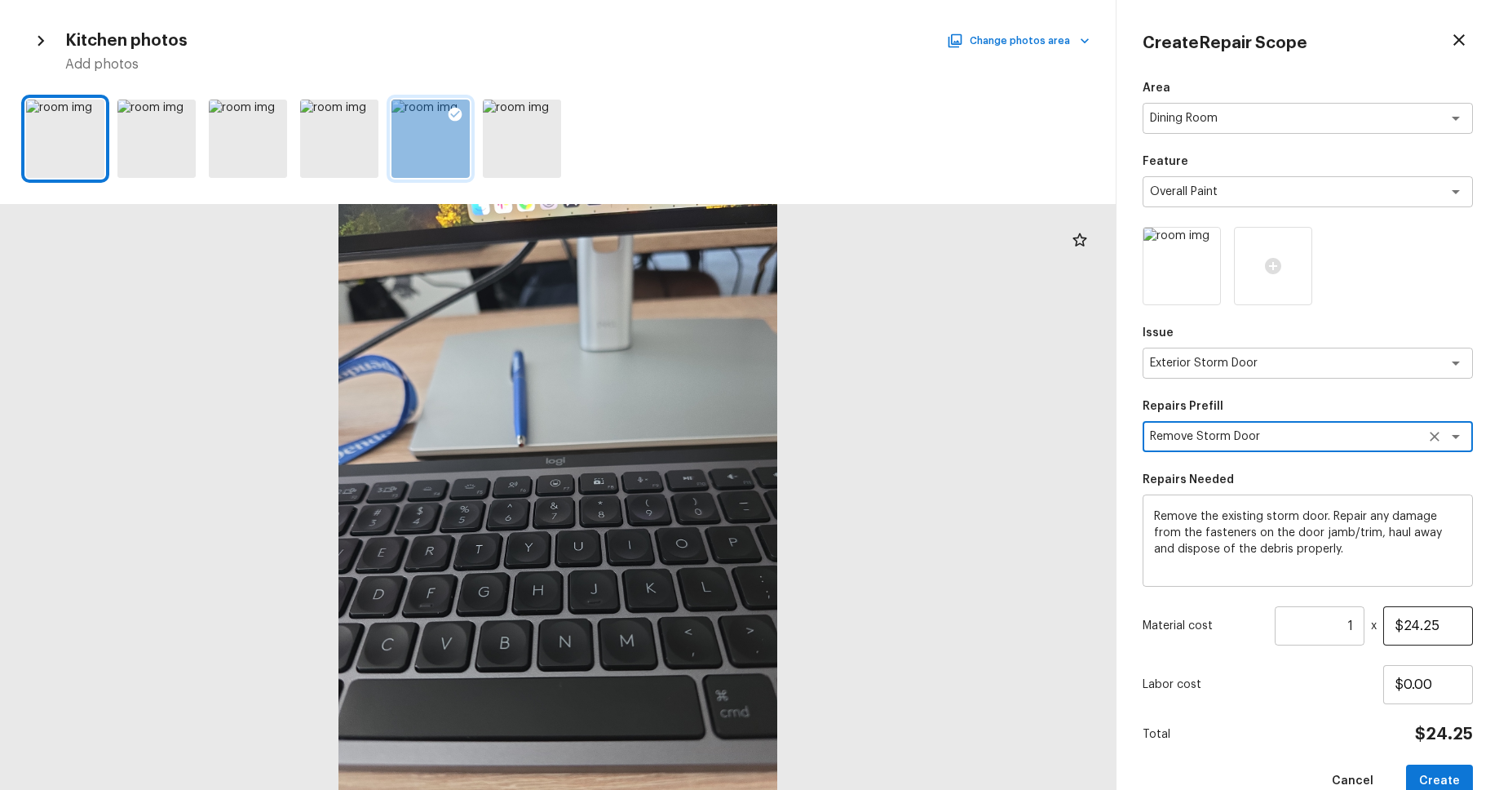
scroll to position [34, 0]
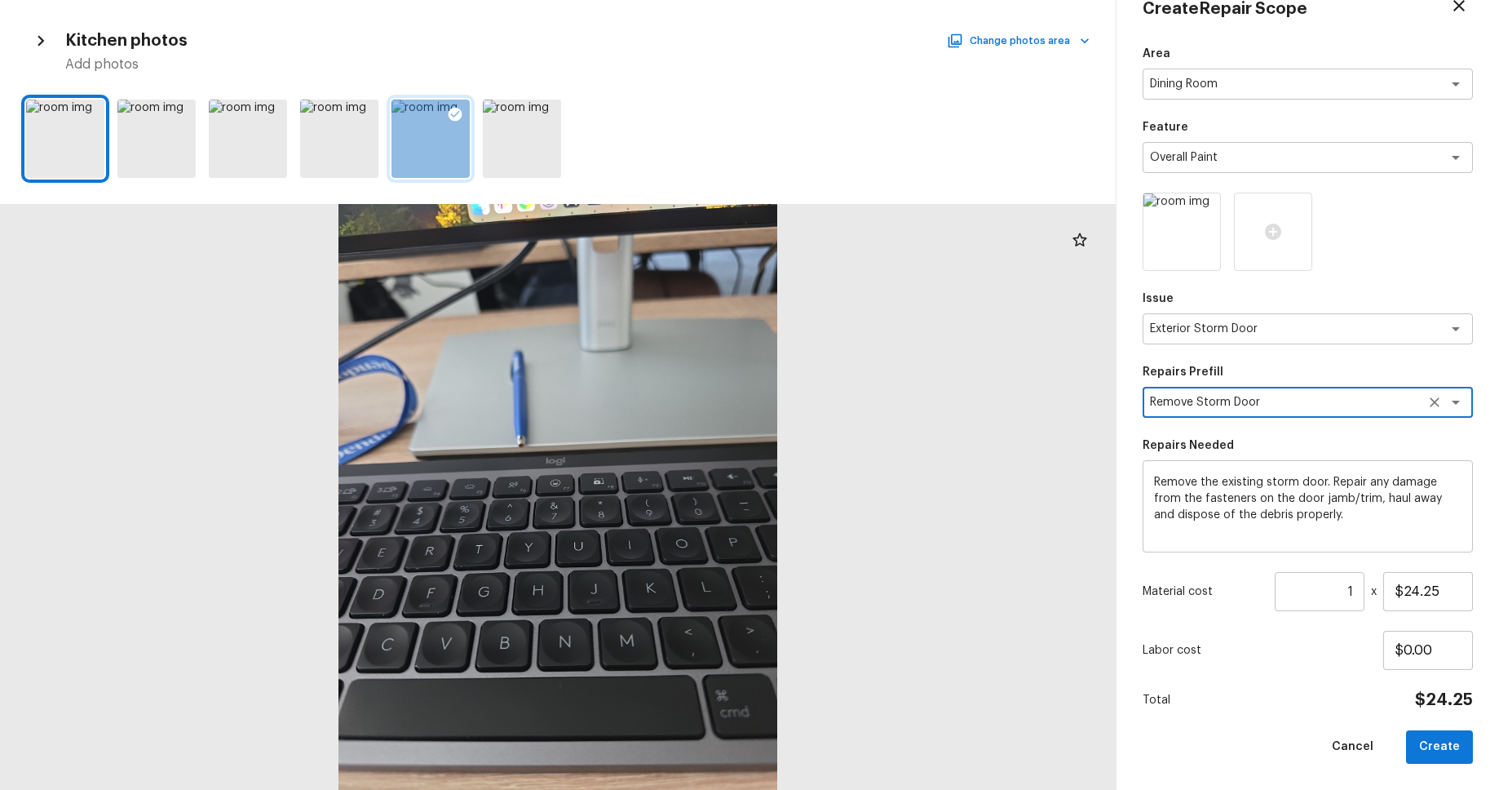
drag, startPoint x: 37, startPoint y: 40, endPoint x: 62, endPoint y: 45, distance: 25.8
click at [37, 40] on icon "button" at bounding box center [40, 40] width 21 height 21
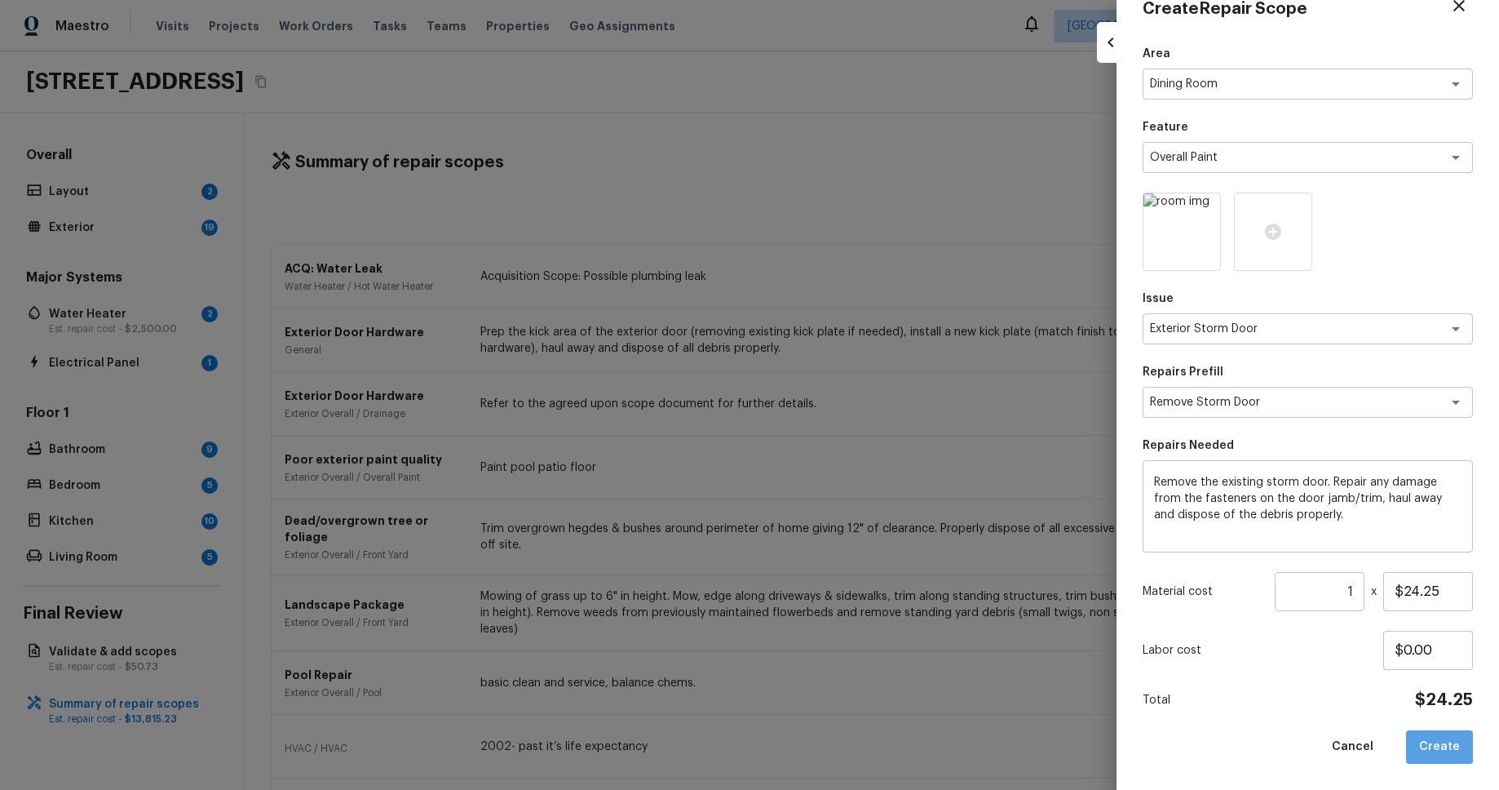
click at [1448, 763] on button "Create" at bounding box center [1439, 746] width 67 height 33
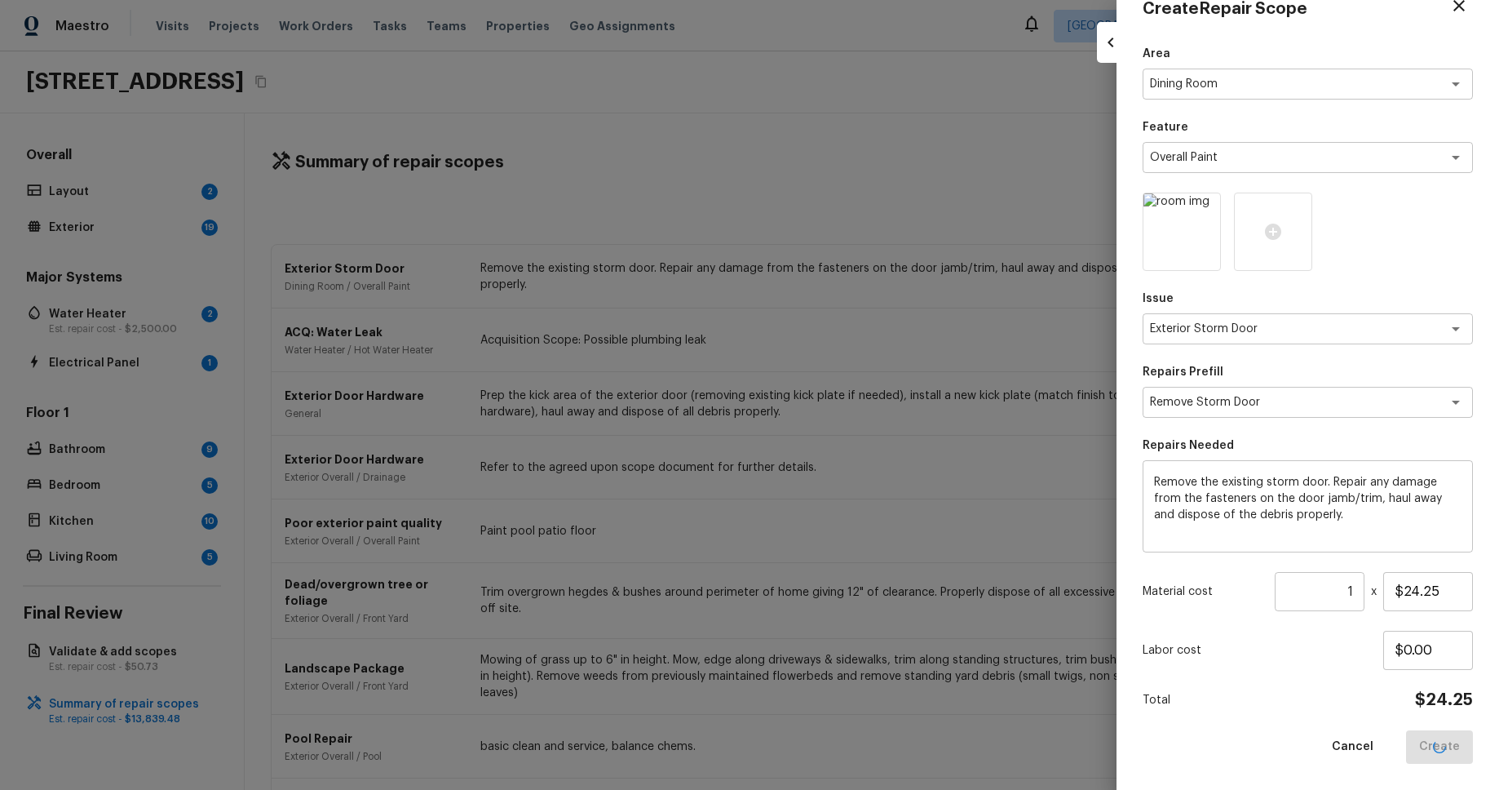
type input "$0.00"
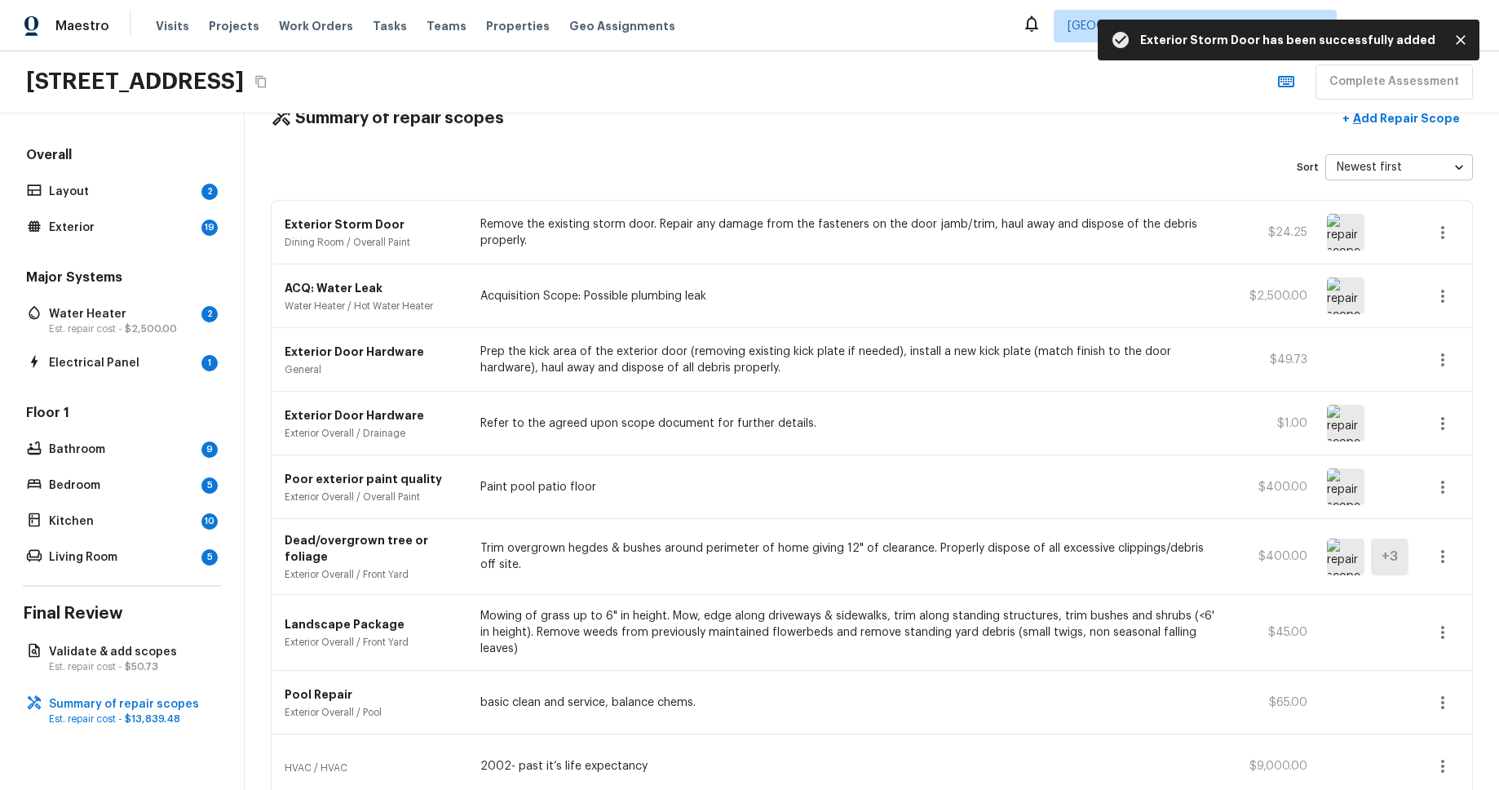
scroll to position [0, 0]
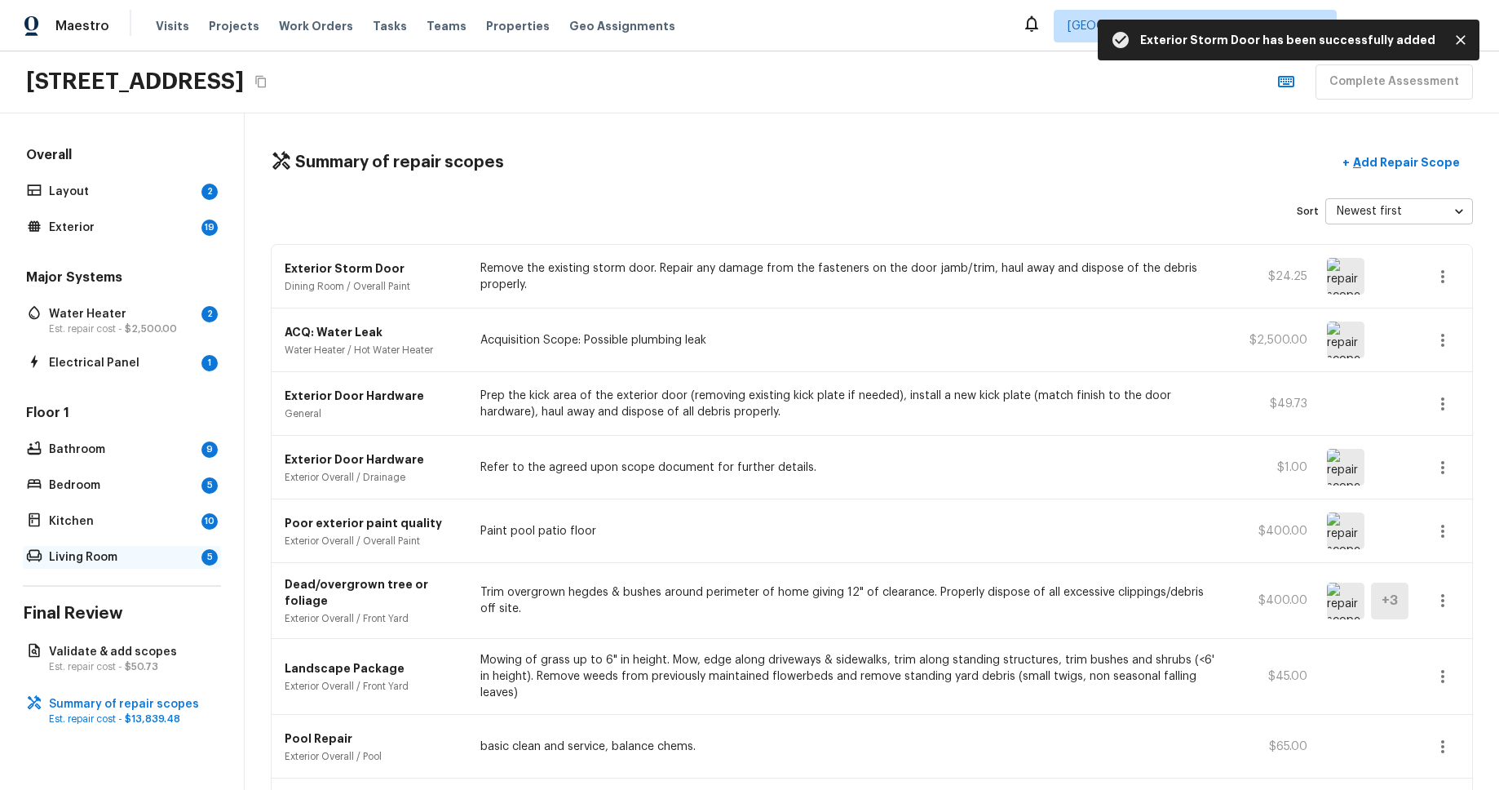
click at [72, 552] on p "Living Room" at bounding box center [122, 557] width 146 height 16
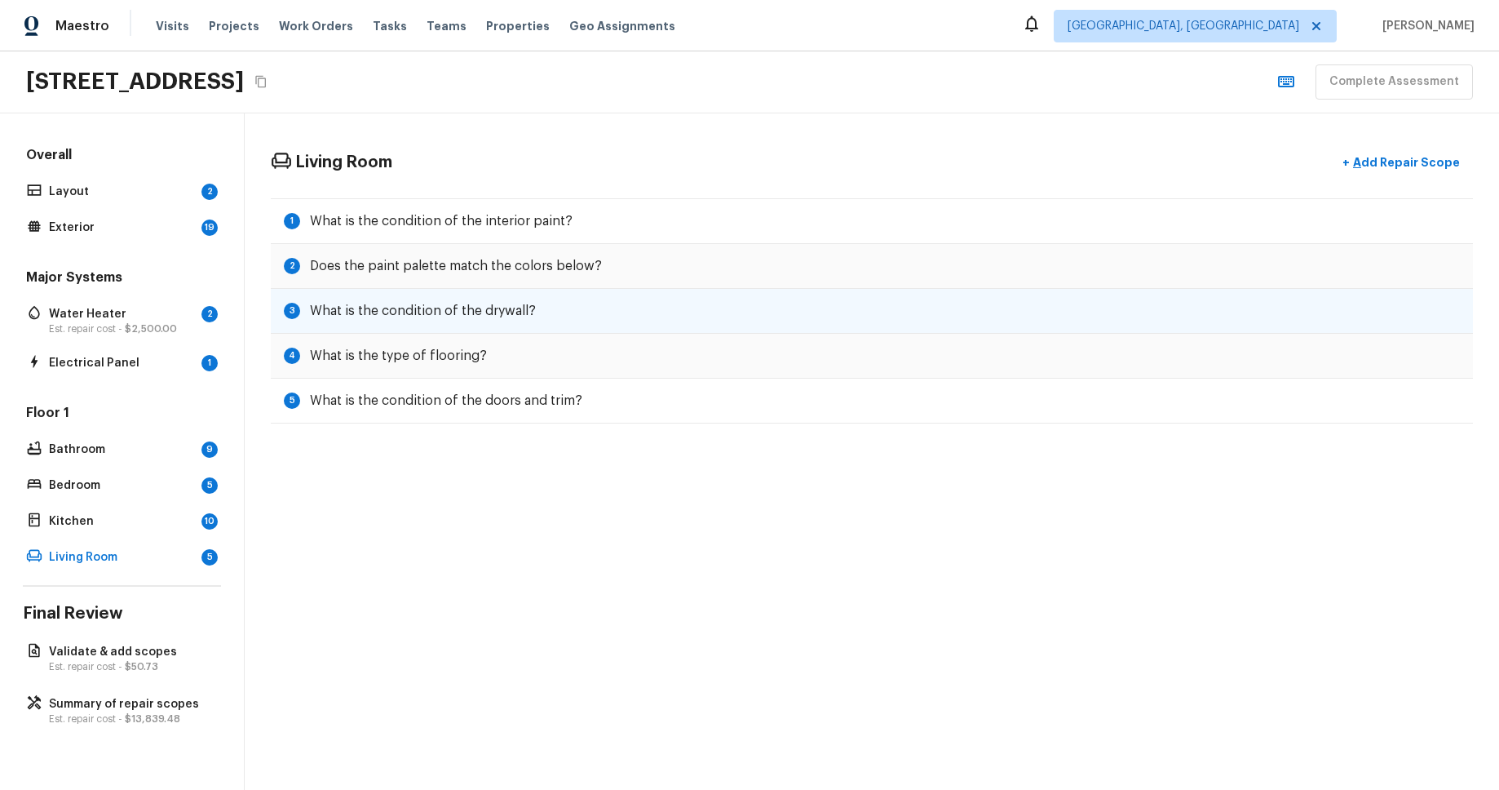
click at [870, 319] on div "3 What is the condition of the drywall?" at bounding box center [872, 311] width 1202 height 45
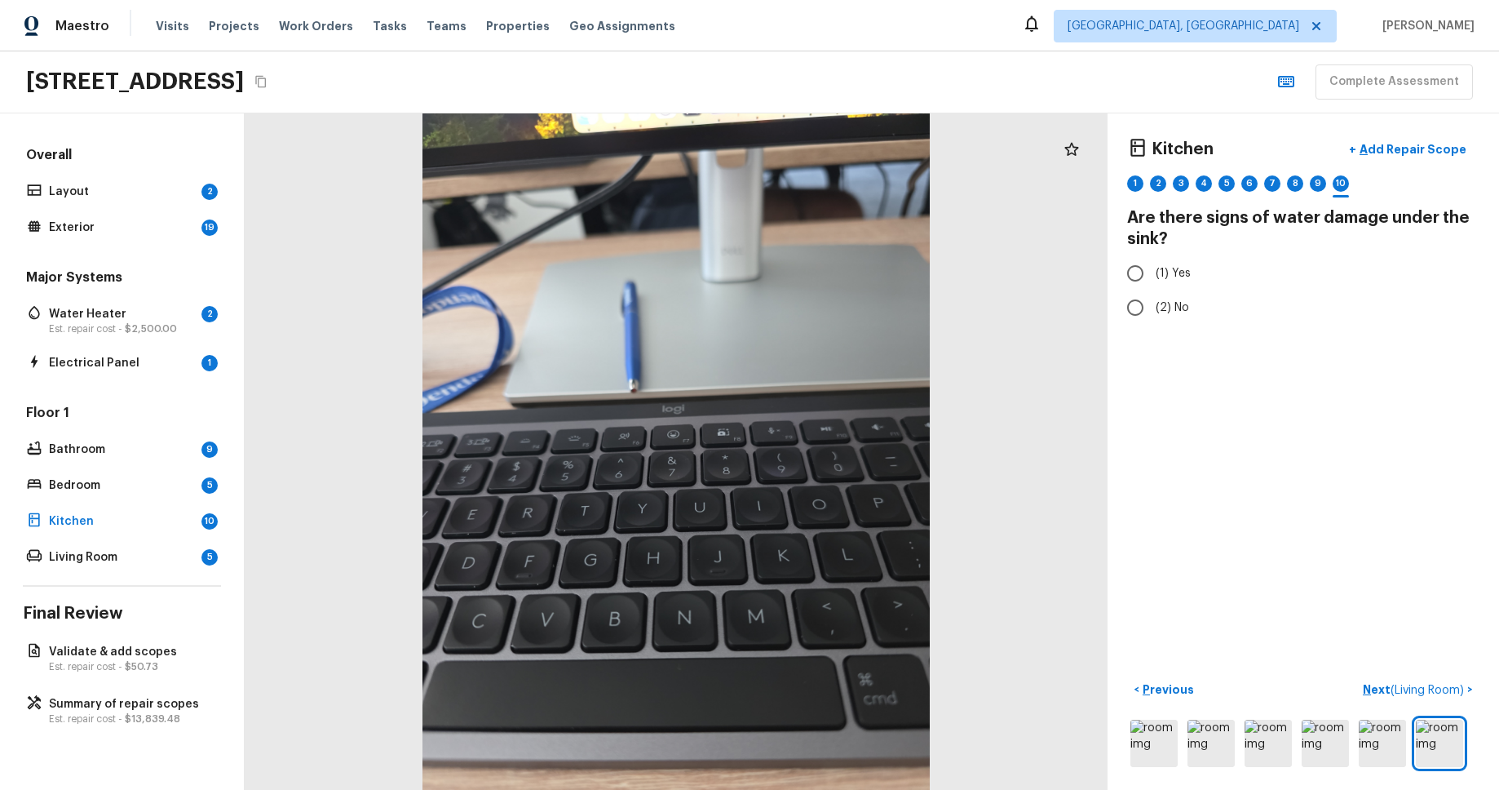
click at [99, 208] on div "Overall Layout 2 Exterior 19" at bounding box center [122, 192] width 198 height 93
click at [99, 202] on div "Layout 2" at bounding box center [122, 191] width 198 height 23
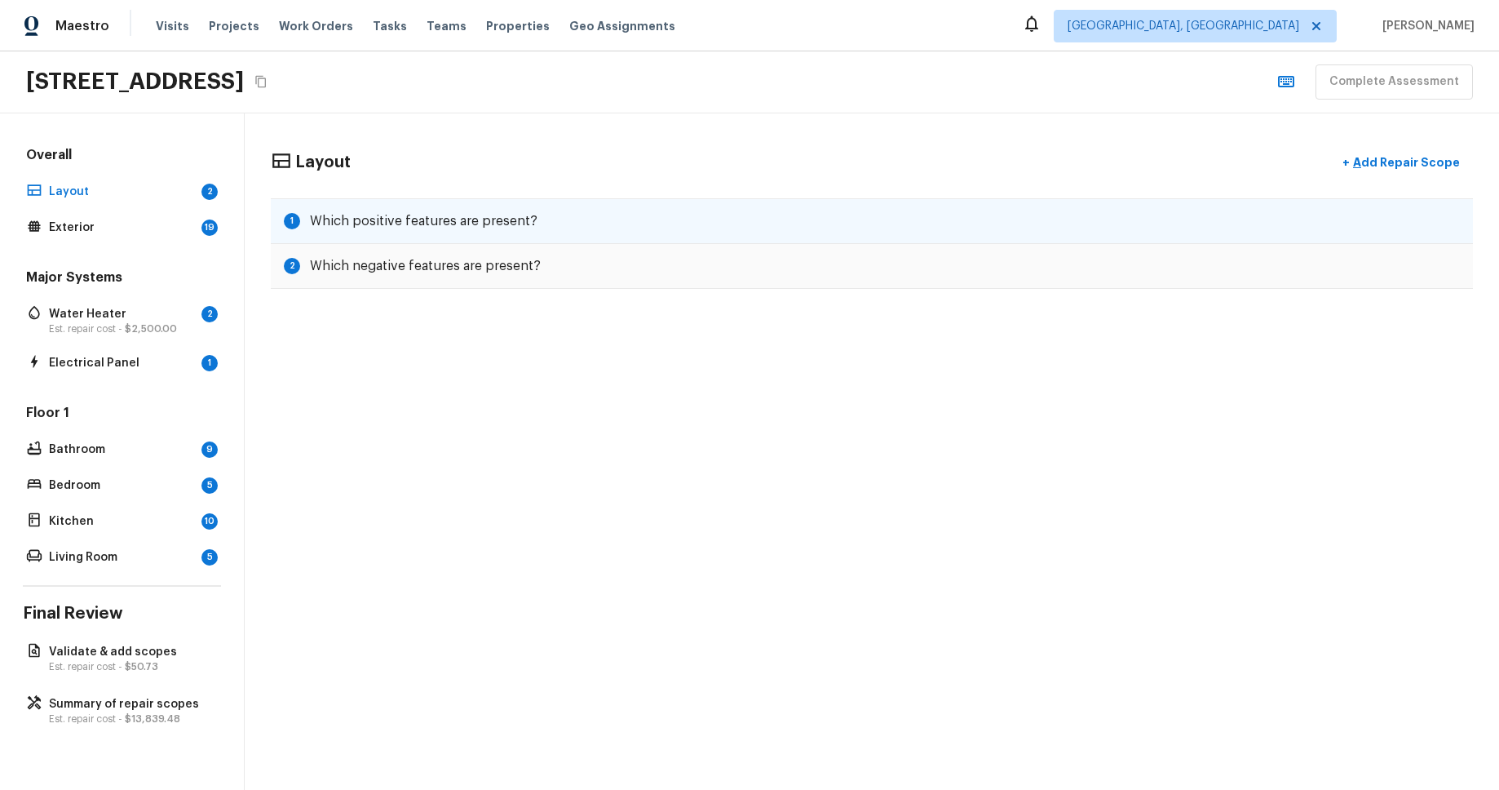
click at [606, 205] on div "1 Which positive features are present?" at bounding box center [872, 221] width 1202 height 46
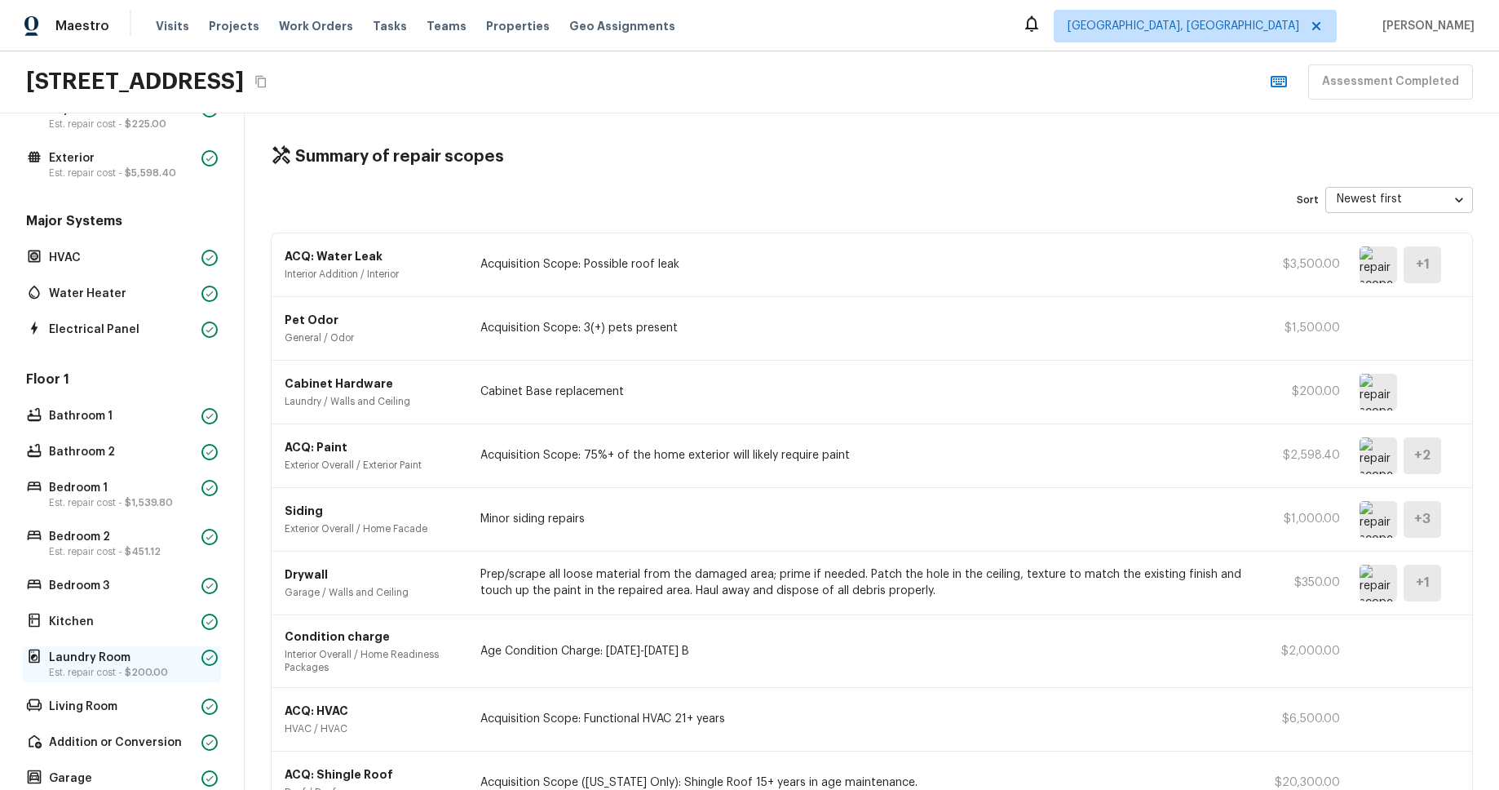
scroll to position [275, 0]
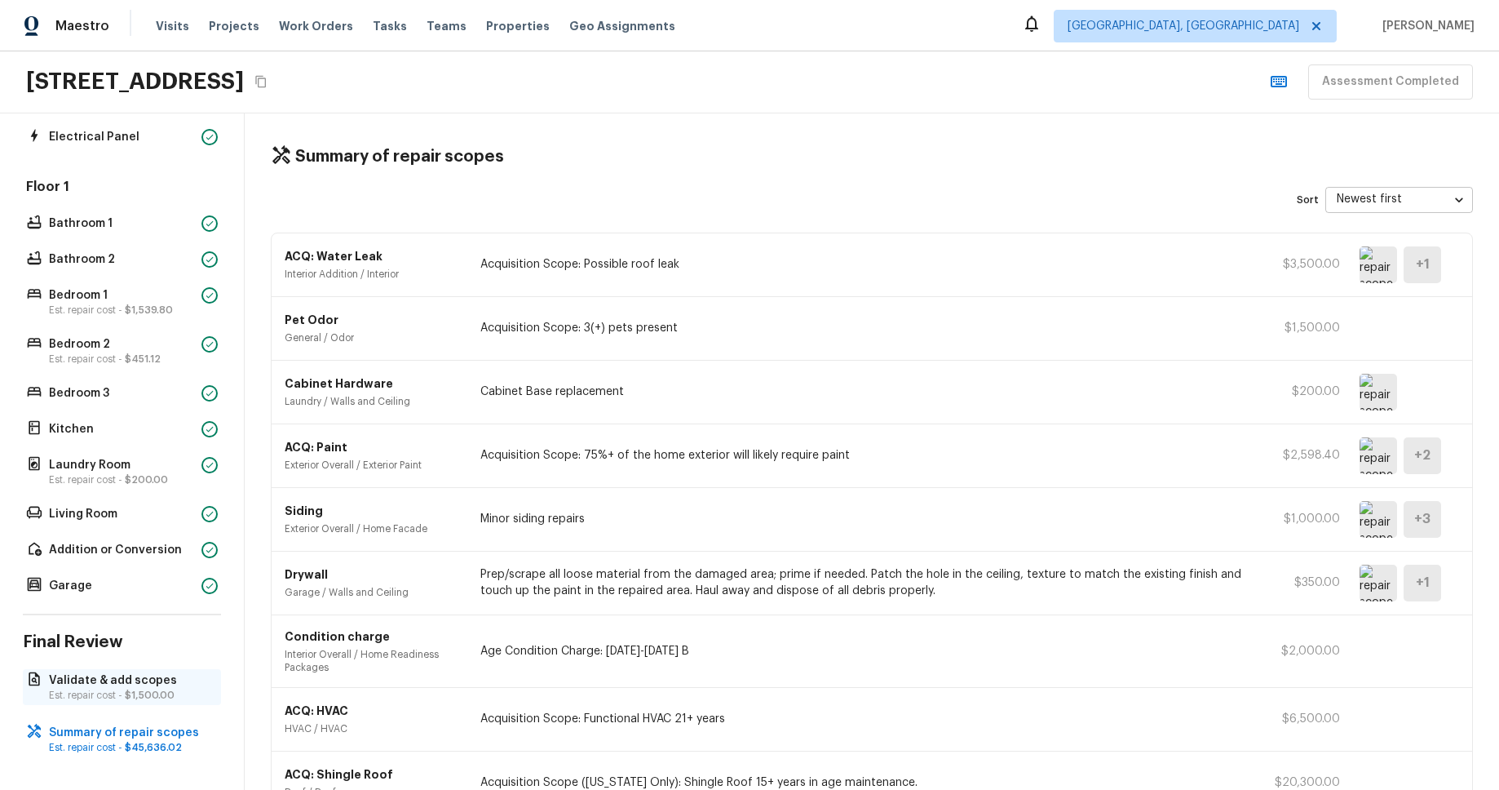
click at [145, 670] on p "Validate & add scopes" at bounding box center [130, 680] width 162 height 16
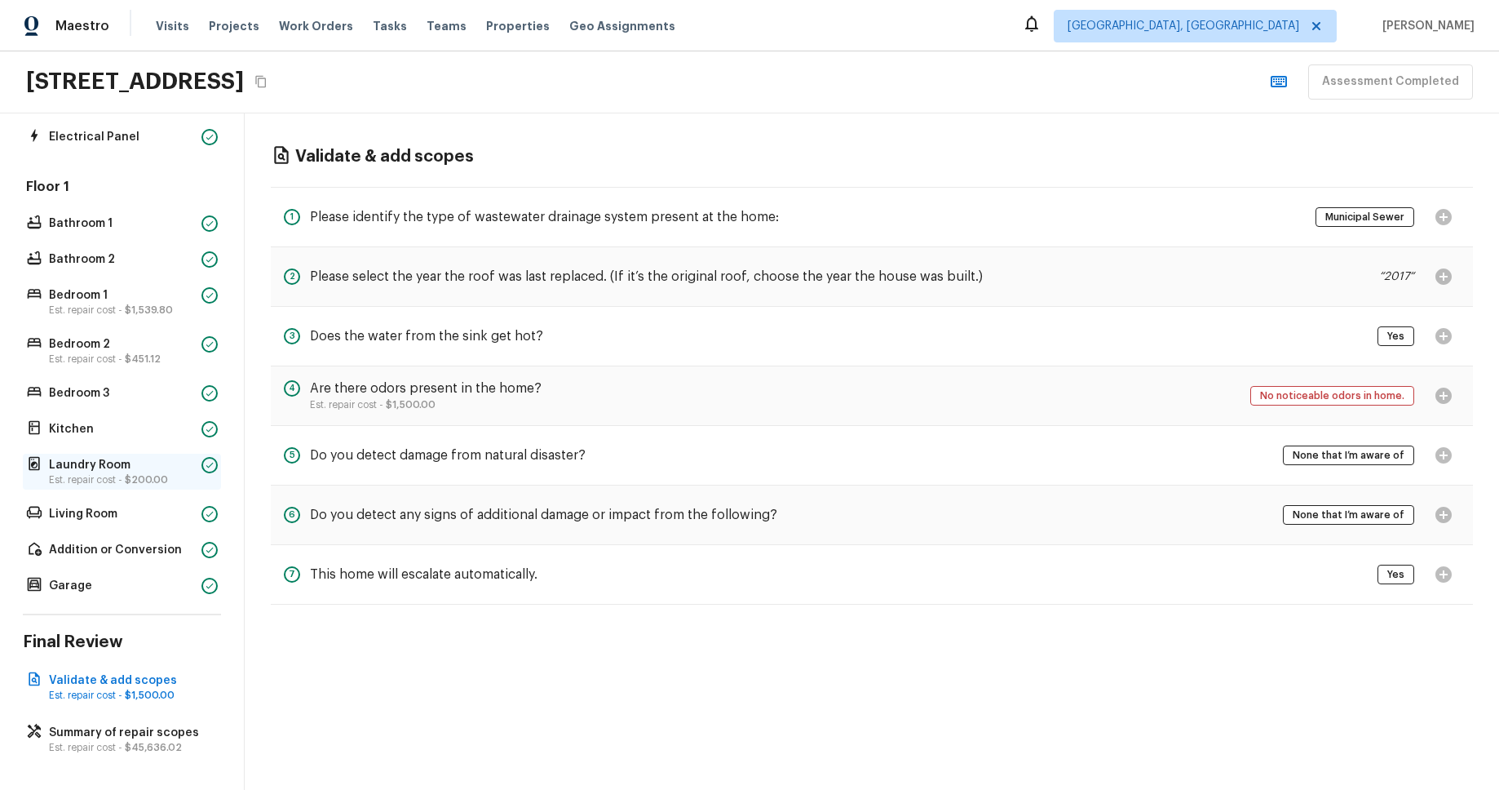
click at [153, 478] on span "$200.00" at bounding box center [146, 480] width 43 height 10
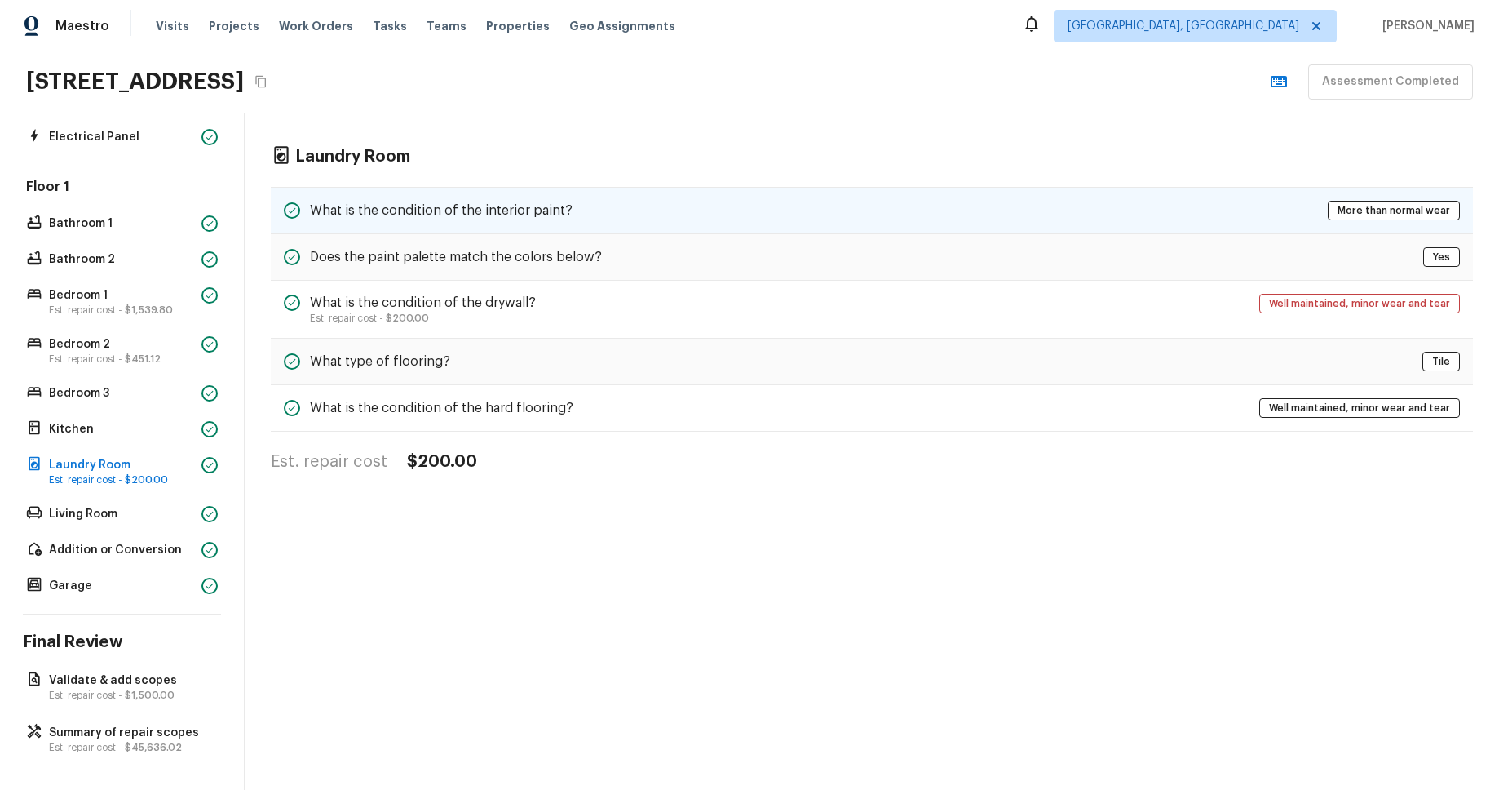
click at [898, 219] on div "What is the condition of the interior paint? More than normal wear" at bounding box center [872, 210] width 1202 height 47
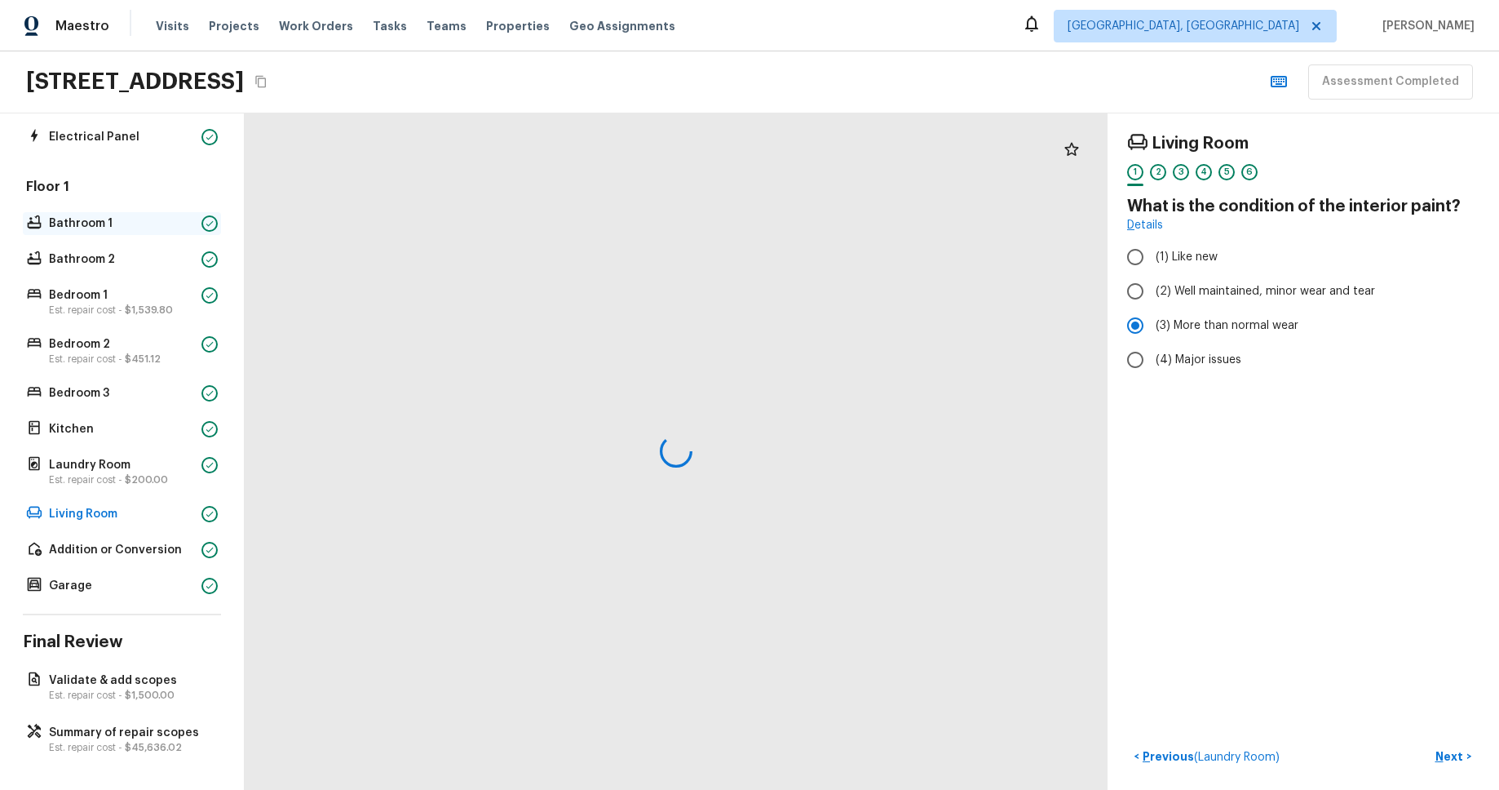
click at [98, 225] on p "Bathroom 1" at bounding box center [122, 223] width 146 height 16
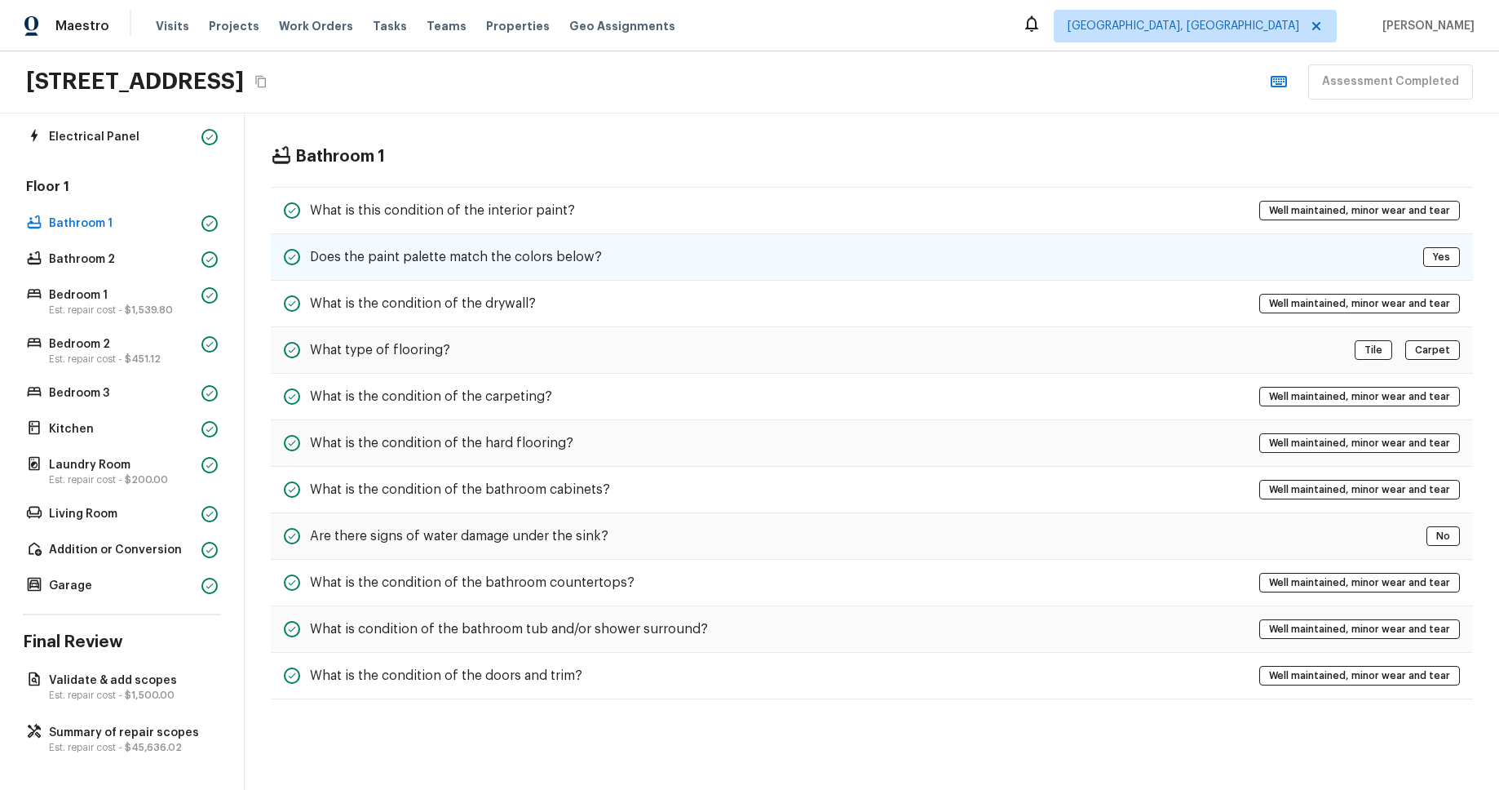
click at [974, 240] on div "Does the paint palette match the colors below? Yes" at bounding box center [872, 257] width 1202 height 47
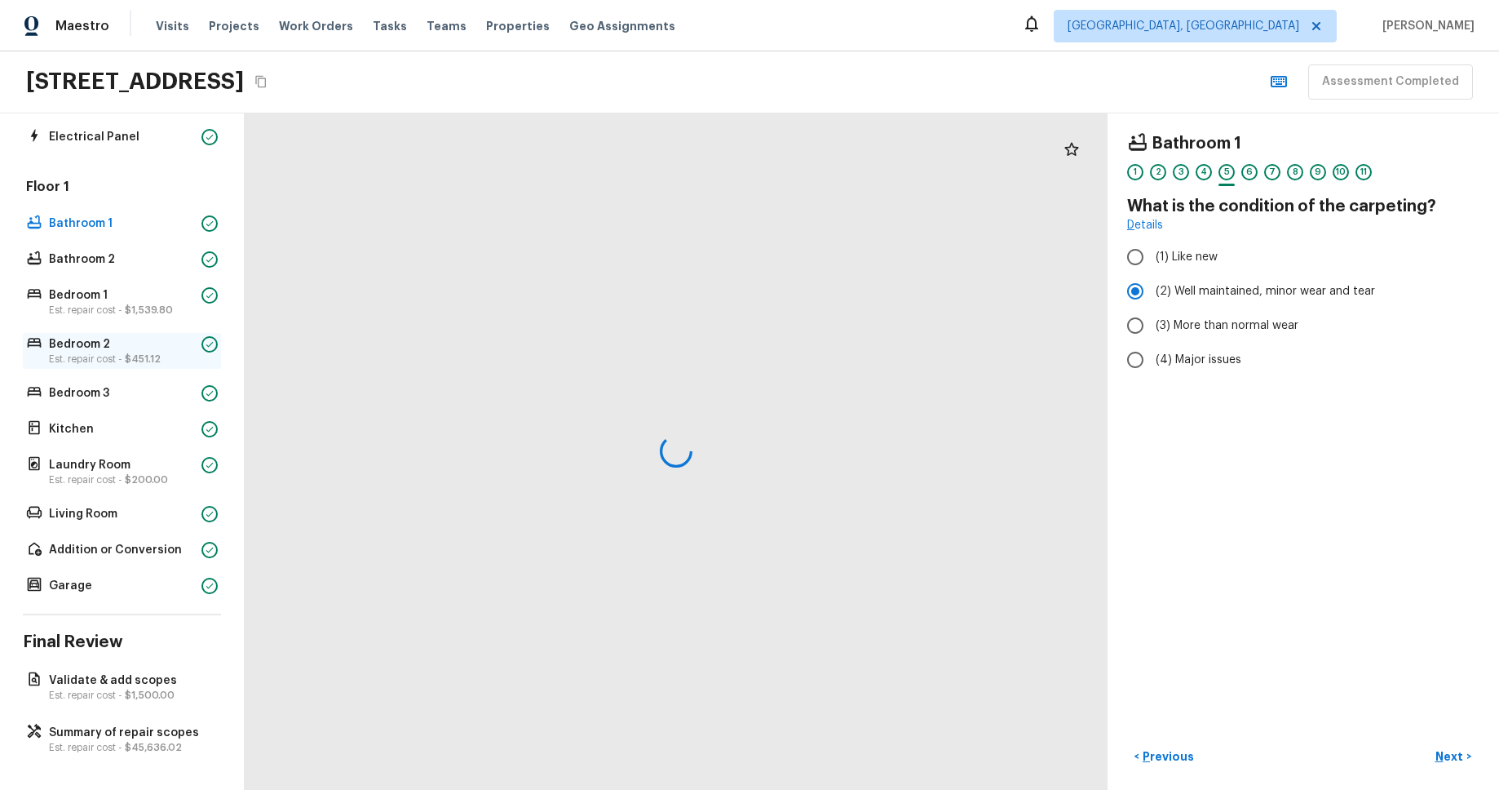
click at [140, 357] on span "$451.12" at bounding box center [143, 359] width 36 height 10
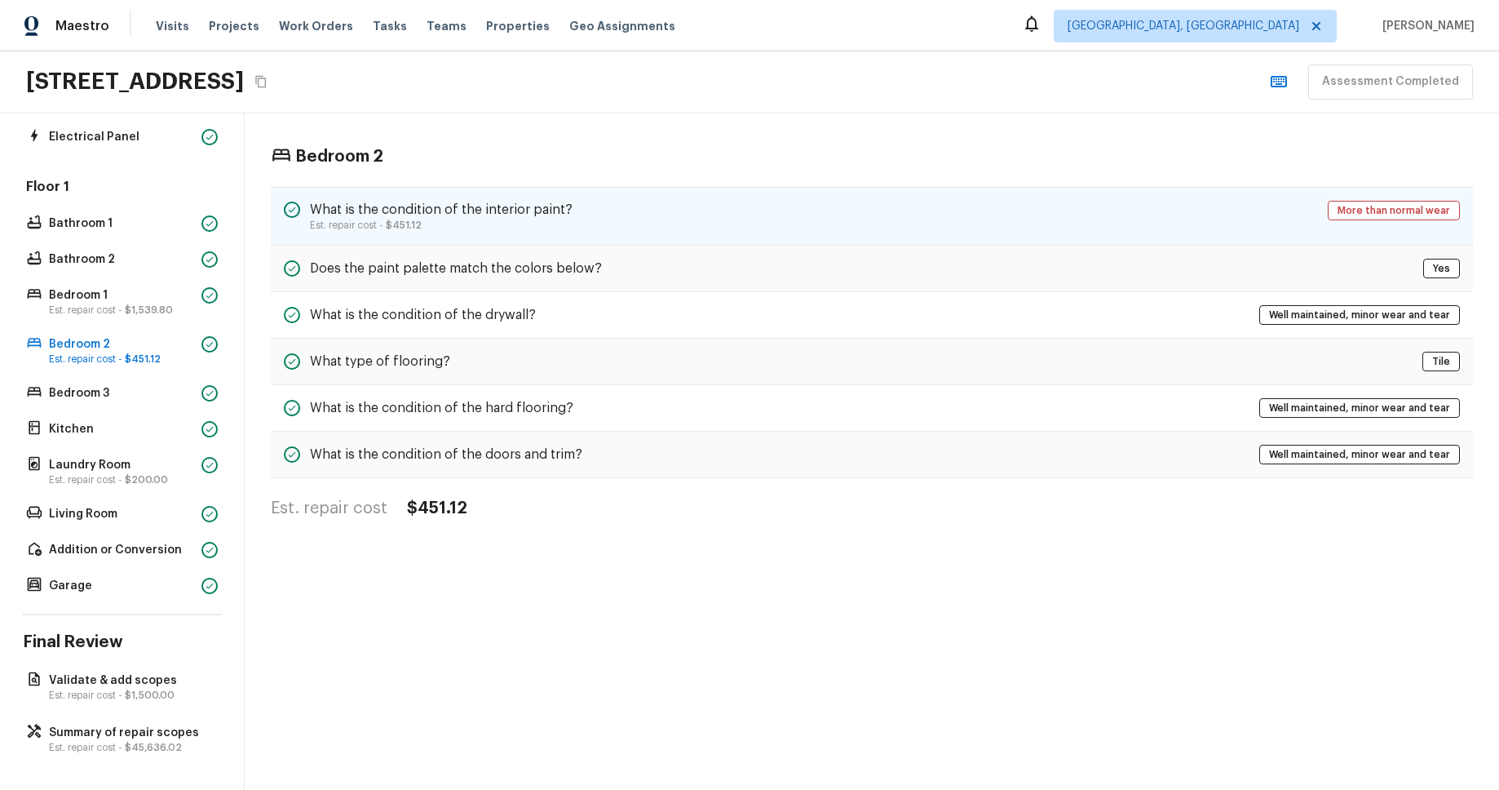
click at [835, 209] on div "What is the condition of the interior paint? Est. repair cost - $451.12 More th…" at bounding box center [872, 216] width 1202 height 59
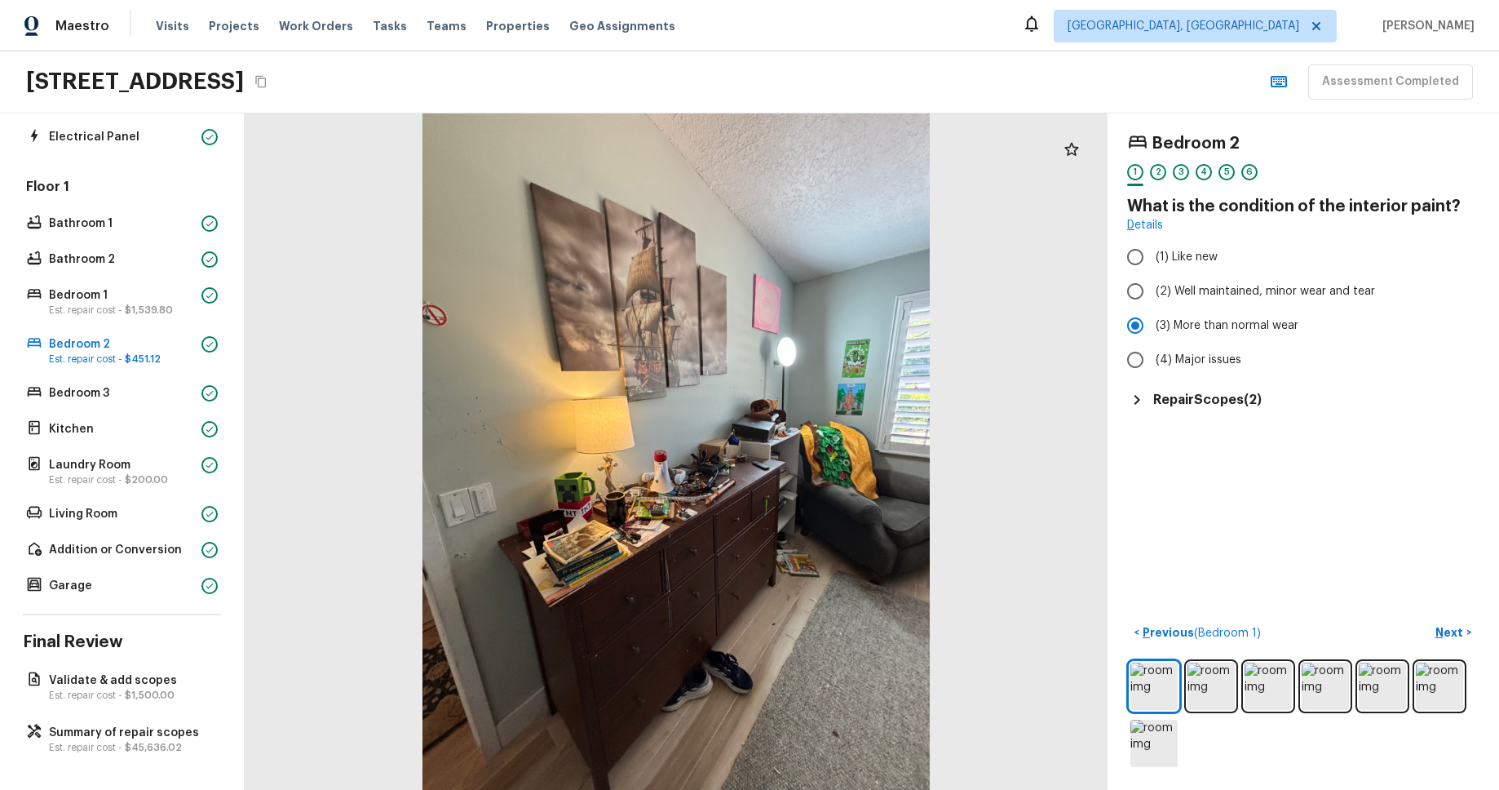
click at [1231, 396] on h5 "Repair Scopes ( 2 )" at bounding box center [1208, 400] width 109 height 18
click at [76, 670] on p "Summary of repair scopes" at bounding box center [130, 732] width 162 height 16
